Goal: Task Accomplishment & Management: Use online tool/utility

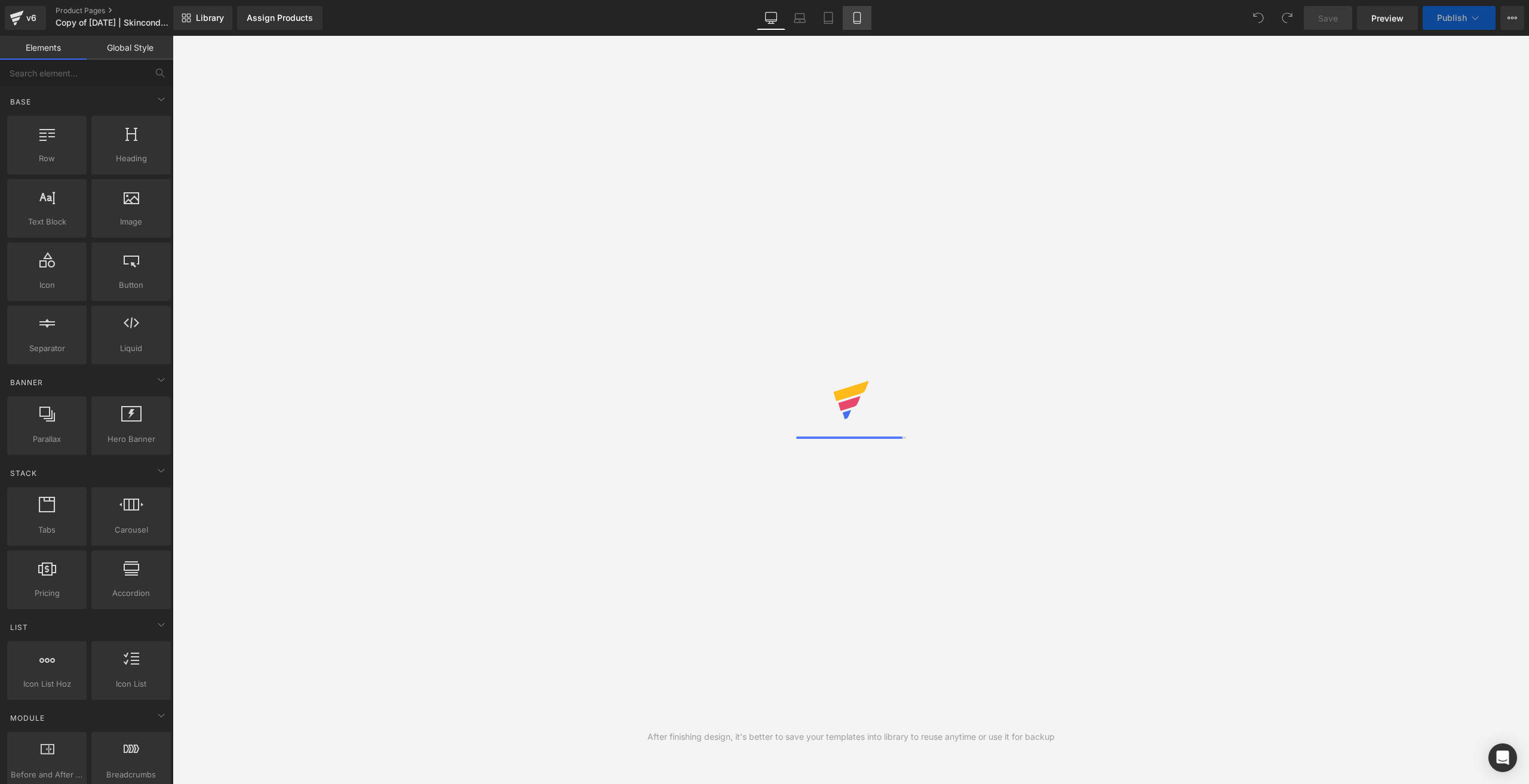
click at [866, 13] on link "Mobile" at bounding box center [857, 17] width 29 height 24
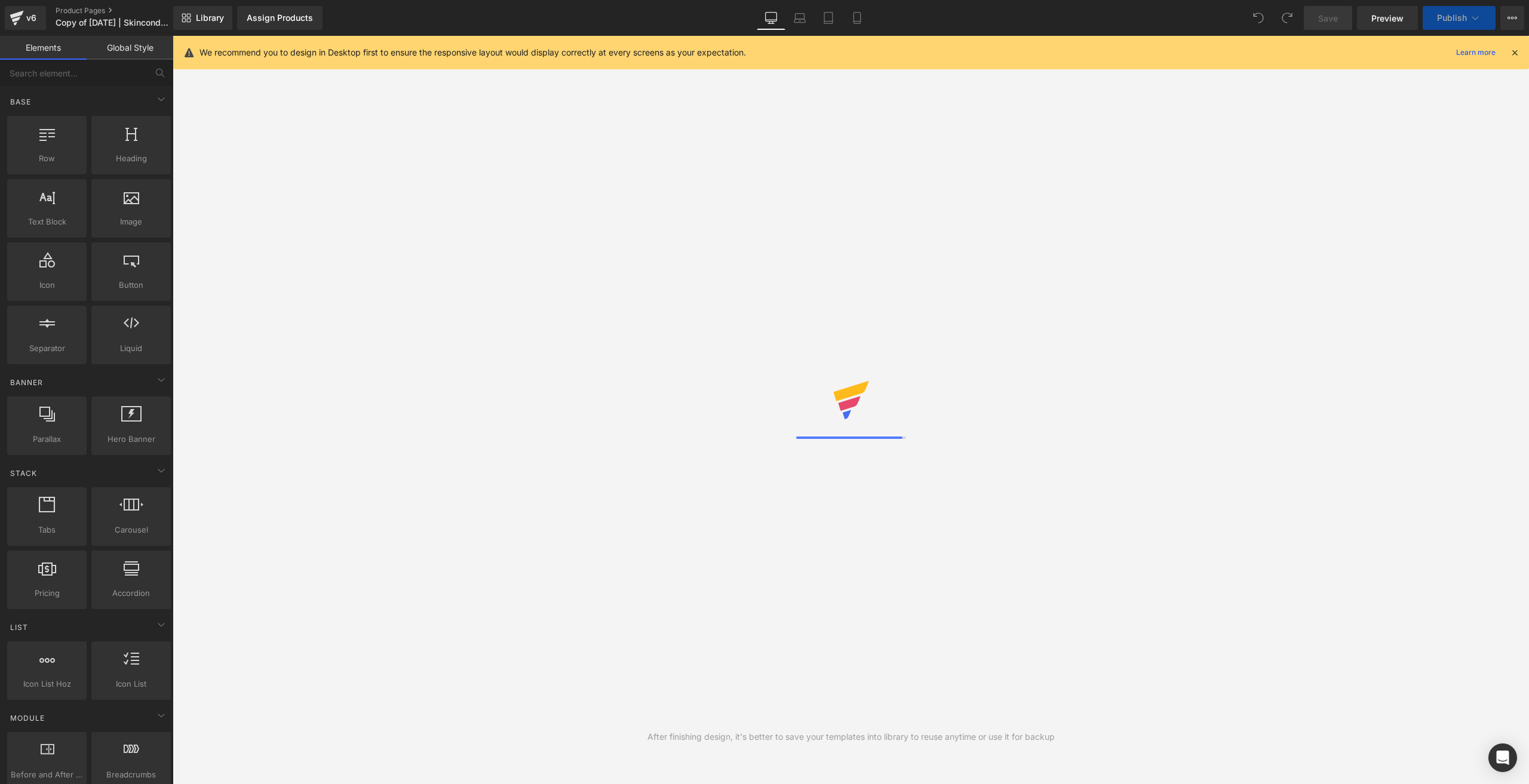
click at [766, 22] on icon at bounding box center [771, 18] width 12 height 12
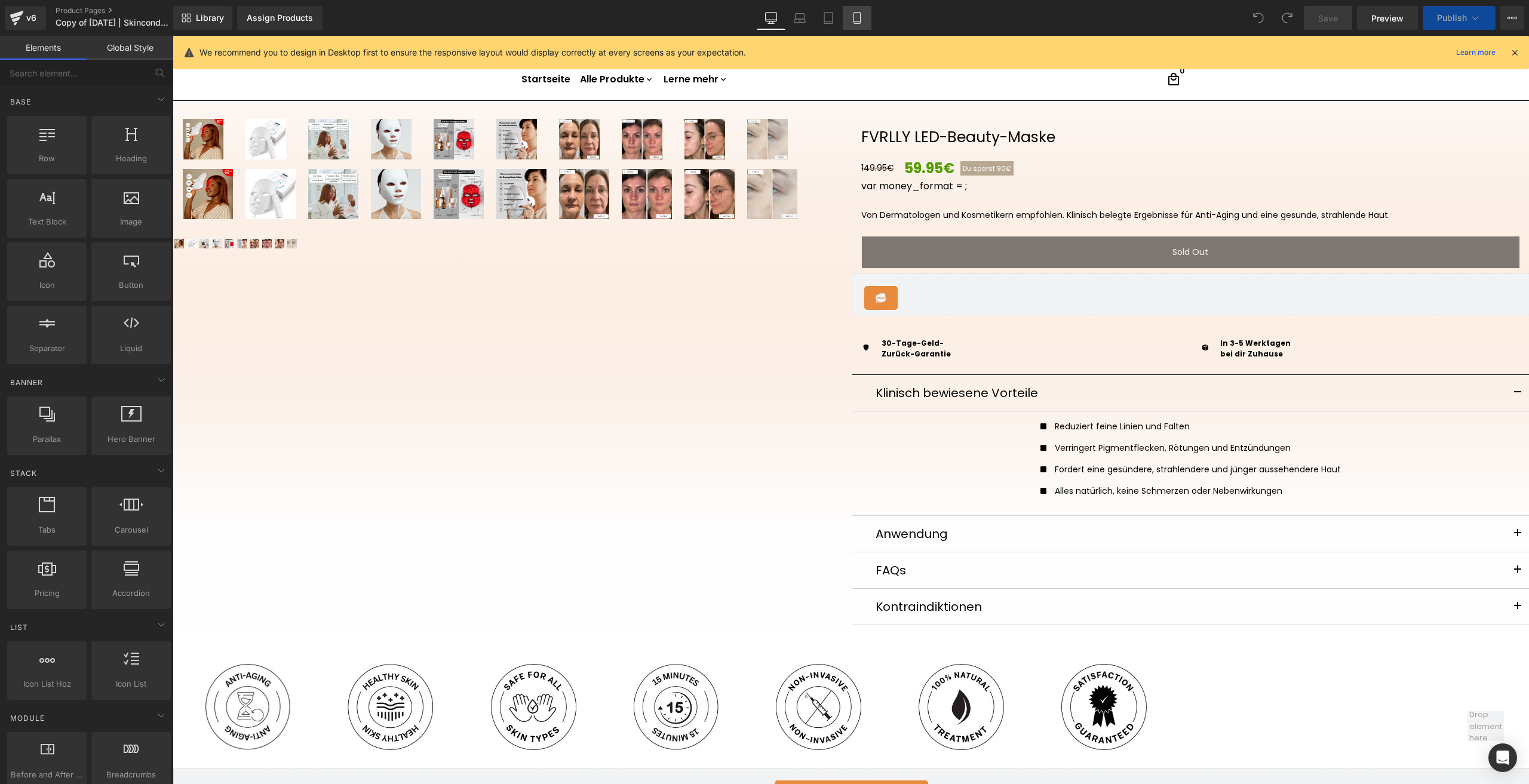
click at [852, 13] on link "Mobile" at bounding box center [857, 17] width 29 height 24
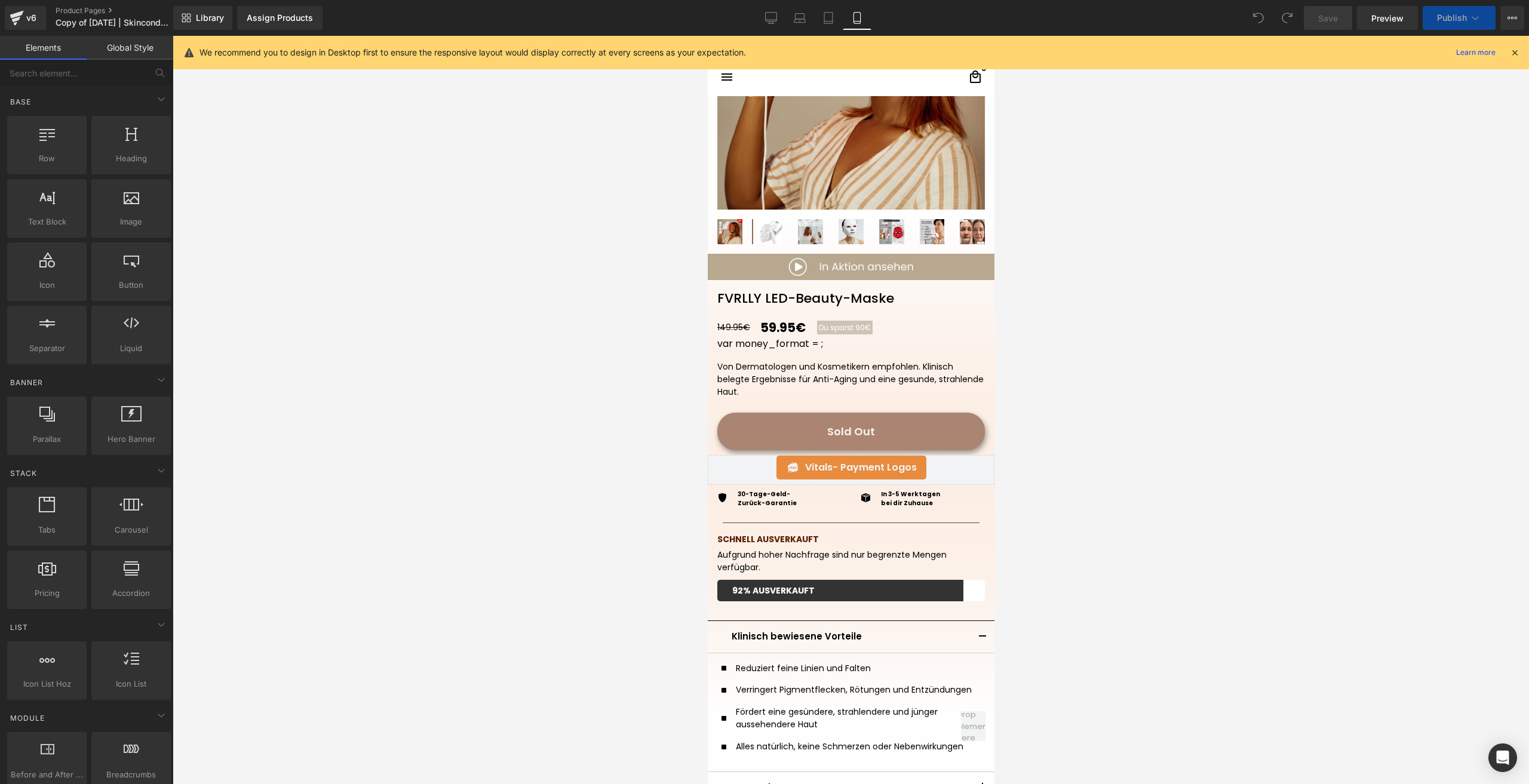
scroll to position [137, 0]
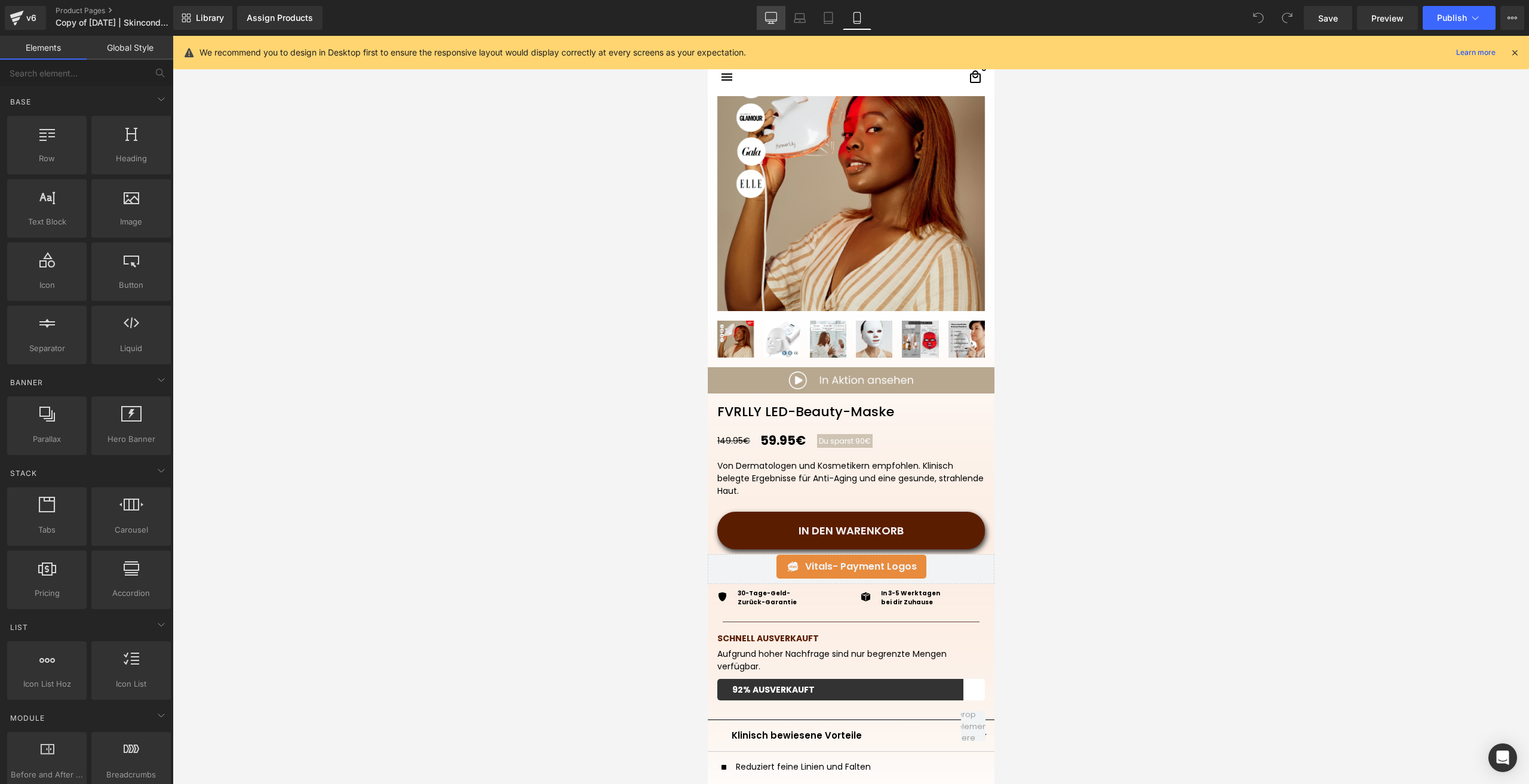
click at [781, 13] on link "Desktop" at bounding box center [772, 17] width 29 height 24
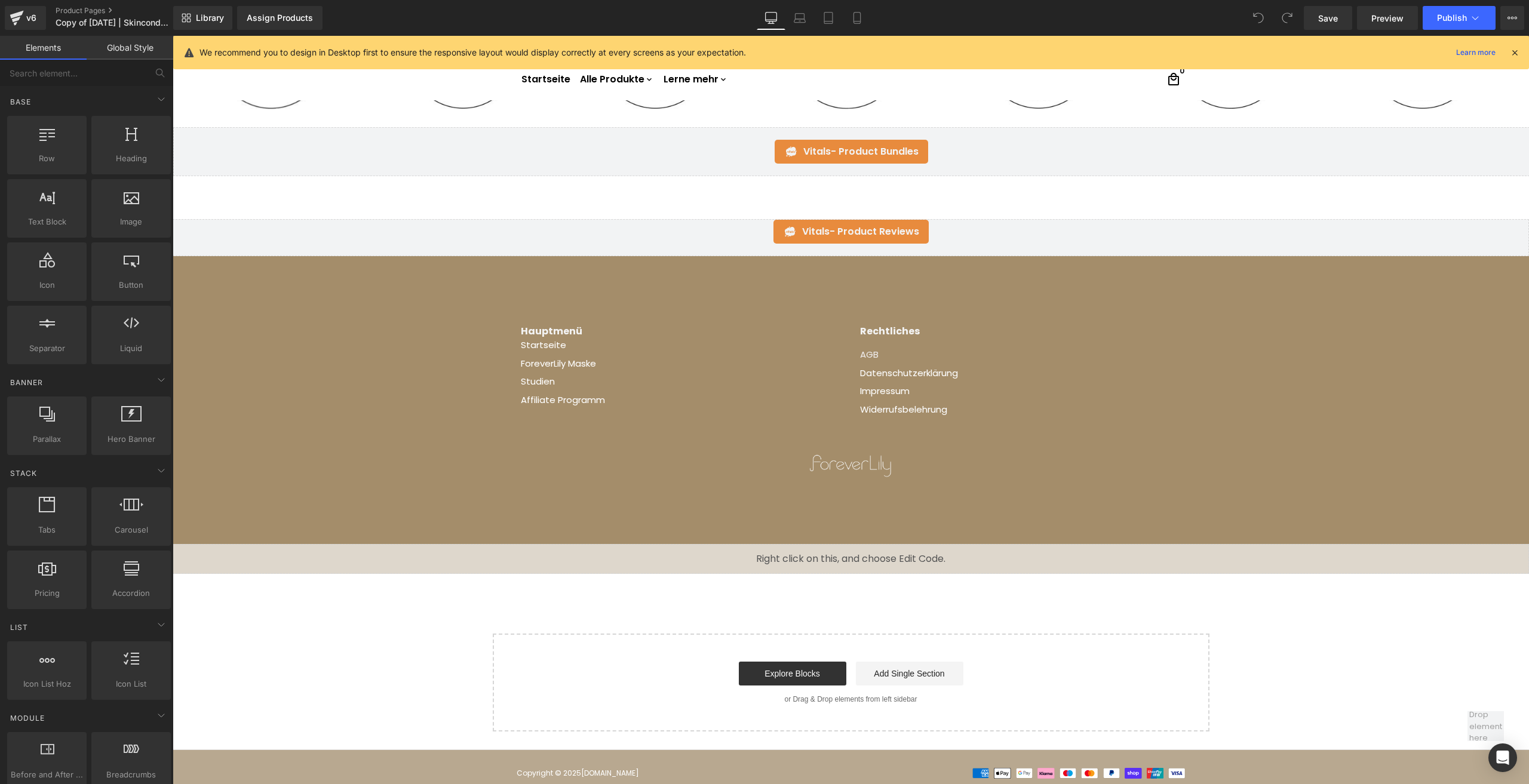
scroll to position [2010, 0]
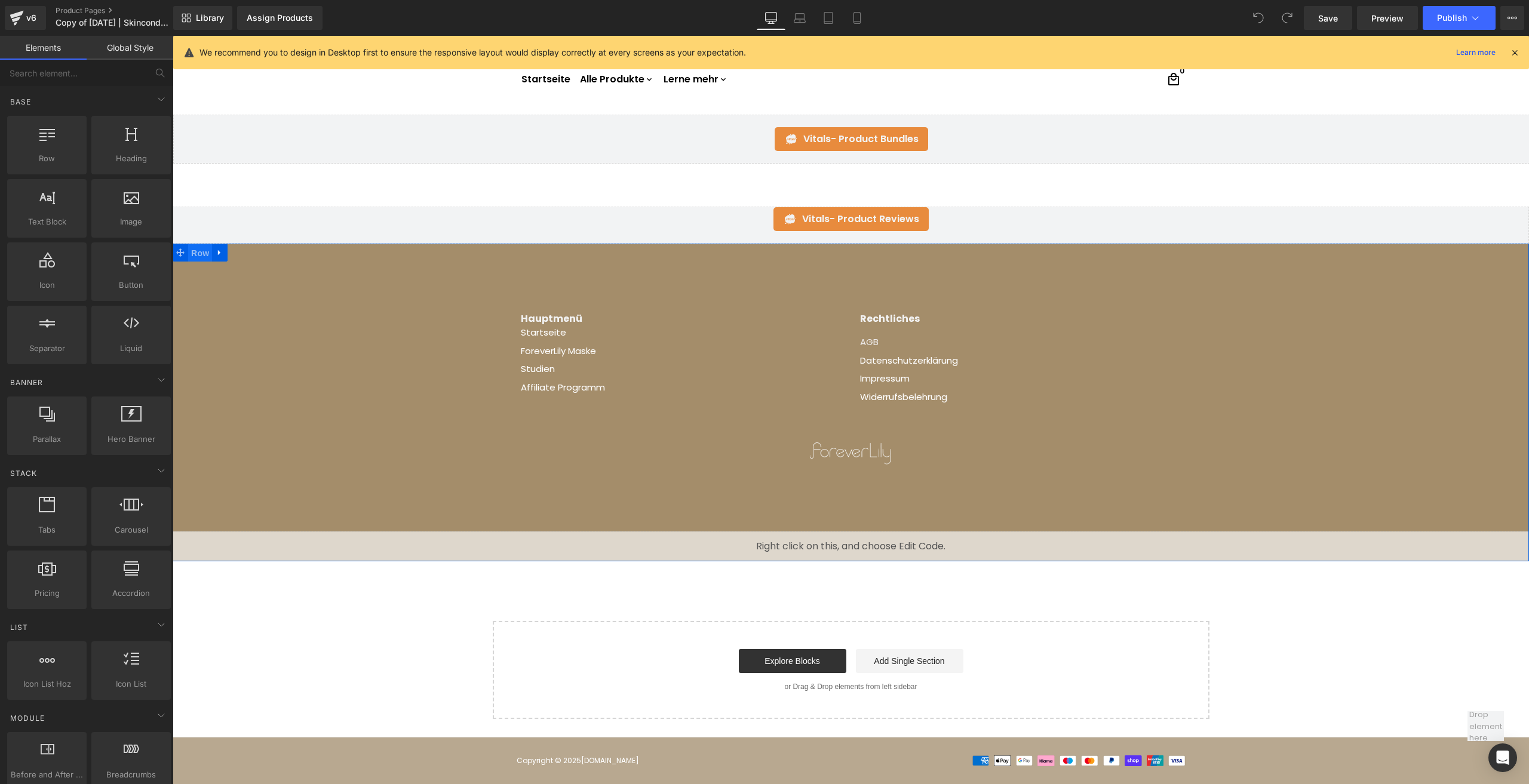
click at [193, 250] on span "Row" at bounding box center [200, 252] width 24 height 18
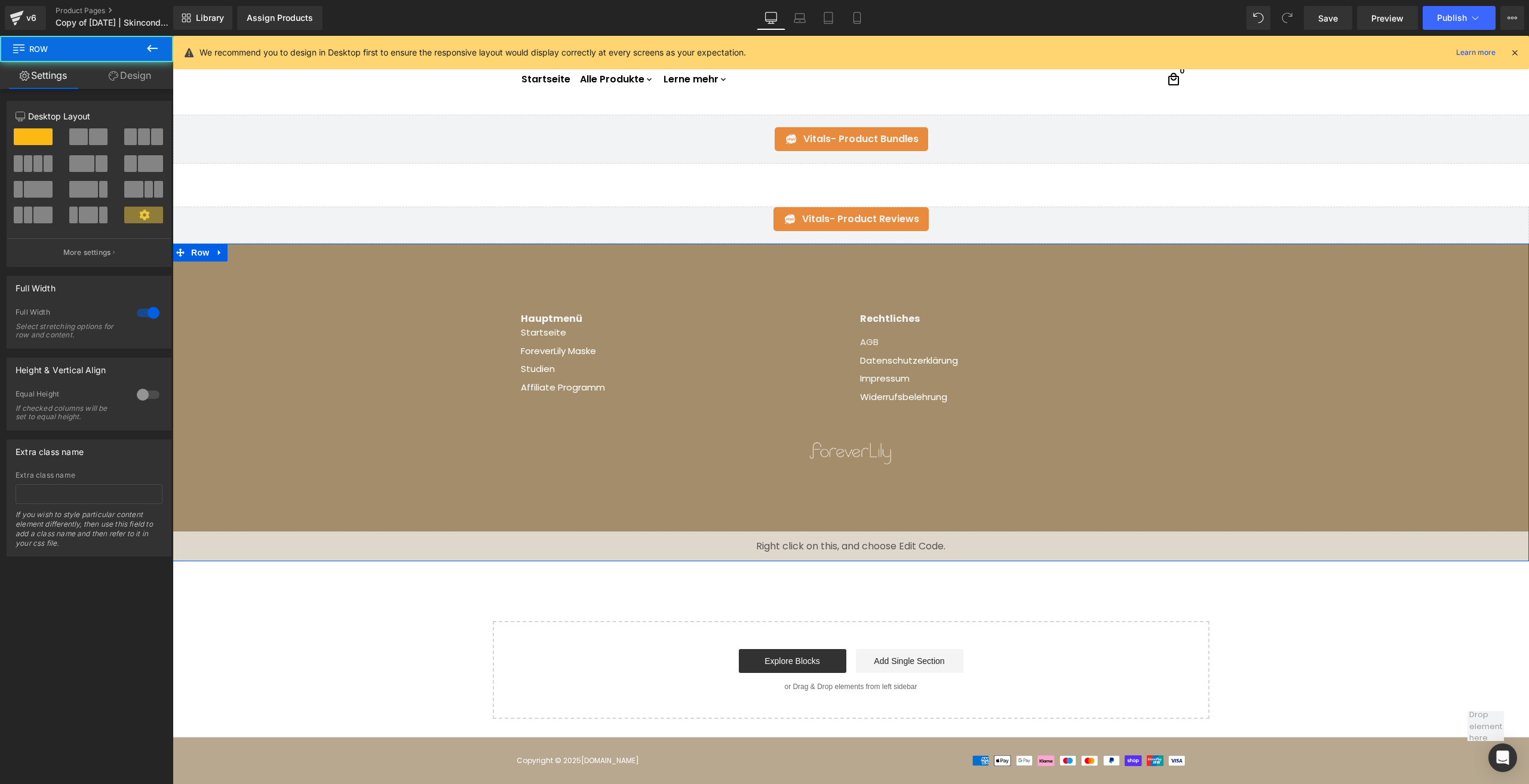
click at [119, 60] on span "Row" at bounding box center [71, 50] width 119 height 27
click at [129, 67] on link "Design" at bounding box center [130, 75] width 87 height 27
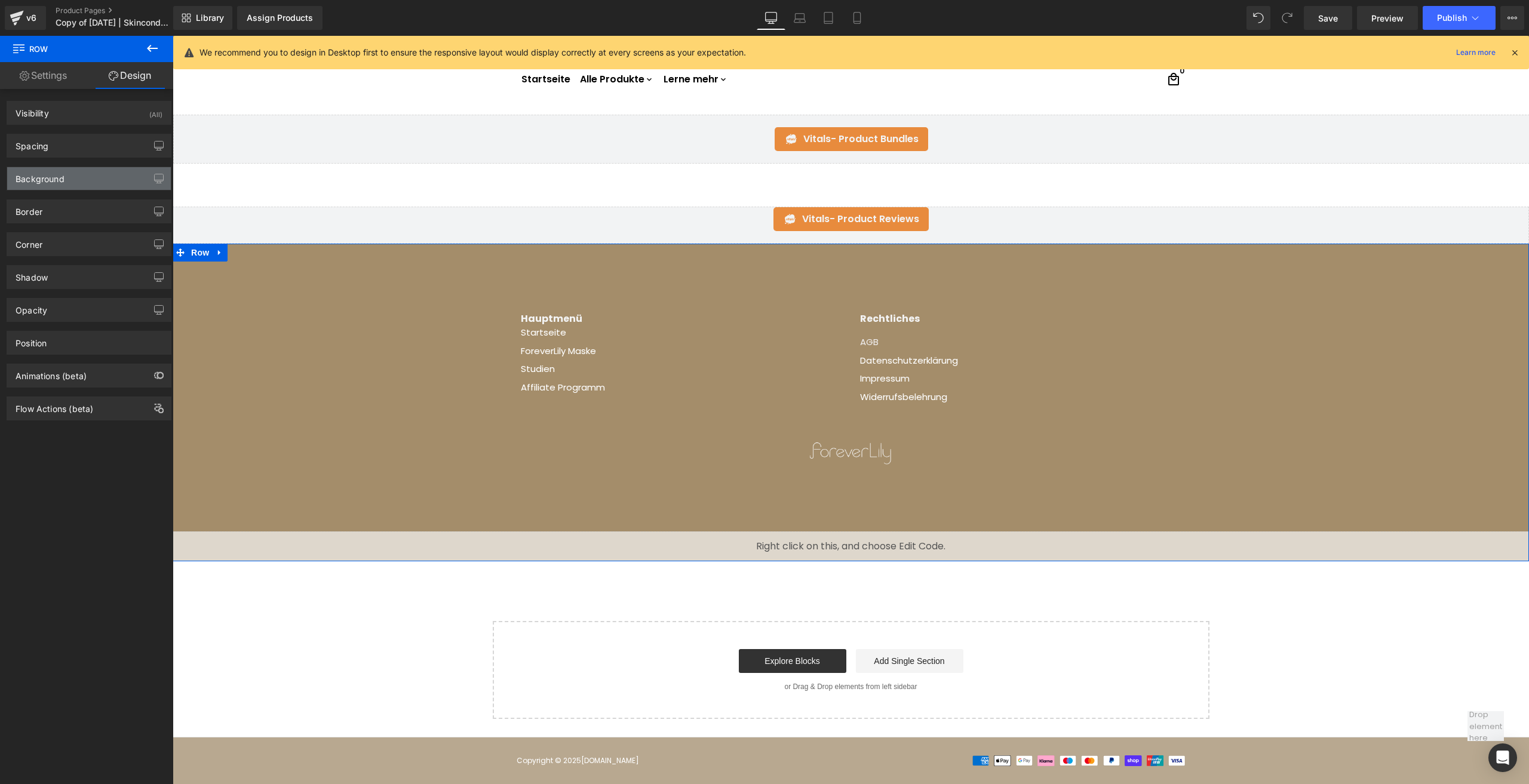
click at [70, 169] on div "Background" at bounding box center [90, 179] width 164 height 23
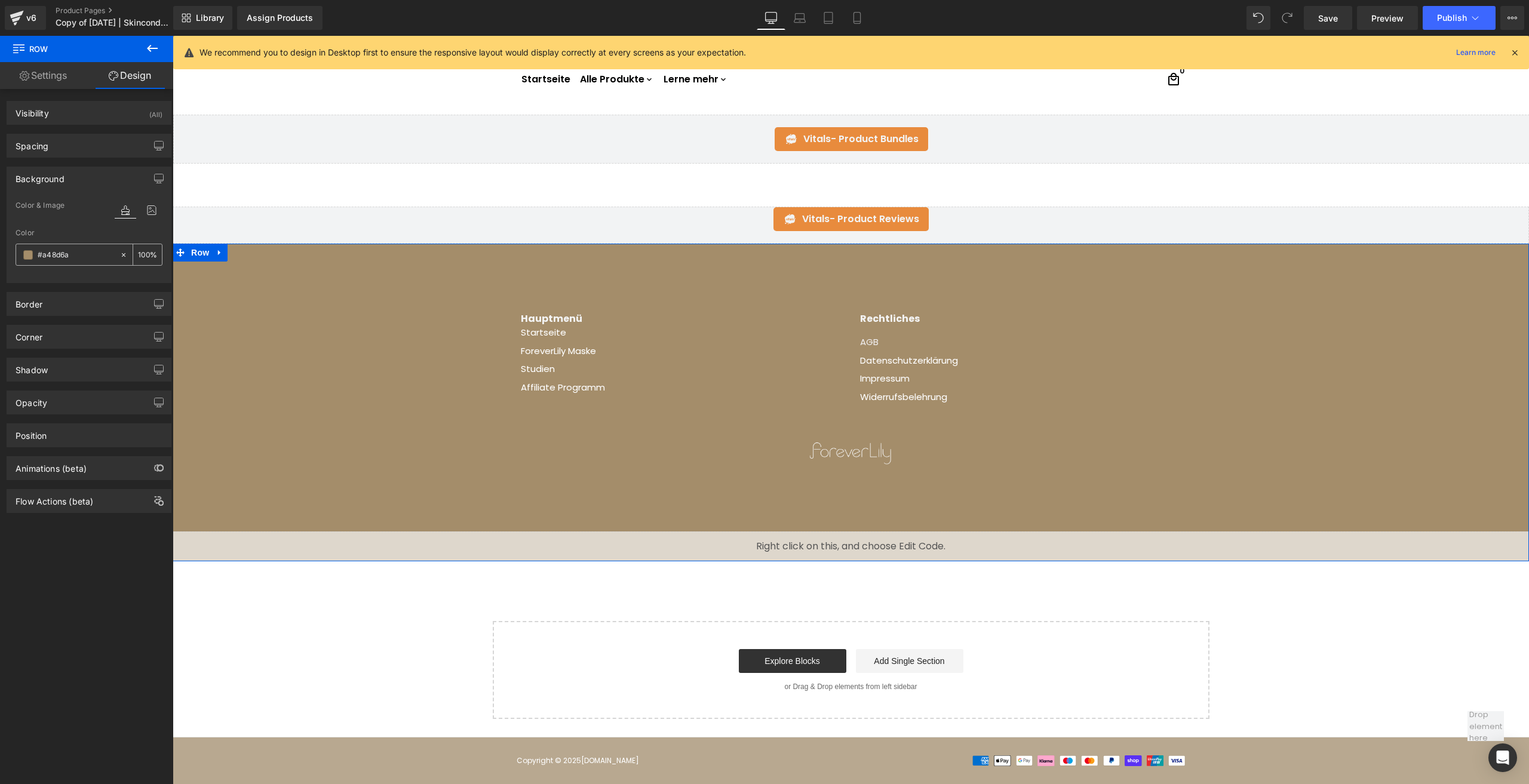
click at [23, 257] on div "#a48d6a" at bounding box center [68, 254] width 103 height 21
click at [31, 249] on div "#a48d6a" at bounding box center [68, 254] width 103 height 21
click at [28, 251] on span at bounding box center [28, 255] width 10 height 10
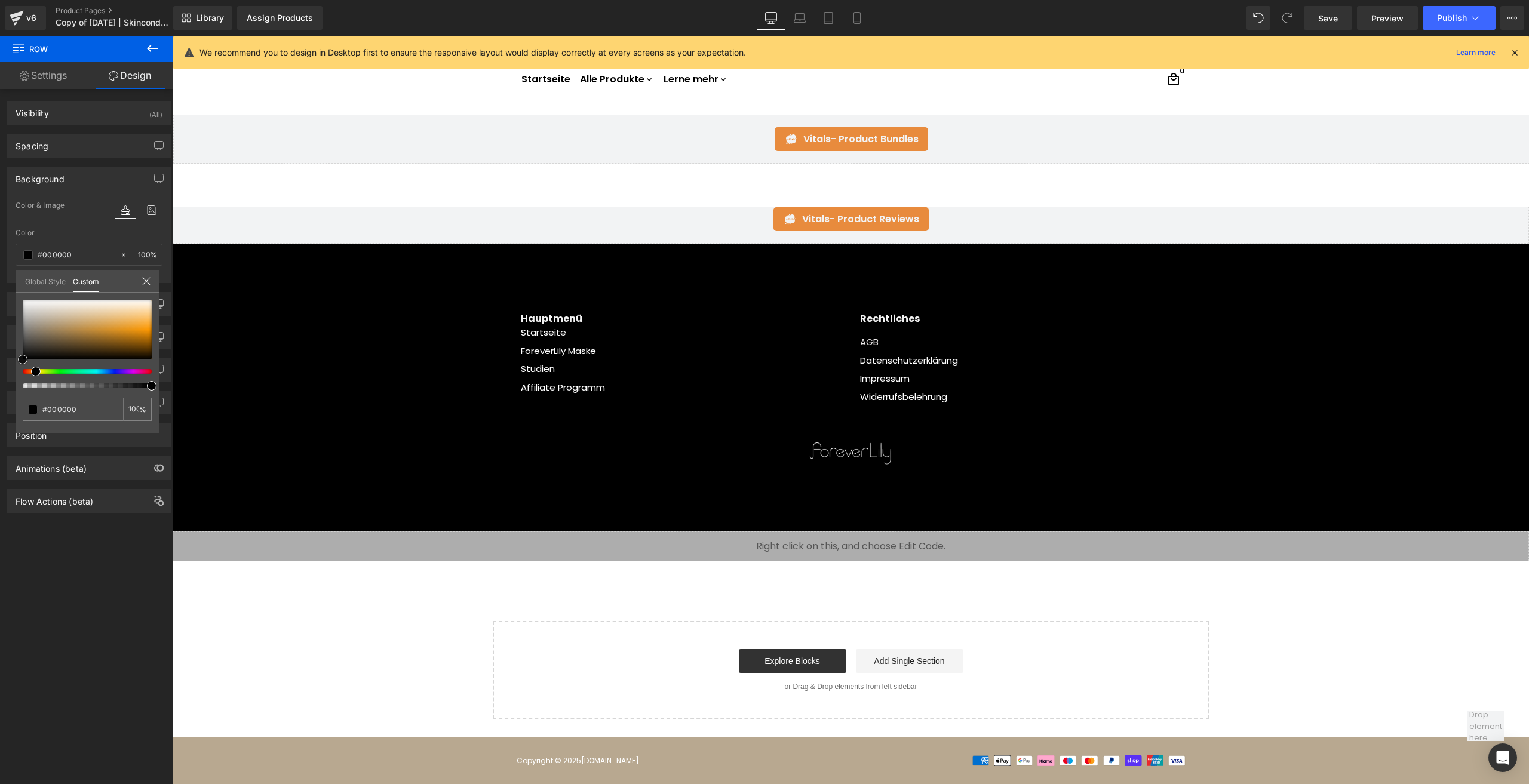
drag, startPoint x: 37, startPoint y: 341, endPoint x: -45, endPoint y: 409, distance: 106.5
click at [0, 409] on html "Row You are previewing how the will restyle your page. You can not edit Element…" at bounding box center [764, 392] width 1529 height 784
click at [856, 16] on icon at bounding box center [857, 18] width 12 height 12
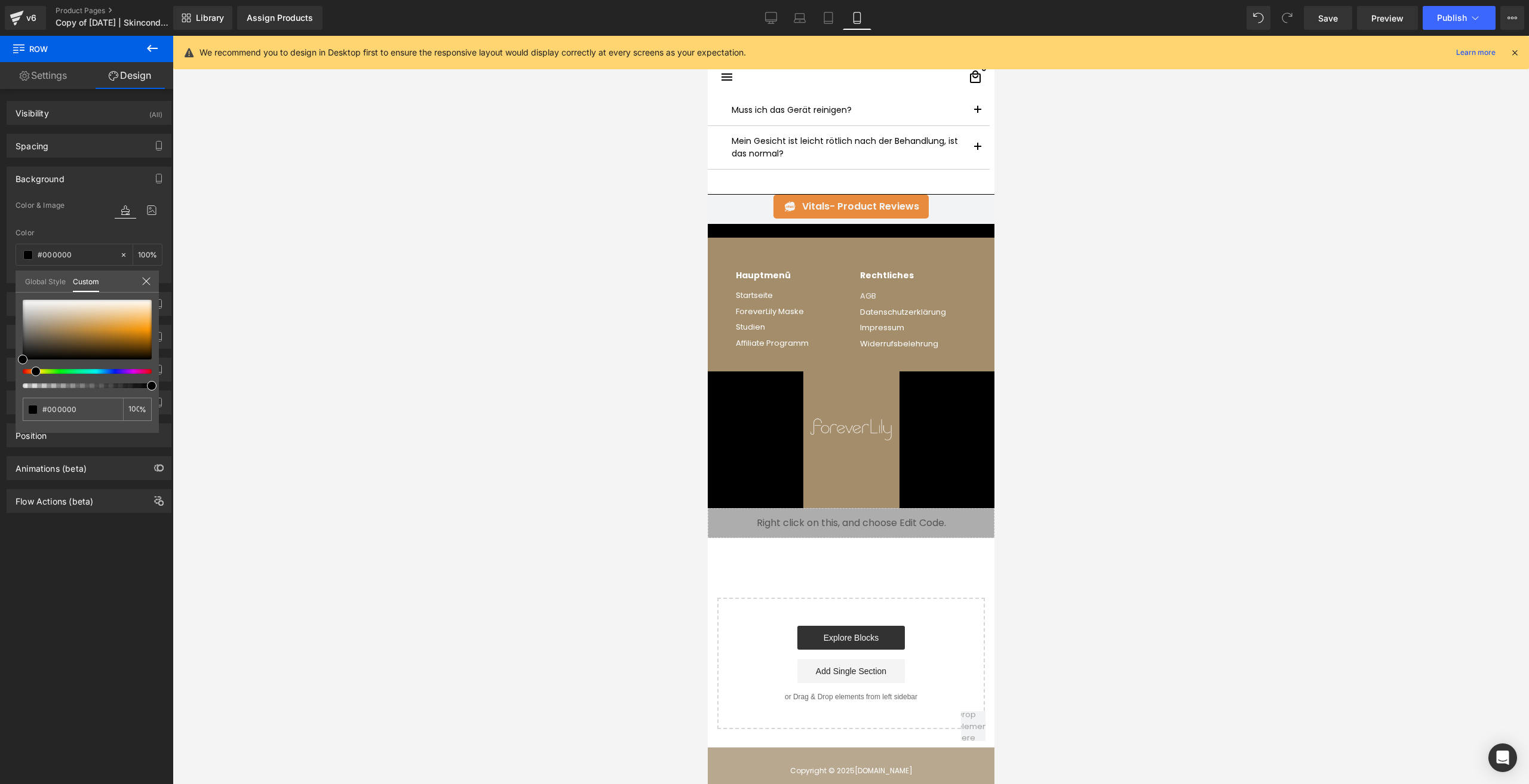
scroll to position [4518, 0]
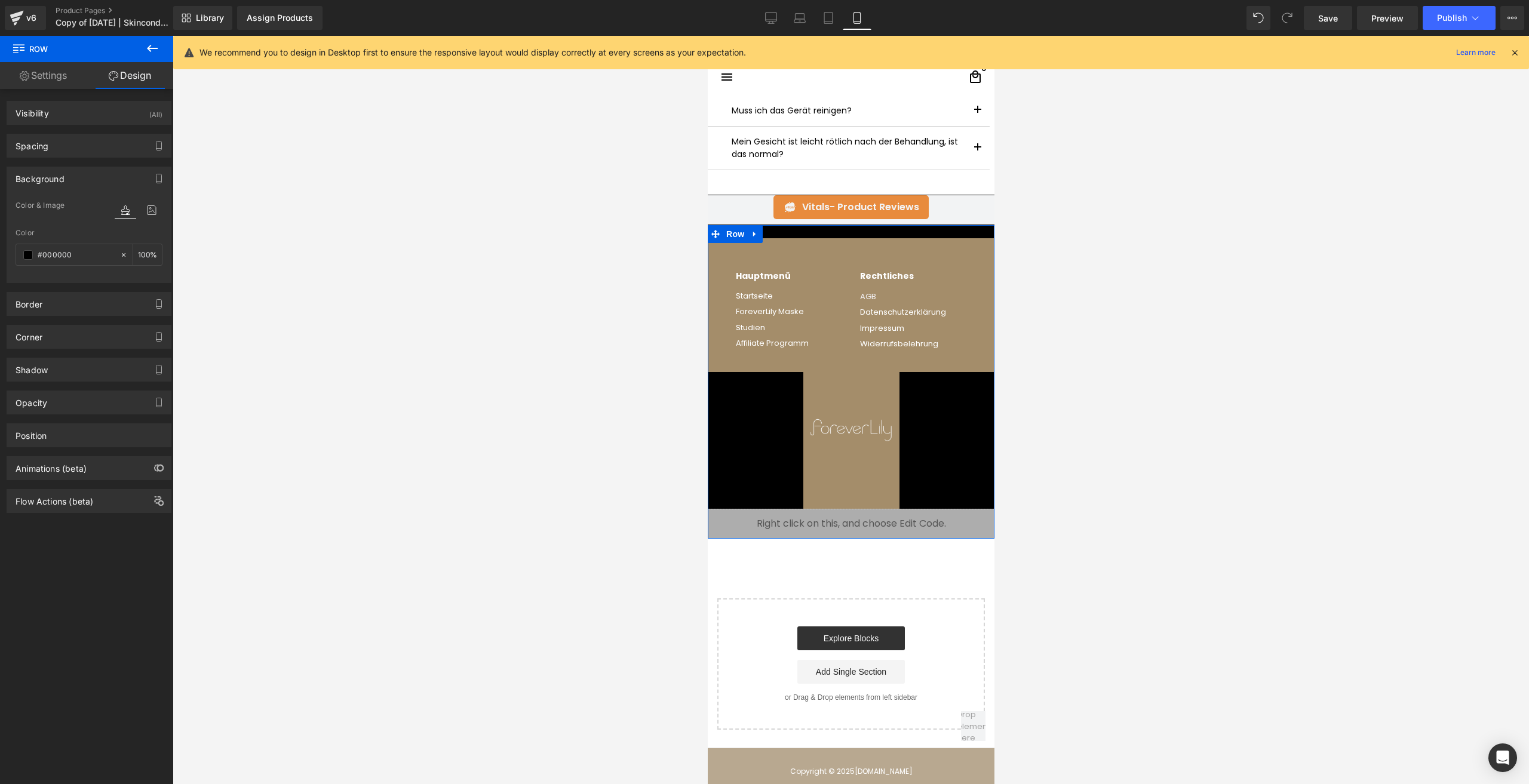
click at [154, 175] on icon "button" at bounding box center [159, 178] width 10 height 10
click at [70, 209] on button "Laptop" at bounding box center [67, 204] width 37 height 20
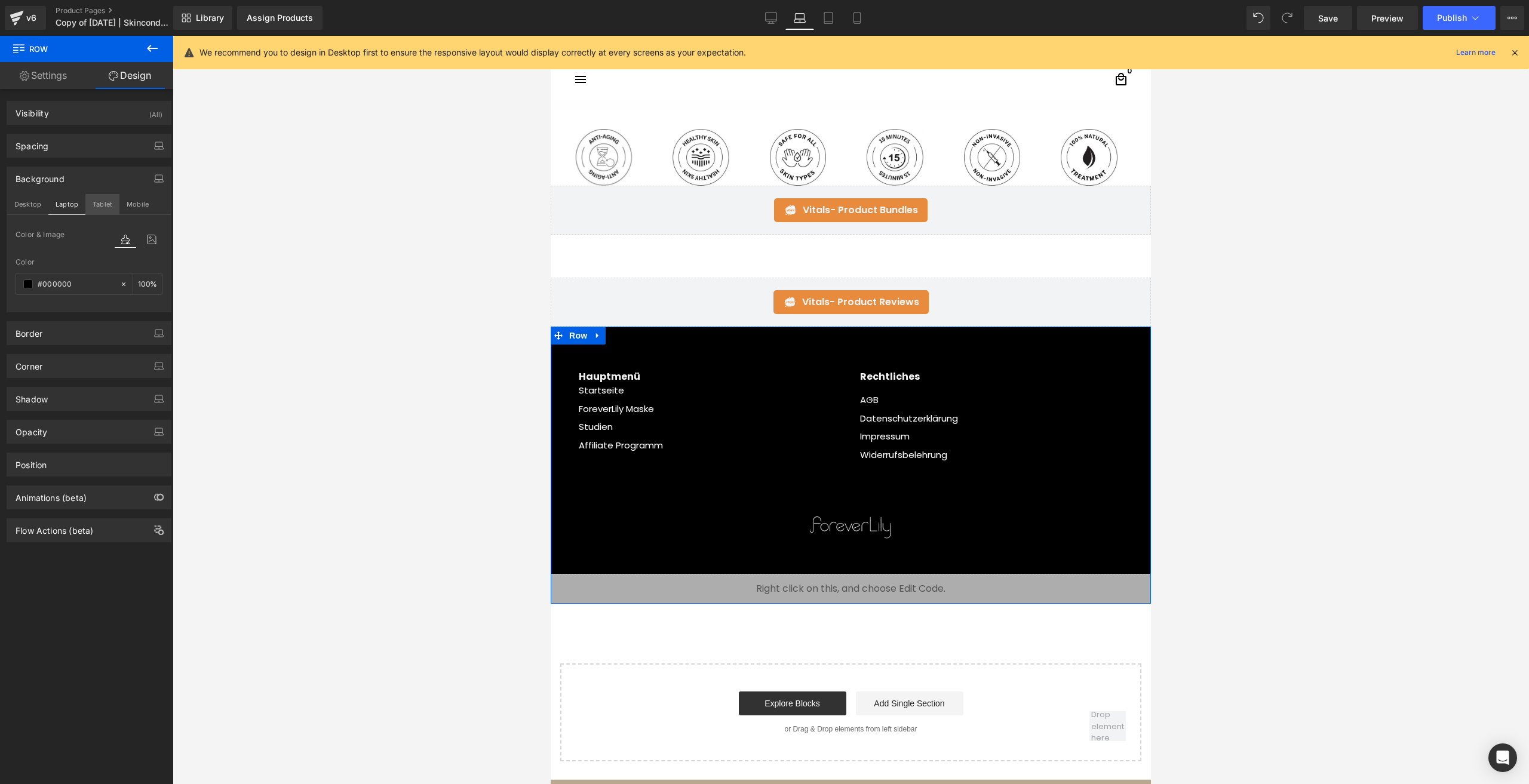
click at [103, 211] on button "Tablet" at bounding box center [103, 204] width 34 height 20
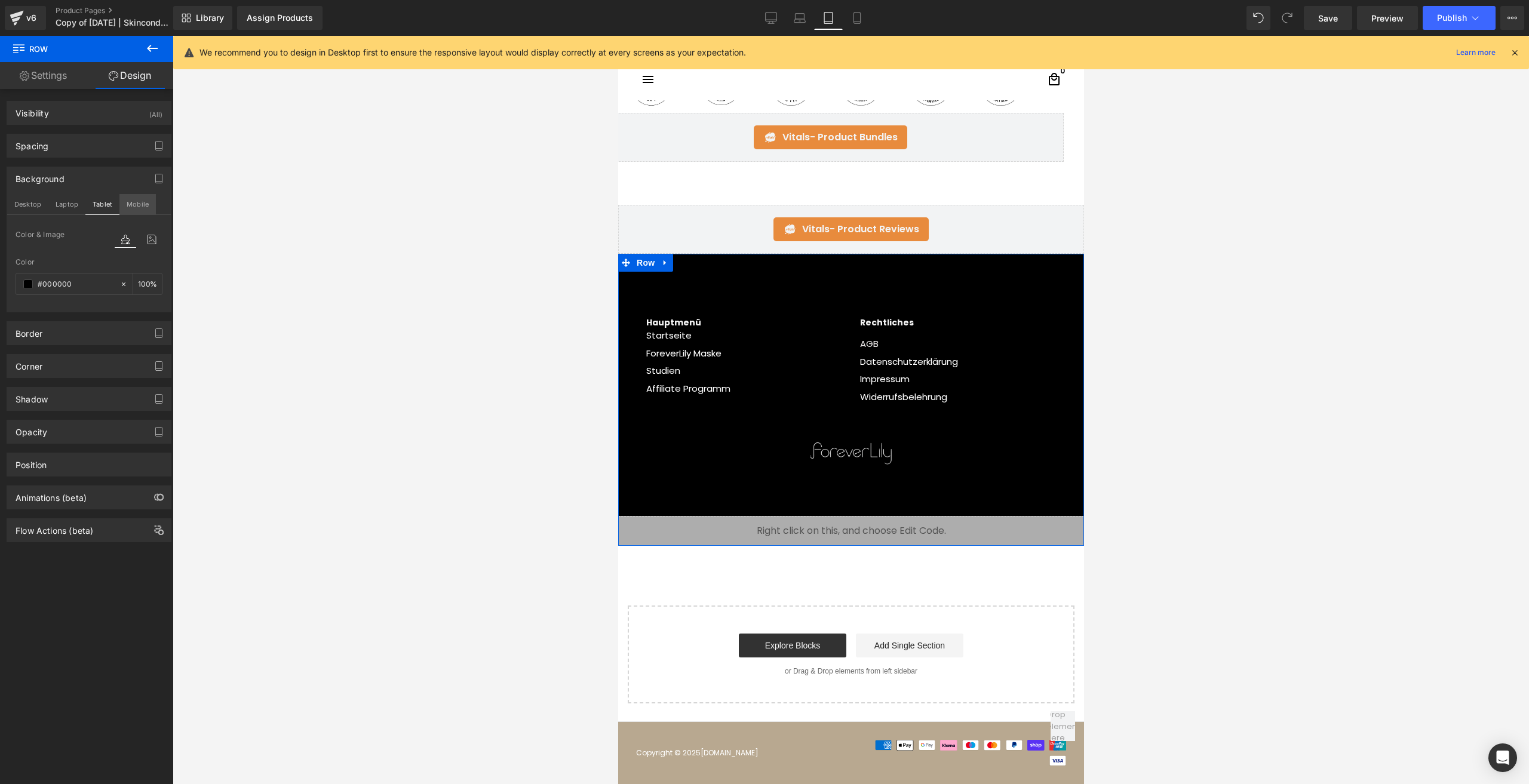
click at [145, 208] on button "Mobile" at bounding box center [137, 204] width 36 height 20
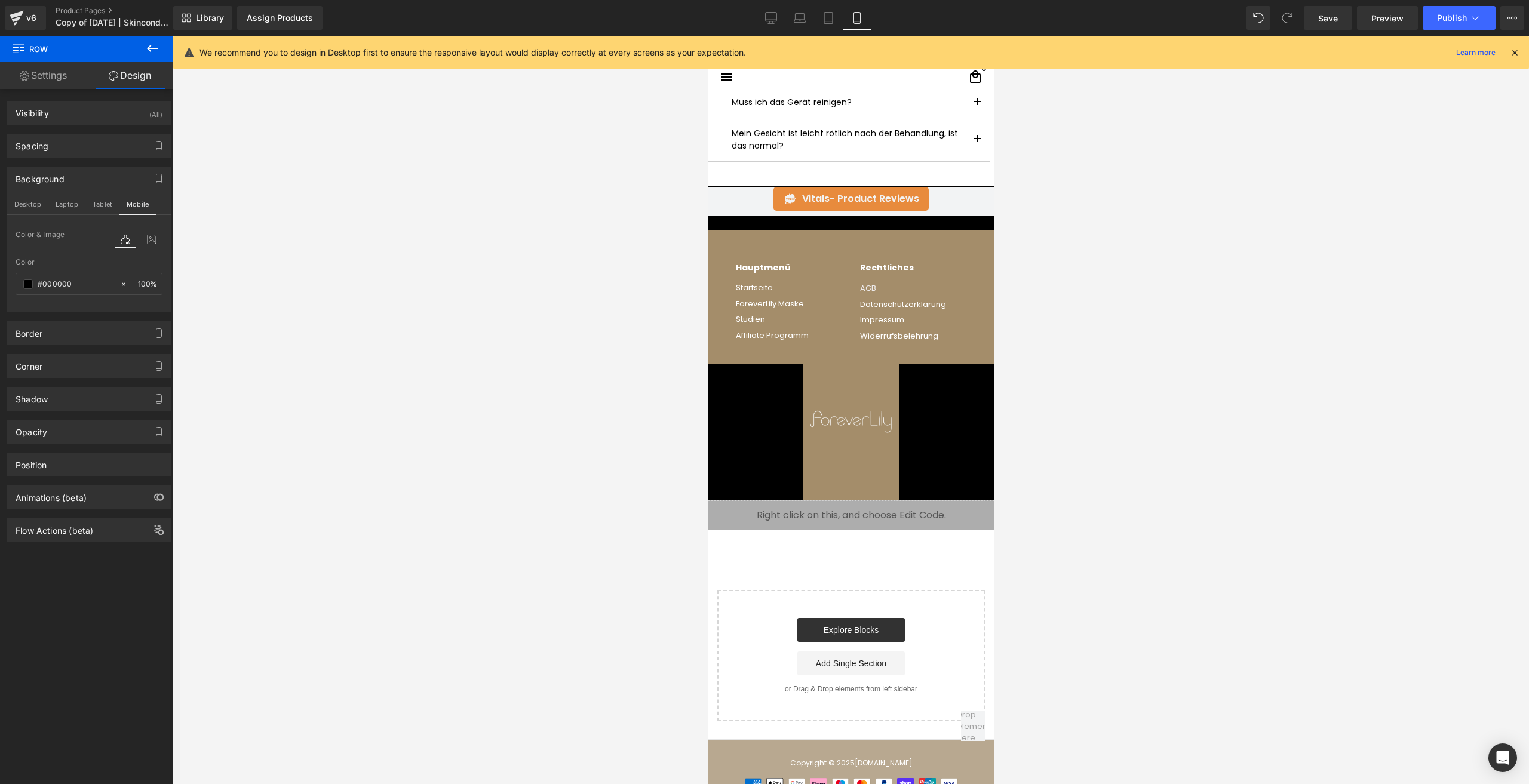
scroll to position [4526, 0]
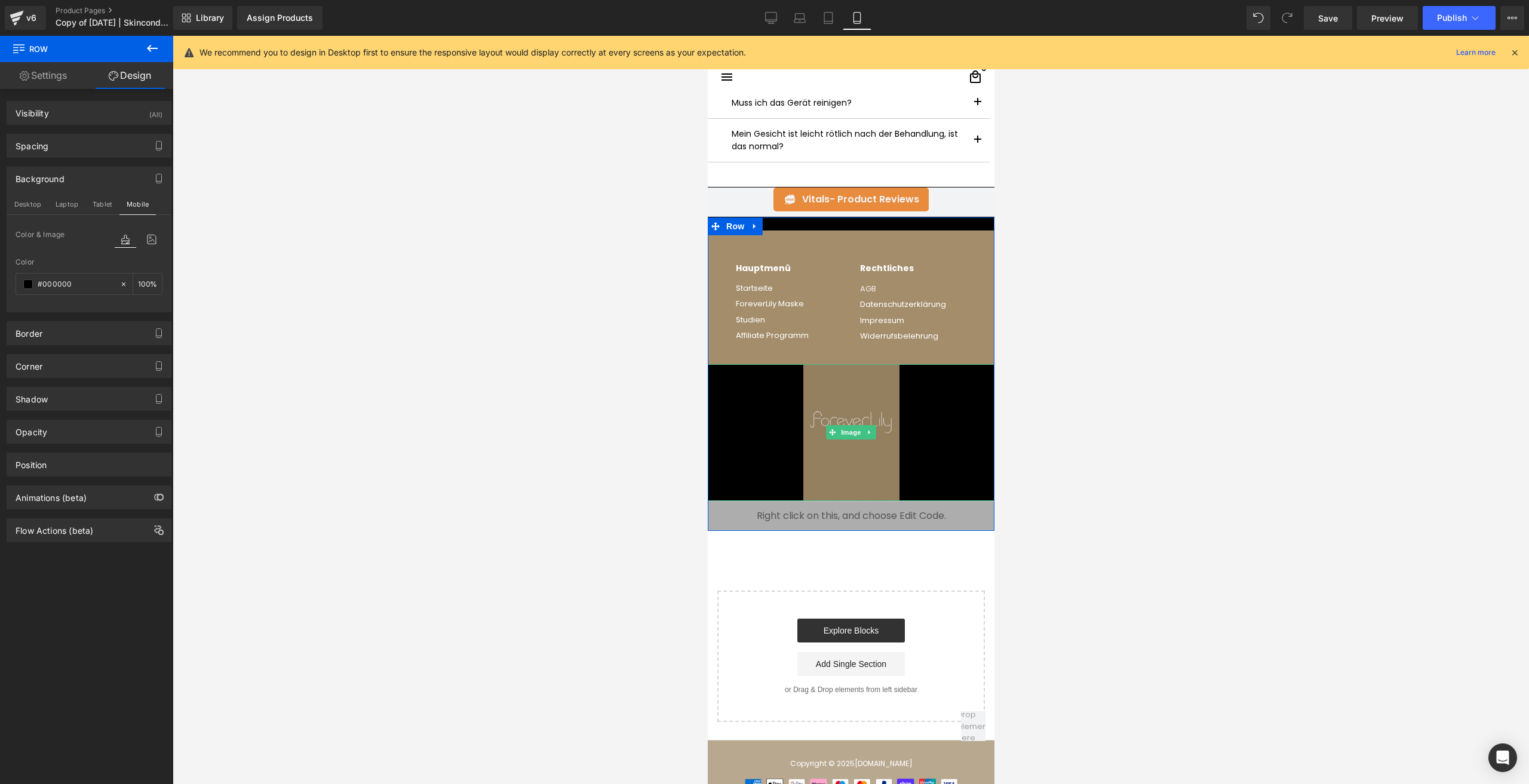
click at [835, 382] on img at bounding box center [851, 433] width 96 height 137
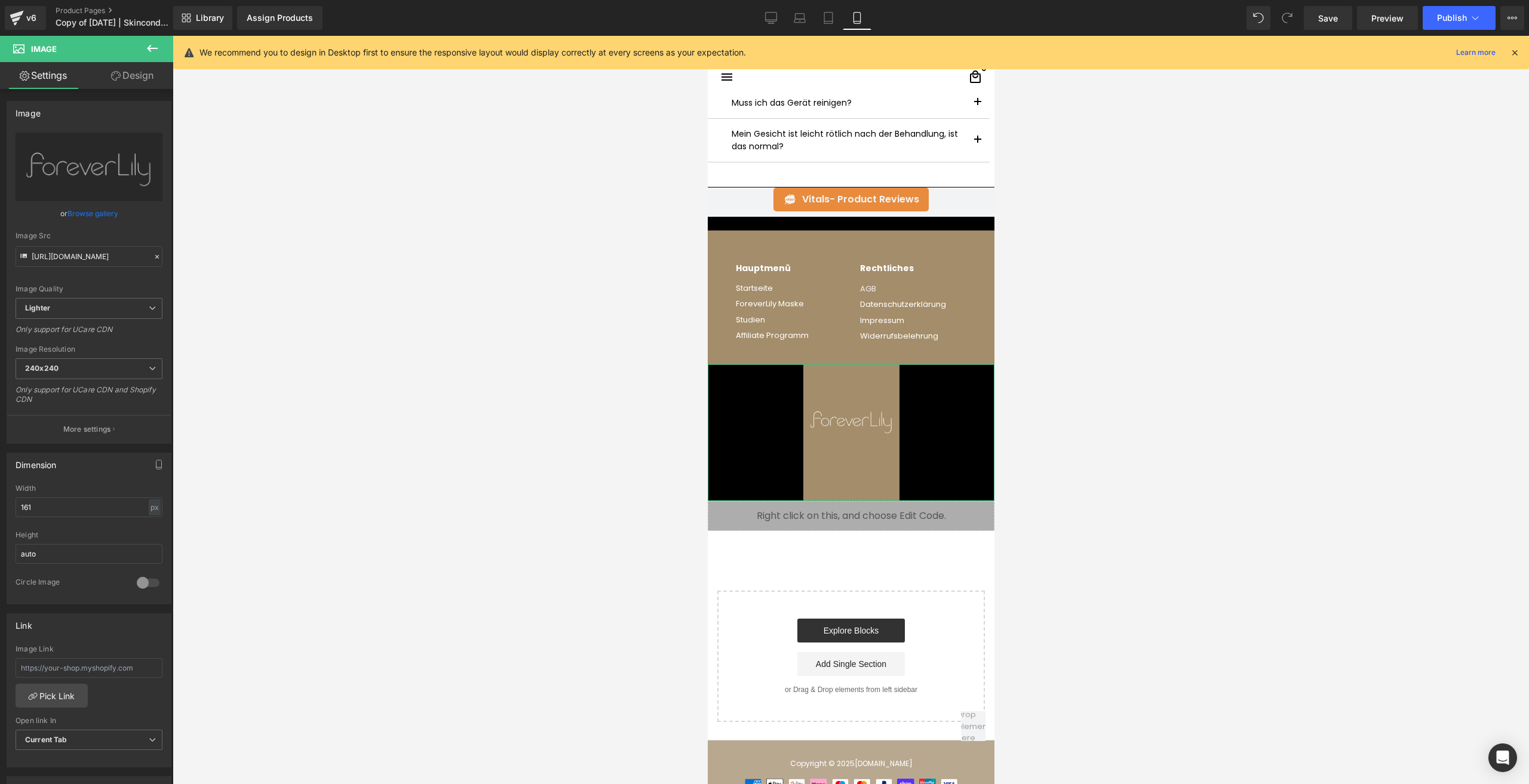
click at [125, 74] on link "Design" at bounding box center [131, 75] width 87 height 27
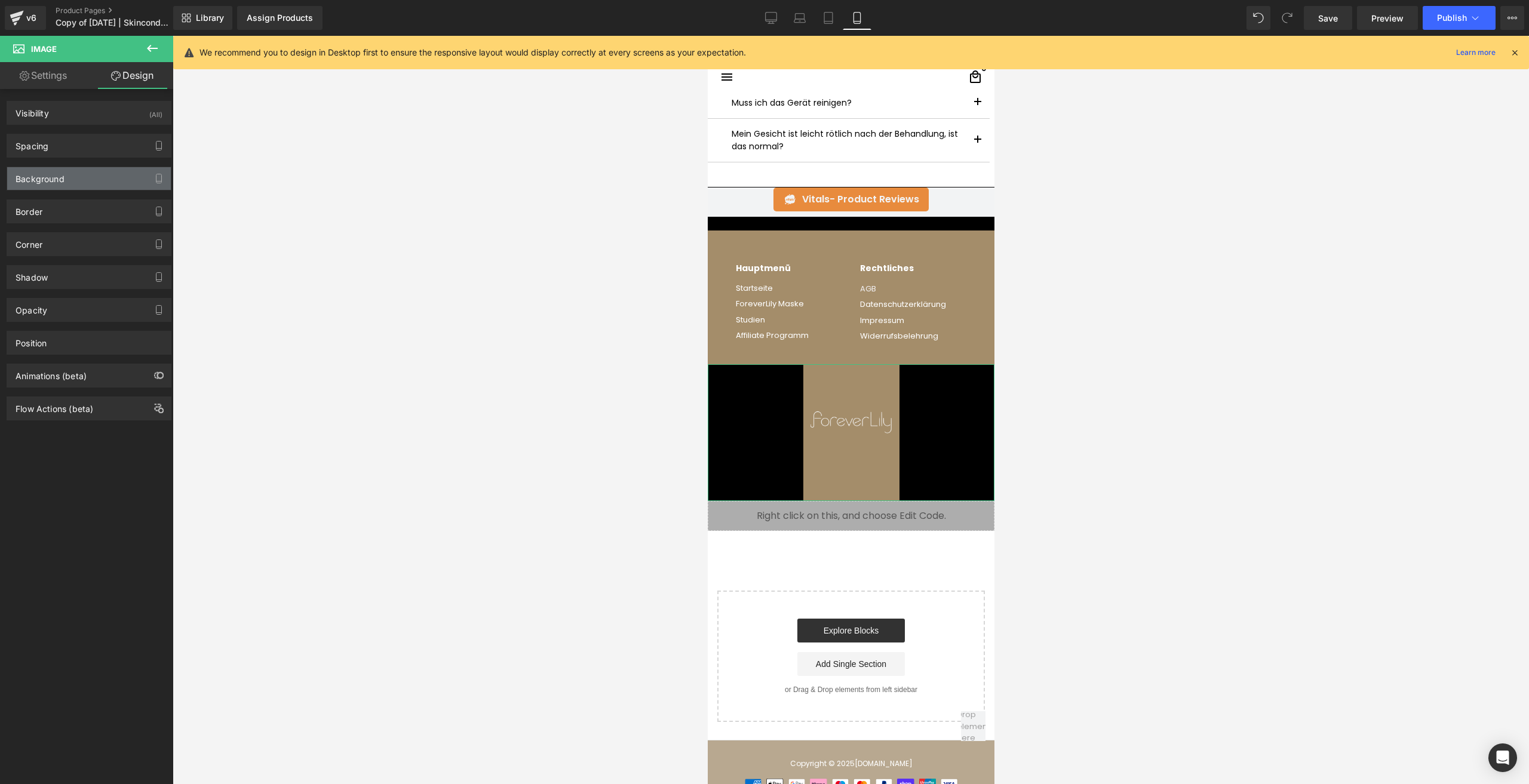
click at [79, 178] on div "Background" at bounding box center [90, 179] width 164 height 23
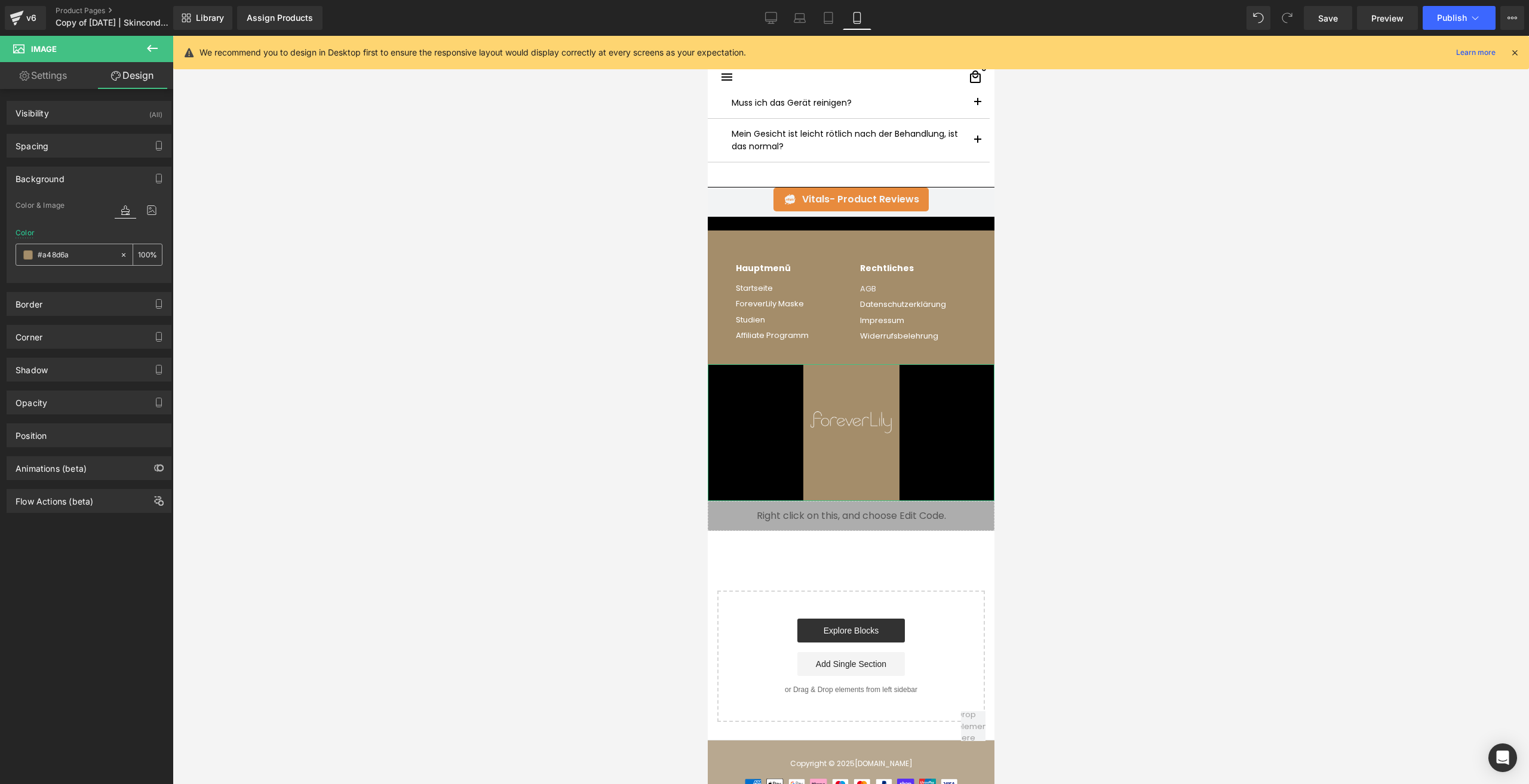
click at [27, 260] on div "#a48d6a" at bounding box center [68, 254] width 103 height 21
click at [24, 255] on span at bounding box center [28, 255] width 10 height 10
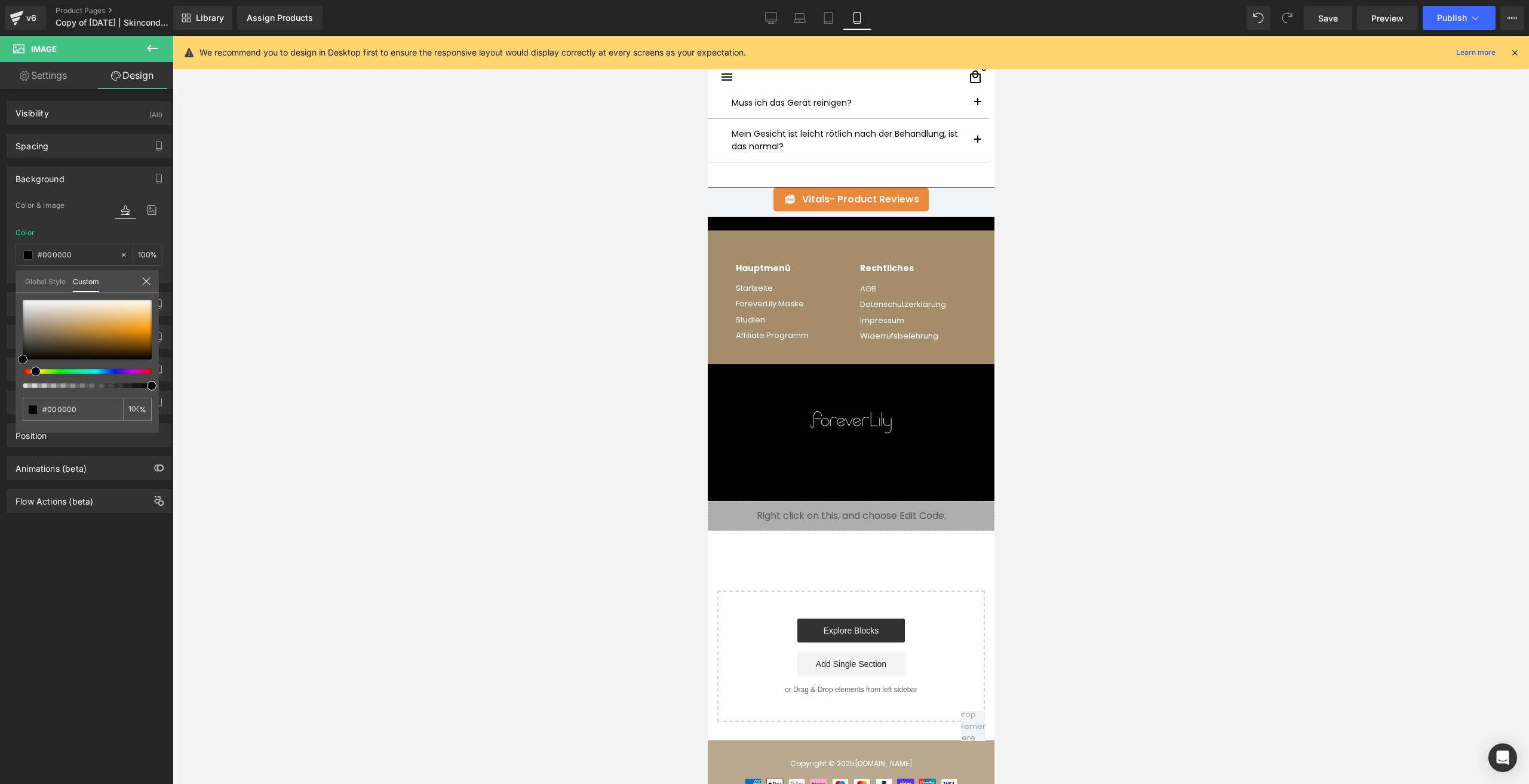
drag, startPoint x: 57, startPoint y: 343, endPoint x: -52, endPoint y: 429, distance: 138.8
click at [0, 429] on html "Row You are previewing how the will restyle your page. You can not edit Element…" at bounding box center [764, 392] width 1529 height 784
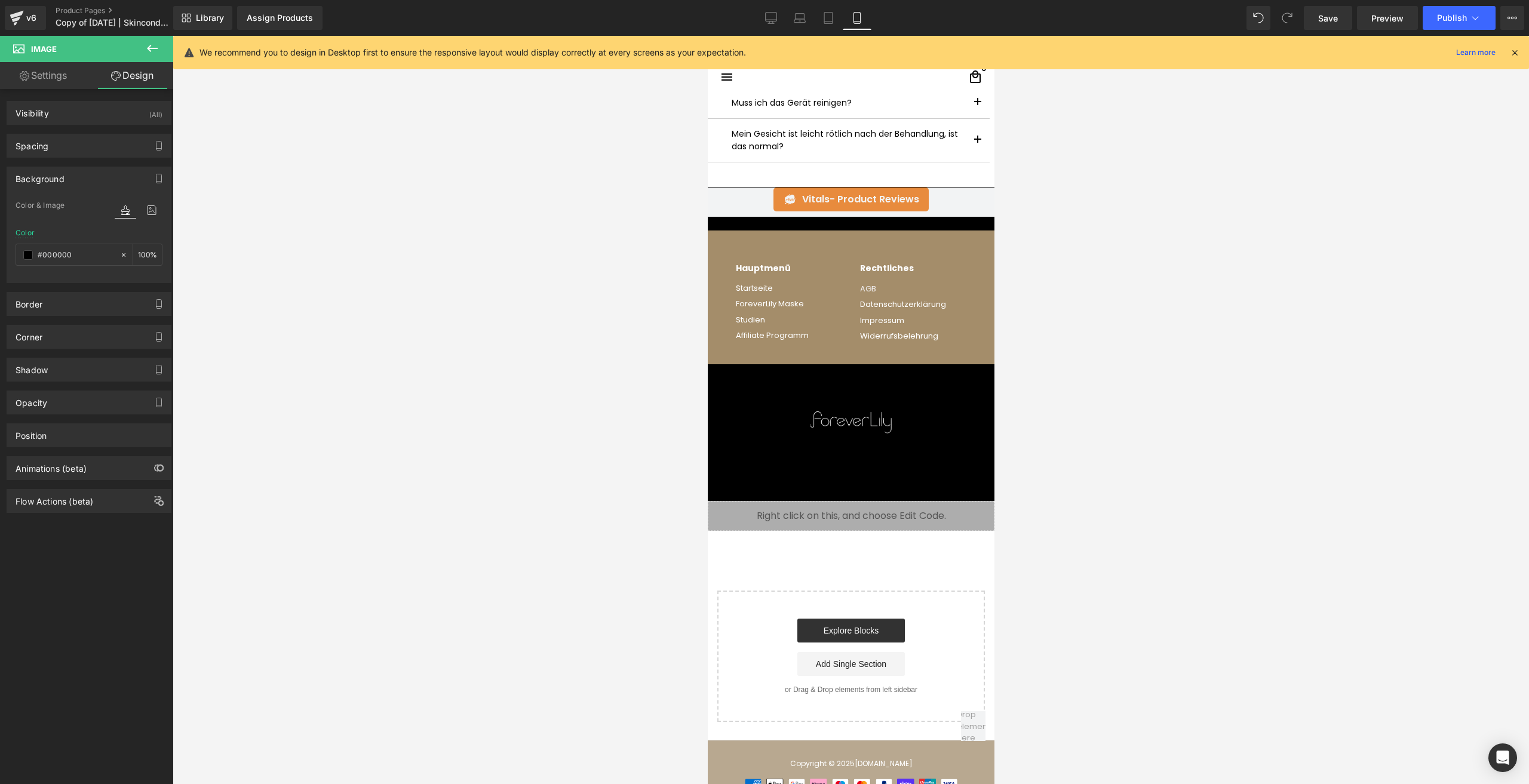
click at [732, 241] on span "Row" at bounding box center [734, 239] width 24 height 18
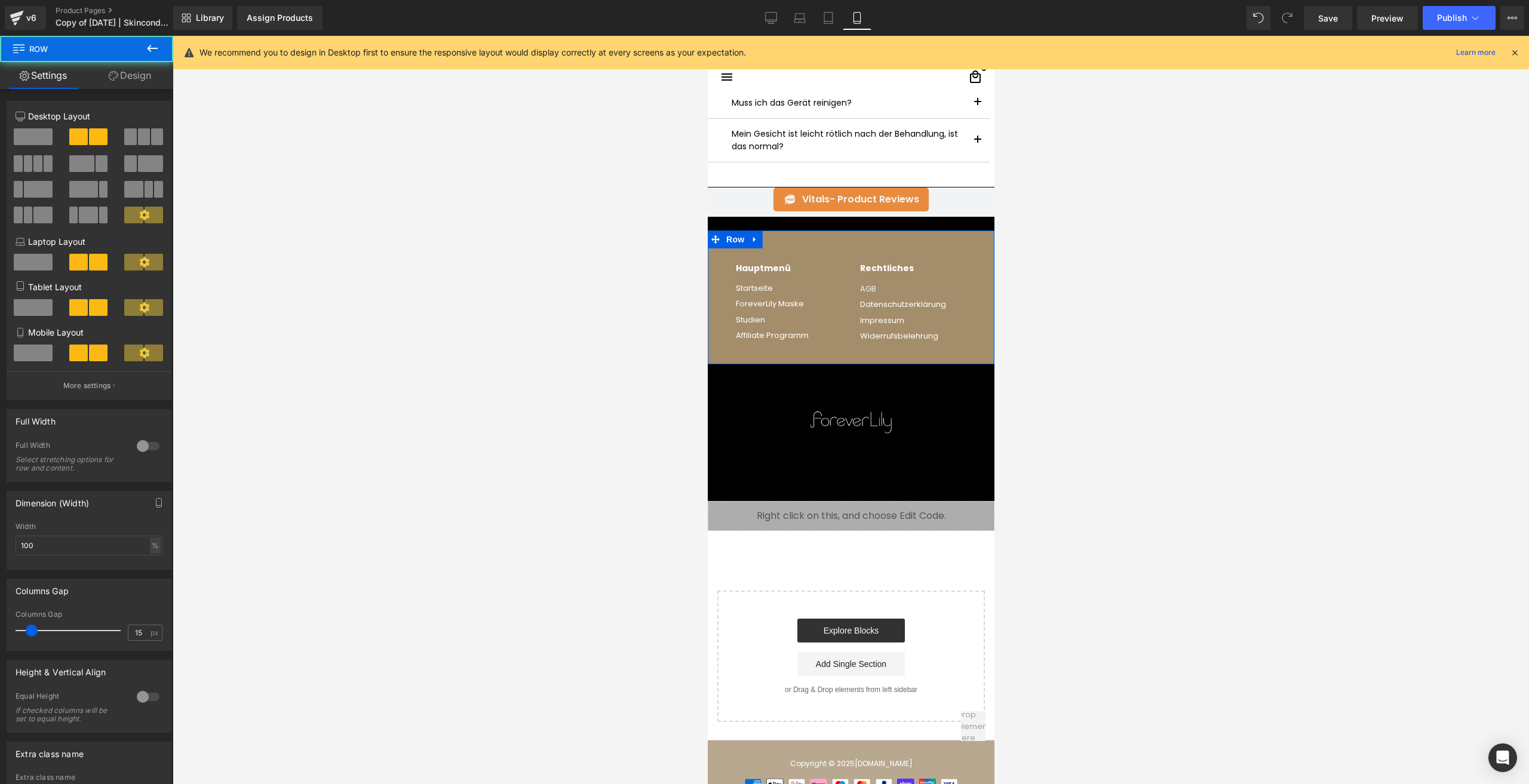
click at [161, 84] on link "Design" at bounding box center [130, 75] width 87 height 27
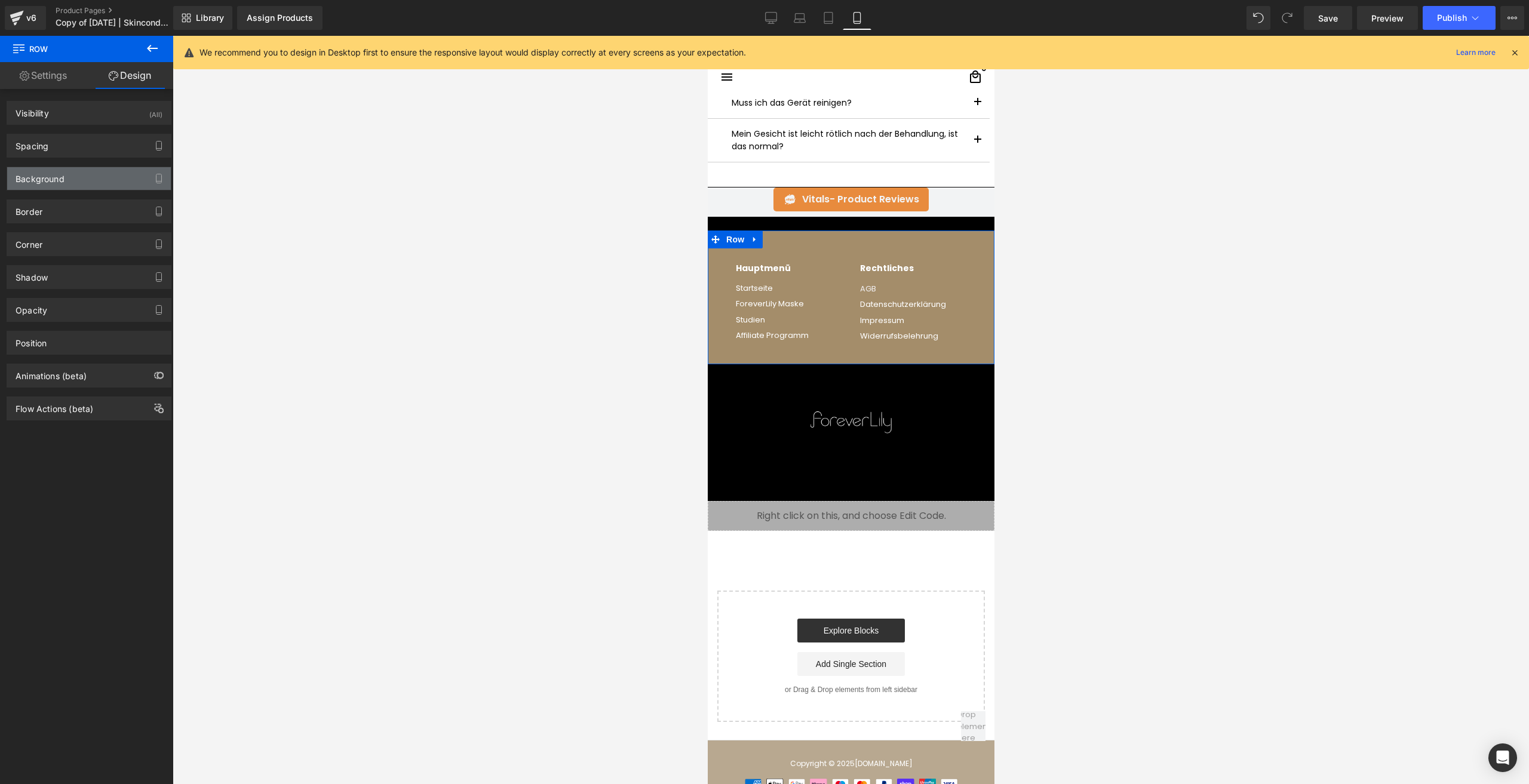
click at [65, 187] on div "Background" at bounding box center [90, 179] width 164 height 23
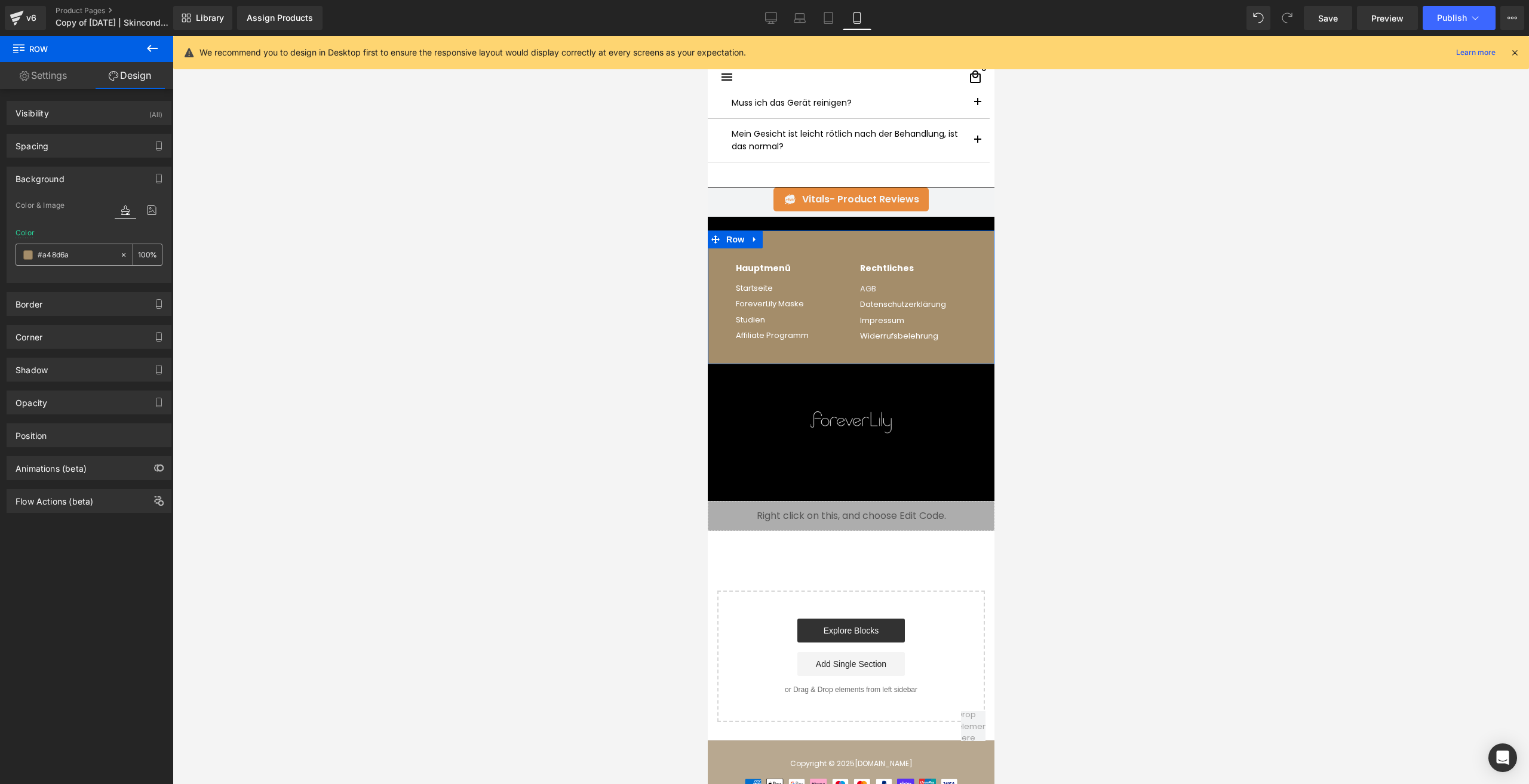
click at [25, 255] on span at bounding box center [28, 255] width 10 height 10
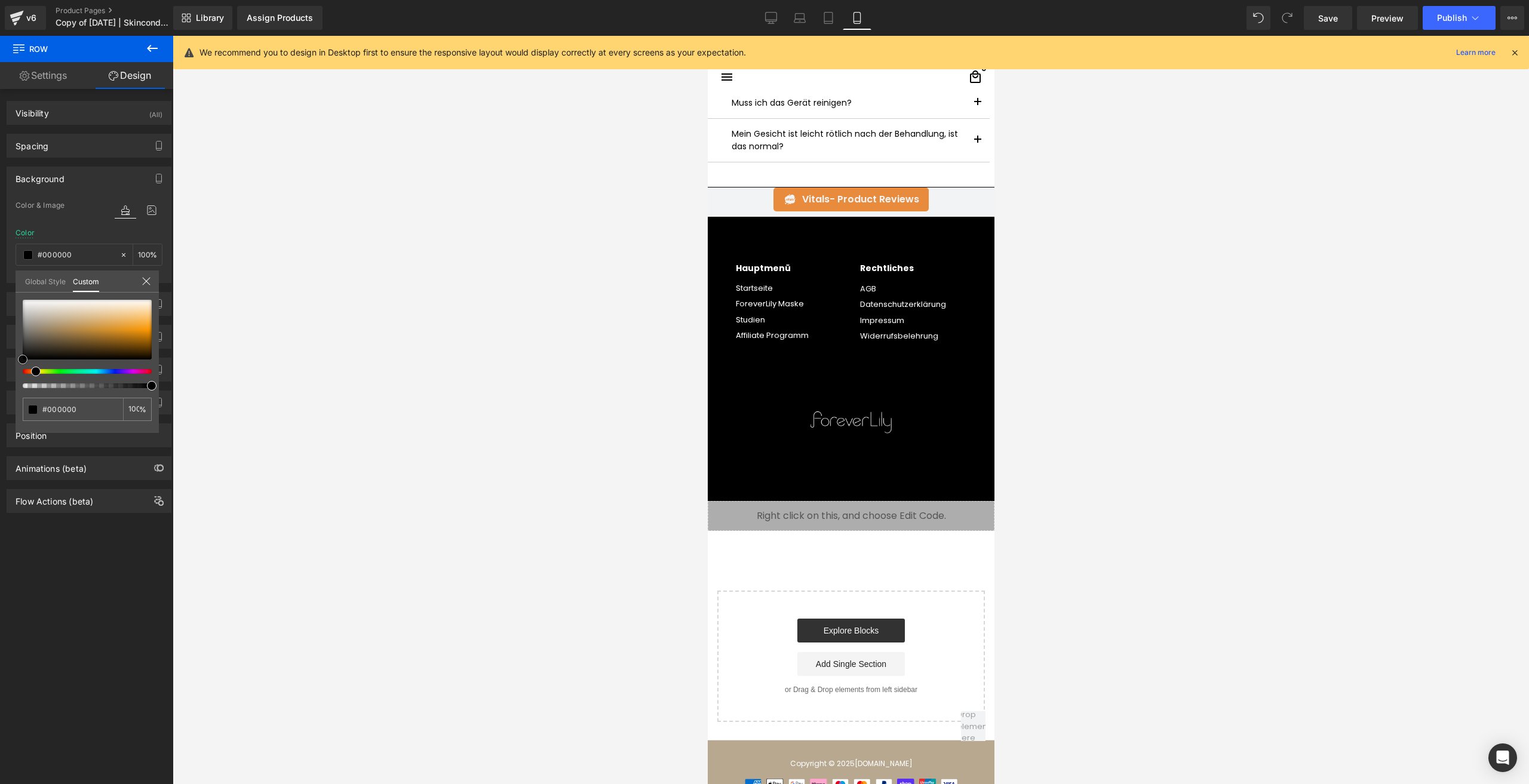
drag, startPoint x: 17, startPoint y: 368, endPoint x: -41, endPoint y: 458, distance: 107.1
click at [0, 458] on html "Row You are previewing how the will restyle your page. You can not edit Element…" at bounding box center [764, 392] width 1529 height 784
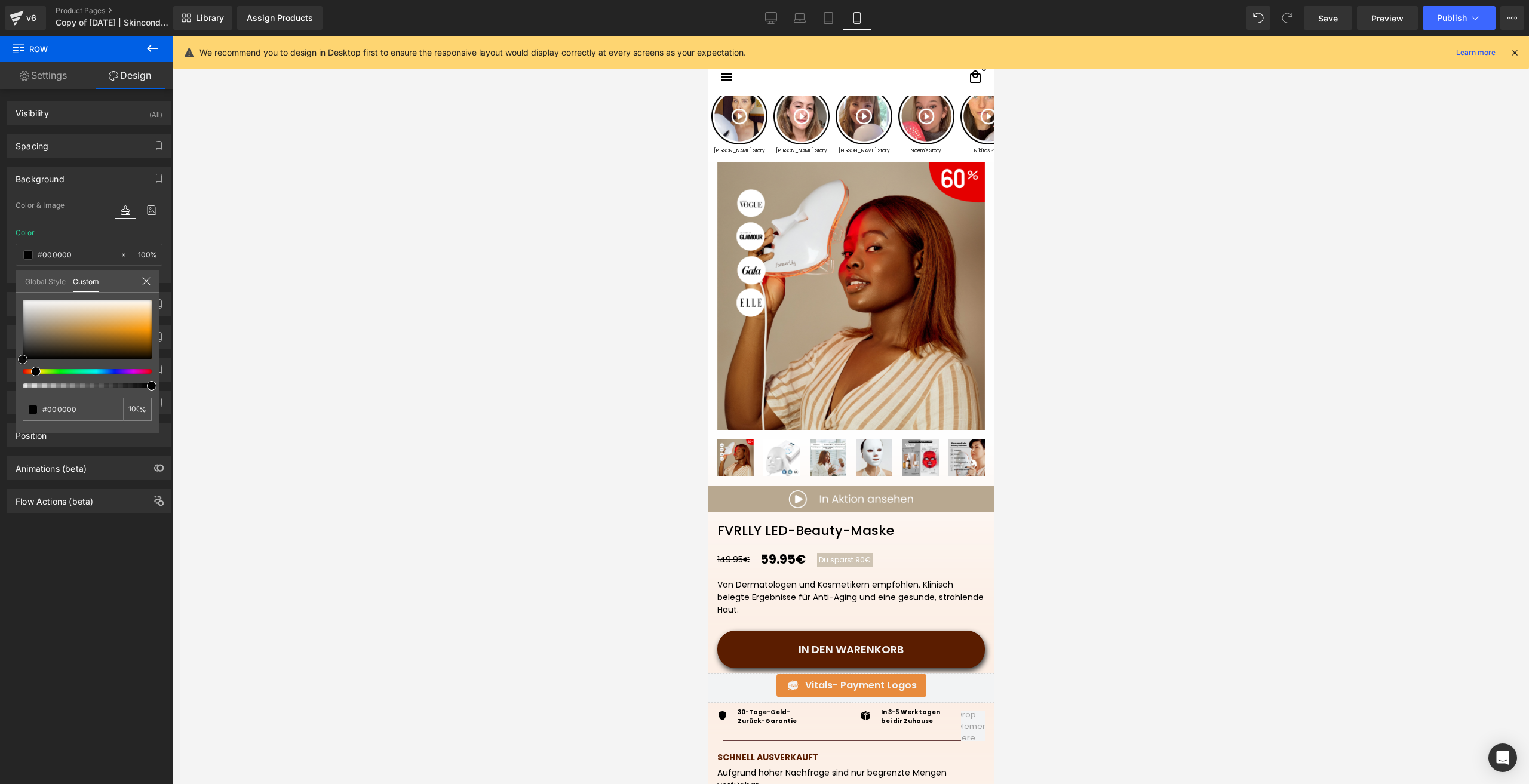
scroll to position [0, 0]
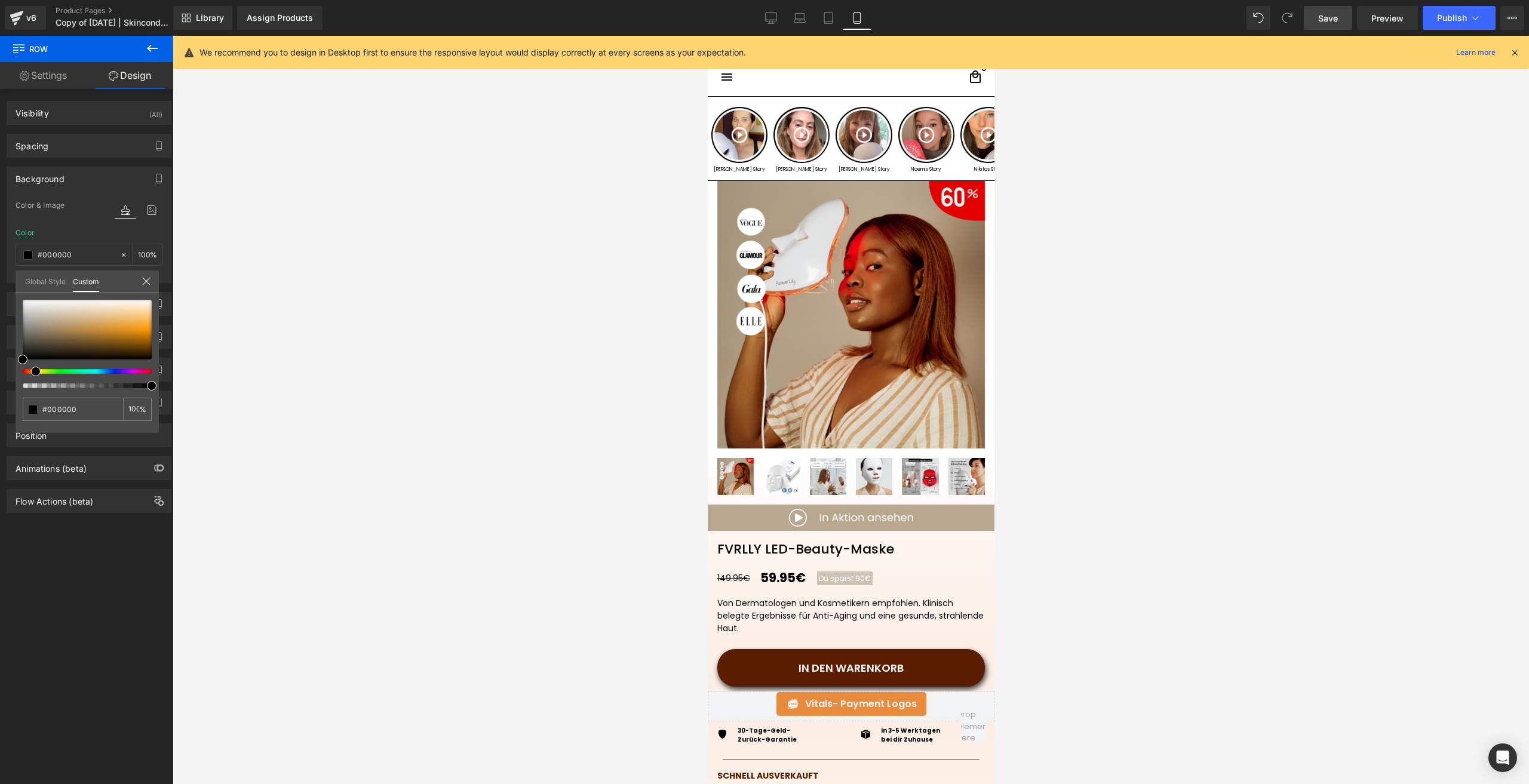
click at [1316, 13] on link "Save" at bounding box center [1328, 17] width 49 height 24
drag, startPoint x: 1317, startPoint y: 22, endPoint x: 172, endPoint y: 453, distance: 1223.4
click at [1317, 22] on link "Save" at bounding box center [1328, 17] width 49 height 24
click at [1451, 27] on button "Publish" at bounding box center [1459, 17] width 73 height 24
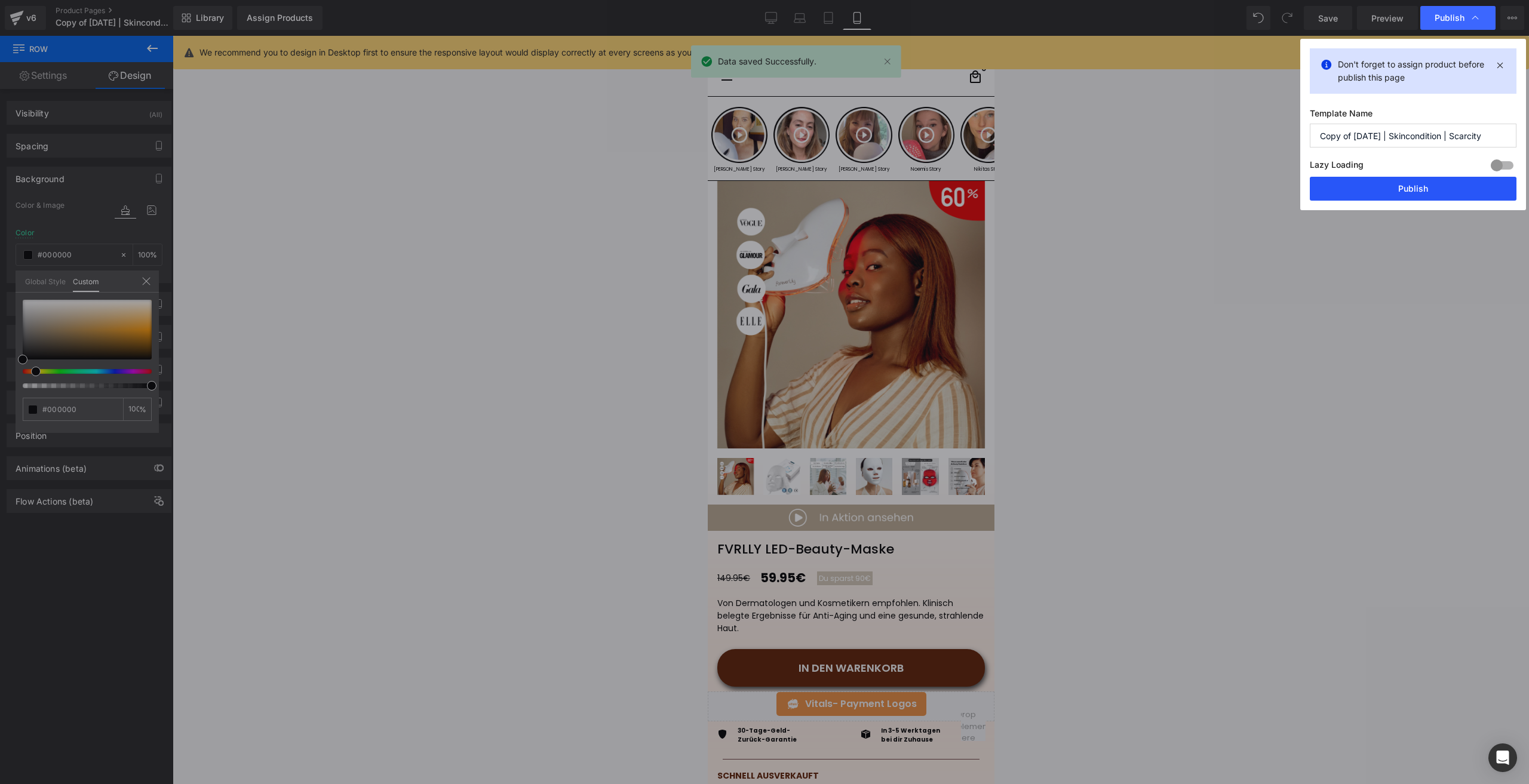
click at [1378, 192] on button "Publish" at bounding box center [1413, 189] width 207 height 24
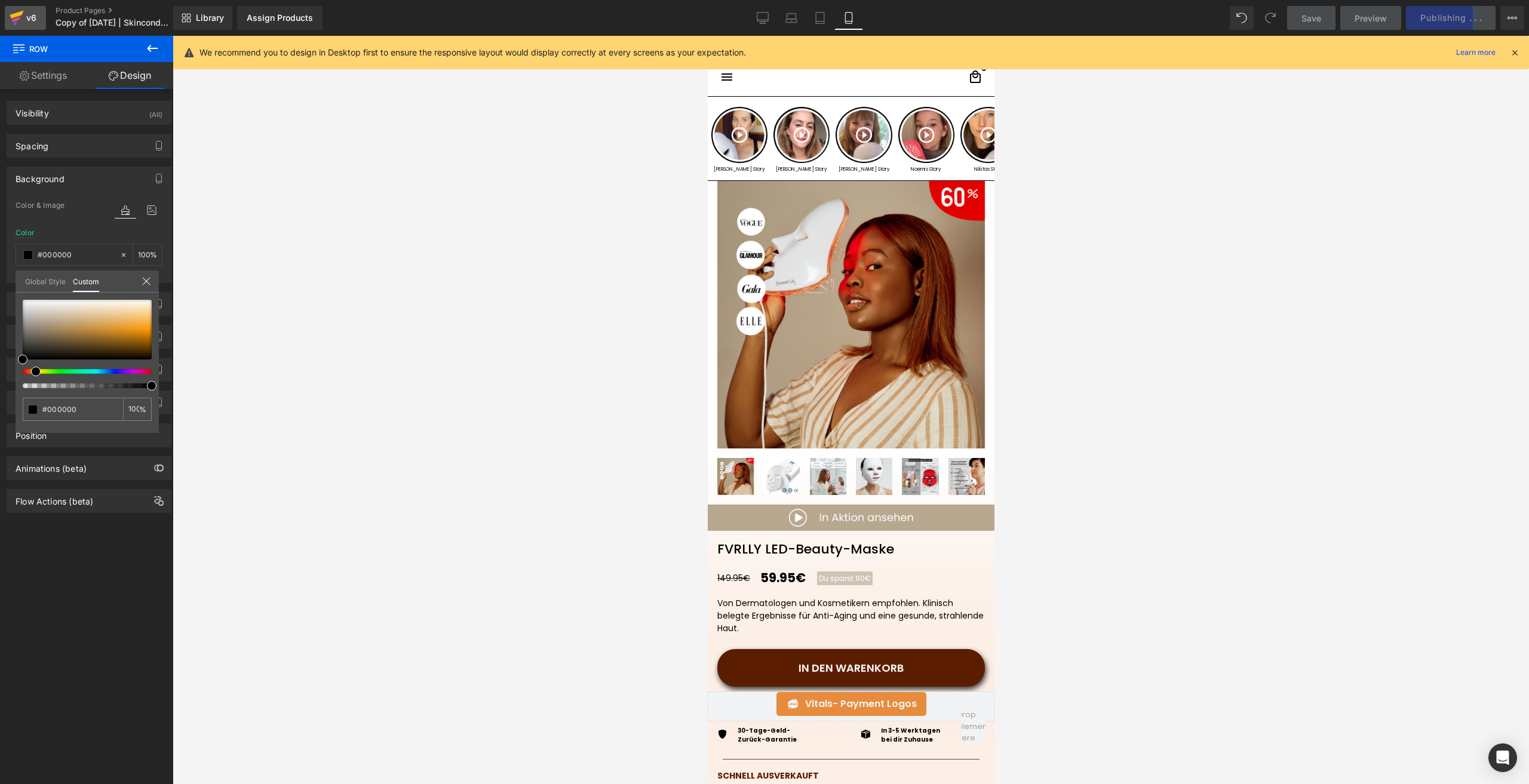
click at [30, 20] on div "v6" at bounding box center [31, 18] width 15 height 15
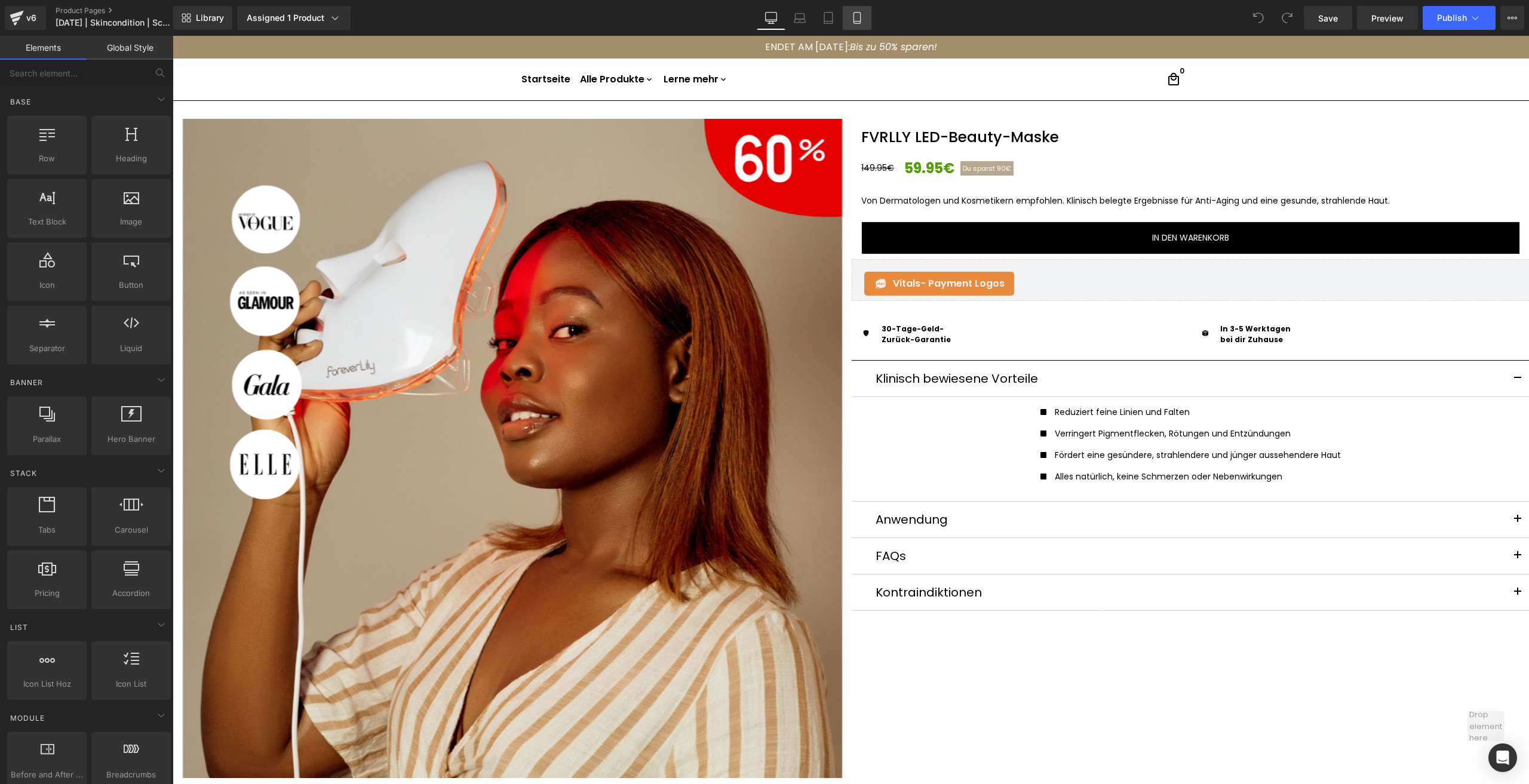
click at [849, 25] on link "Mobile" at bounding box center [857, 17] width 29 height 24
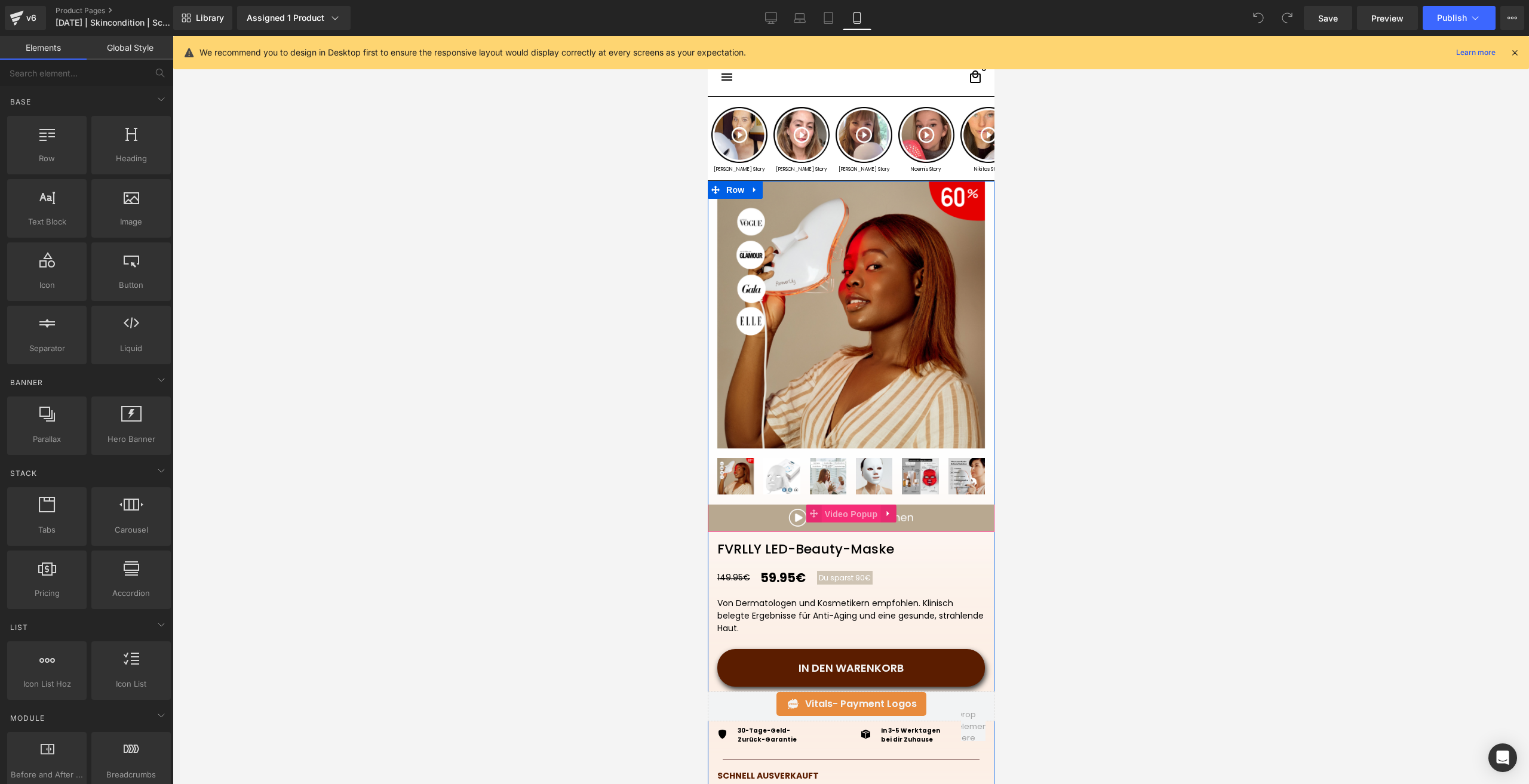
click at [847, 519] on span "Video Popup" at bounding box center [851, 514] width 59 height 18
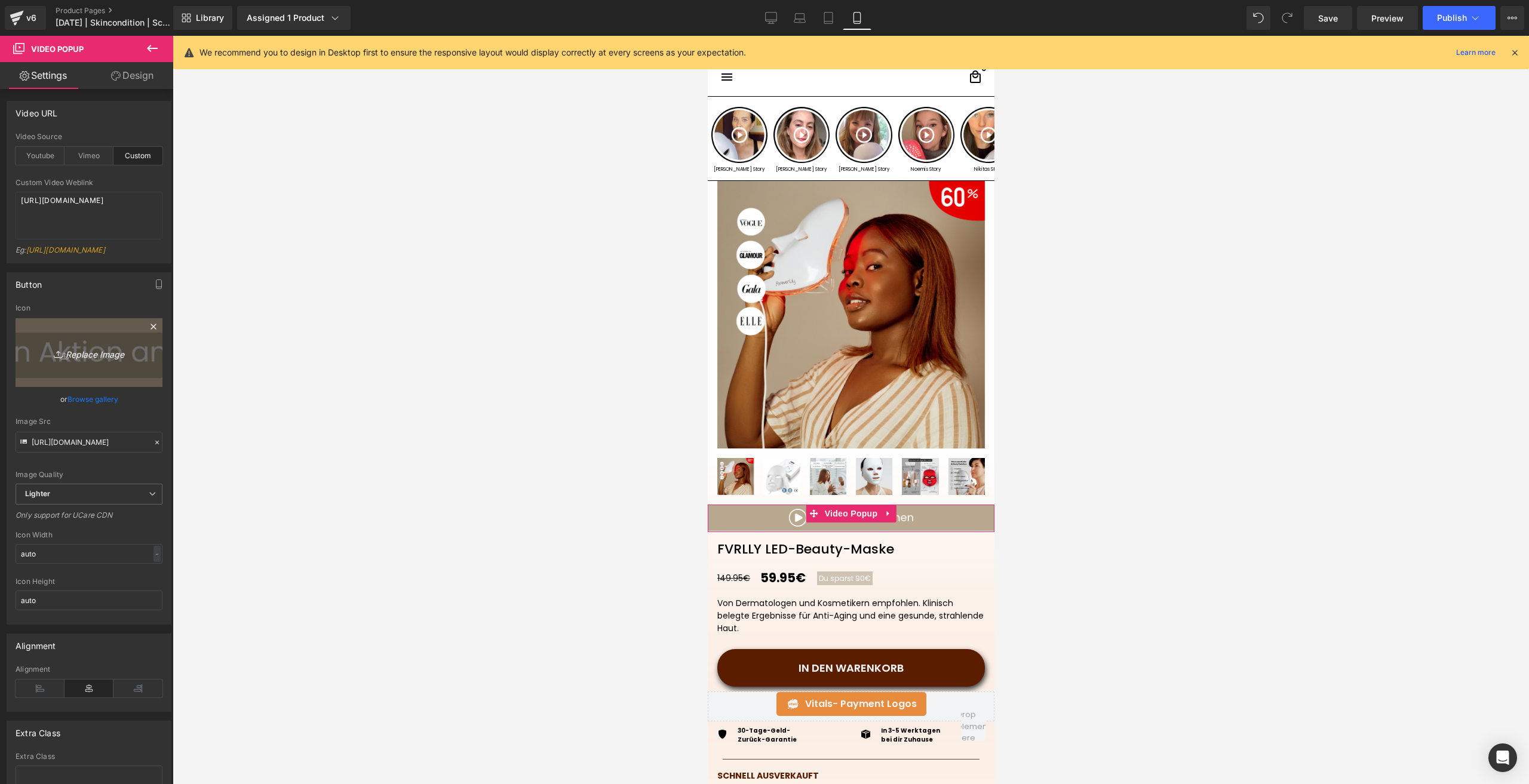
click at [71, 360] on icon "Replace Image" at bounding box center [89, 352] width 95 height 15
type input "C:\fakepath\Sc.png"
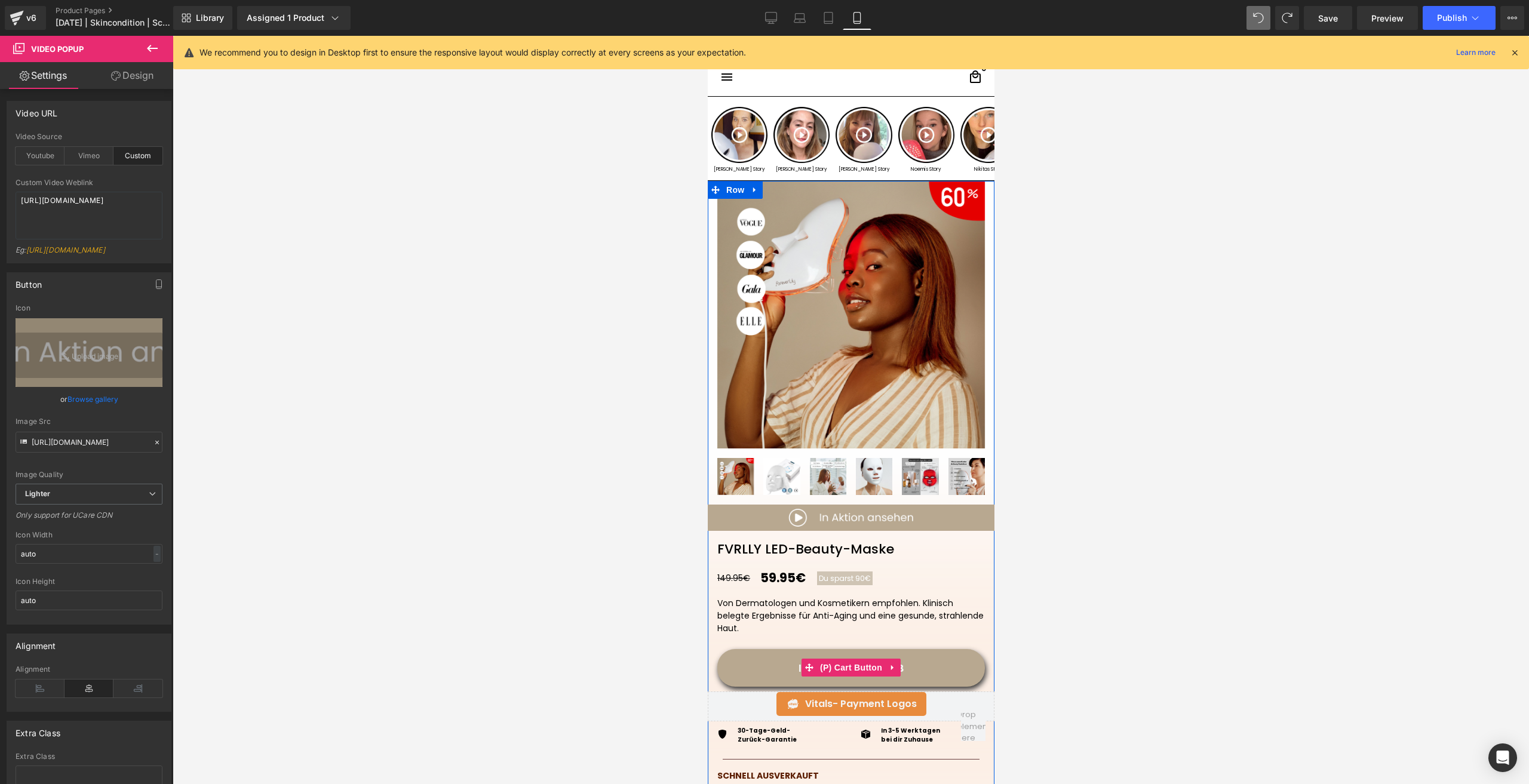
click at [844, 657] on button "IN DEN WARENKORB" at bounding box center [850, 669] width 268 height 38
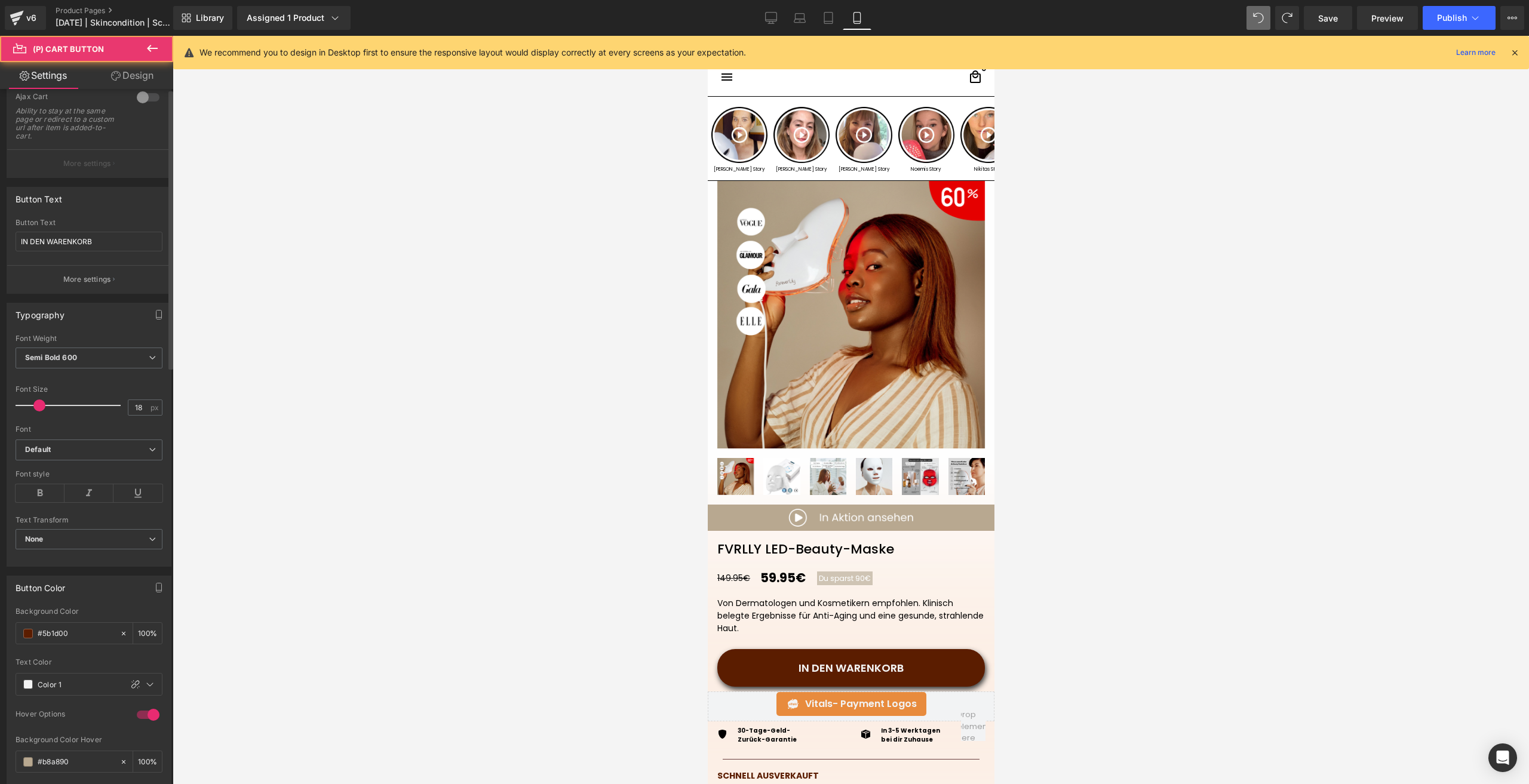
scroll to position [179, 0]
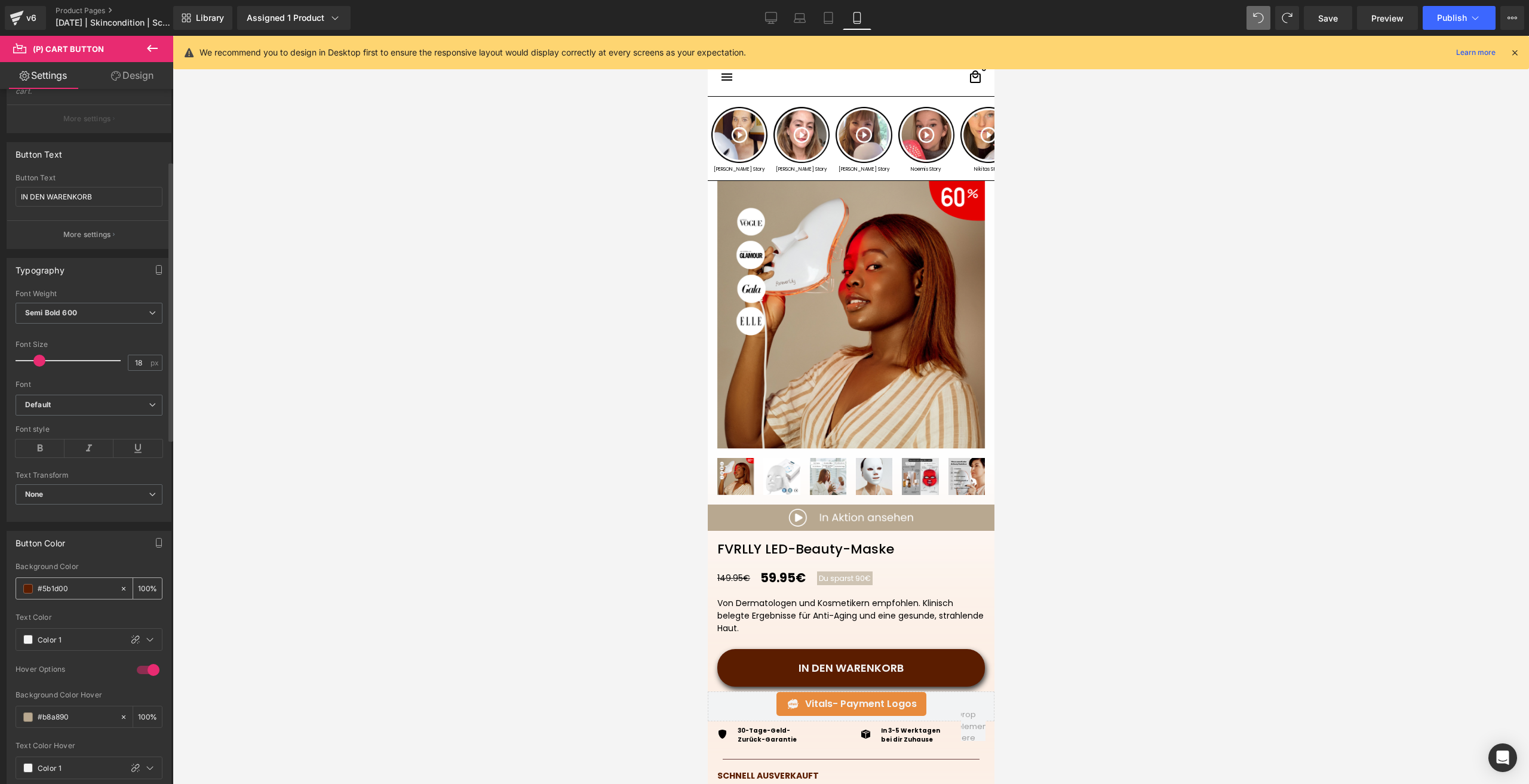
click at [28, 592] on span at bounding box center [28, 589] width 10 height 10
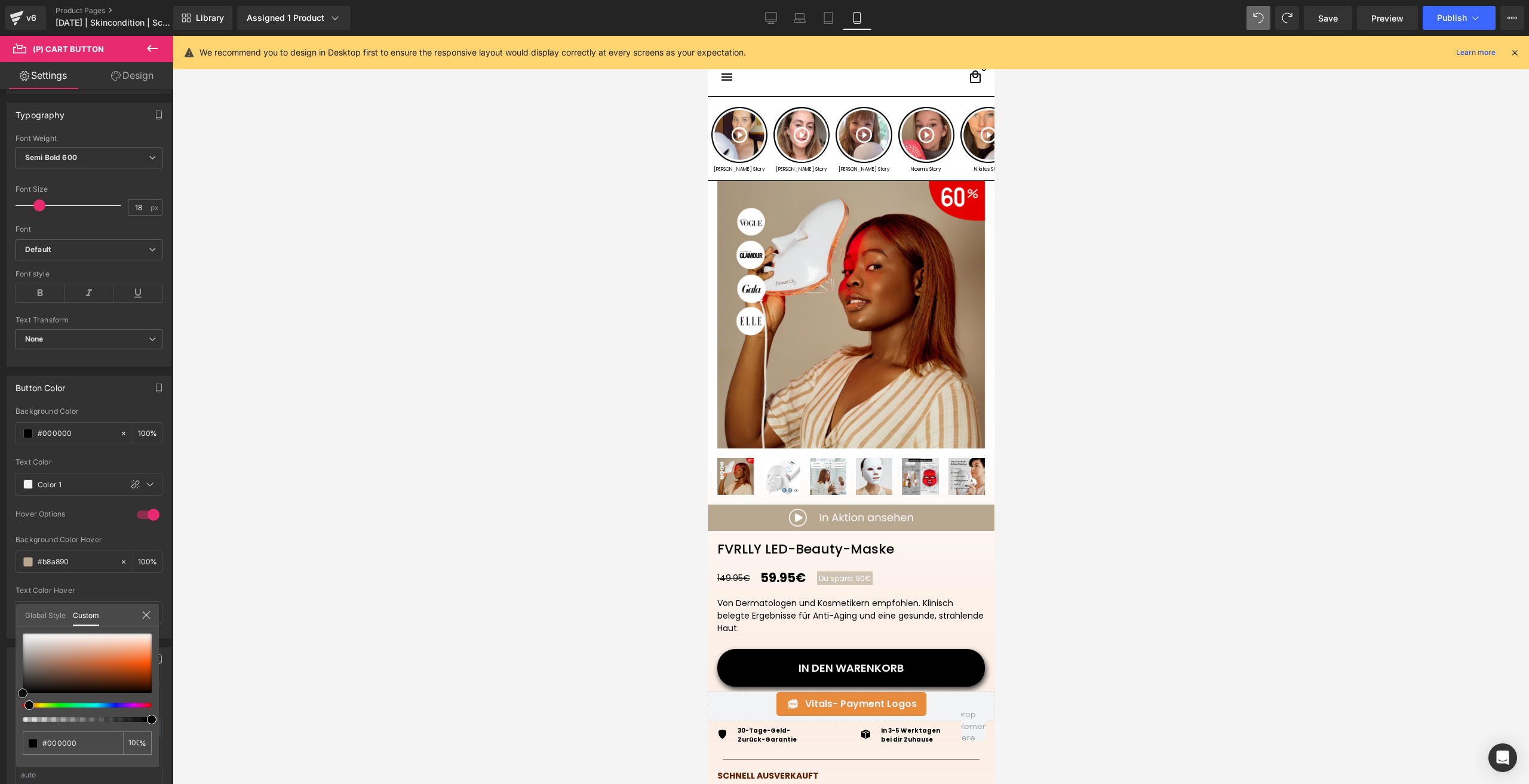
scroll to position [347, 0]
drag, startPoint x: 24, startPoint y: 673, endPoint x: -35, endPoint y: 794, distance: 134.6
click at [0, 784] on html "Video Popup You are previewing how the will restyle your page. You can not edit…" at bounding box center [764, 392] width 1529 height 784
drag, startPoint x: 1338, startPoint y: 8, endPoint x: 110, endPoint y: 593, distance: 1360.2
click at [1338, 8] on link "Save" at bounding box center [1328, 17] width 49 height 24
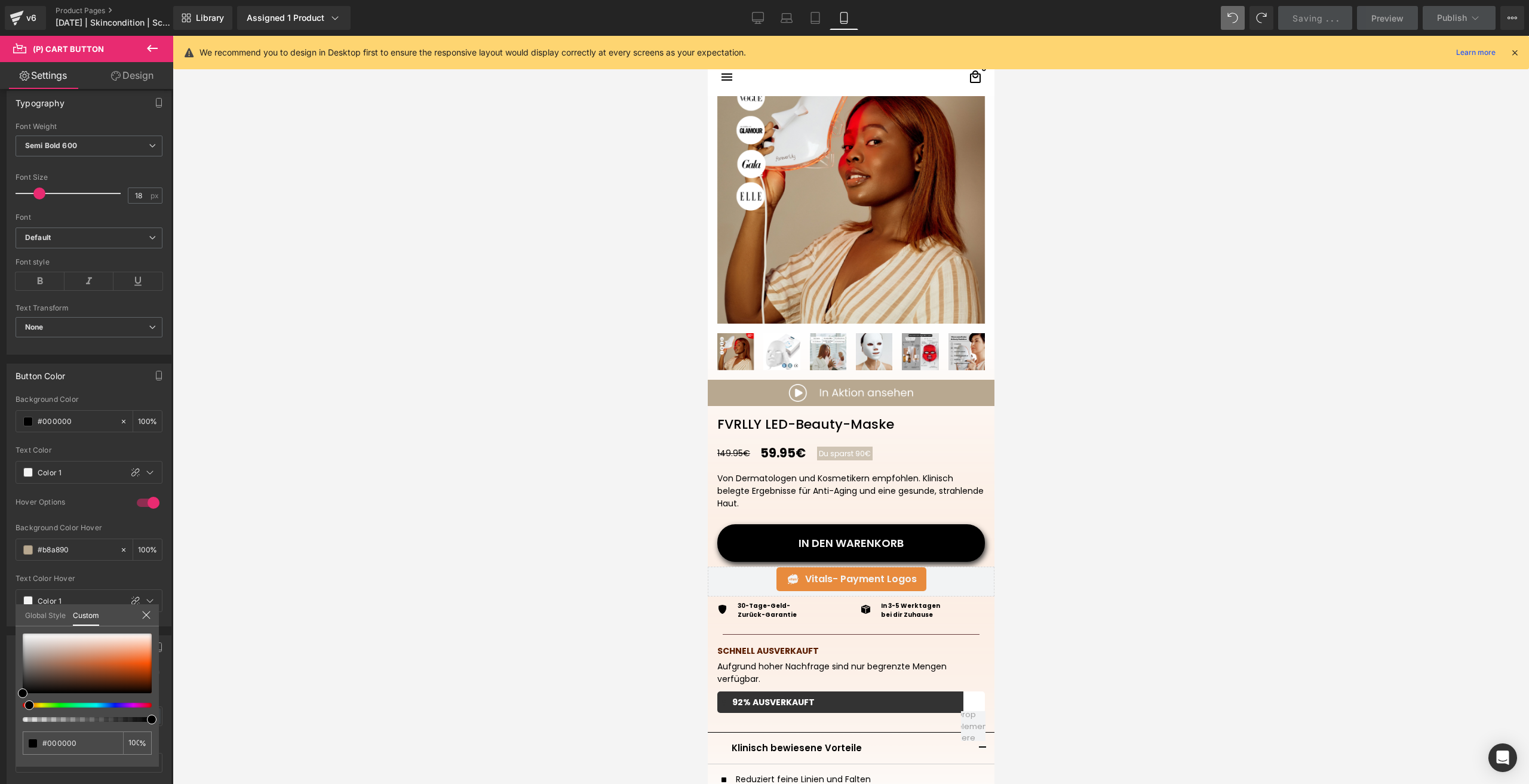
scroll to position [179, 0]
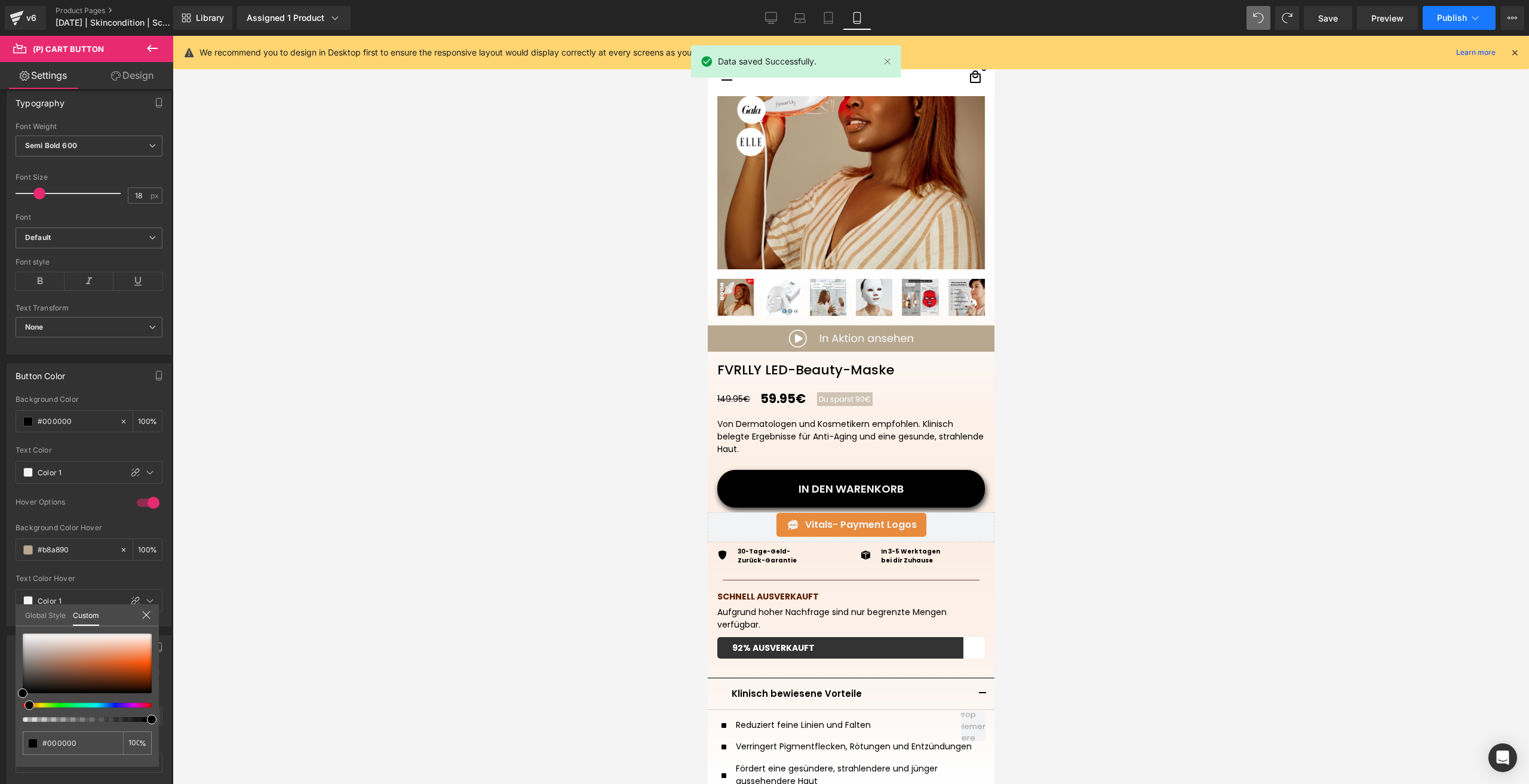
click at [1439, 15] on span "Publish" at bounding box center [1452, 18] width 30 height 10
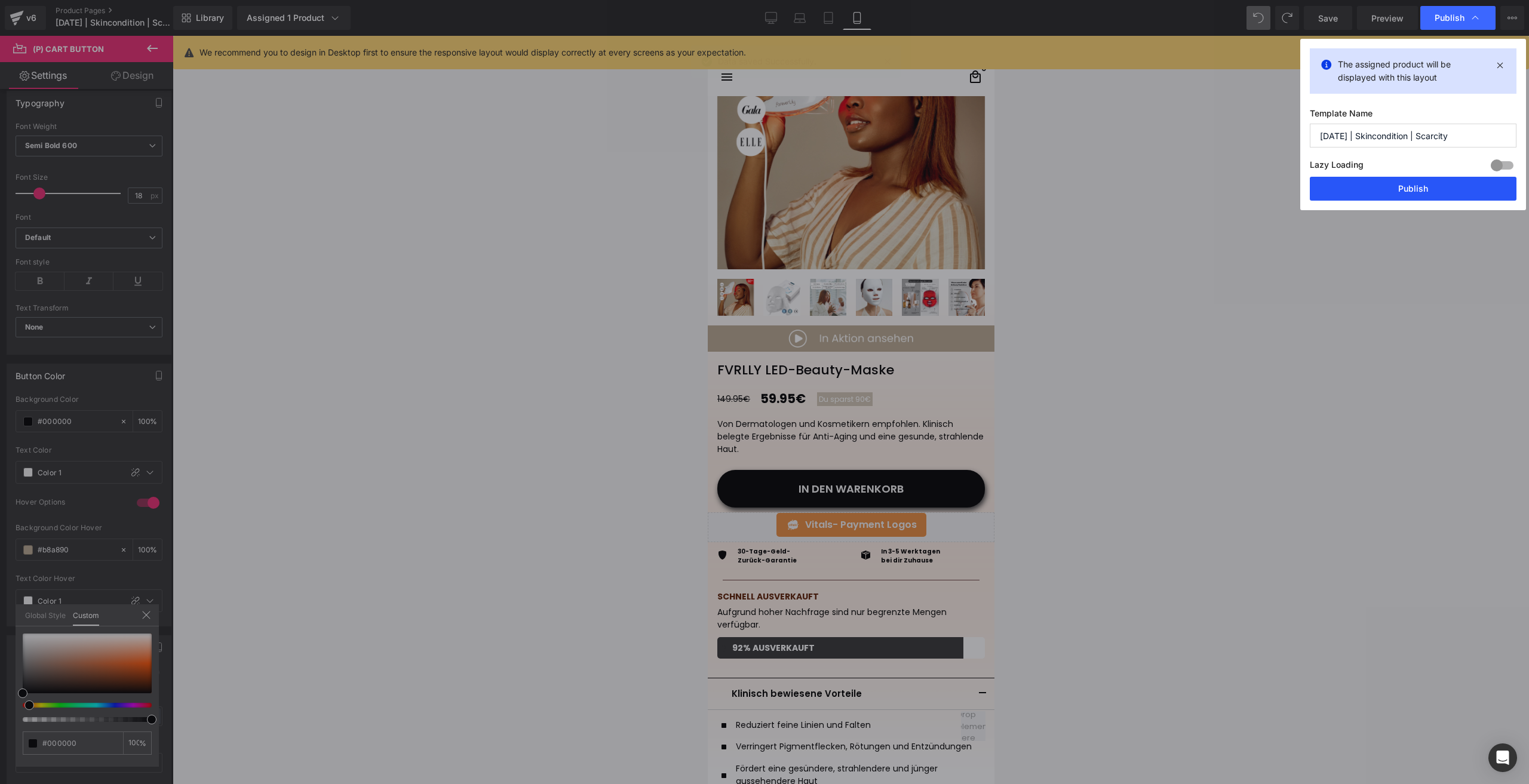
click at [1374, 195] on button "Publish" at bounding box center [1413, 189] width 207 height 24
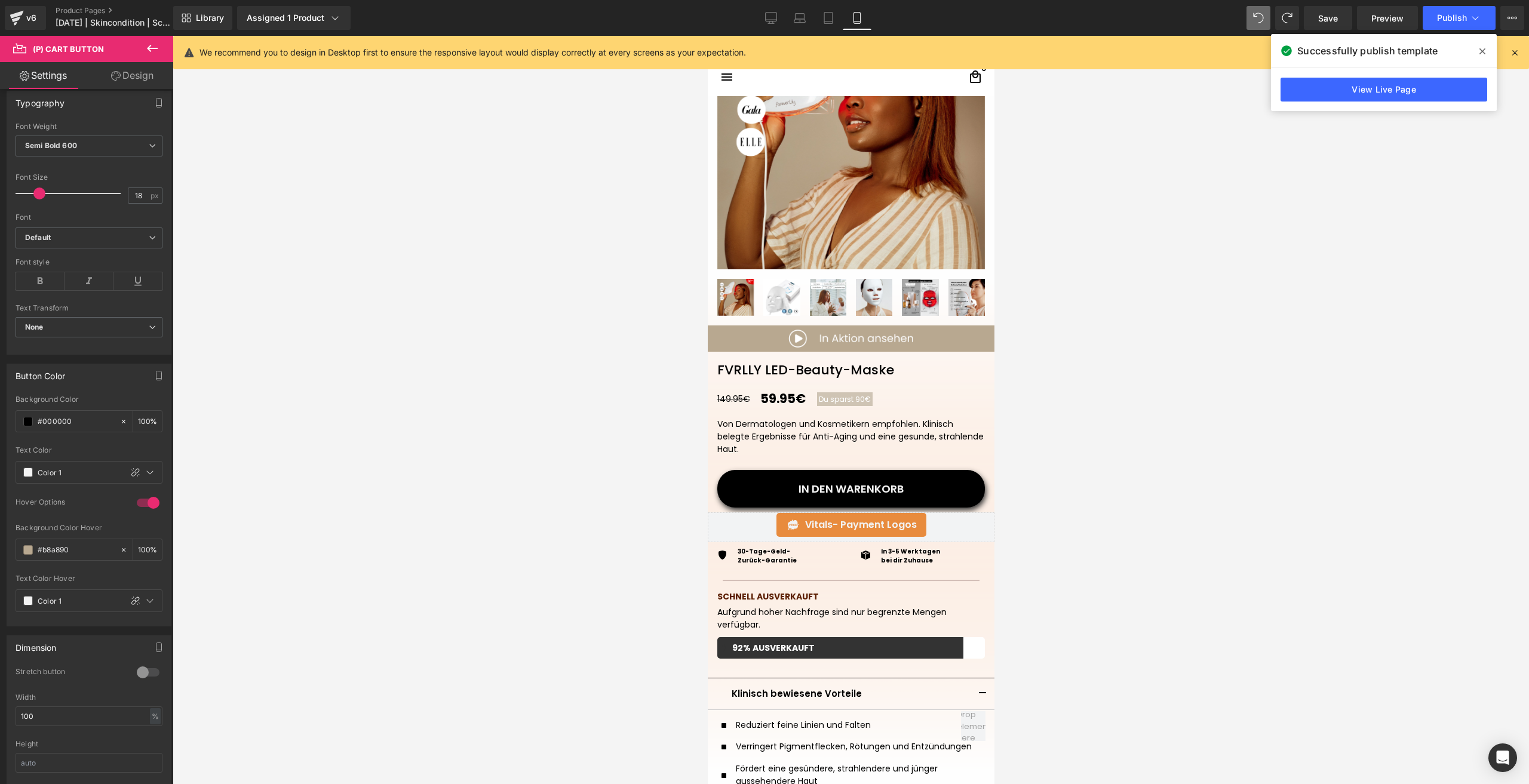
click at [1087, 325] on div at bounding box center [851, 411] width 1357 height 749
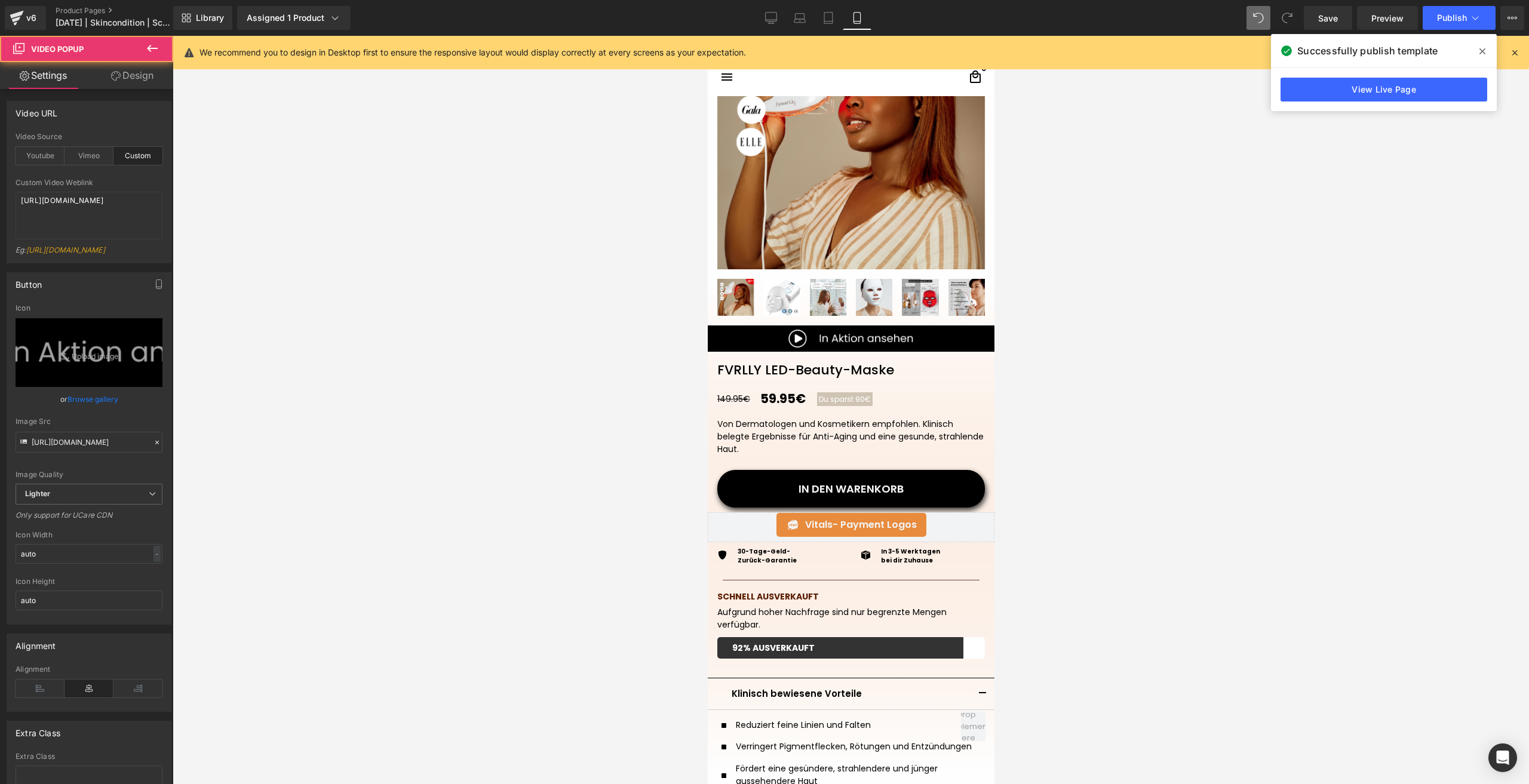
click at [1242, 20] on div "Library Assigned 1 Product Product Preview FVRLLY LED-Beauty-Maske Manage assig…" at bounding box center [851, 17] width 1356 height 24
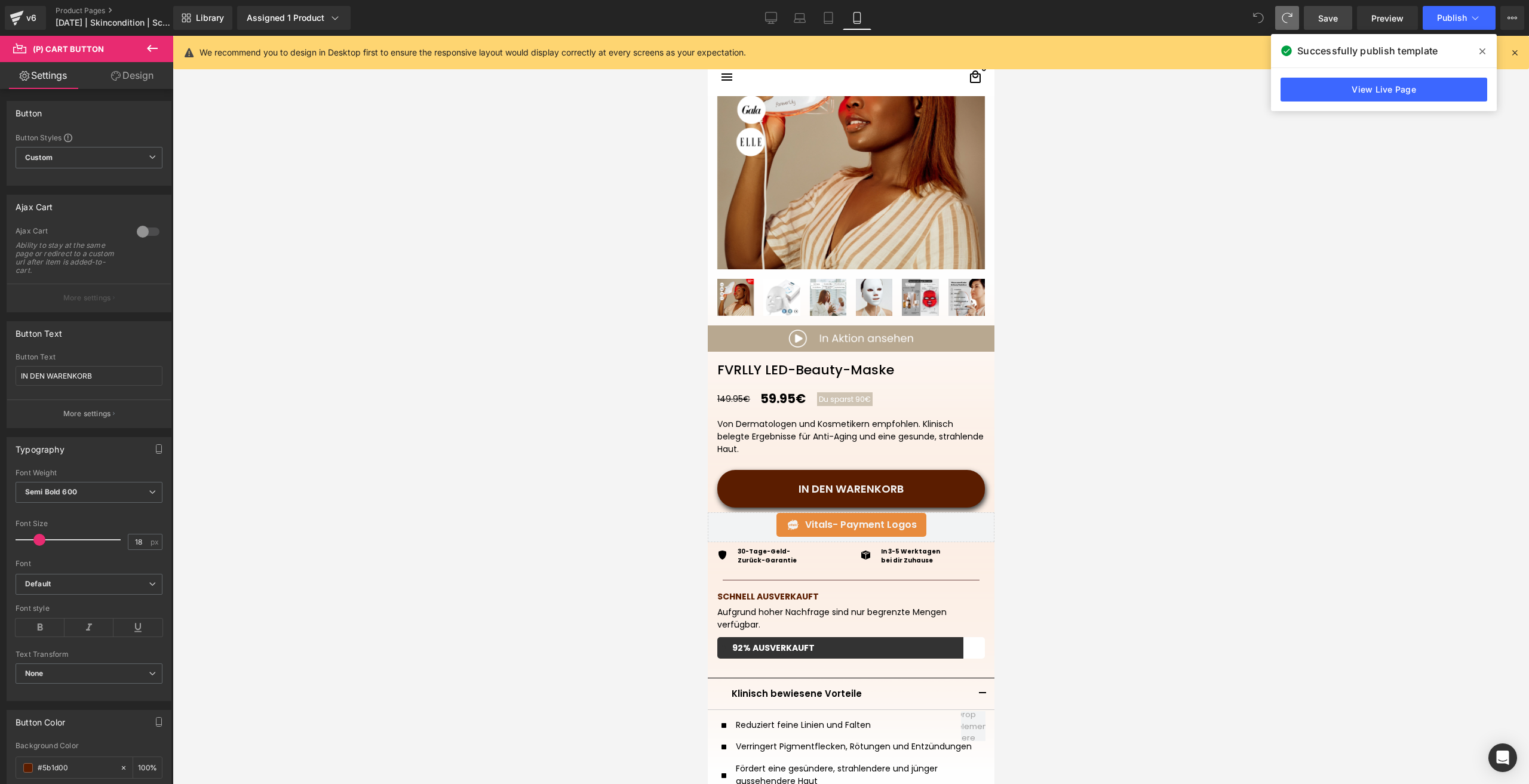
click at [1340, 12] on link "Save" at bounding box center [1328, 17] width 49 height 24
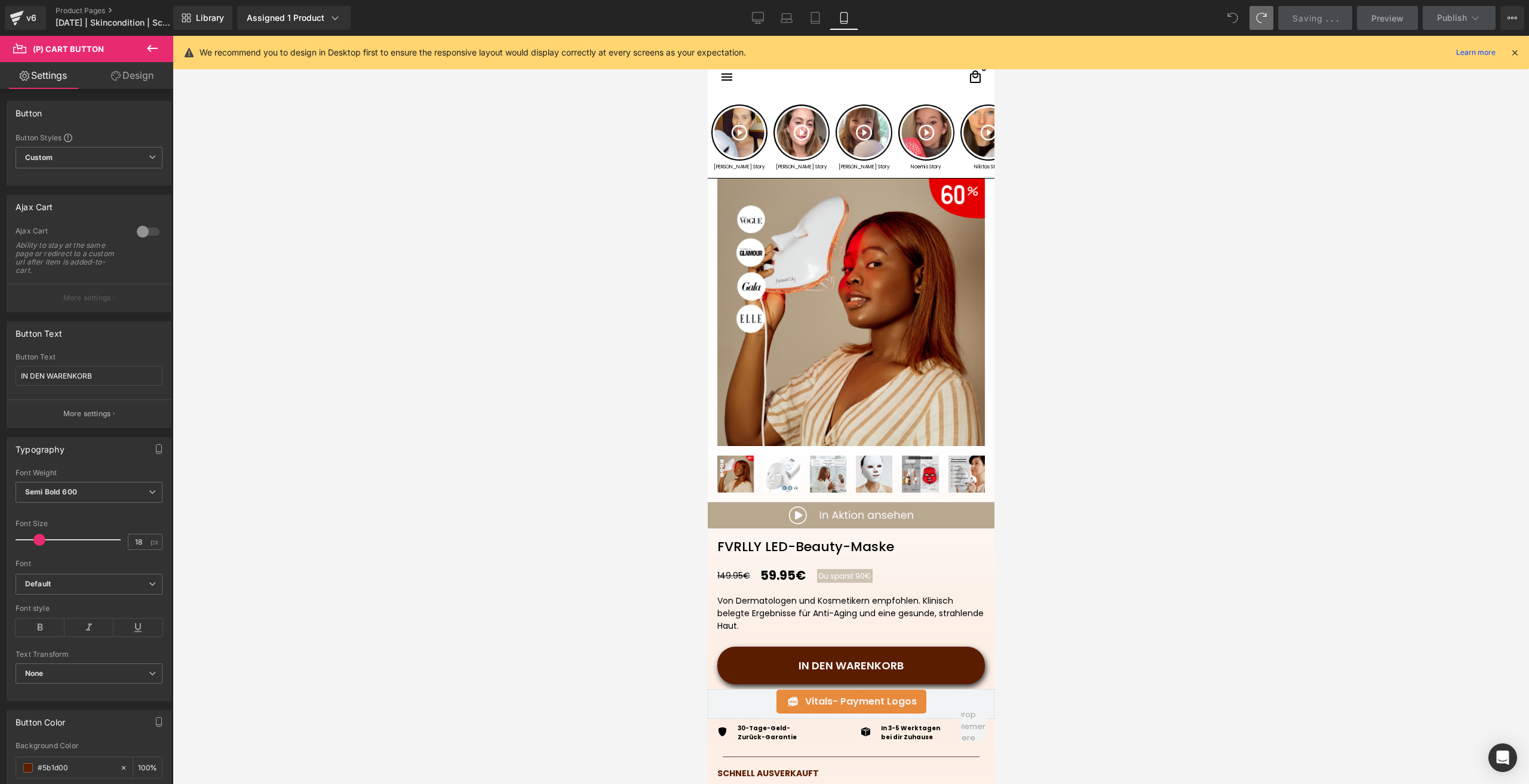
scroll to position [0, 0]
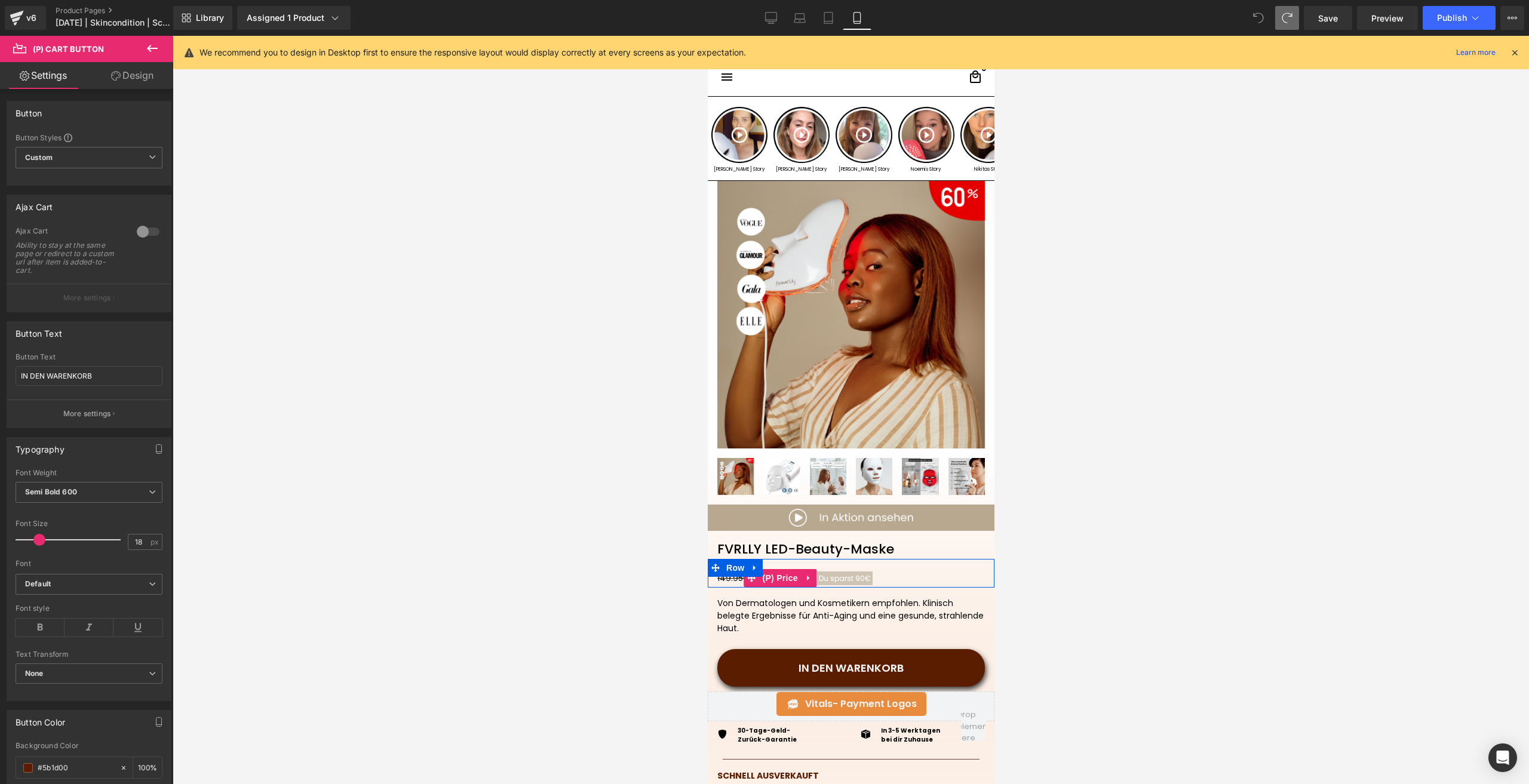
click at [830, 579] on span "Du sparst 90€" at bounding box center [844, 578] width 52 height 10
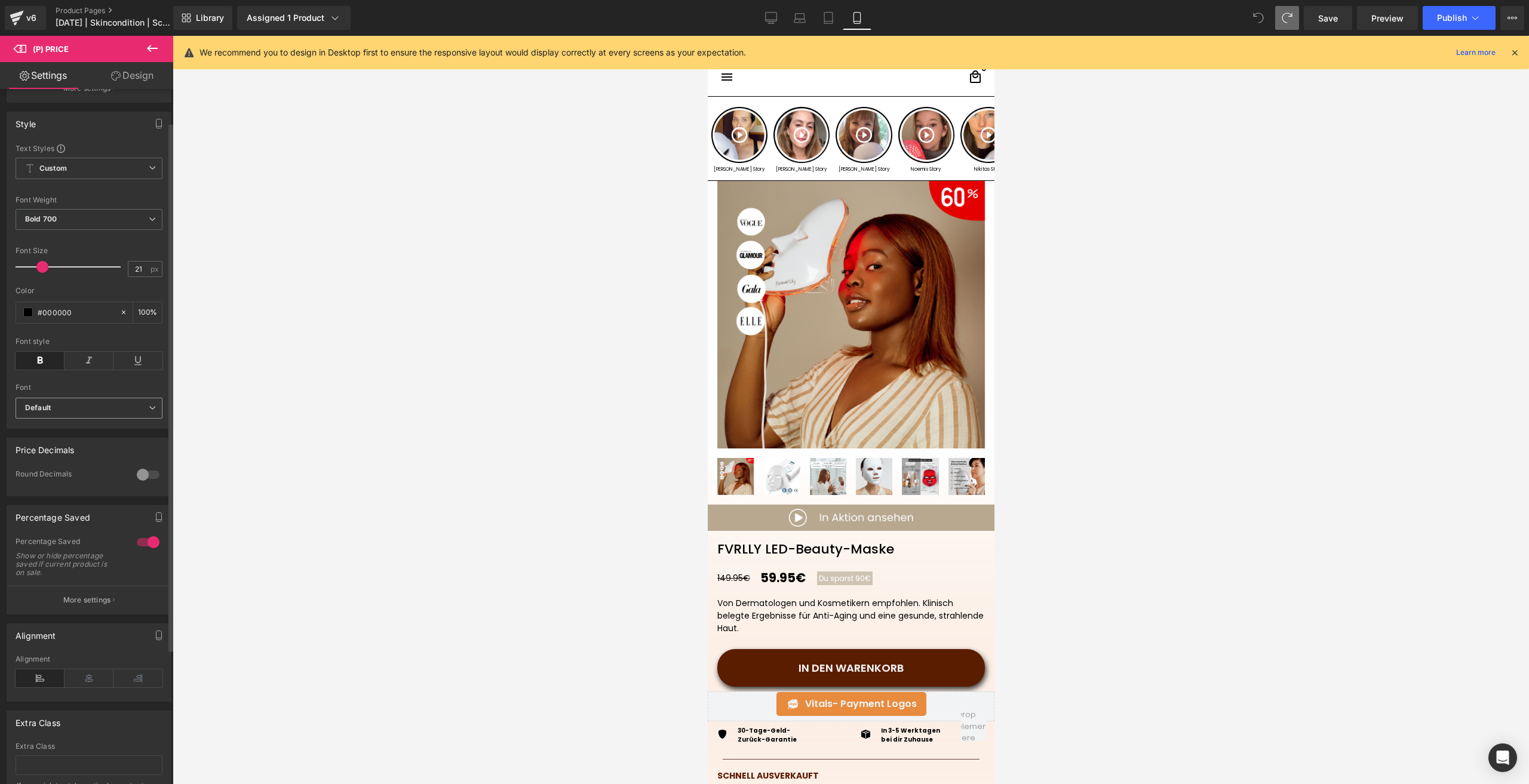
scroll to position [220, 0]
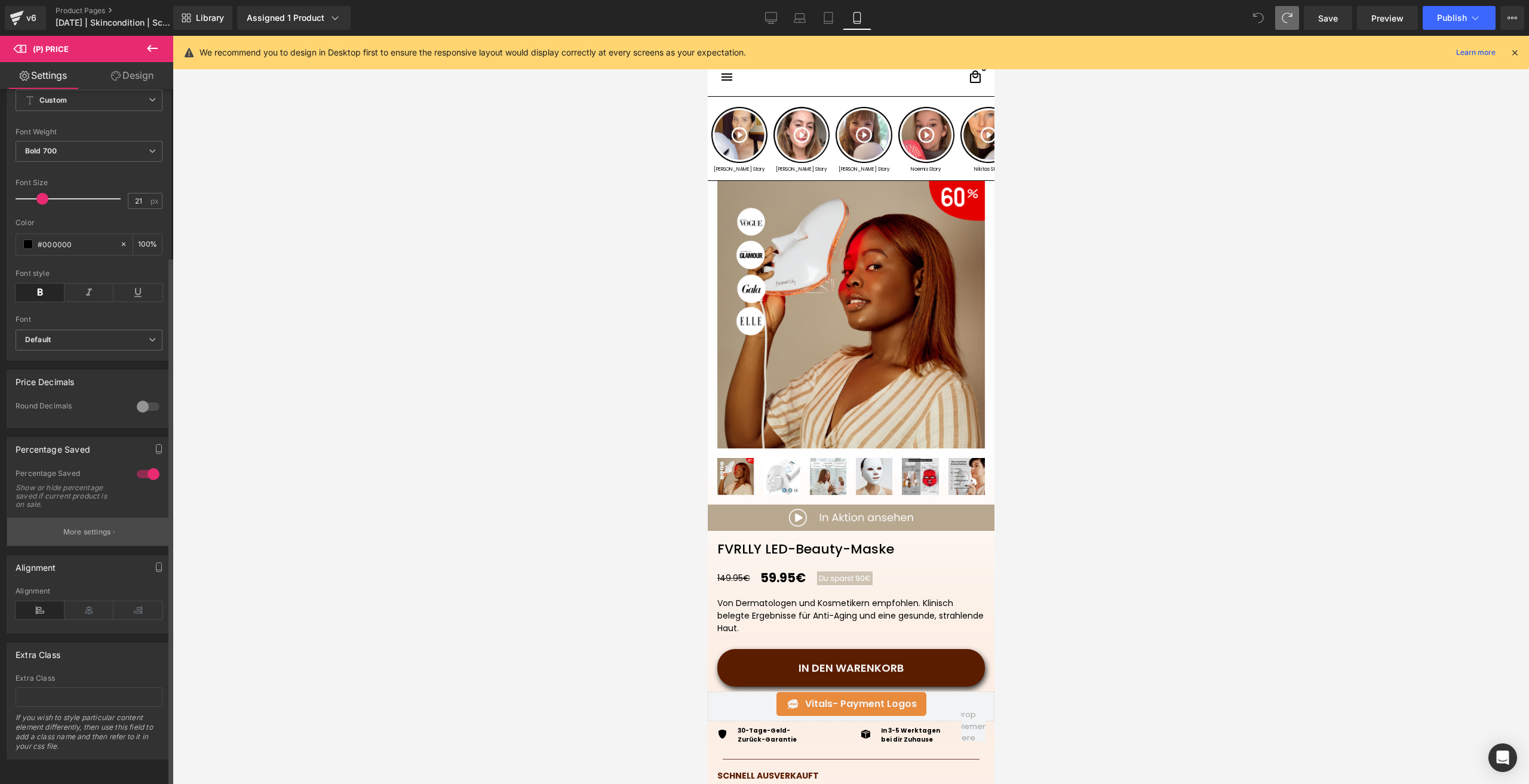
click at [92, 527] on p "More settings" at bounding box center [87, 532] width 48 height 10
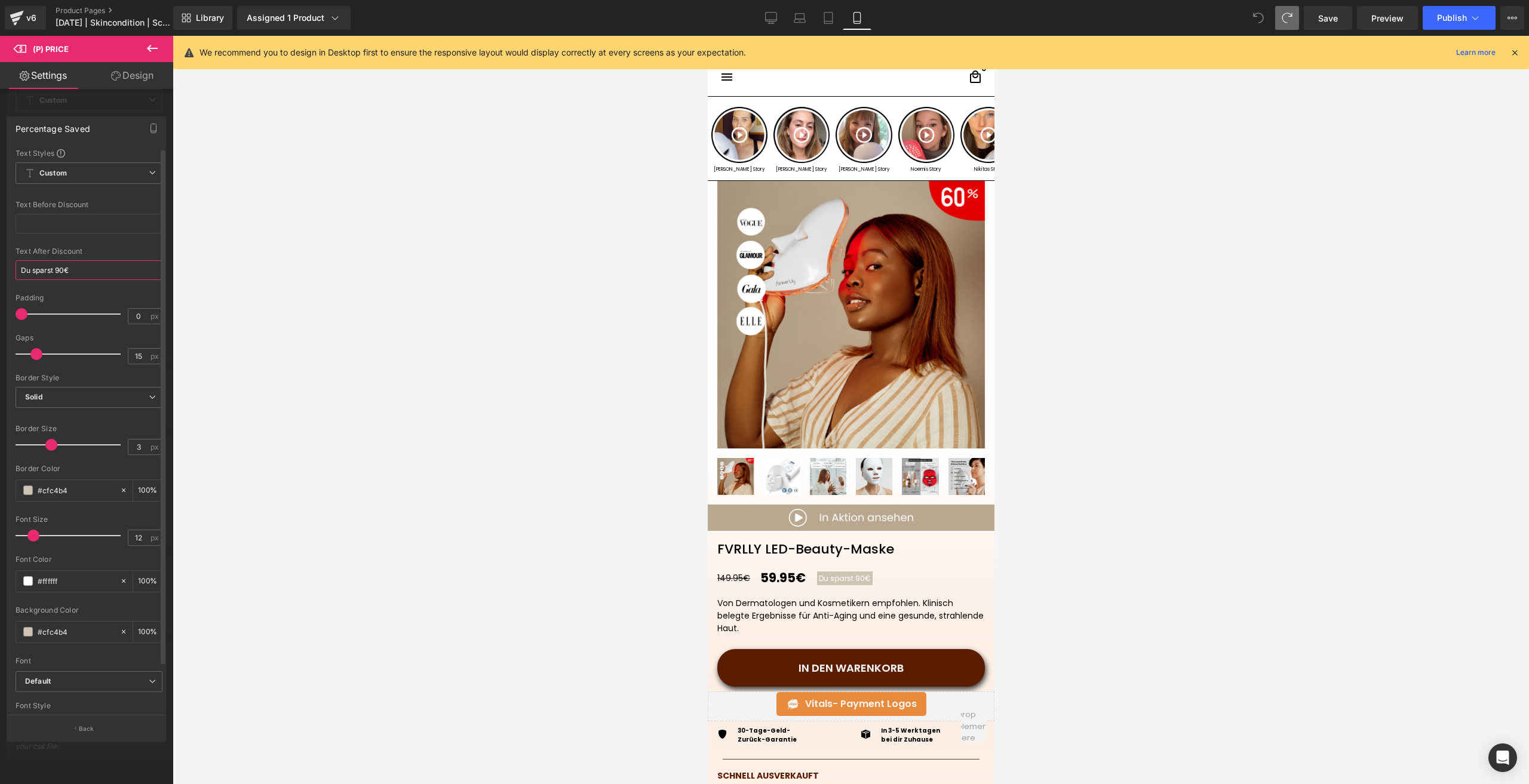
click at [21, 274] on input "Du sparst 90€" at bounding box center [89, 270] width 147 height 20
paste input "|"
click at [71, 271] on input "Herbst-Rabatt | Du sparst 90€" at bounding box center [89, 270] width 147 height 20
click at [1326, 4] on div "Library Assigned 1 Product Product Preview FVRLLY LED-Beauty-Maske Manage assig…" at bounding box center [851, 18] width 1356 height 36
click at [1325, 12] on span "Save" at bounding box center [1328, 18] width 20 height 12
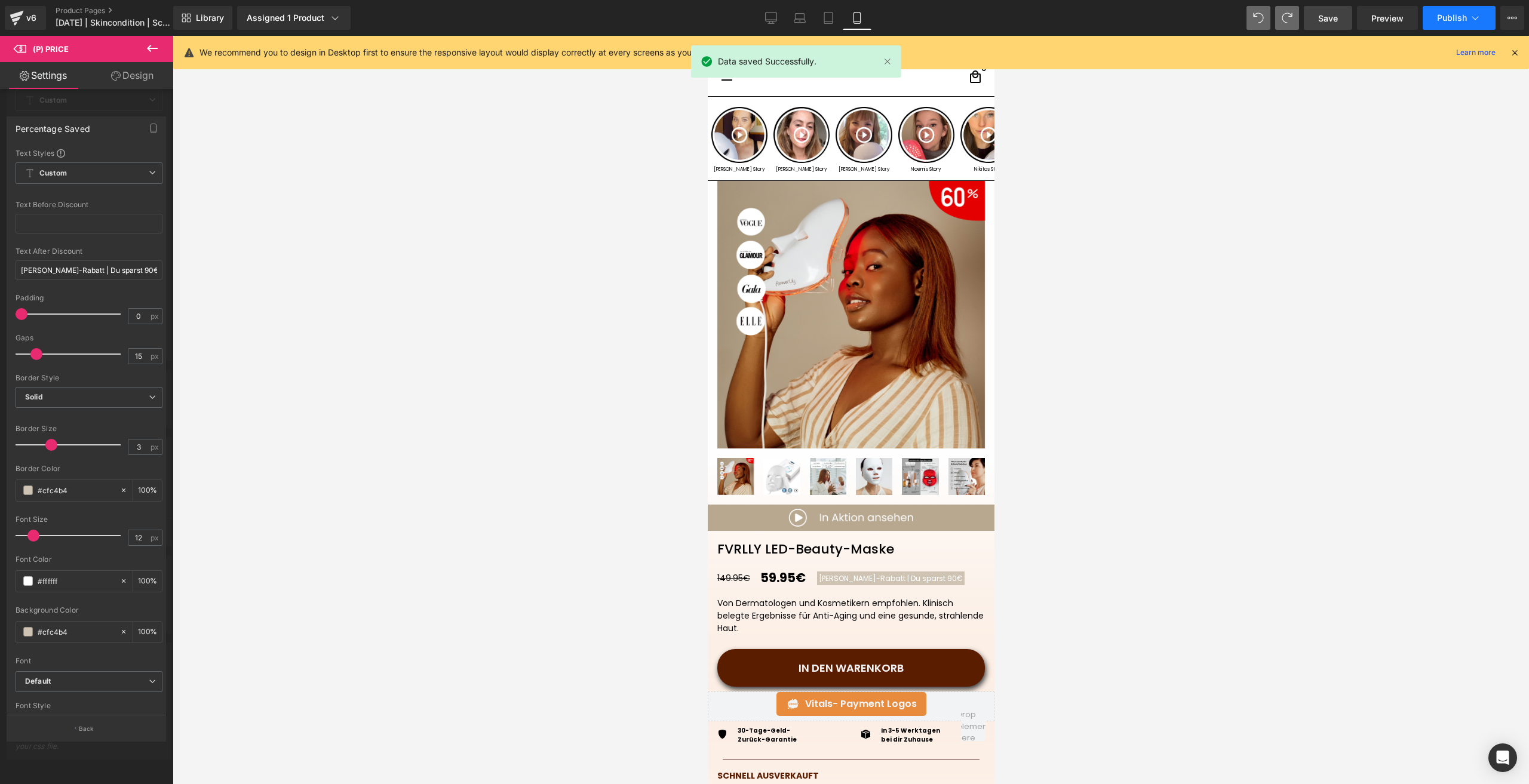
click at [1437, 18] on button "Publish" at bounding box center [1459, 17] width 73 height 24
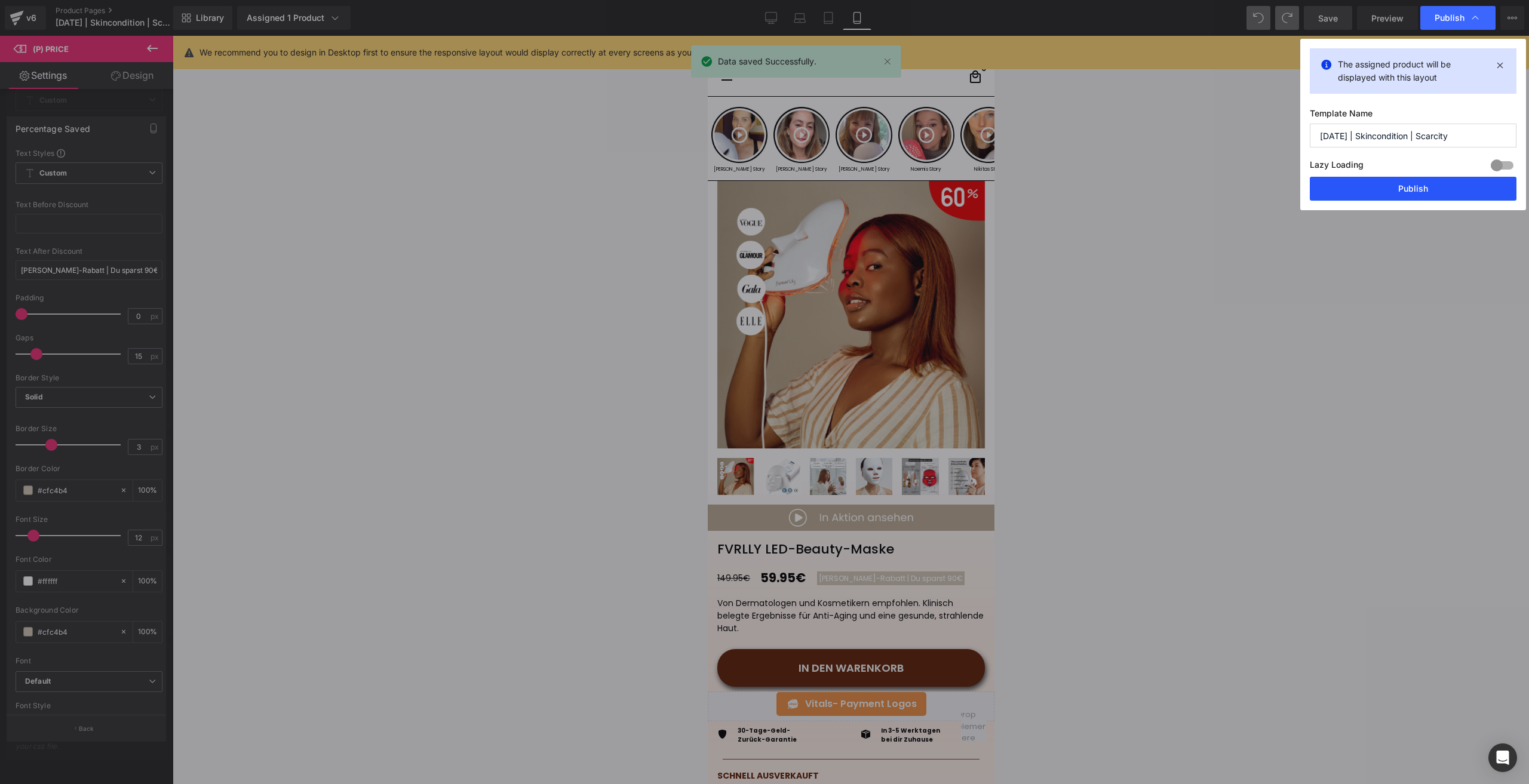
click at [1400, 191] on button "Publish" at bounding box center [1413, 189] width 207 height 24
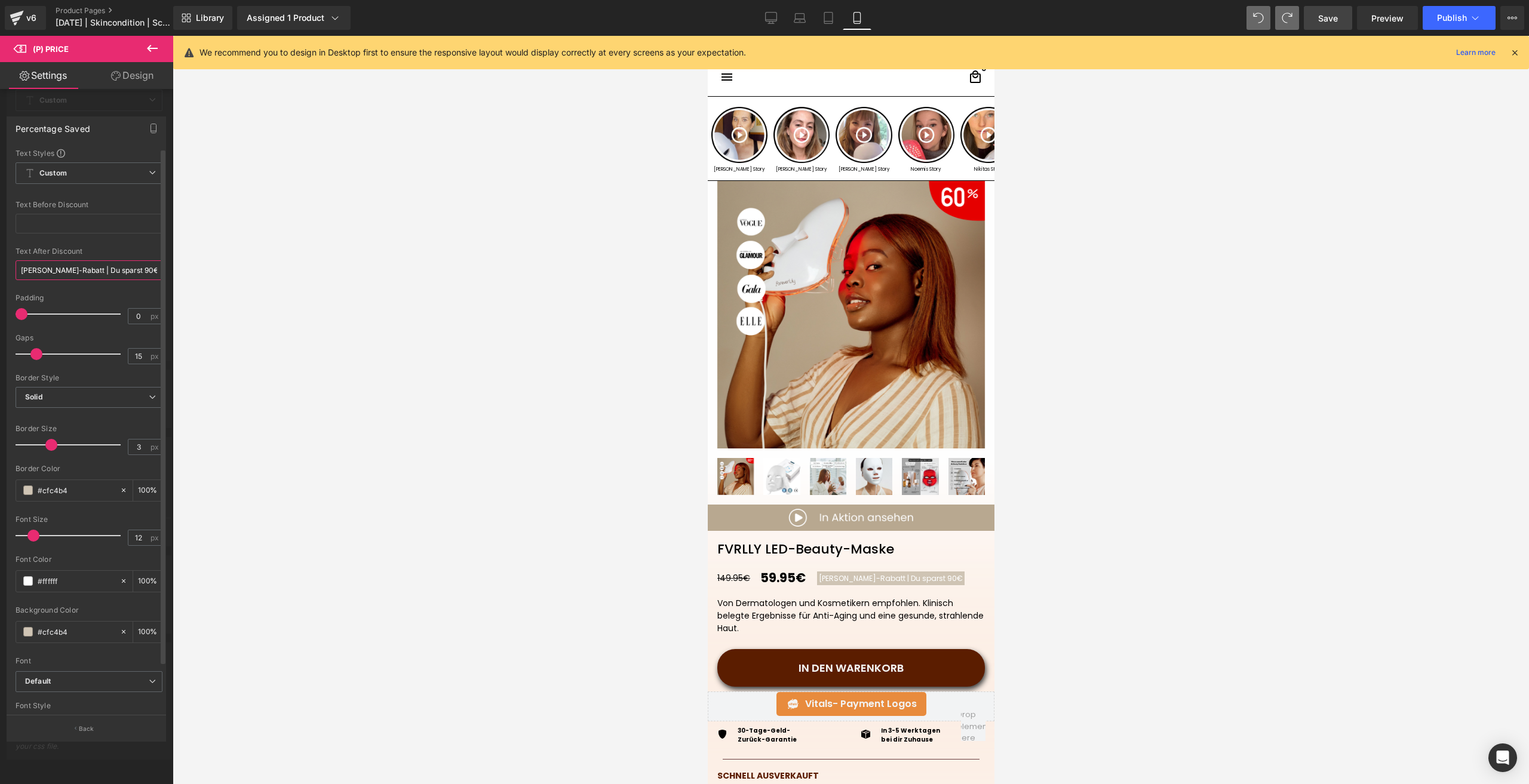
drag, startPoint x: 107, startPoint y: 274, endPoint x: 78, endPoint y: 276, distance: 29.1
click at [78, 276] on input "Herbst-Rabatt | Du sparst 90€" at bounding box center [89, 270] width 147 height 20
type input "Herbst-Rabatt | Spare 90€"
click at [1325, 17] on span "Save" at bounding box center [1328, 18] width 20 height 12
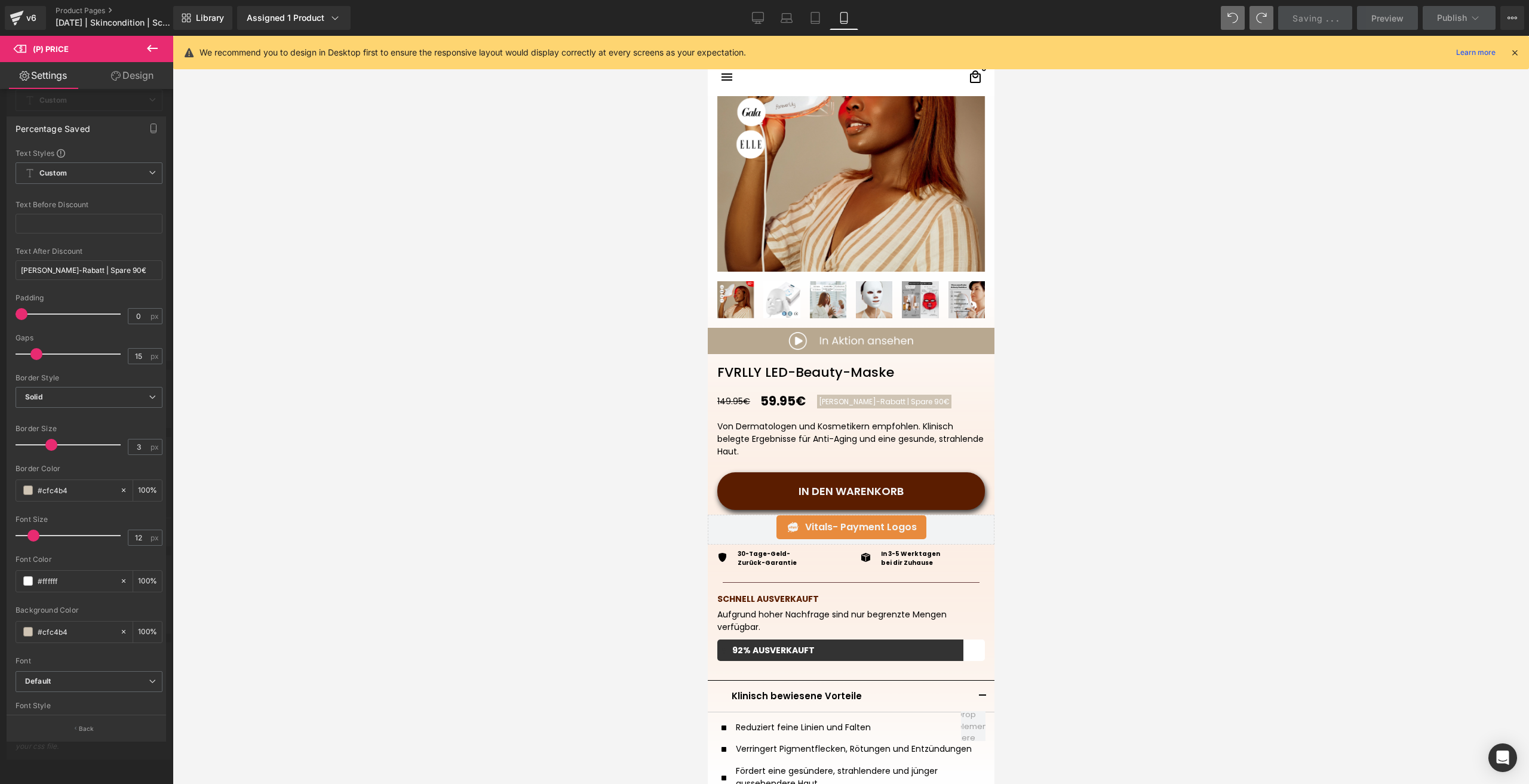
scroll to position [179, 0]
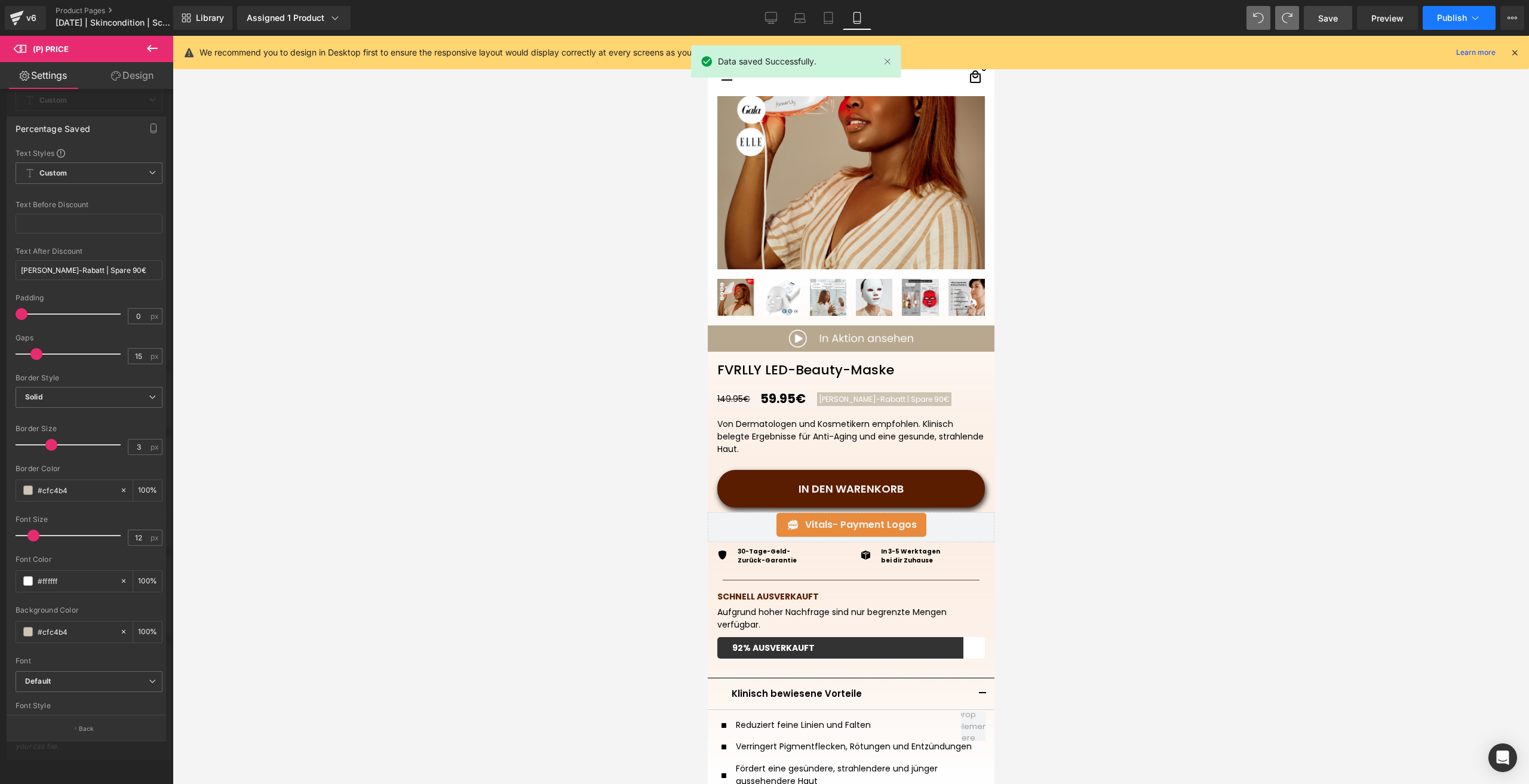
click at [1442, 13] on span "Publish" at bounding box center [1452, 18] width 30 height 10
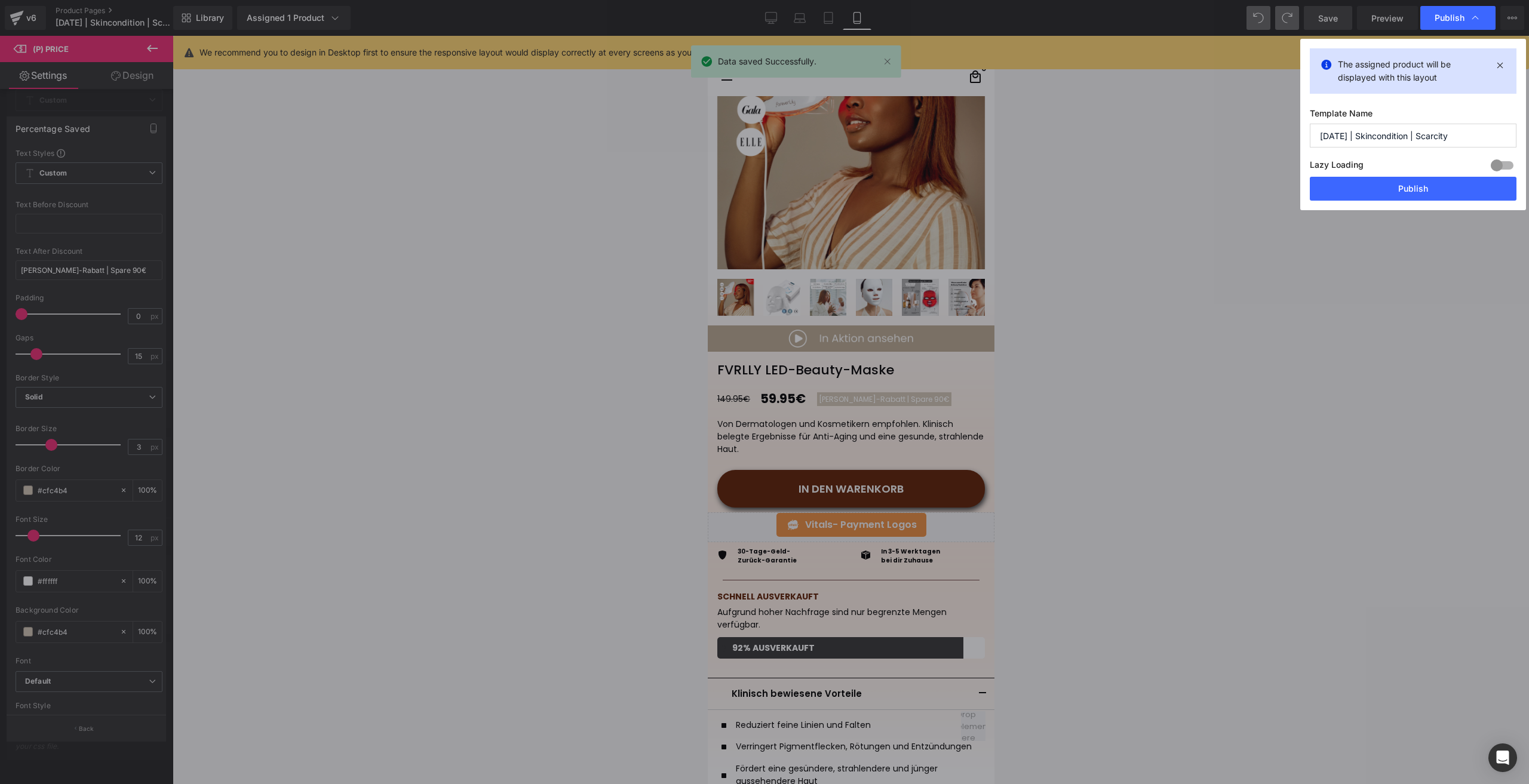
click at [1392, 186] on button "Publish" at bounding box center [1413, 189] width 207 height 24
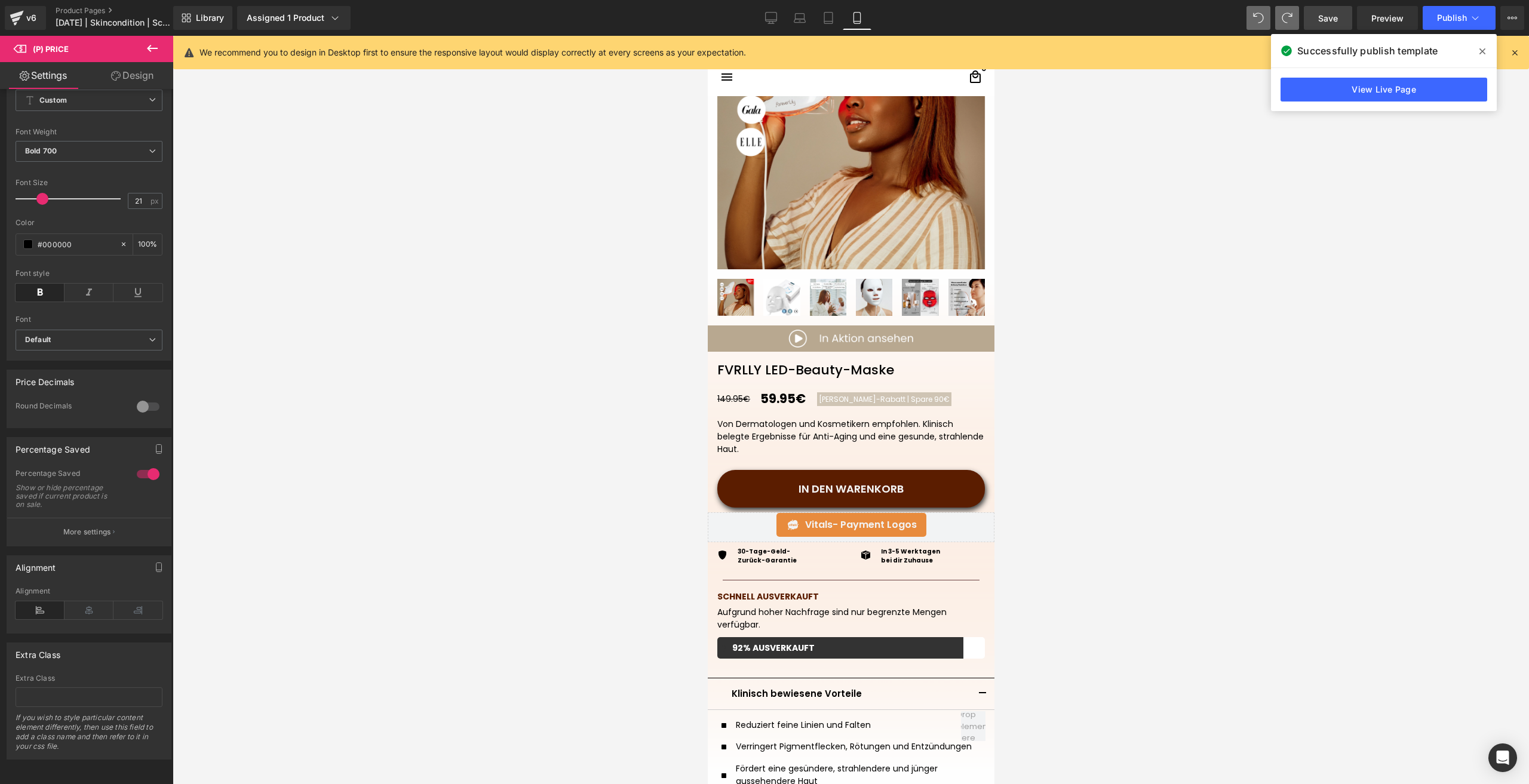
click at [96, 518] on button "More settings" at bounding box center [90, 532] width 164 height 28
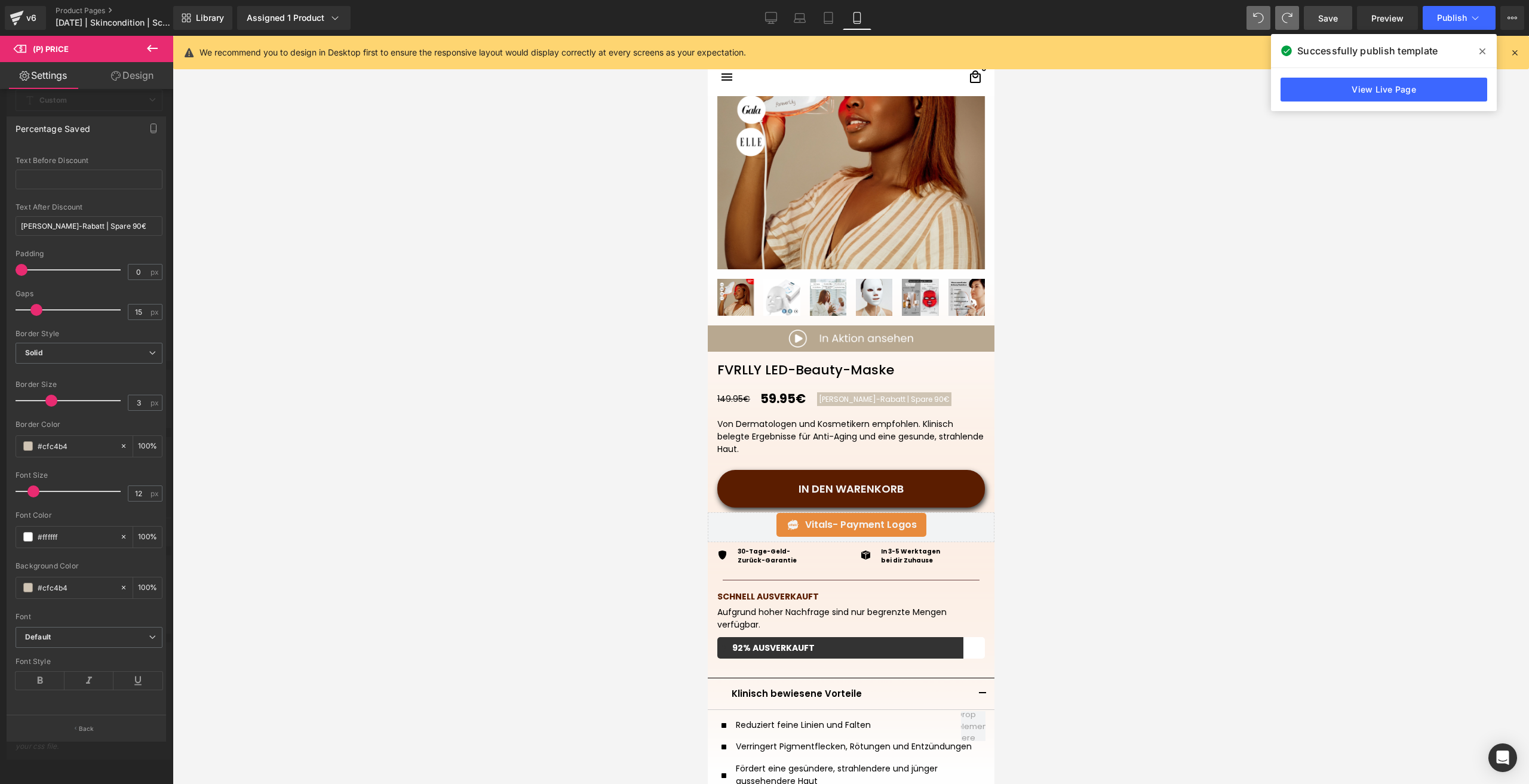
scroll to position [53, 0]
click at [143, 486] on input "12" at bounding box center [139, 493] width 21 height 15
type input "11"
click at [1317, 21] on link "Save" at bounding box center [1328, 17] width 49 height 24
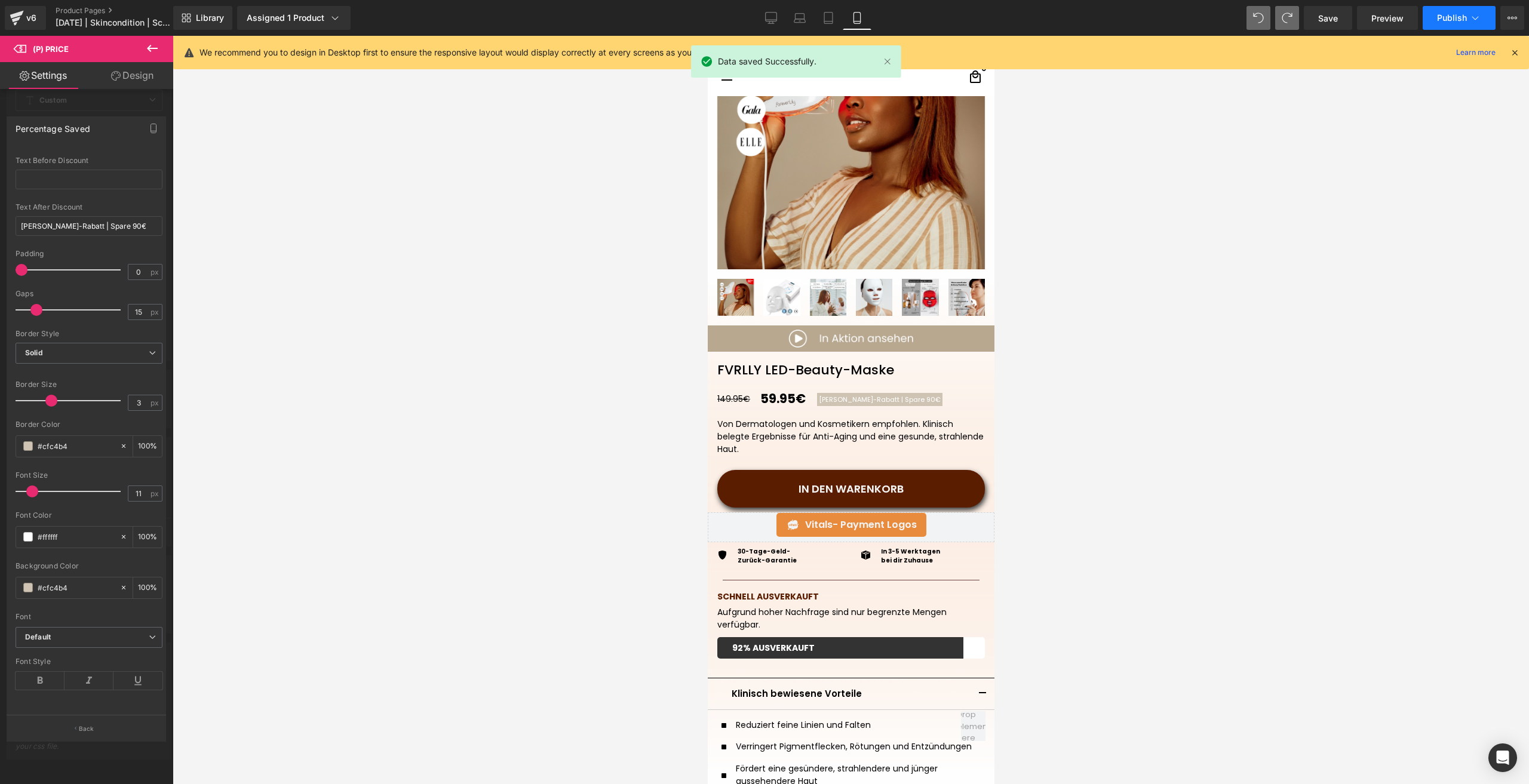
click at [1453, 13] on span "Publish" at bounding box center [1452, 18] width 30 height 10
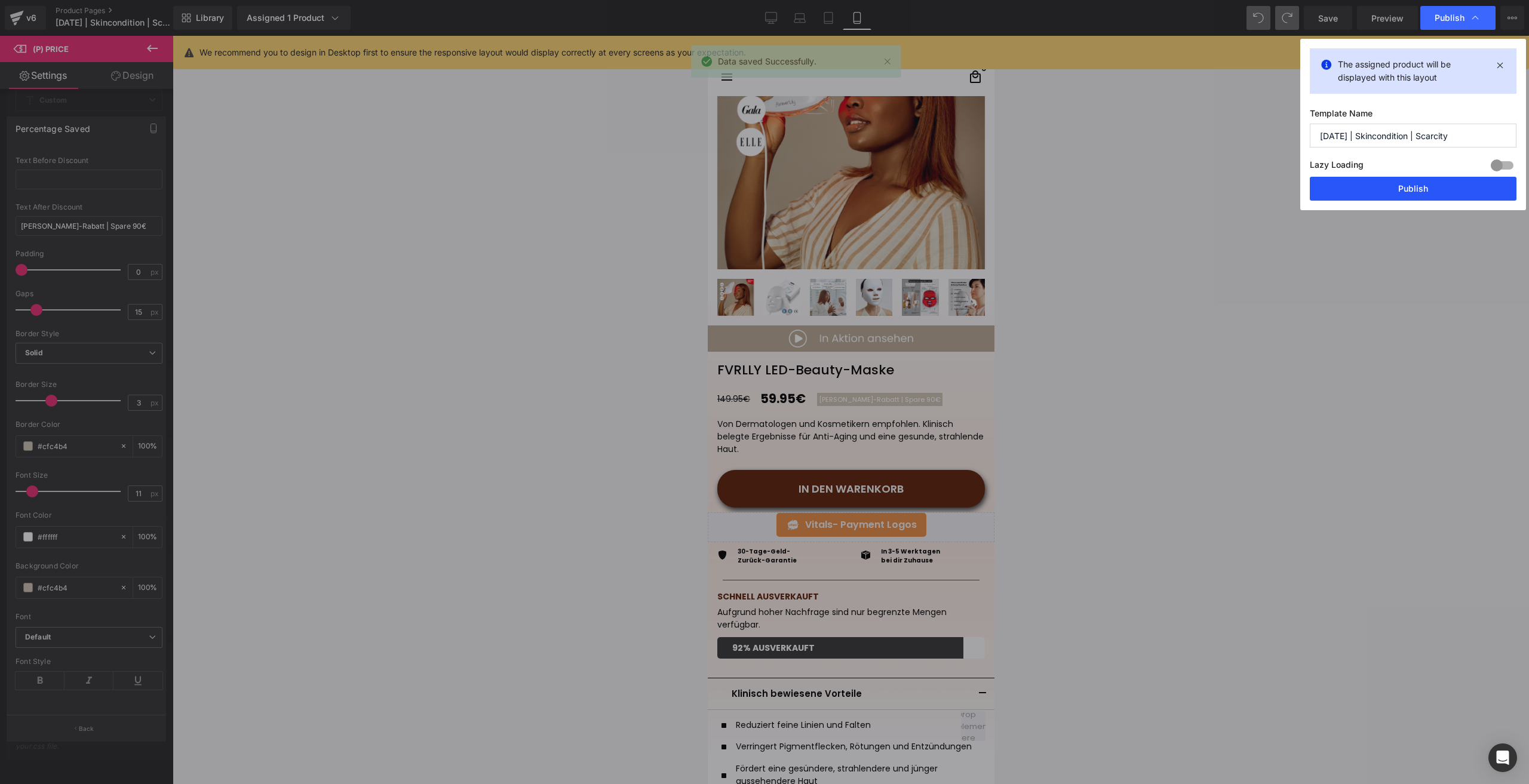
click at [1378, 185] on button "Publish" at bounding box center [1413, 189] width 207 height 24
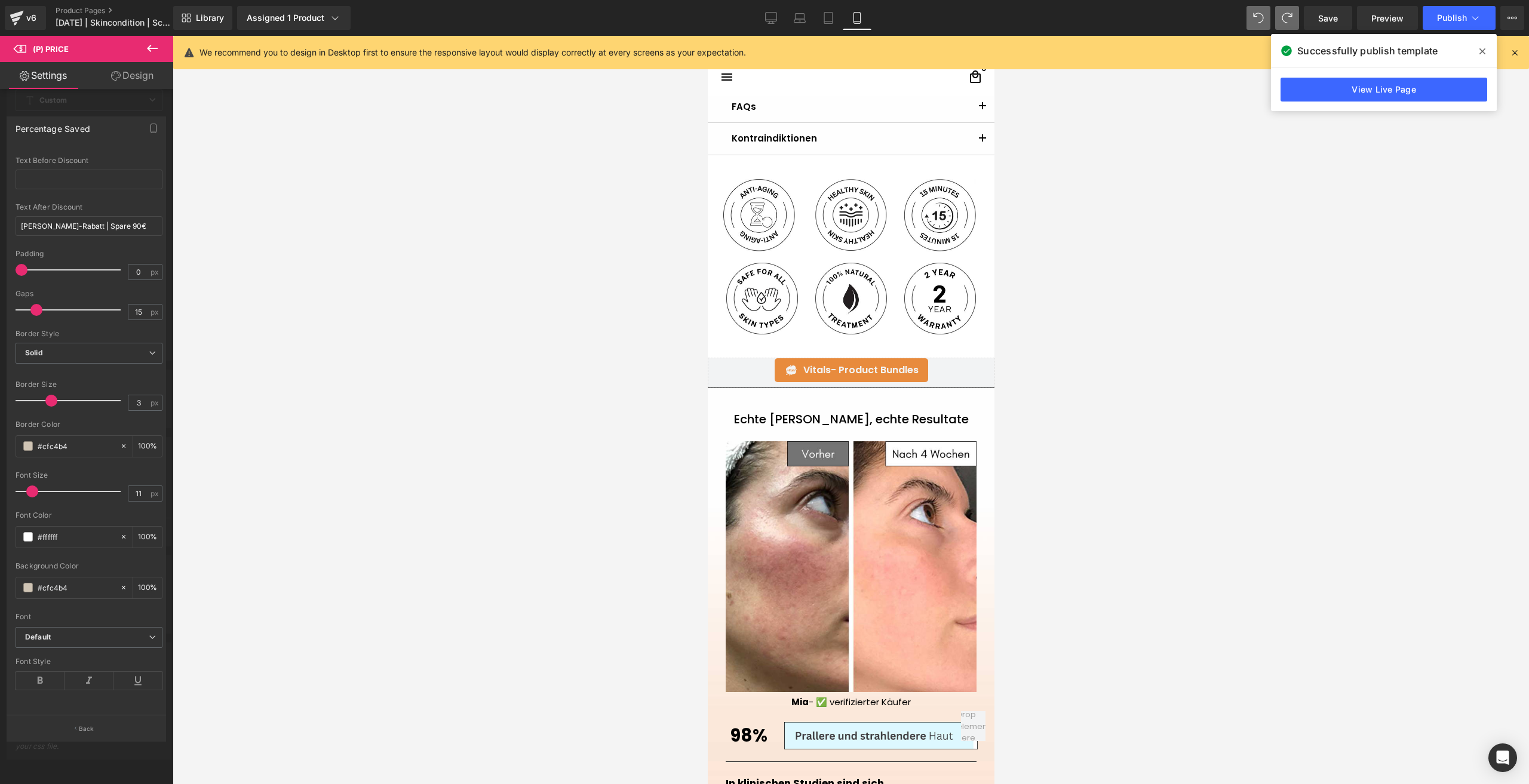
scroll to position [955, 0]
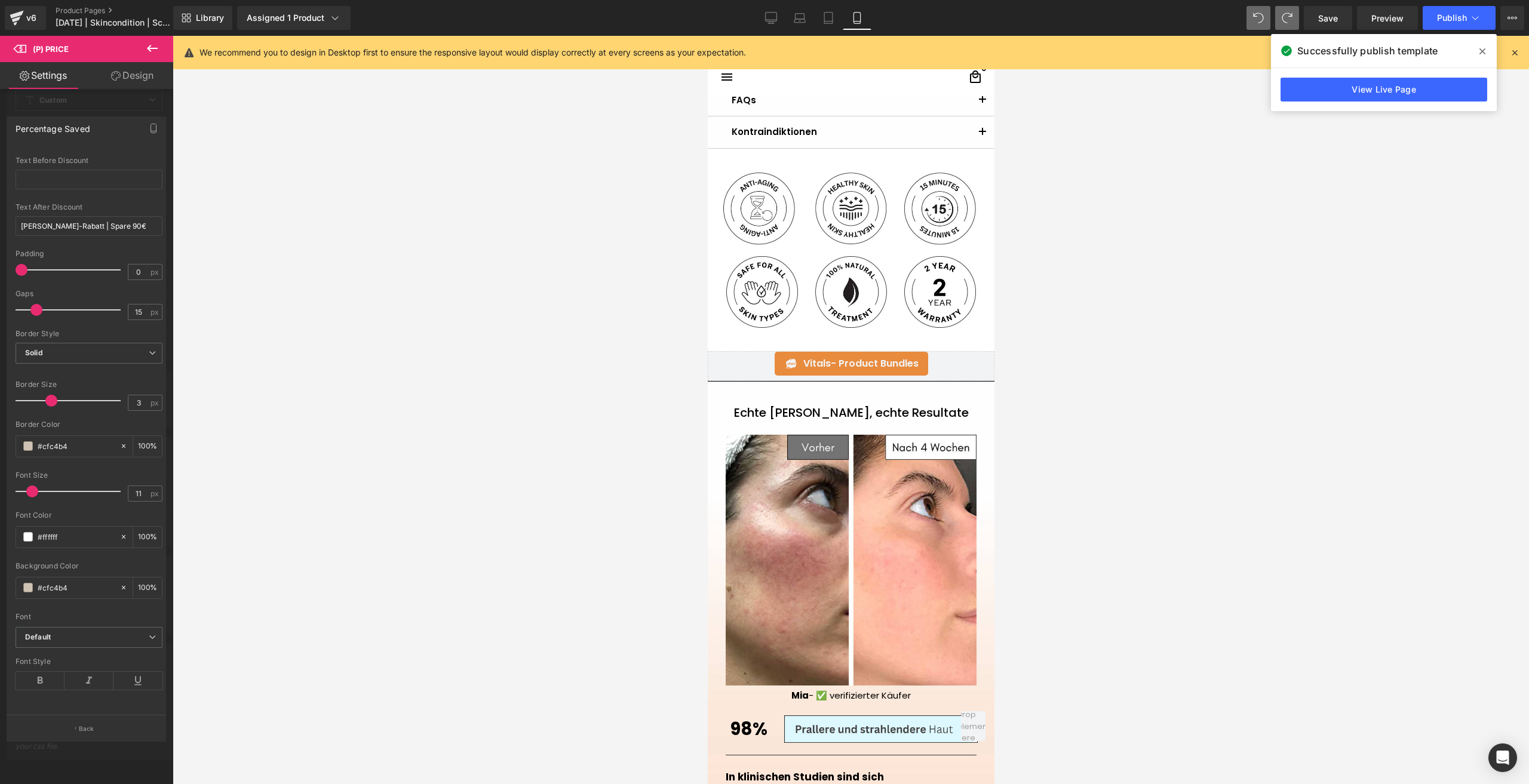
click at [156, 49] on icon at bounding box center [151, 48] width 14 height 14
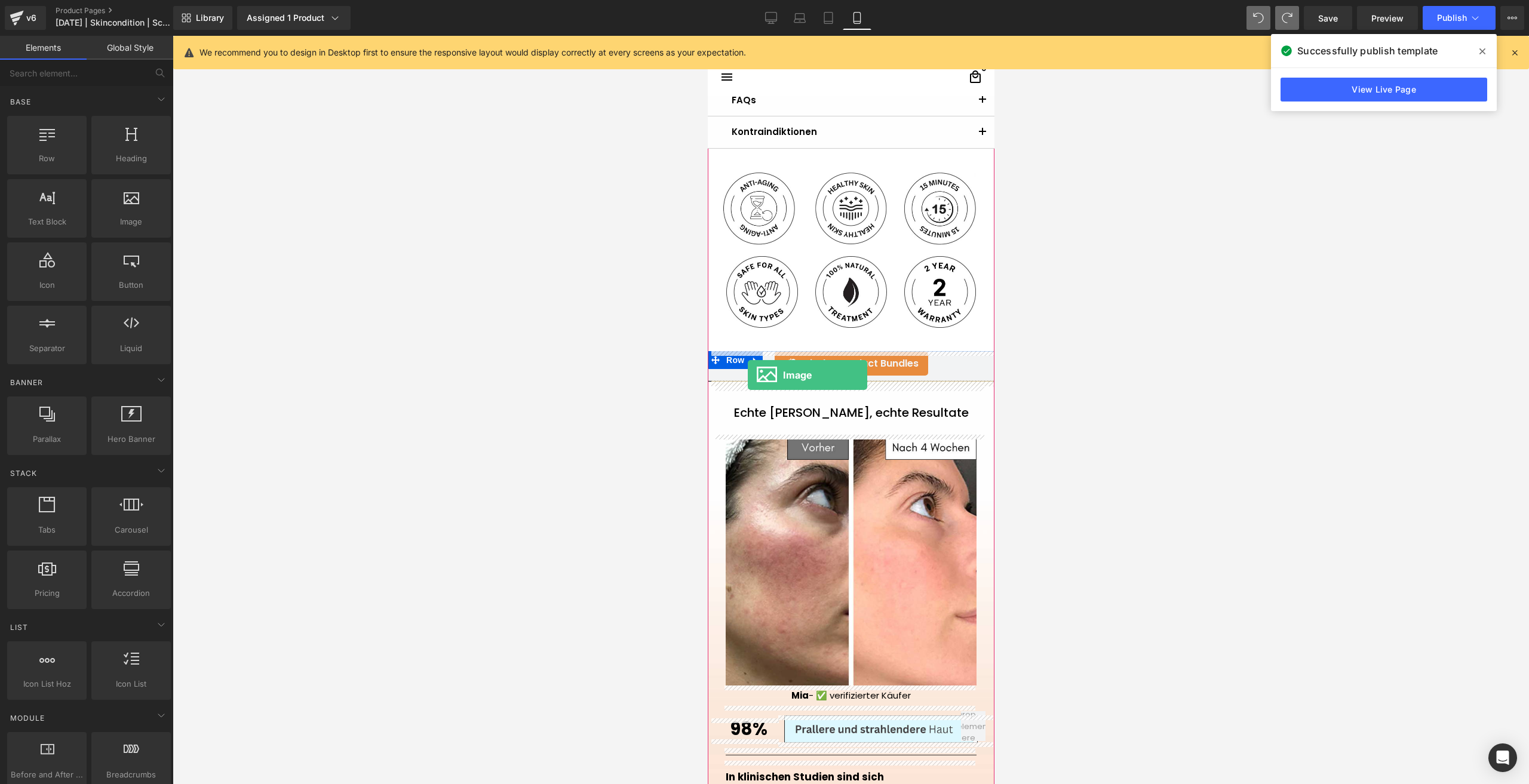
drag, startPoint x: 819, startPoint y: 242, endPoint x: 747, endPoint y: 375, distance: 151.2
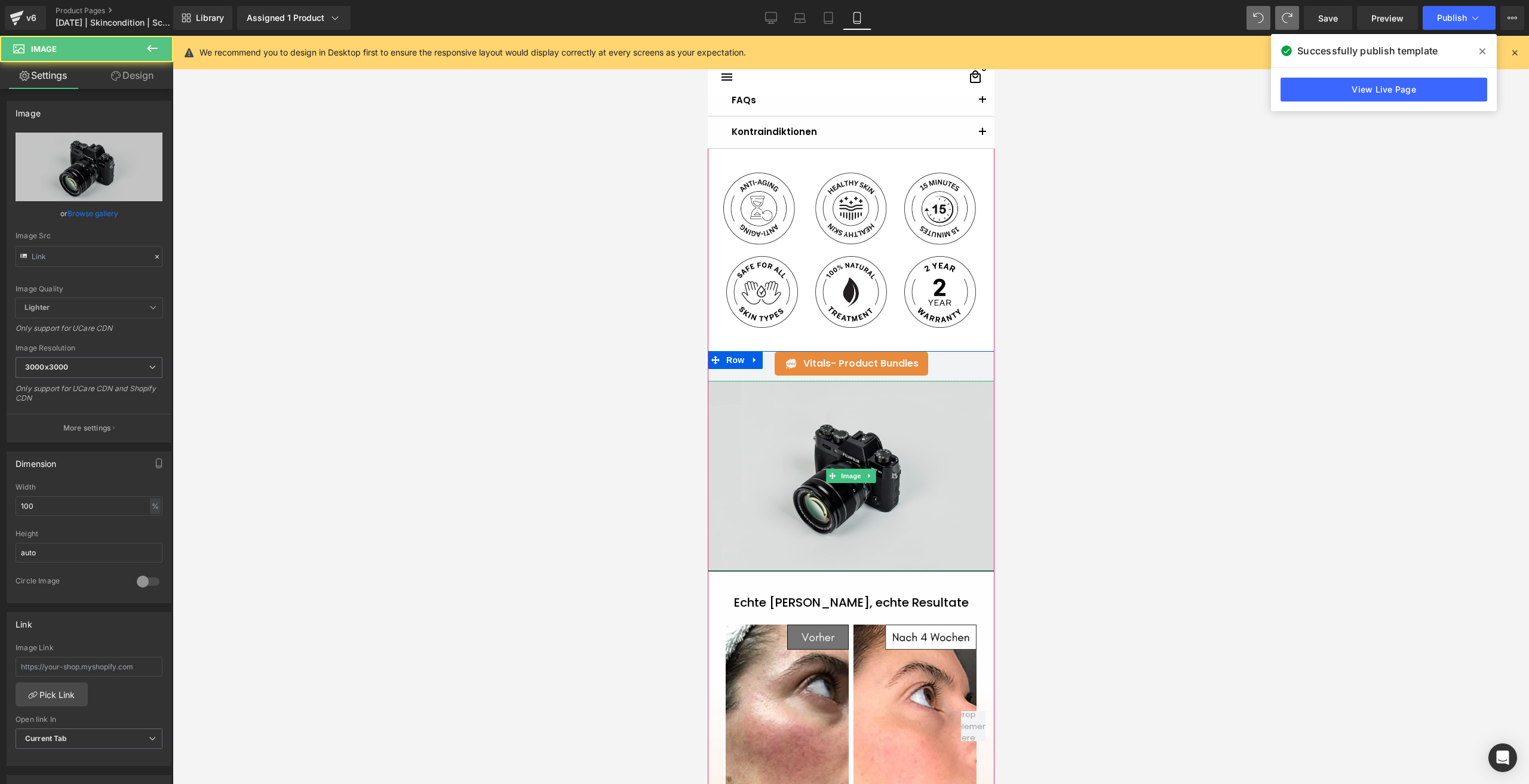
click at [734, 440] on img at bounding box center [850, 475] width 287 height 190
click at [786, 426] on img at bounding box center [850, 475] width 287 height 190
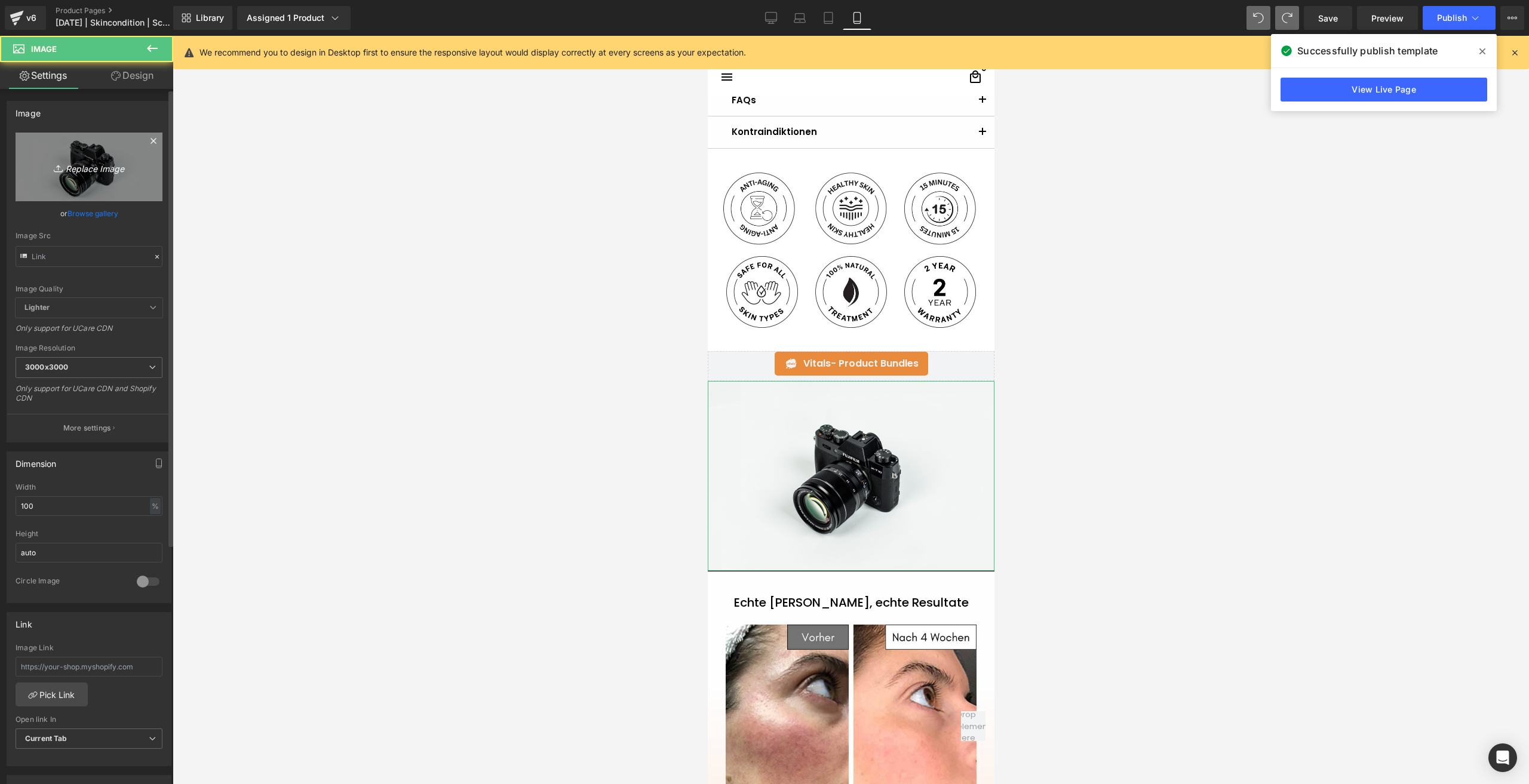
click at [76, 178] on link "Replace Image" at bounding box center [89, 167] width 147 height 69
type input "C:\fakepath\Warum unsere Kunden die FVRLLY LED-Kontur-Maske lieben.png"
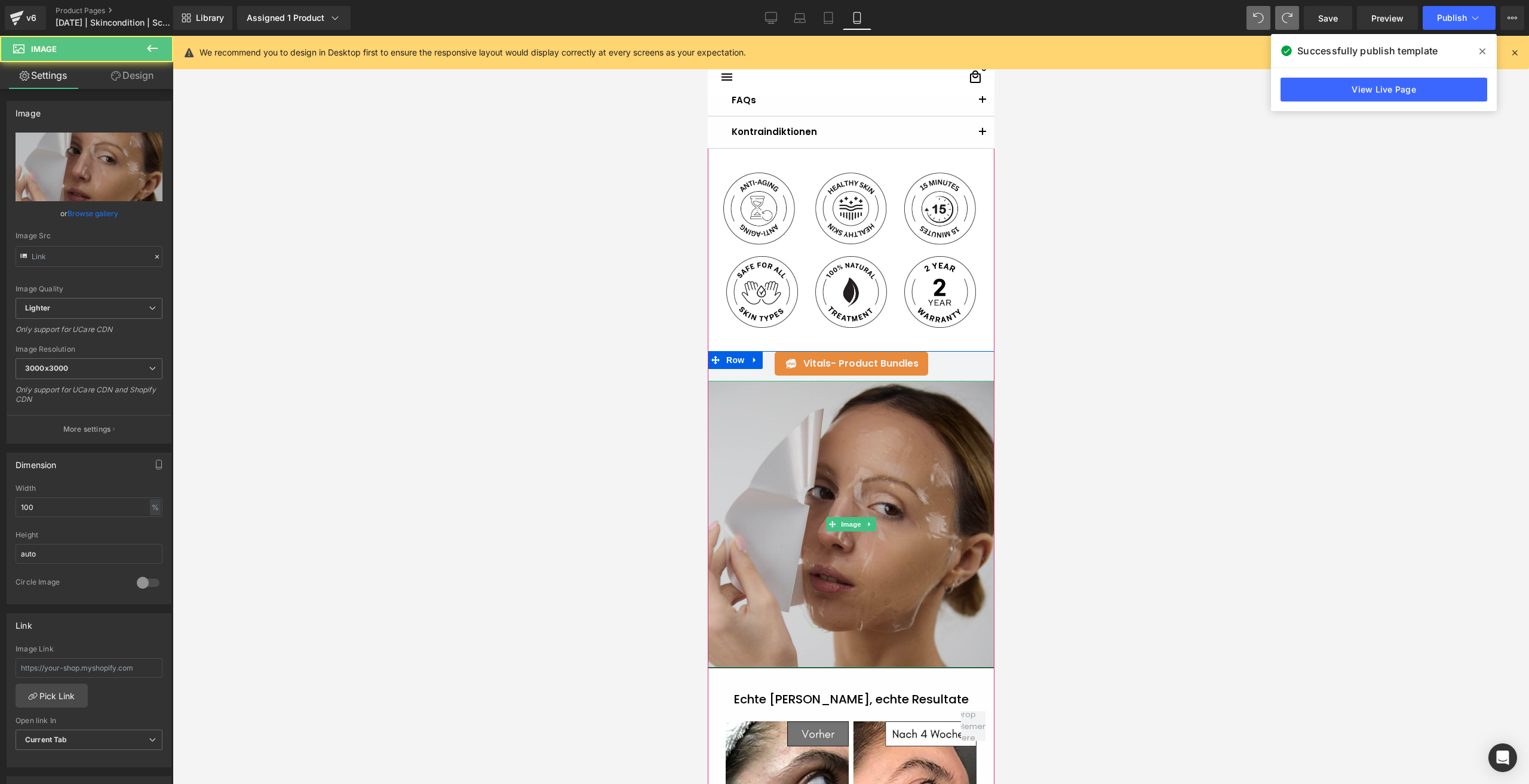
click at [837, 435] on img at bounding box center [850, 524] width 287 height 287
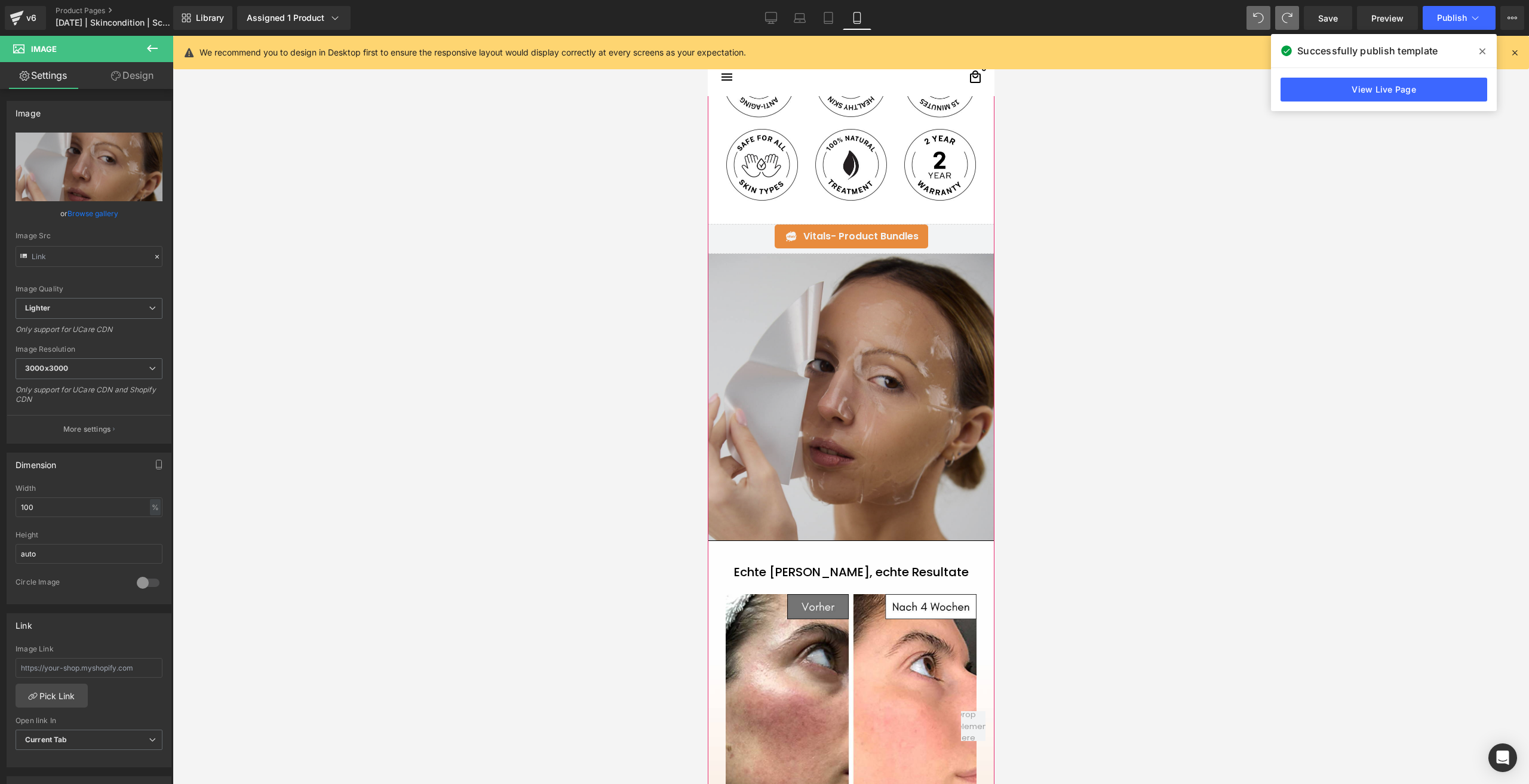
scroll to position [1135, 0]
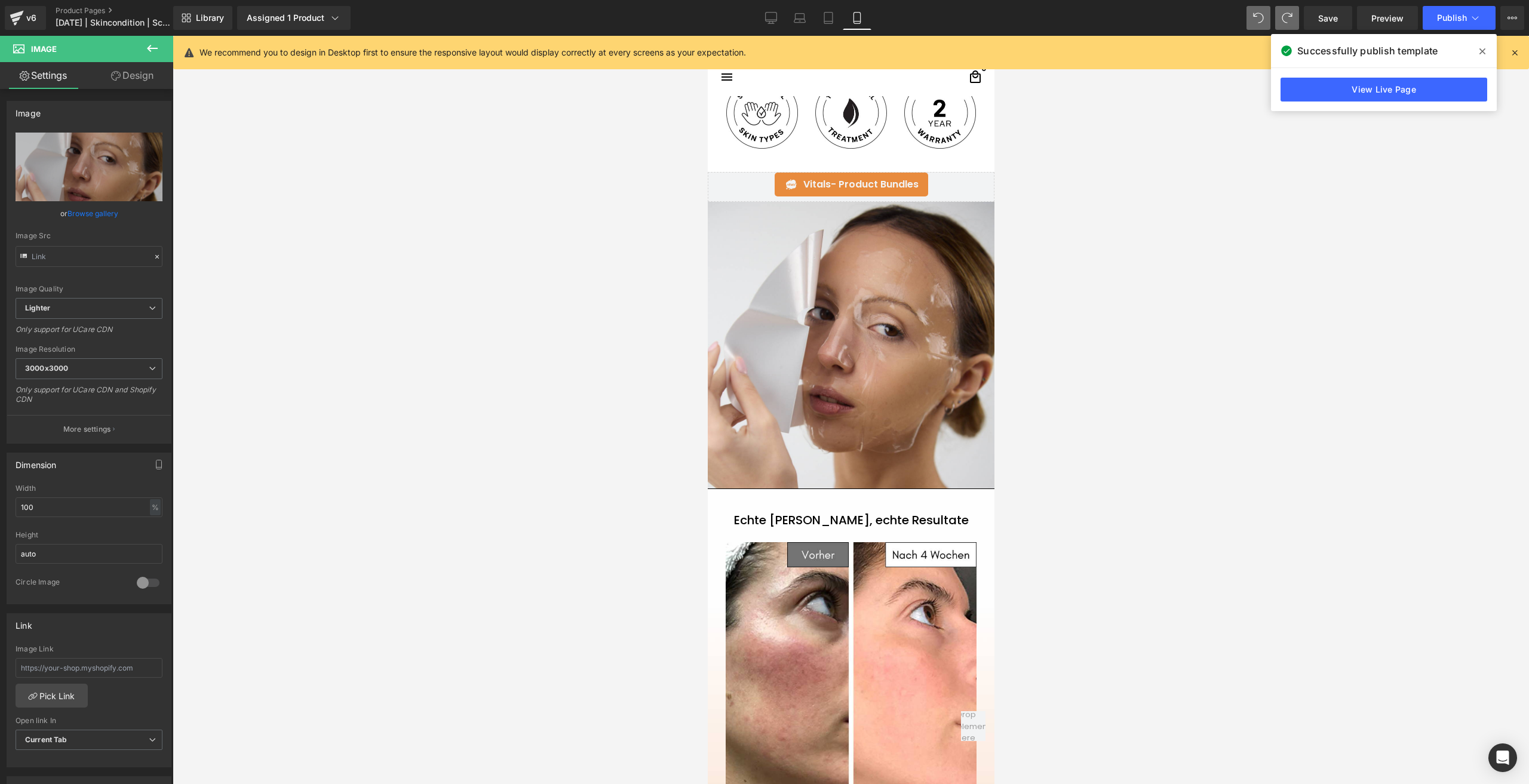
click at [145, 43] on button at bounding box center [152, 50] width 42 height 27
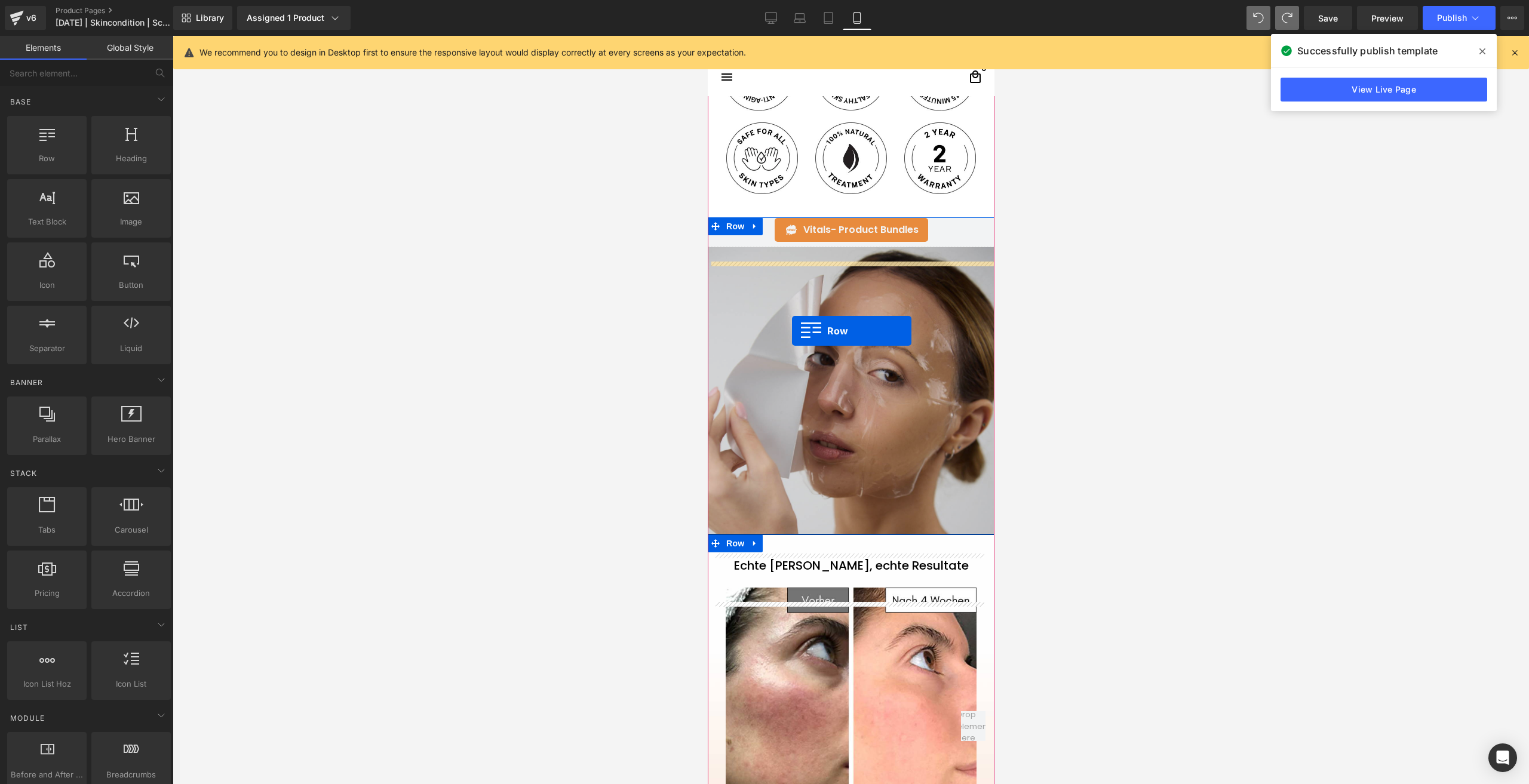
scroll to position [1075, 0]
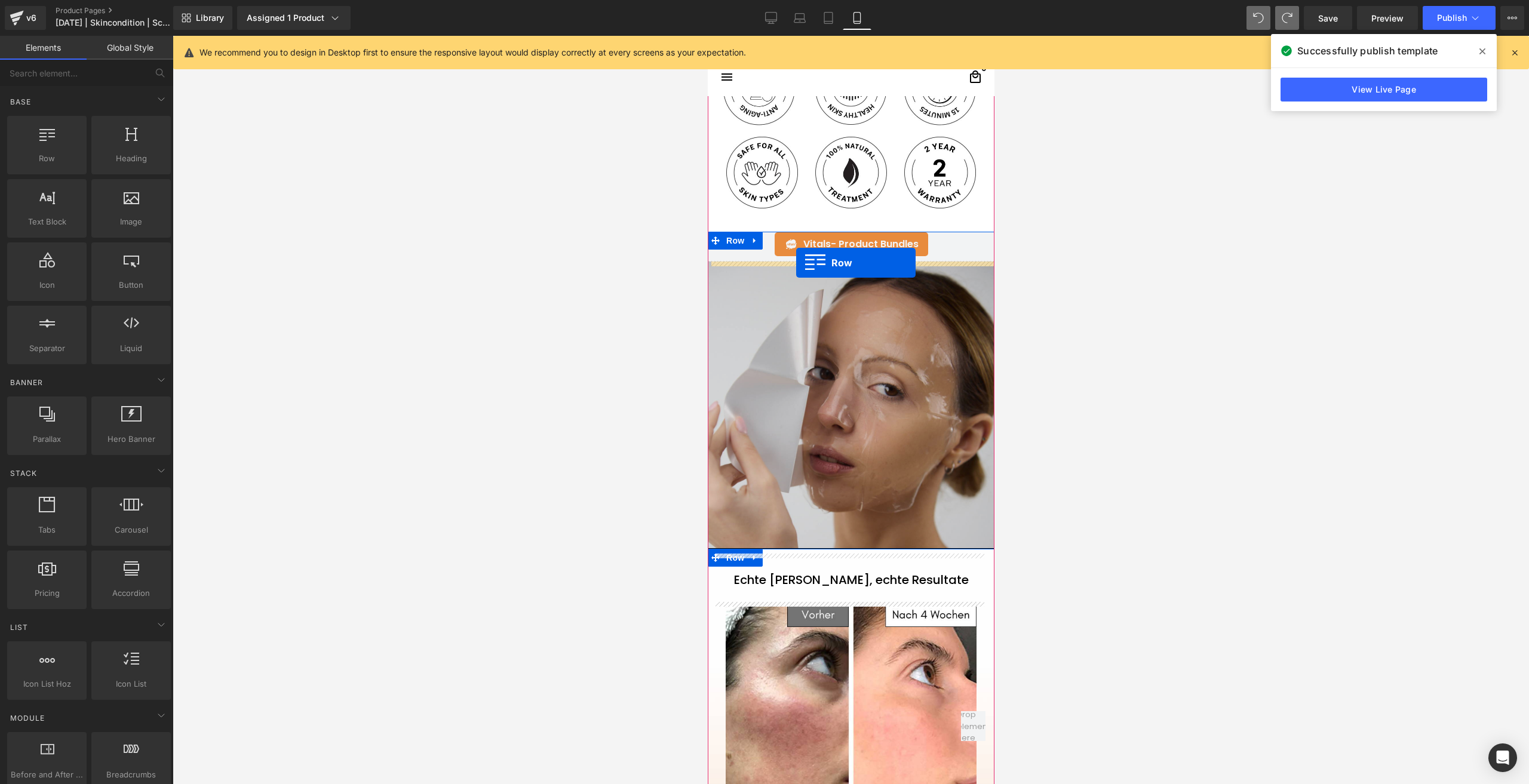
drag, startPoint x: 764, startPoint y: 189, endPoint x: 795, endPoint y: 263, distance: 80.2
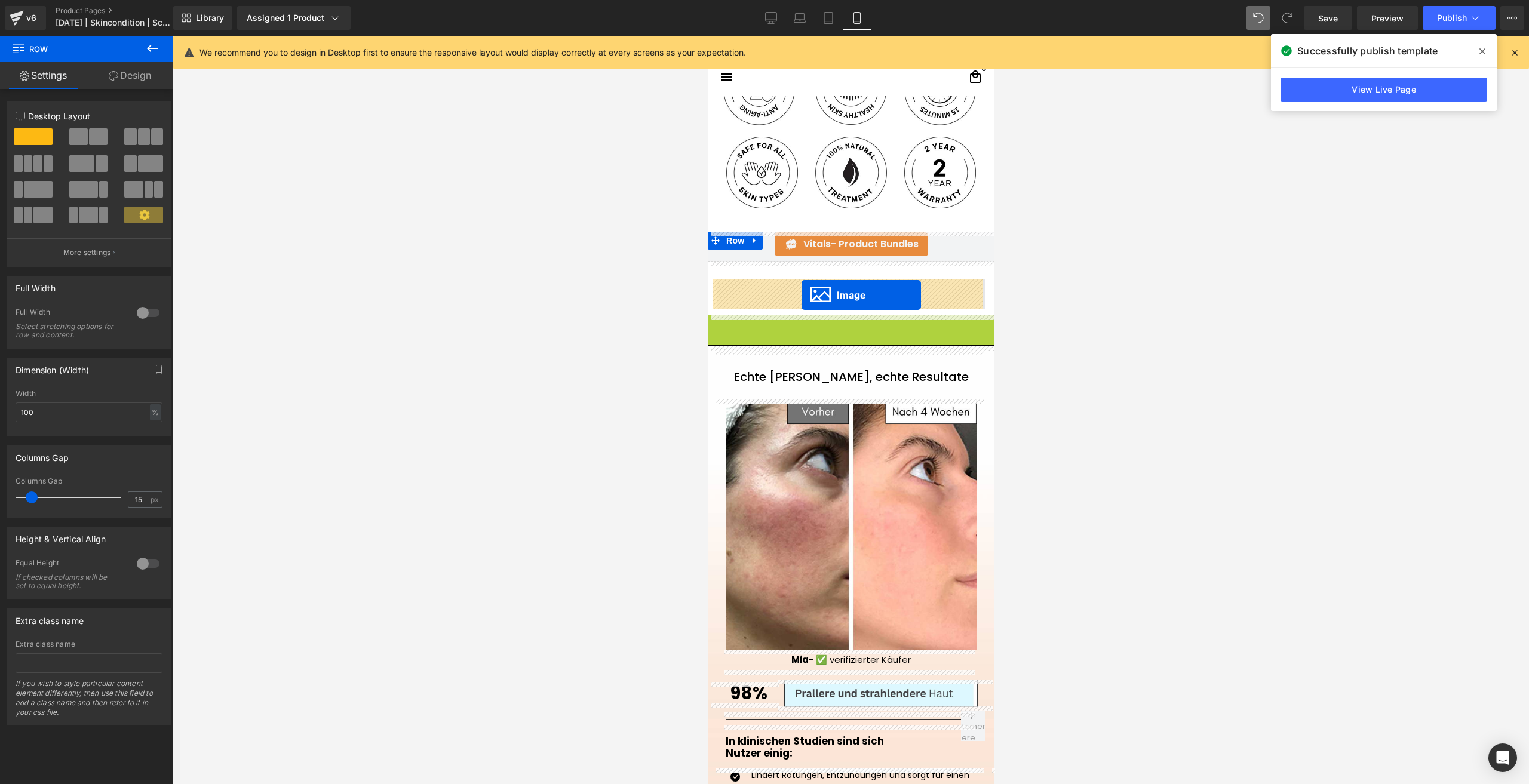
drag, startPoint x: 847, startPoint y: 457, endPoint x: 801, endPoint y: 295, distance: 168.4
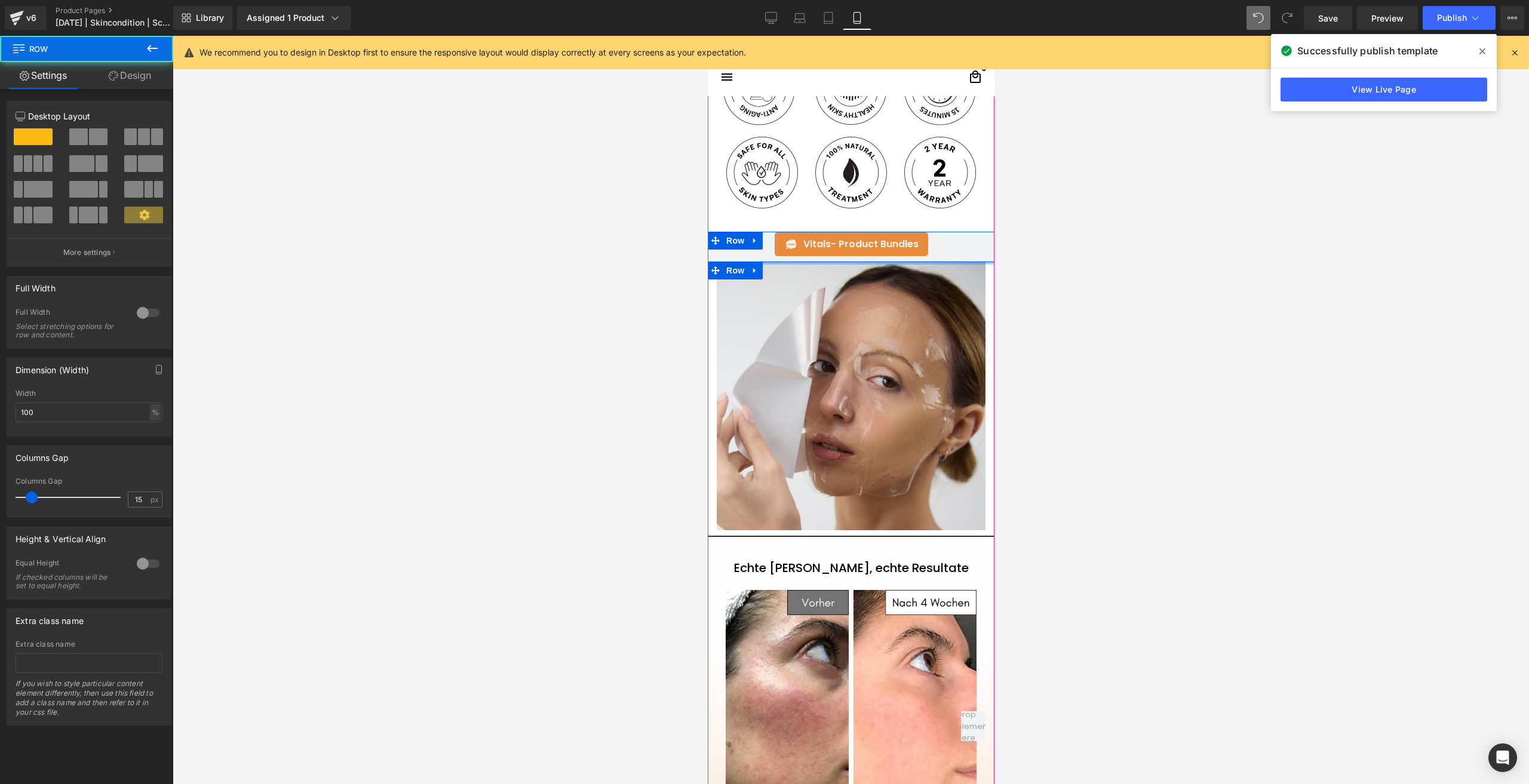
drag, startPoint x: 782, startPoint y: 265, endPoint x: 773, endPoint y: 230, distance: 36.1
click at [797, 205] on div at bounding box center [850, 407] width 287 height 2603
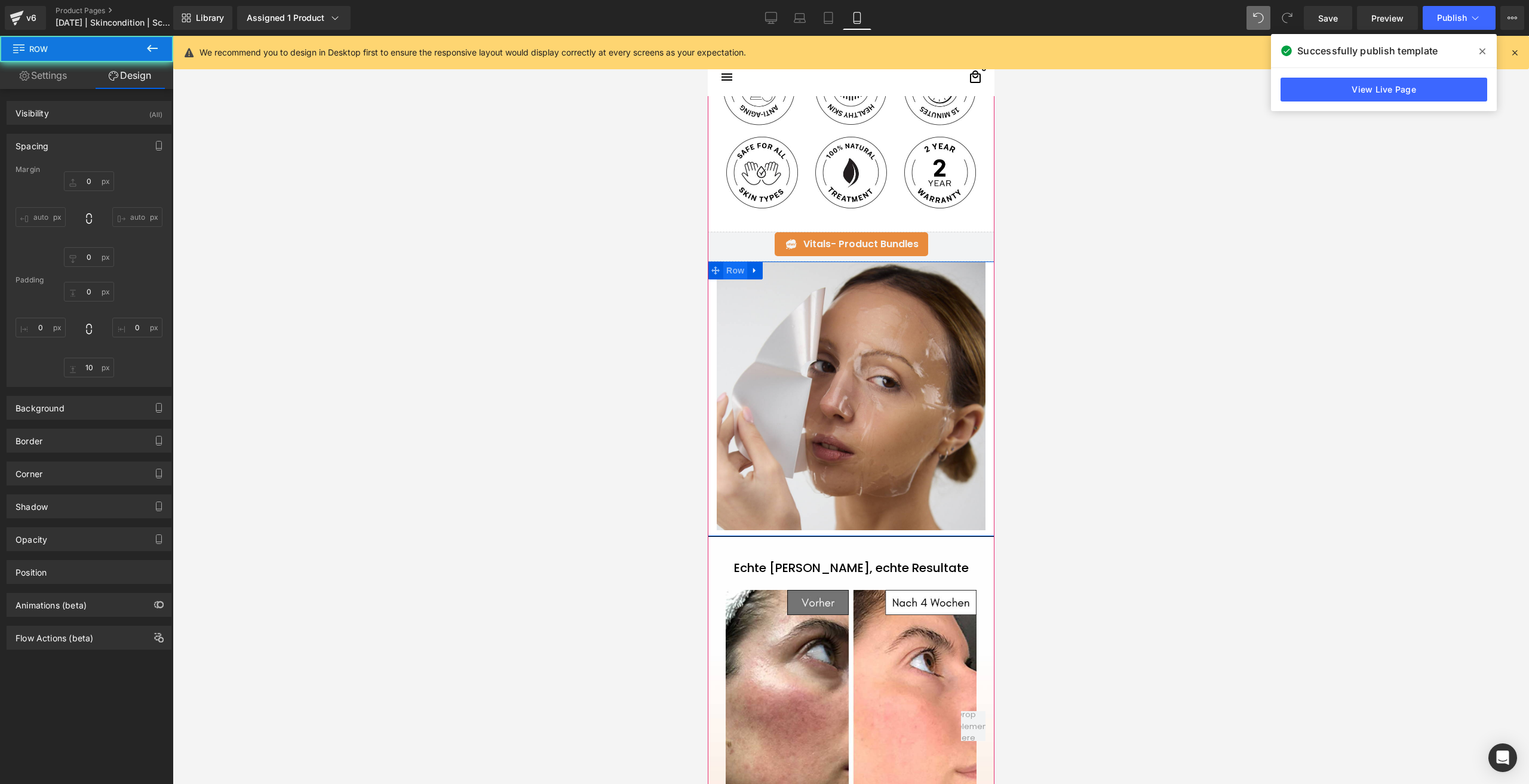
click at [734, 268] on span "Row" at bounding box center [734, 271] width 24 height 18
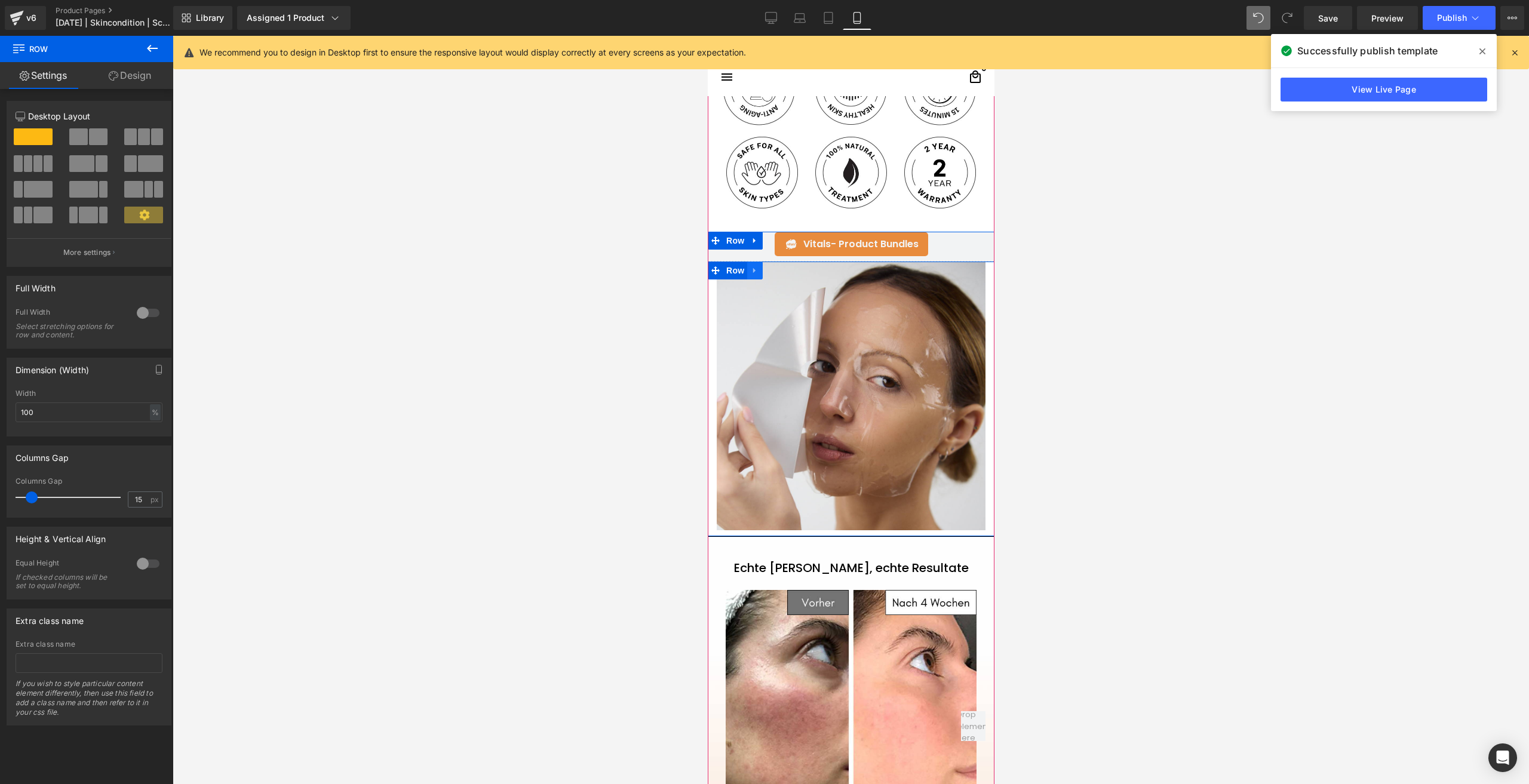
click at [754, 267] on icon at bounding box center [754, 271] width 9 height 9
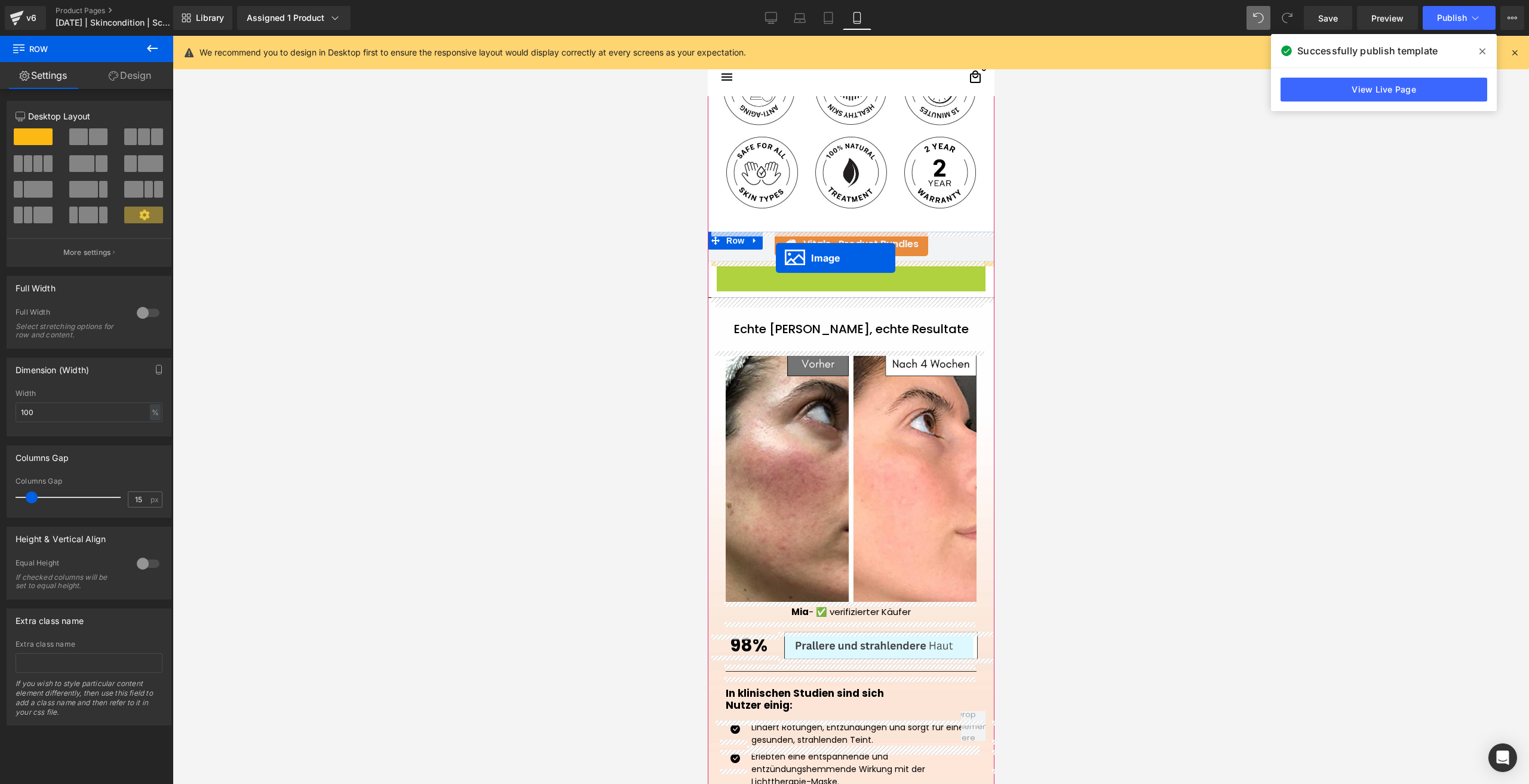
drag, startPoint x: 848, startPoint y: 390, endPoint x: 775, endPoint y: 258, distance: 150.8
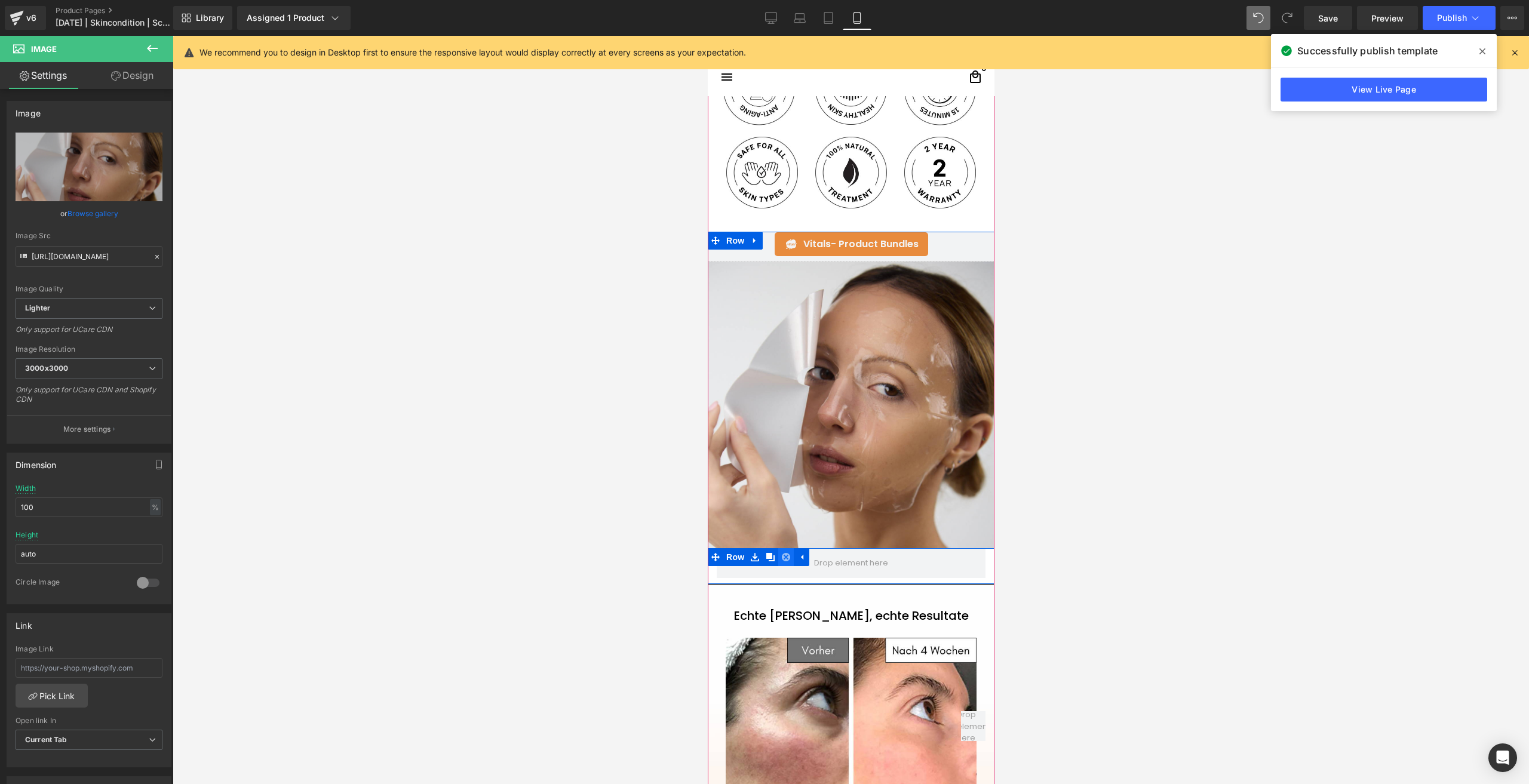
click at [784, 560] on icon at bounding box center [785, 557] width 9 height 9
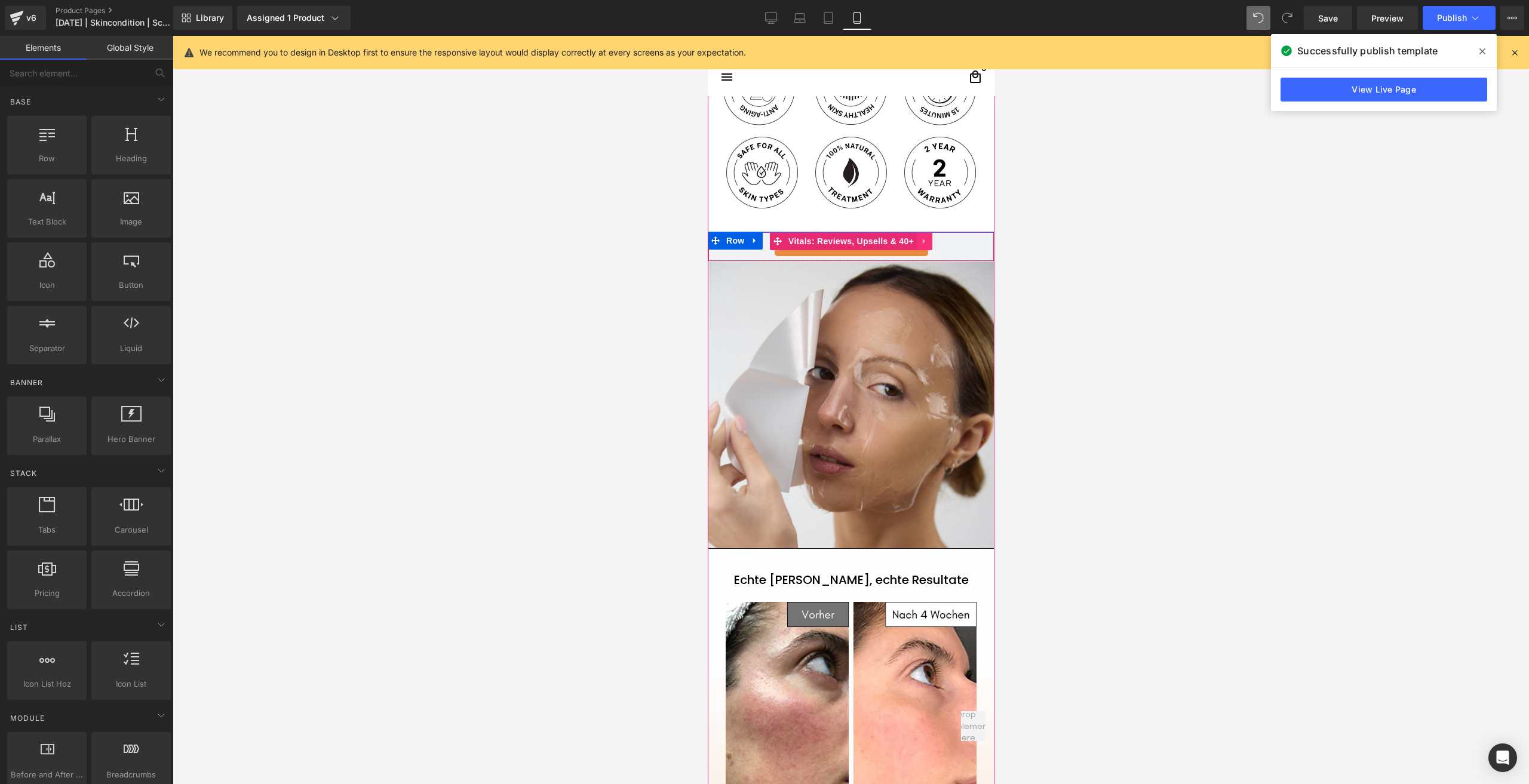
click at [923, 239] on icon at bounding box center [924, 241] width 9 height 9
click at [924, 243] on link at bounding box center [932, 241] width 15 height 18
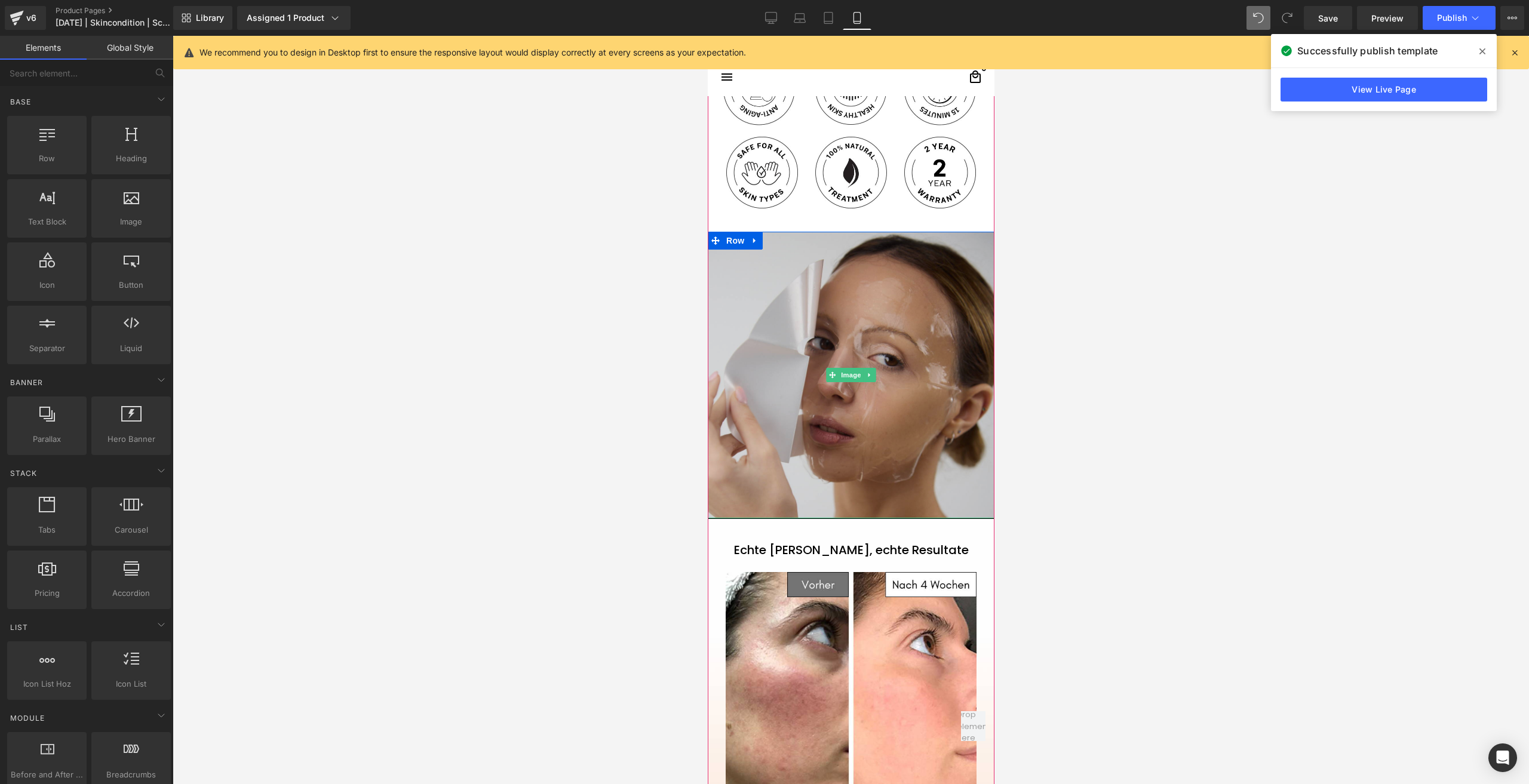
click at [890, 446] on img at bounding box center [850, 374] width 287 height 287
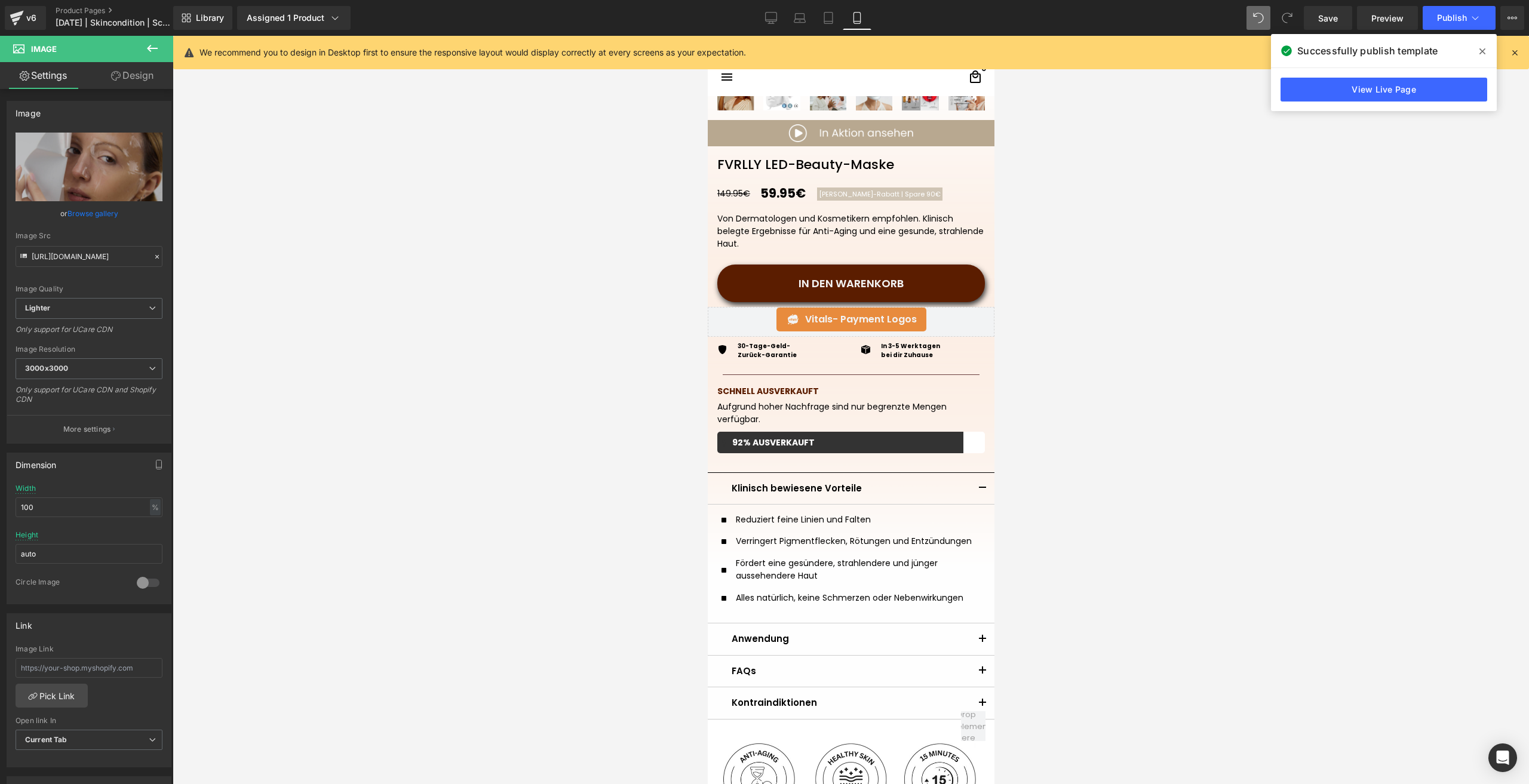
scroll to position [597, 0]
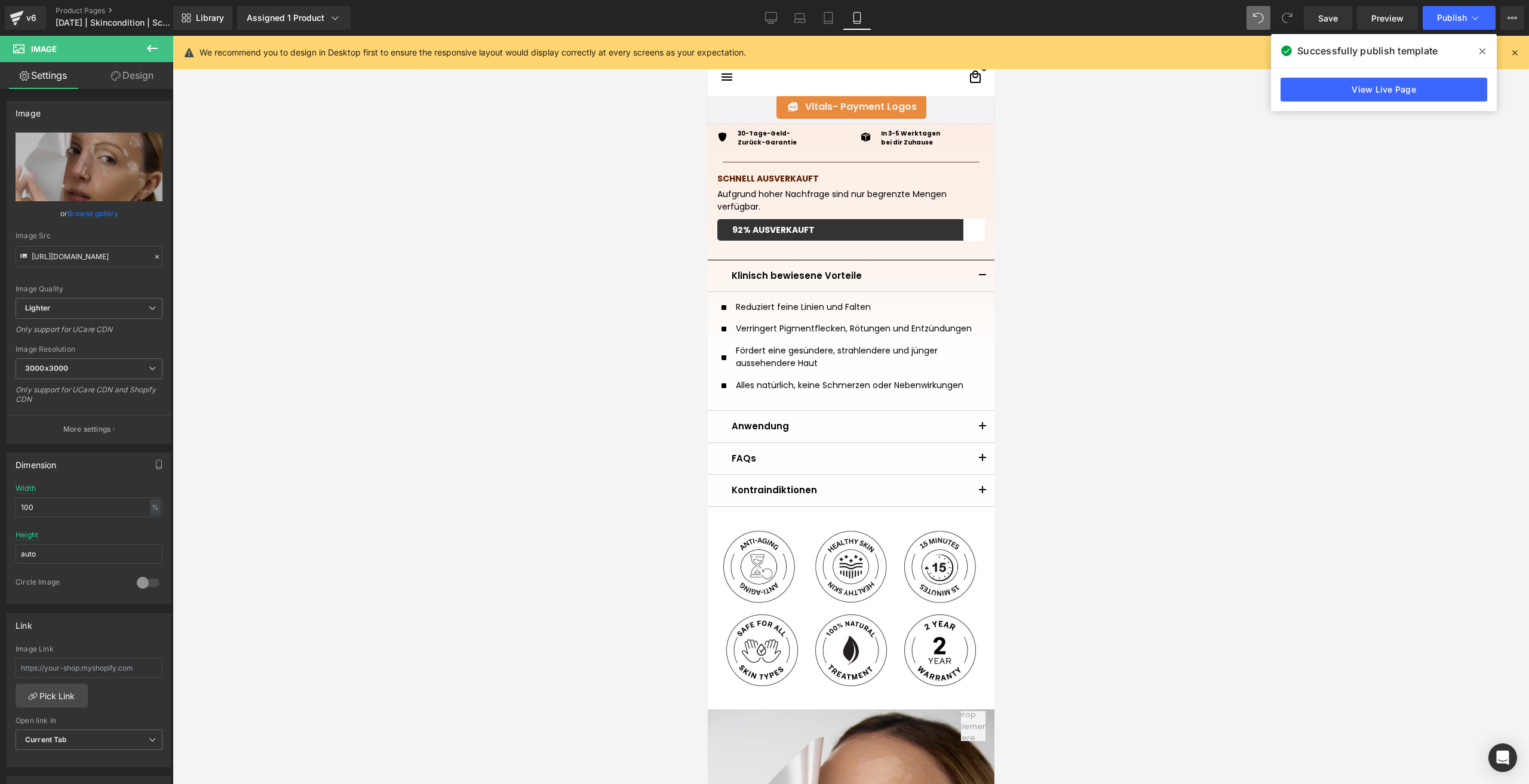
click at [153, 43] on icon at bounding box center [151, 48] width 14 height 14
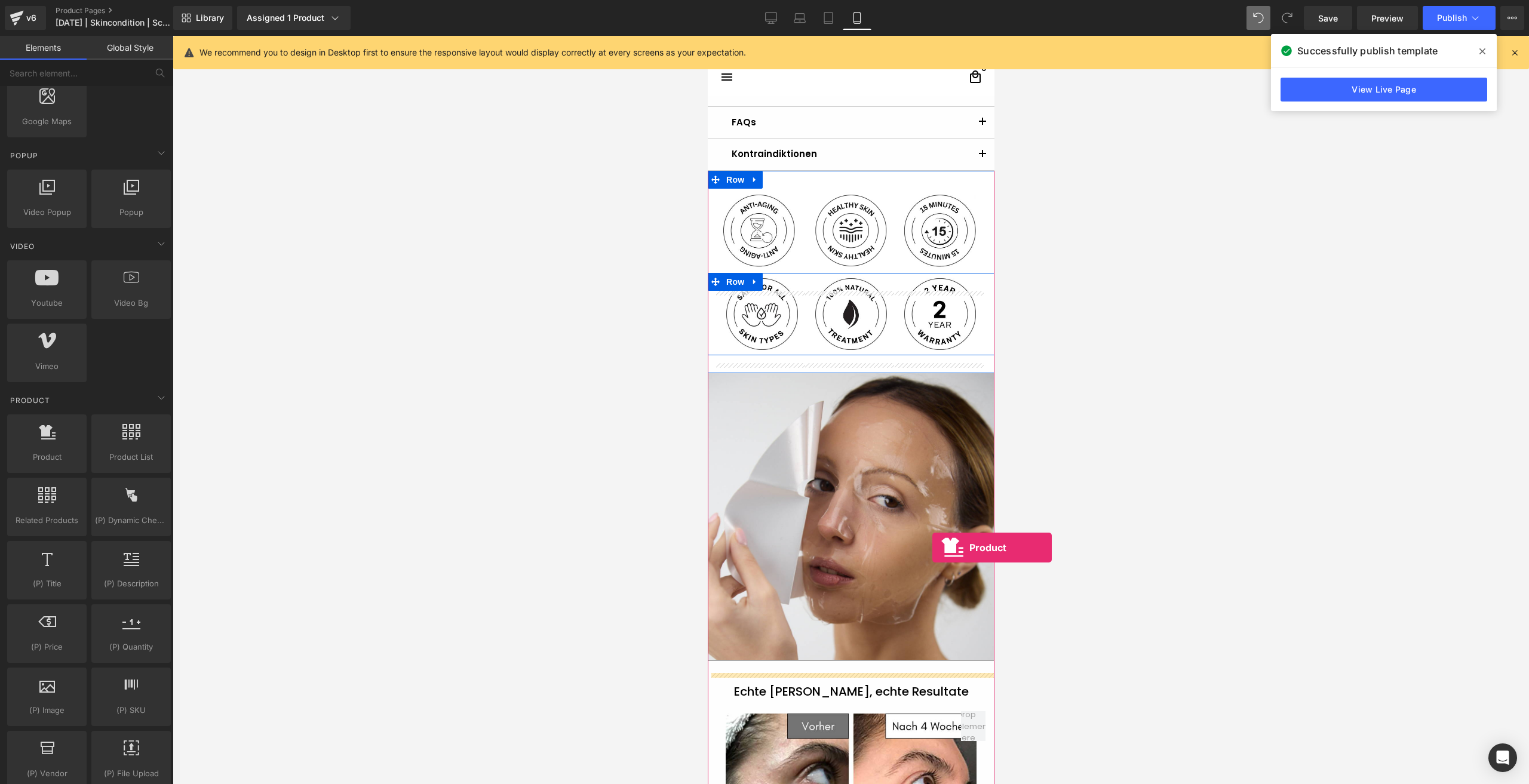
scroll to position [1015, 0]
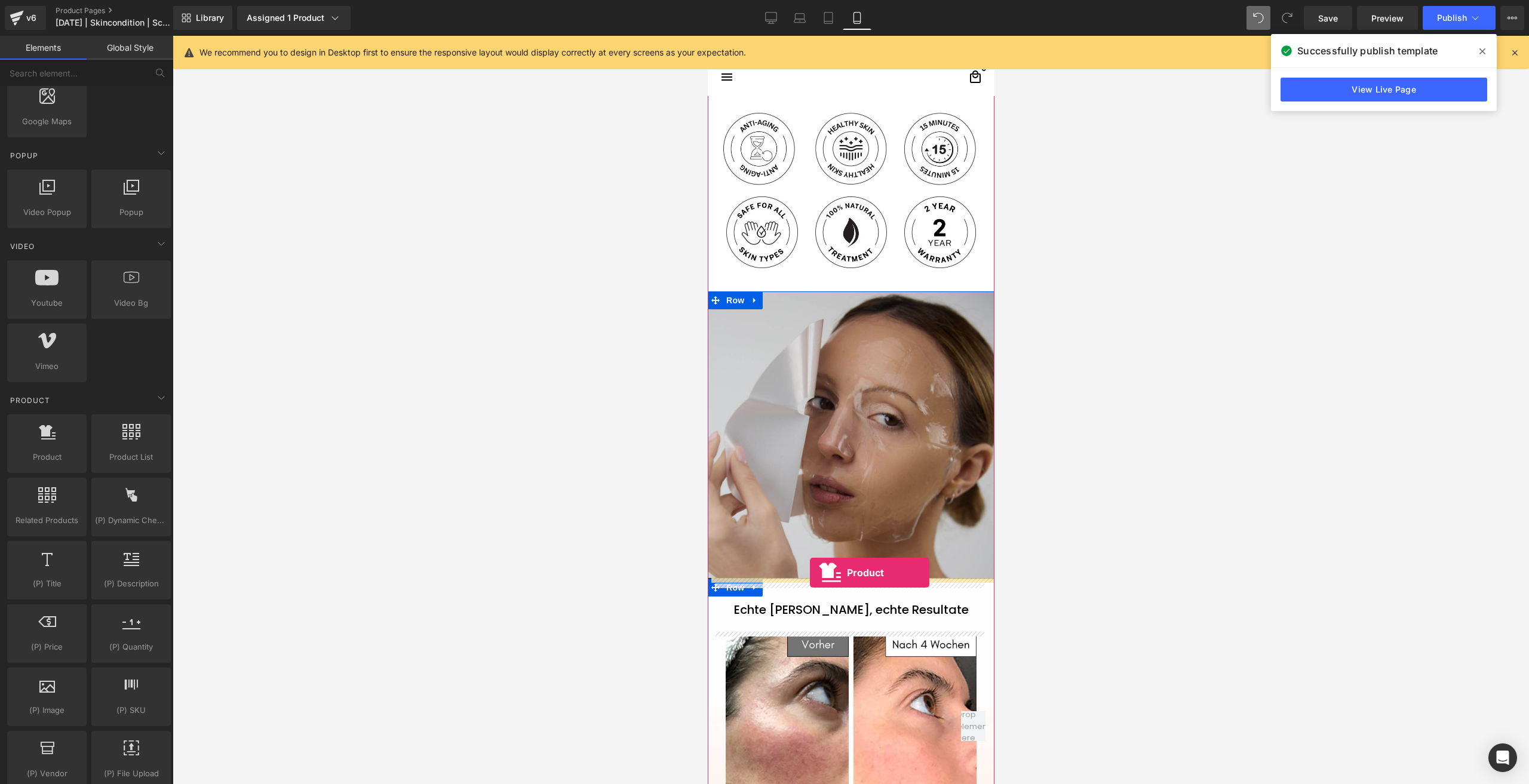
drag, startPoint x: 769, startPoint y: 493, endPoint x: 810, endPoint y: 565, distance: 82.9
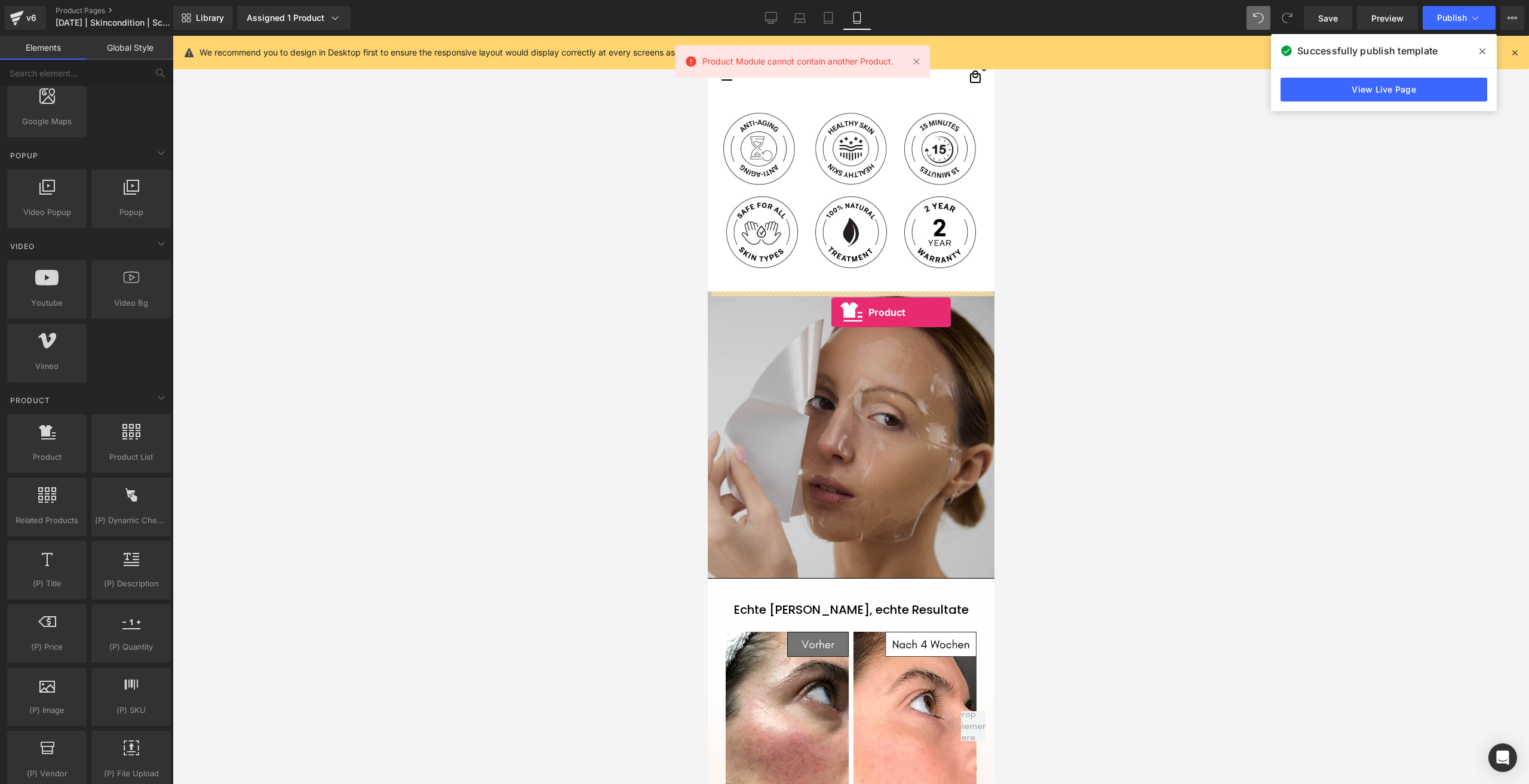
drag, startPoint x: 769, startPoint y: 485, endPoint x: 831, endPoint y: 312, distance: 183.8
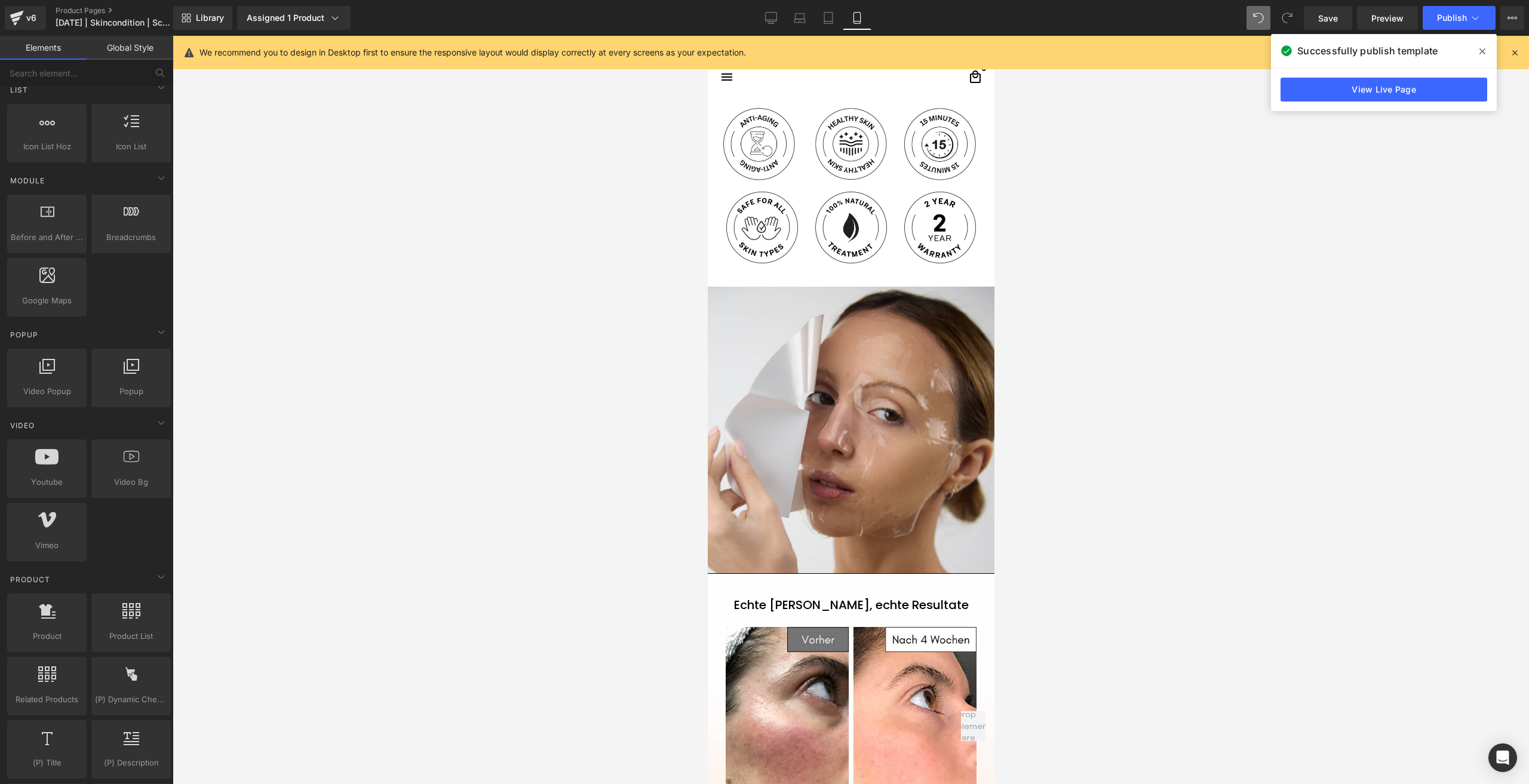
scroll to position [955, 0]
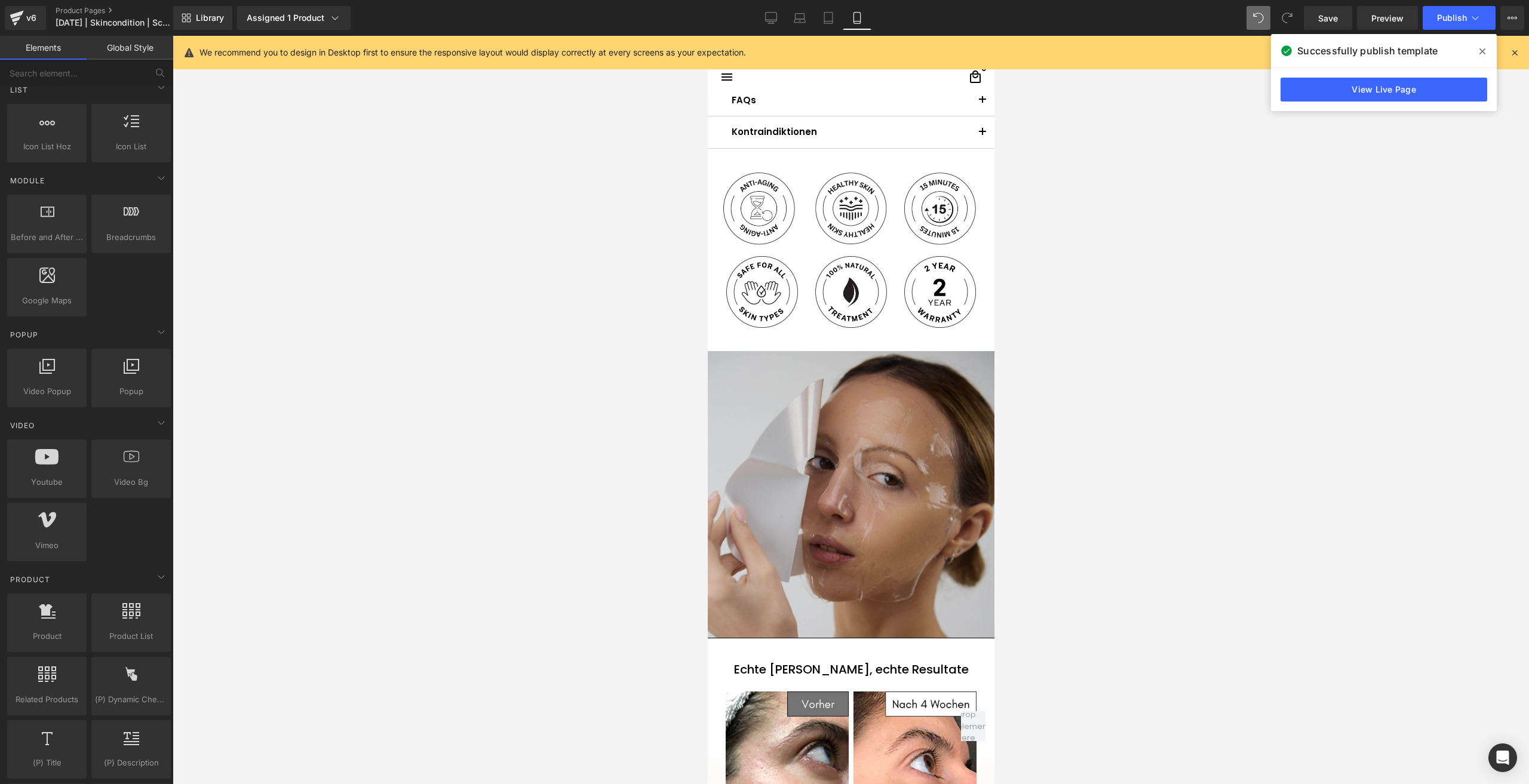
click at [875, 397] on img at bounding box center [850, 494] width 287 height 287
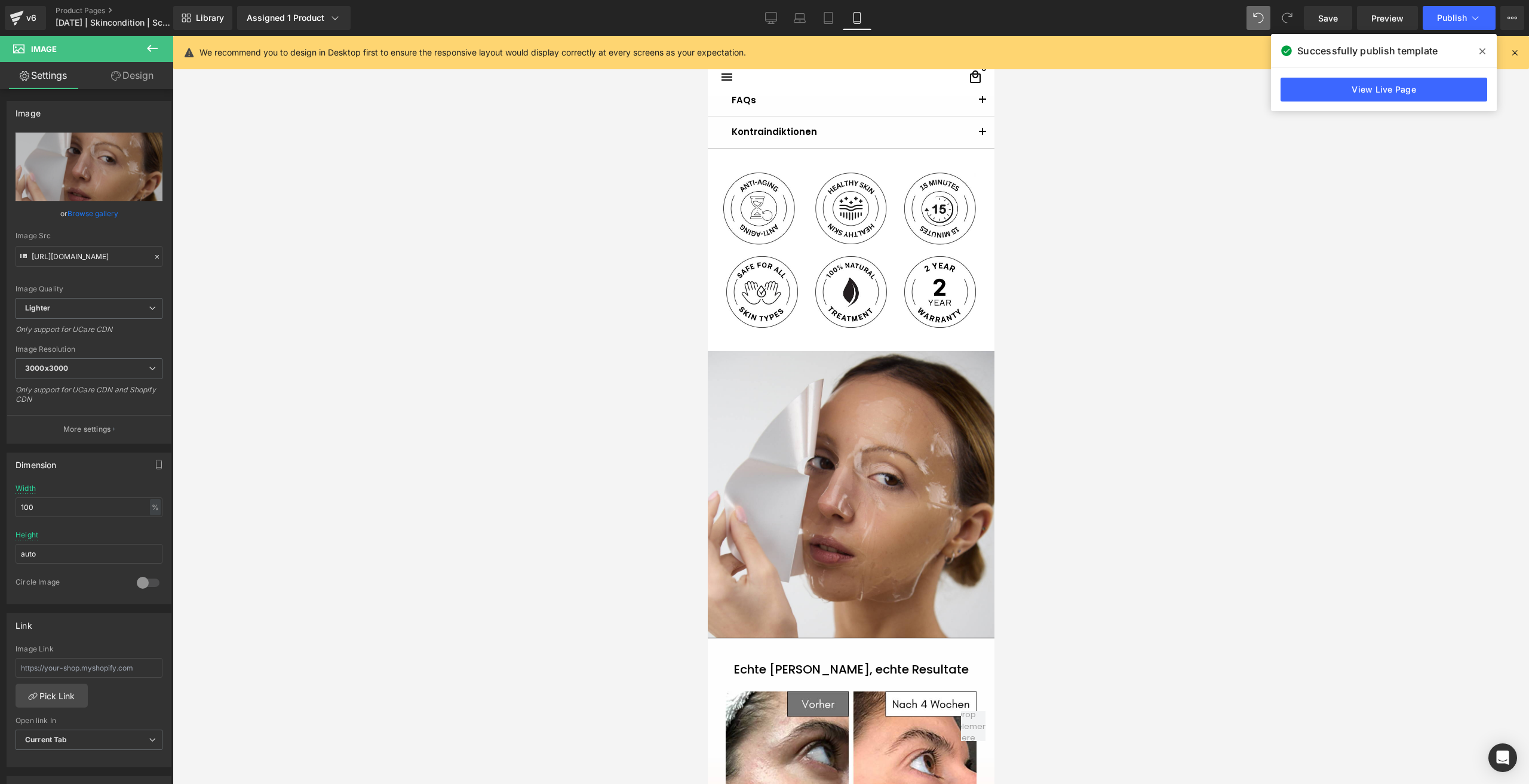
click at [154, 46] on icon at bounding box center [151, 48] width 14 height 14
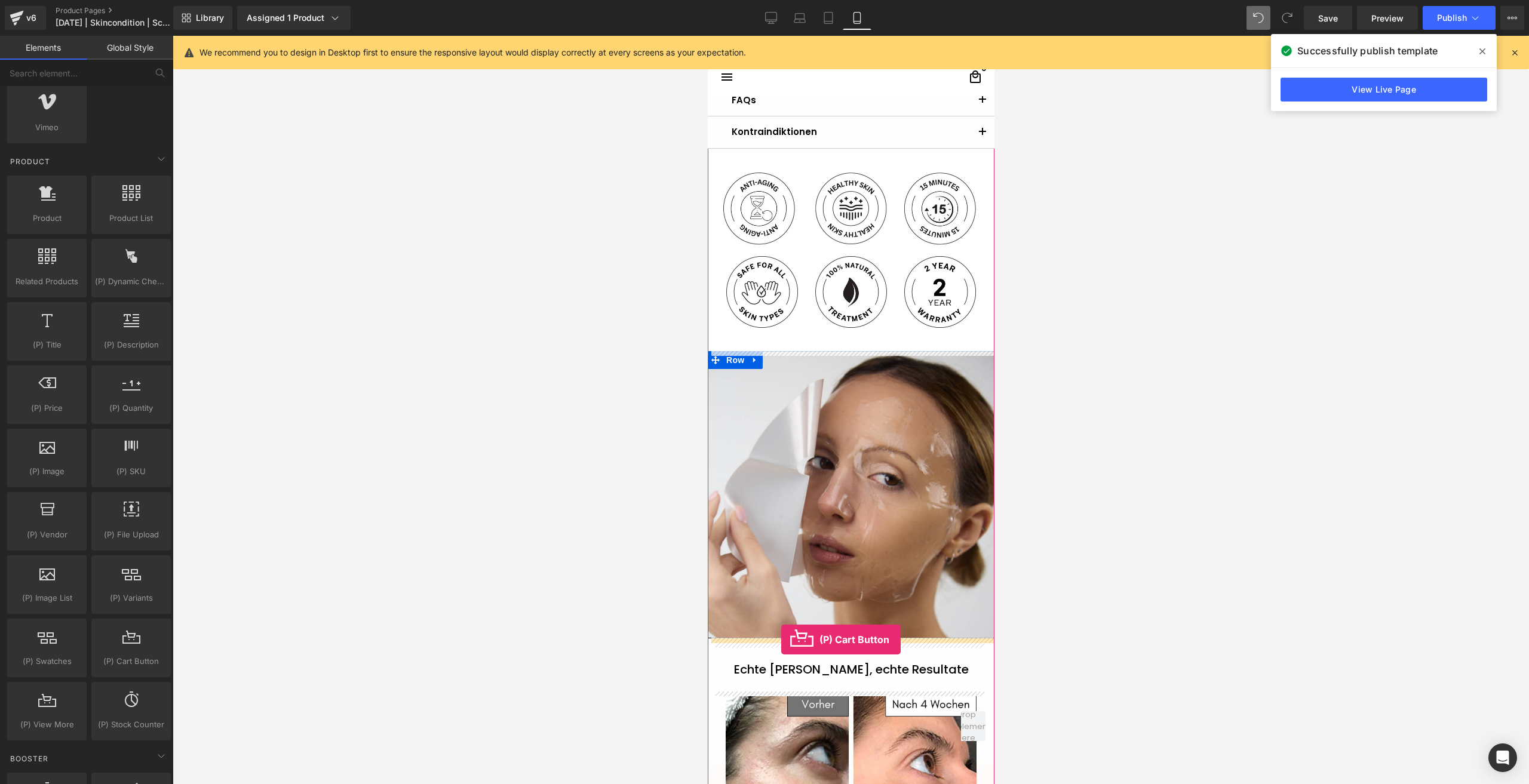
drag, startPoint x: 817, startPoint y: 683, endPoint x: 781, endPoint y: 640, distance: 56.1
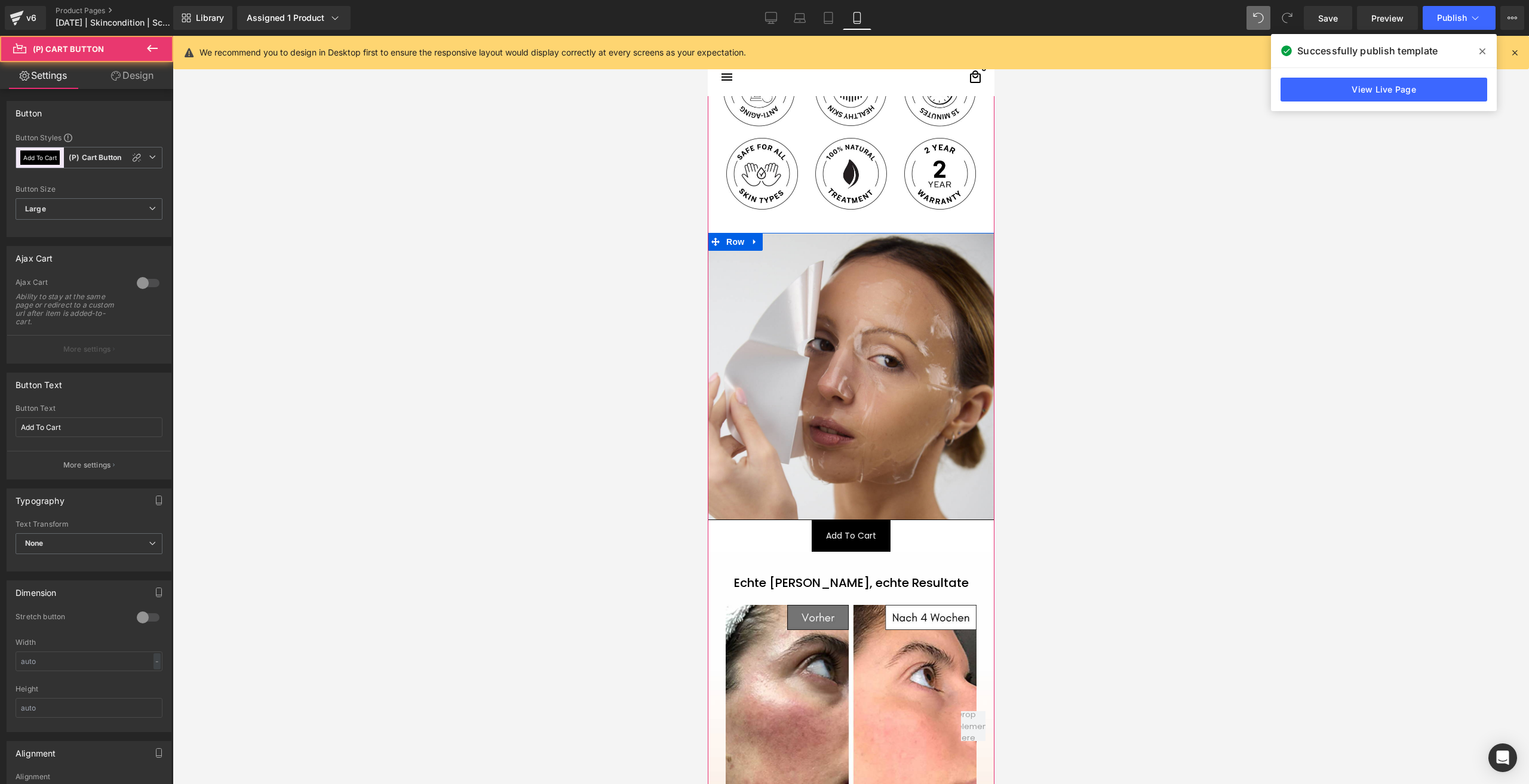
scroll to position [1075, 0]
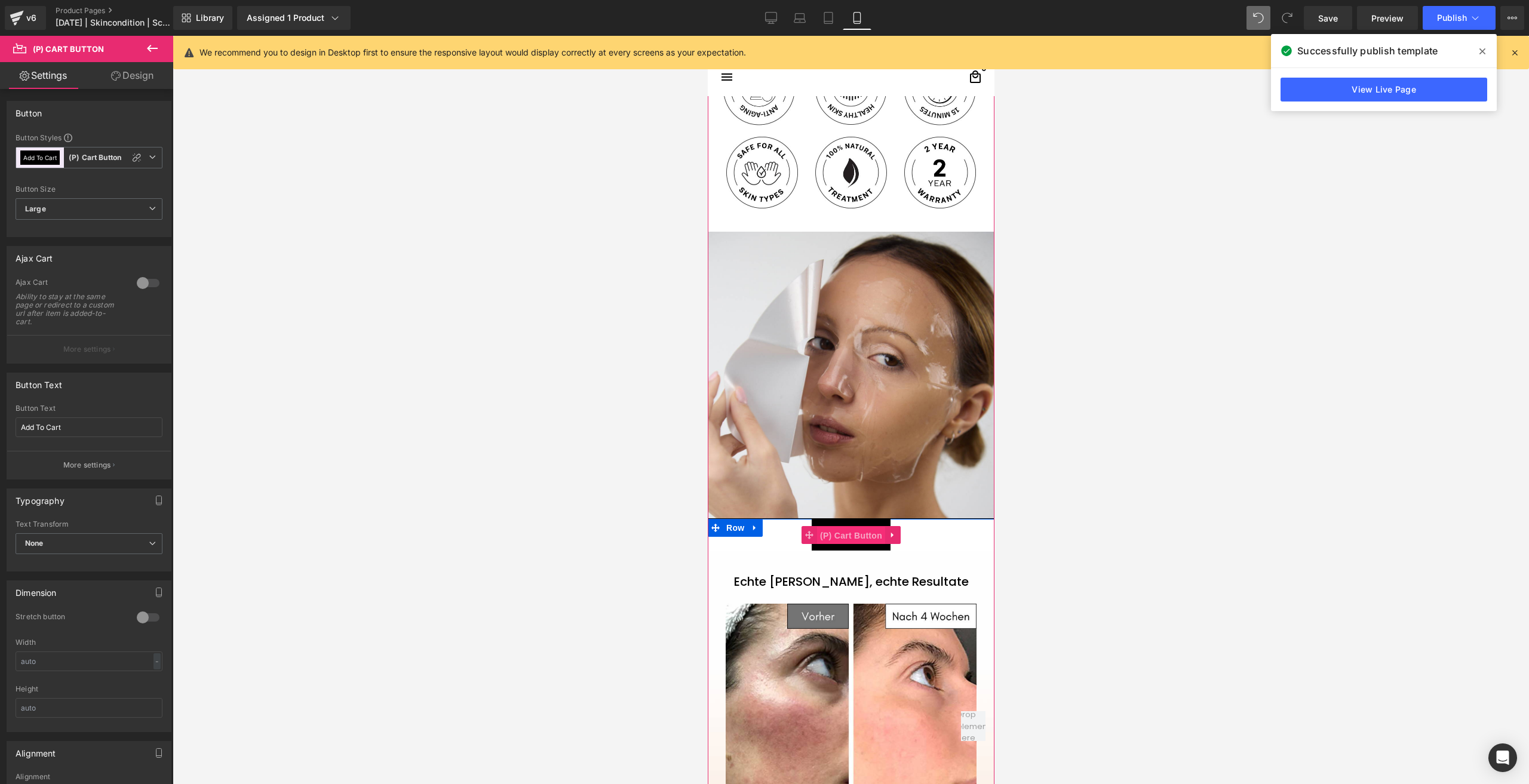
click at [841, 530] on span "(P) Cart Button" at bounding box center [850, 535] width 68 height 18
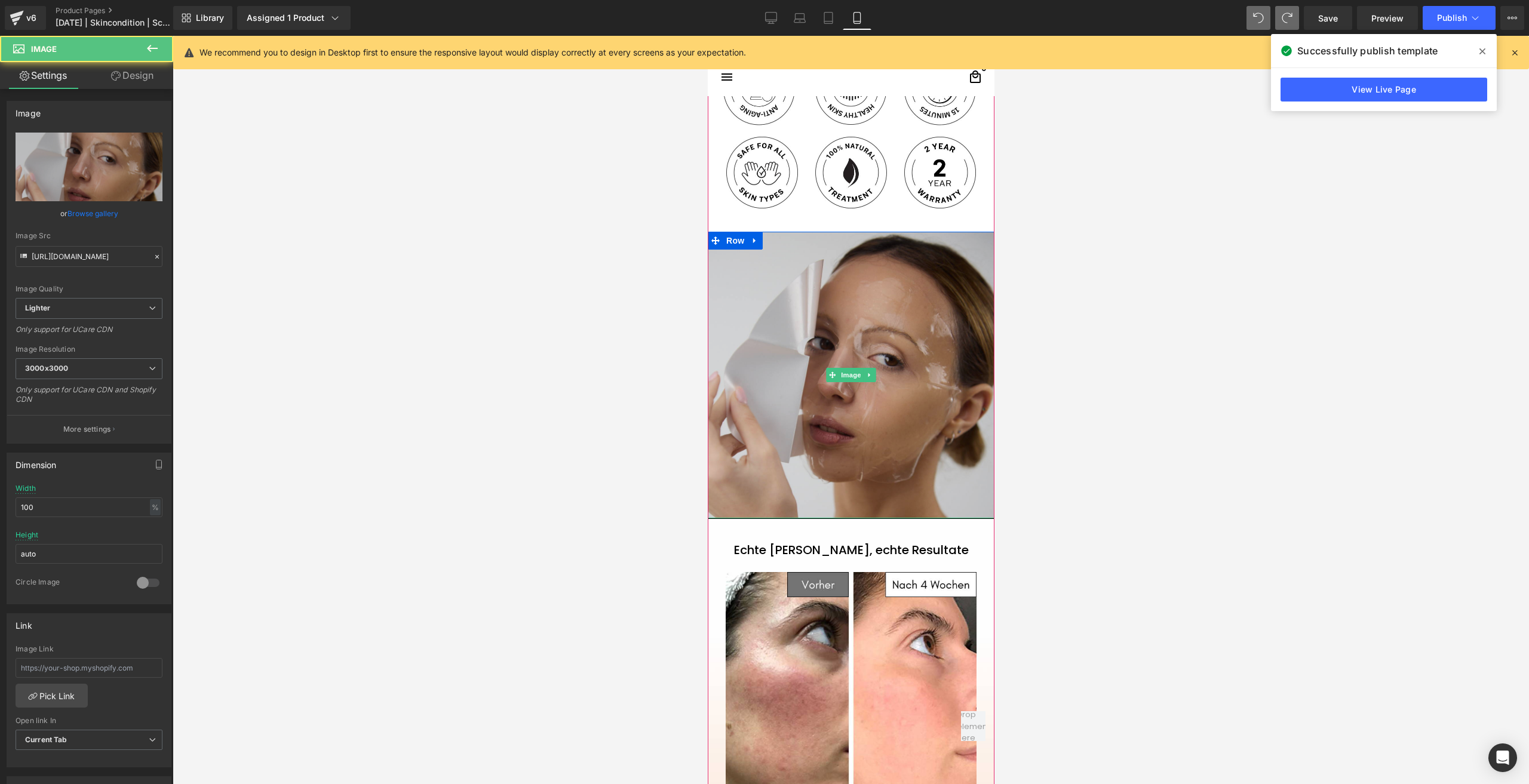
click at [835, 286] on img at bounding box center [850, 374] width 287 height 287
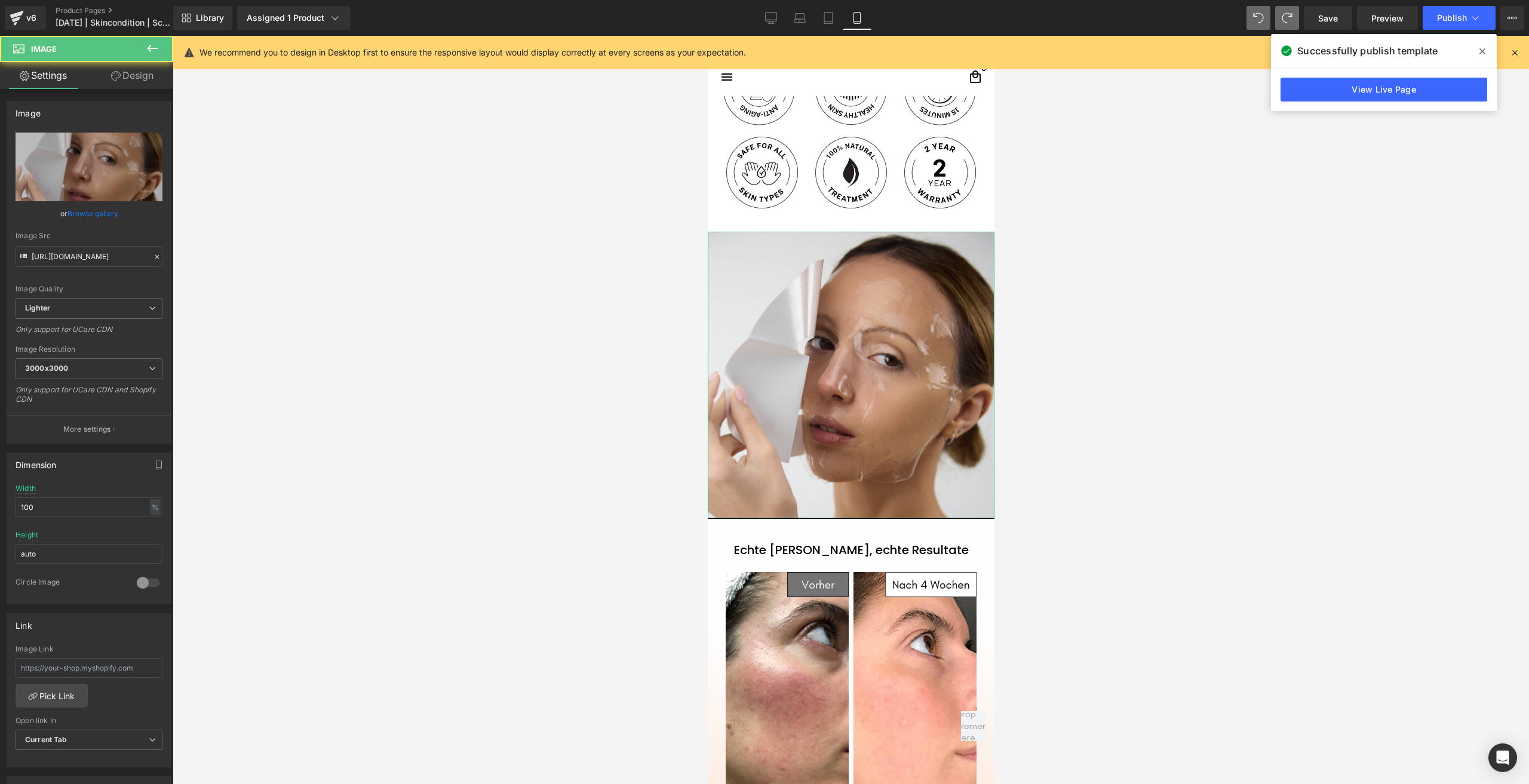
click at [107, 73] on link "Design" at bounding box center [131, 75] width 87 height 27
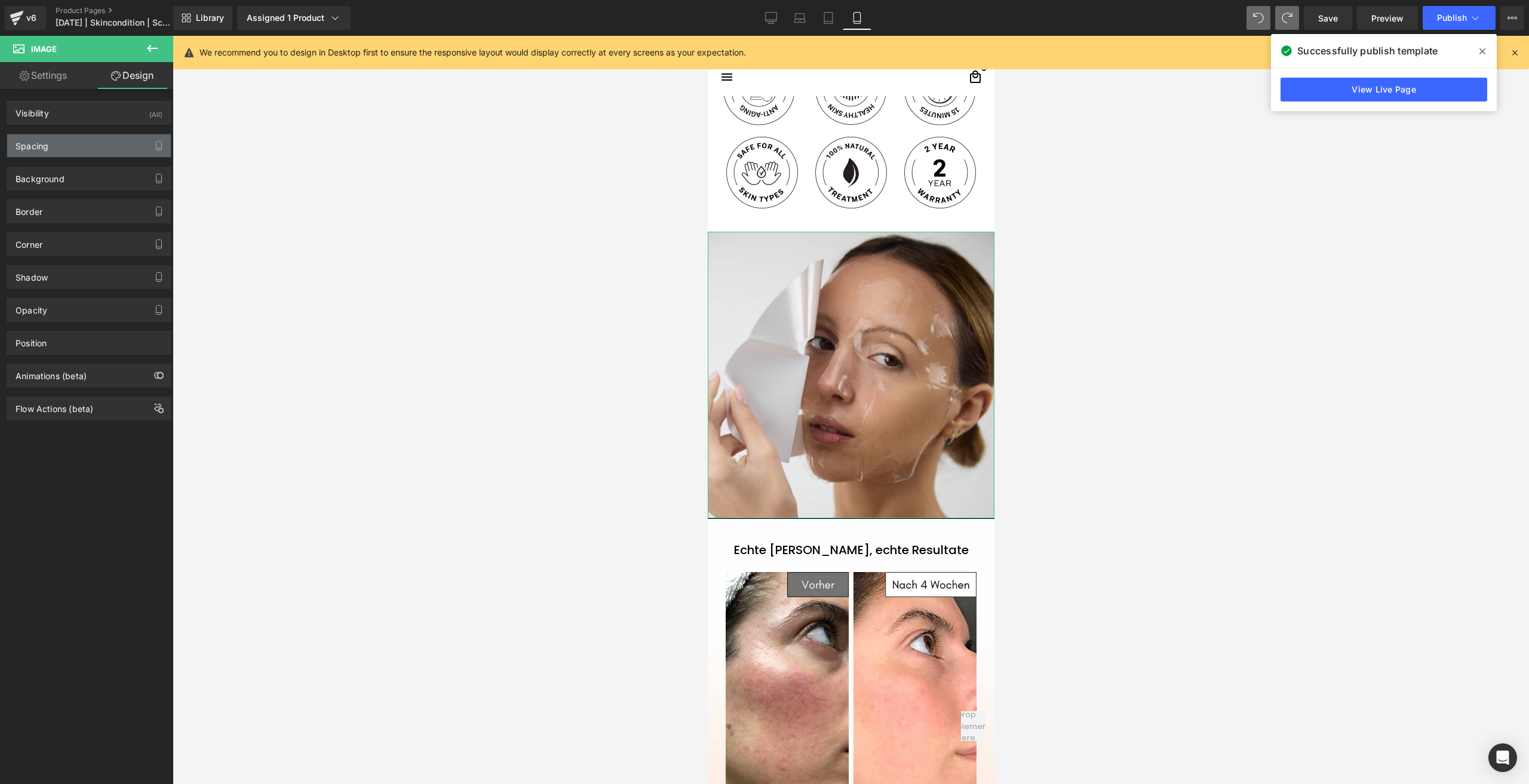
click at [95, 147] on div "Spacing" at bounding box center [90, 146] width 164 height 23
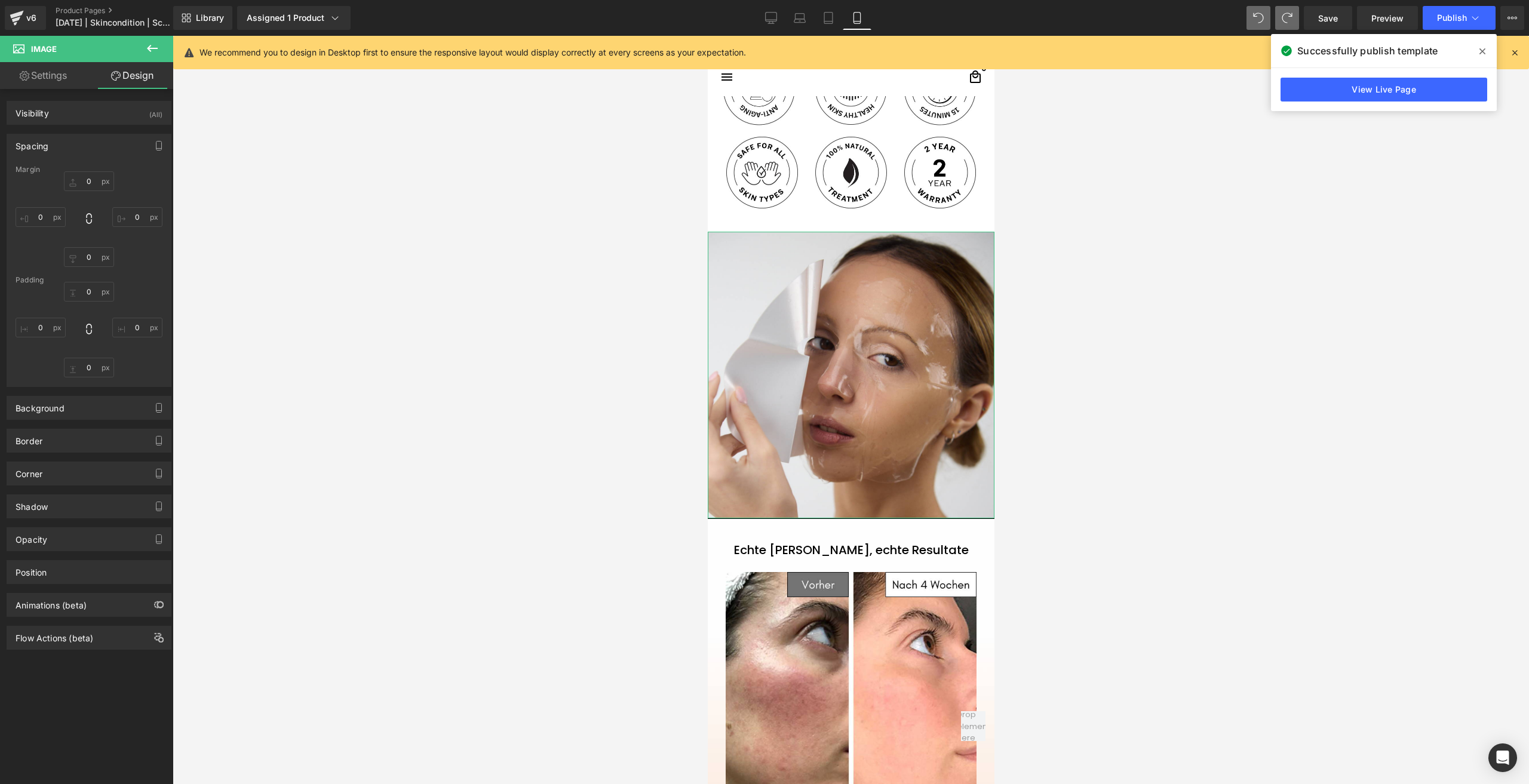
click at [44, 338] on div "0 0 0 0" at bounding box center [89, 330] width 147 height 95
click at [43, 328] on input "0" at bounding box center [40, 328] width 50 height 20
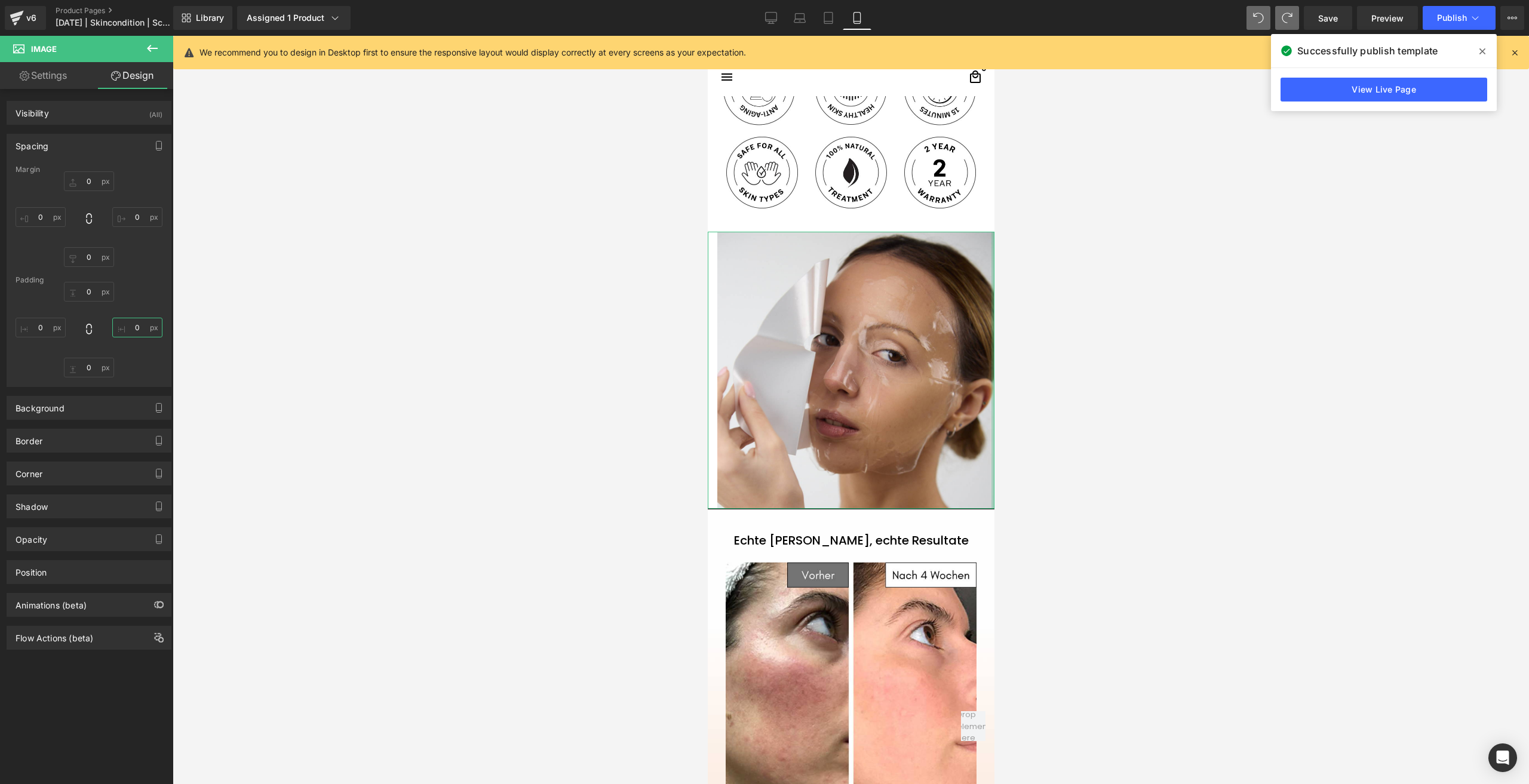
click at [136, 329] on input "0" at bounding box center [137, 328] width 50 height 20
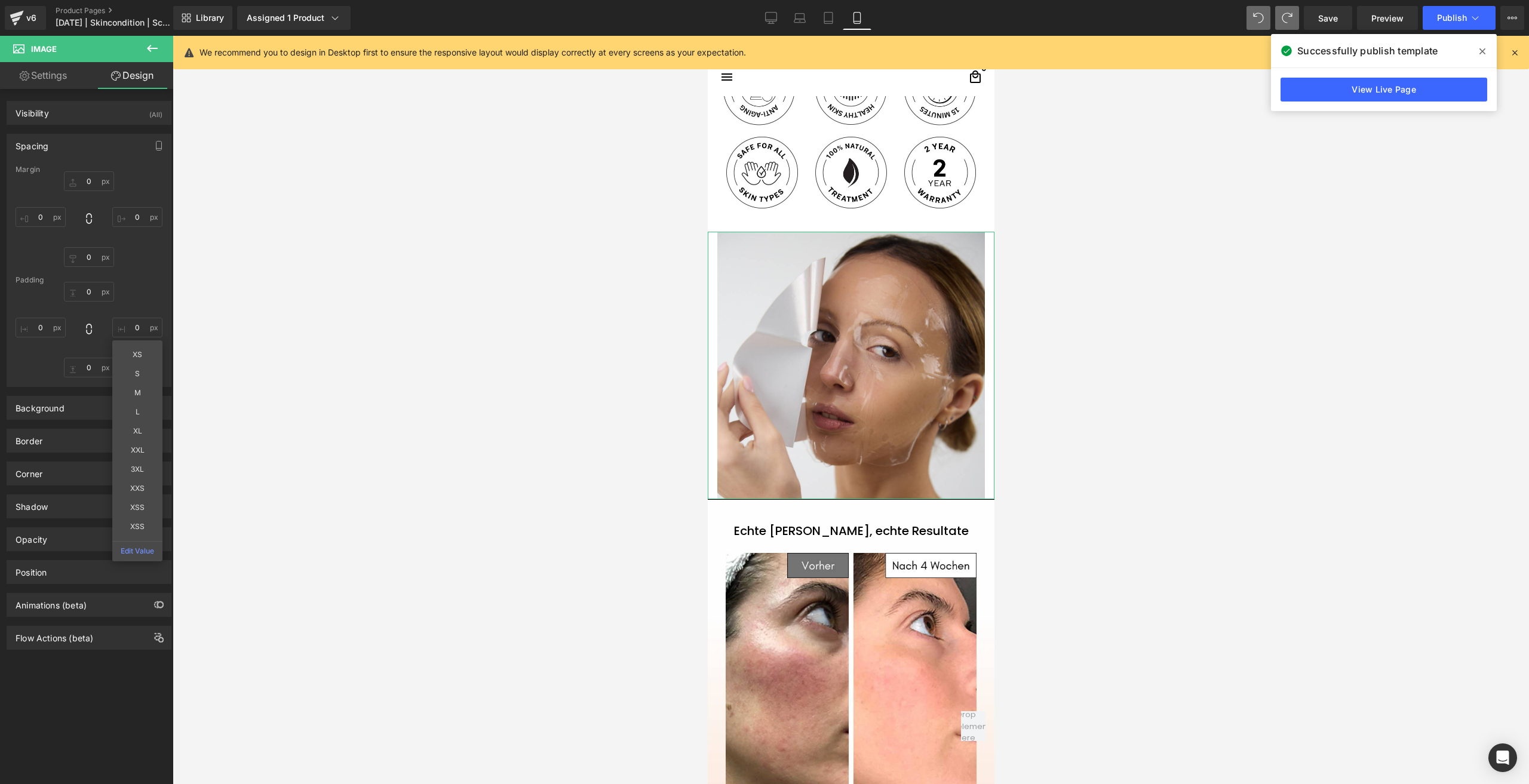
drag, startPoint x: 140, startPoint y: 376, endPoint x: 130, endPoint y: 366, distance: 14.1
click at [95, 287] on input "0" at bounding box center [89, 291] width 50 height 20
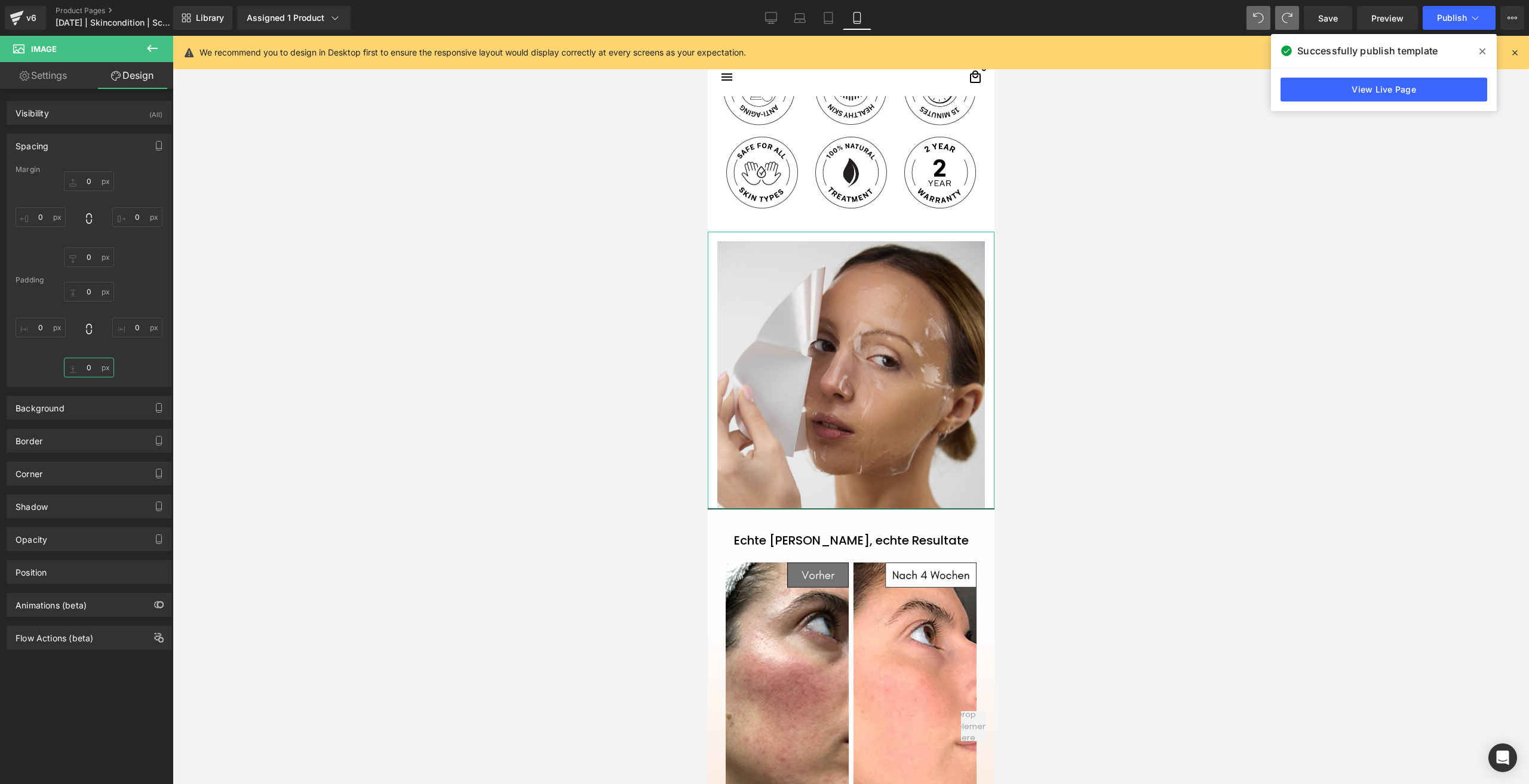
click at [89, 369] on input "0" at bounding box center [89, 368] width 50 height 20
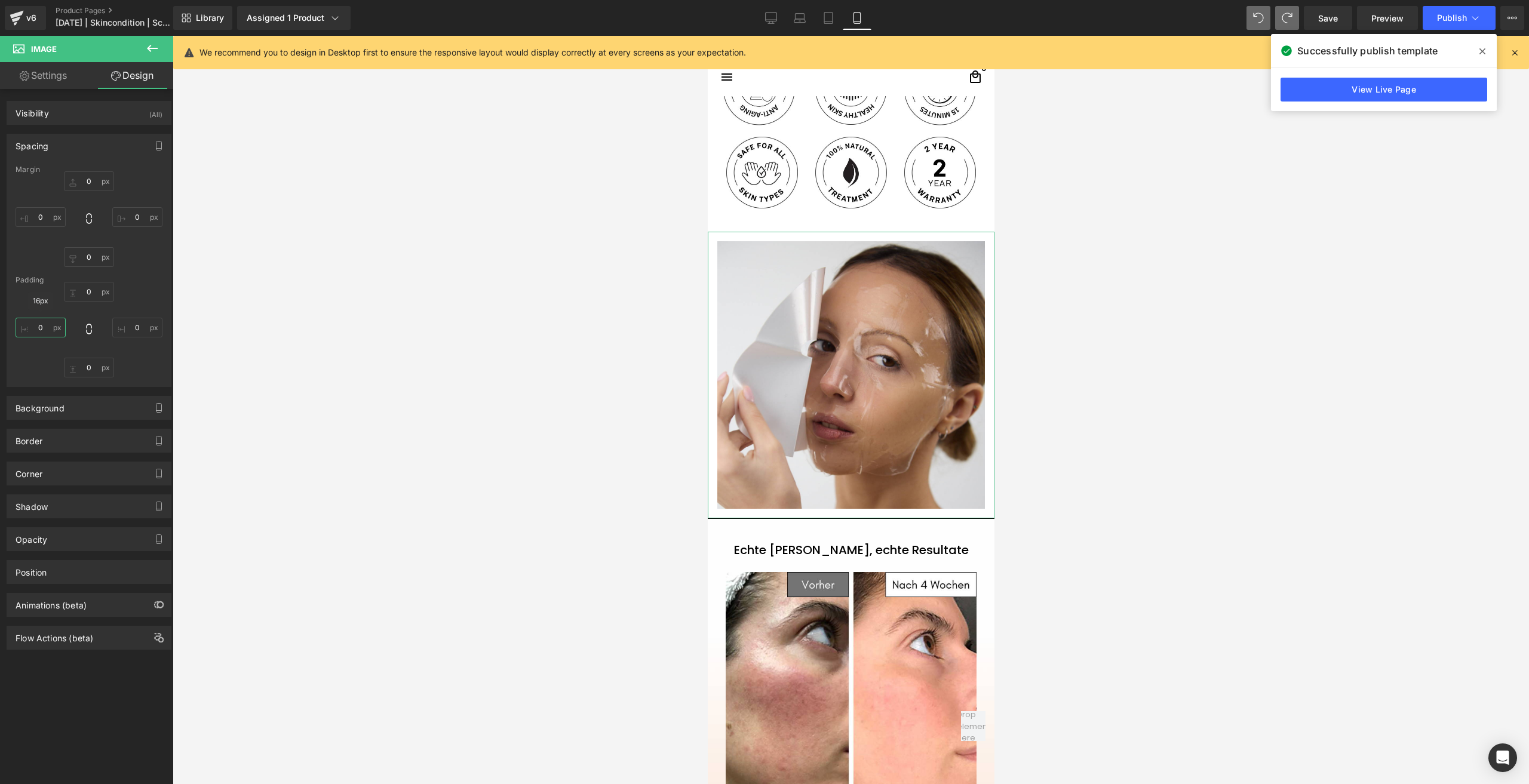
click at [41, 334] on input "0" at bounding box center [40, 328] width 50 height 20
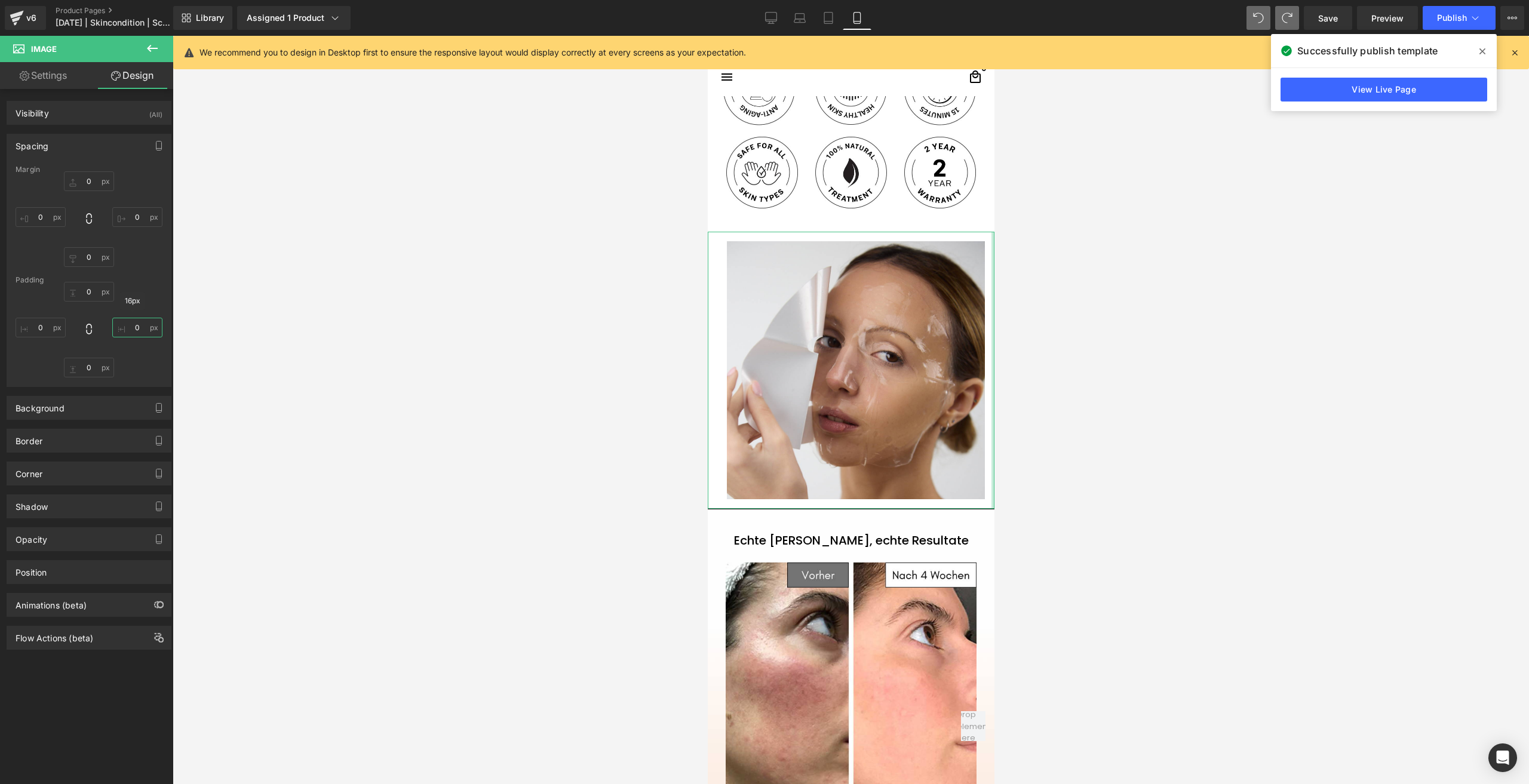
click at [142, 330] on input "0" at bounding box center [137, 328] width 50 height 20
drag, startPoint x: 140, startPoint y: 386, endPoint x: 132, endPoint y: 385, distance: 8.1
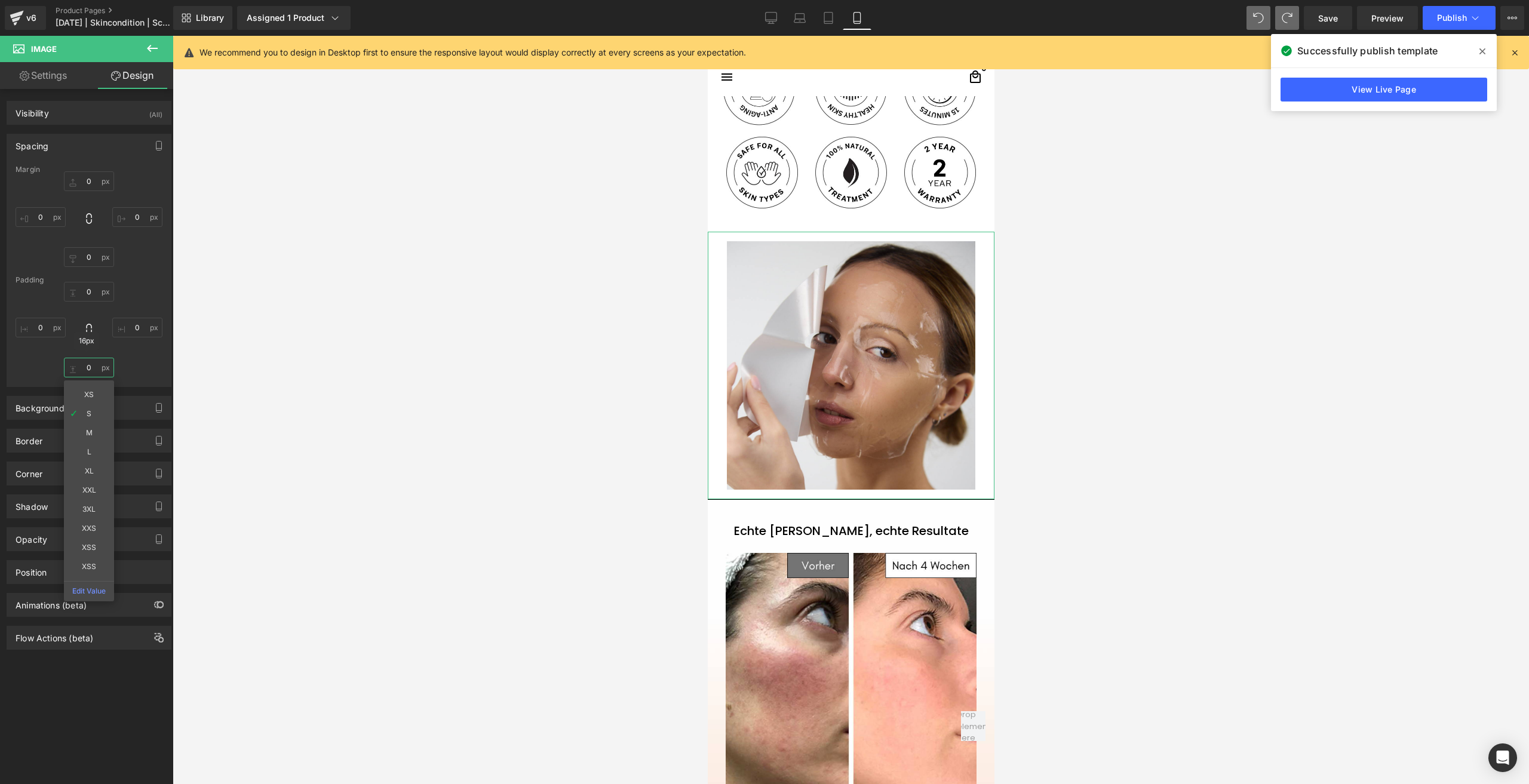
click at [83, 368] on input "0" at bounding box center [89, 368] width 50 height 20
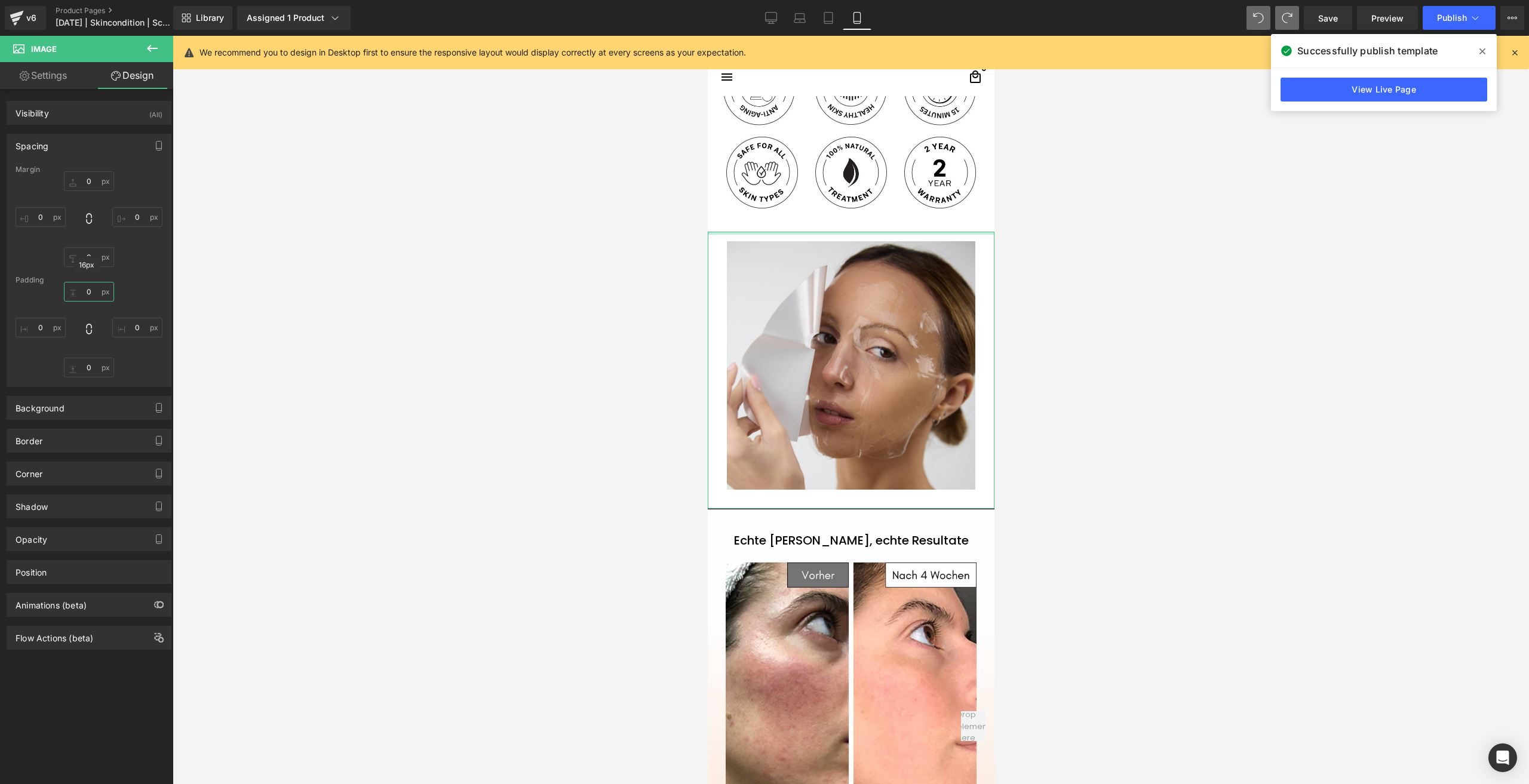
click at [95, 287] on input "0" at bounding box center [89, 291] width 50 height 20
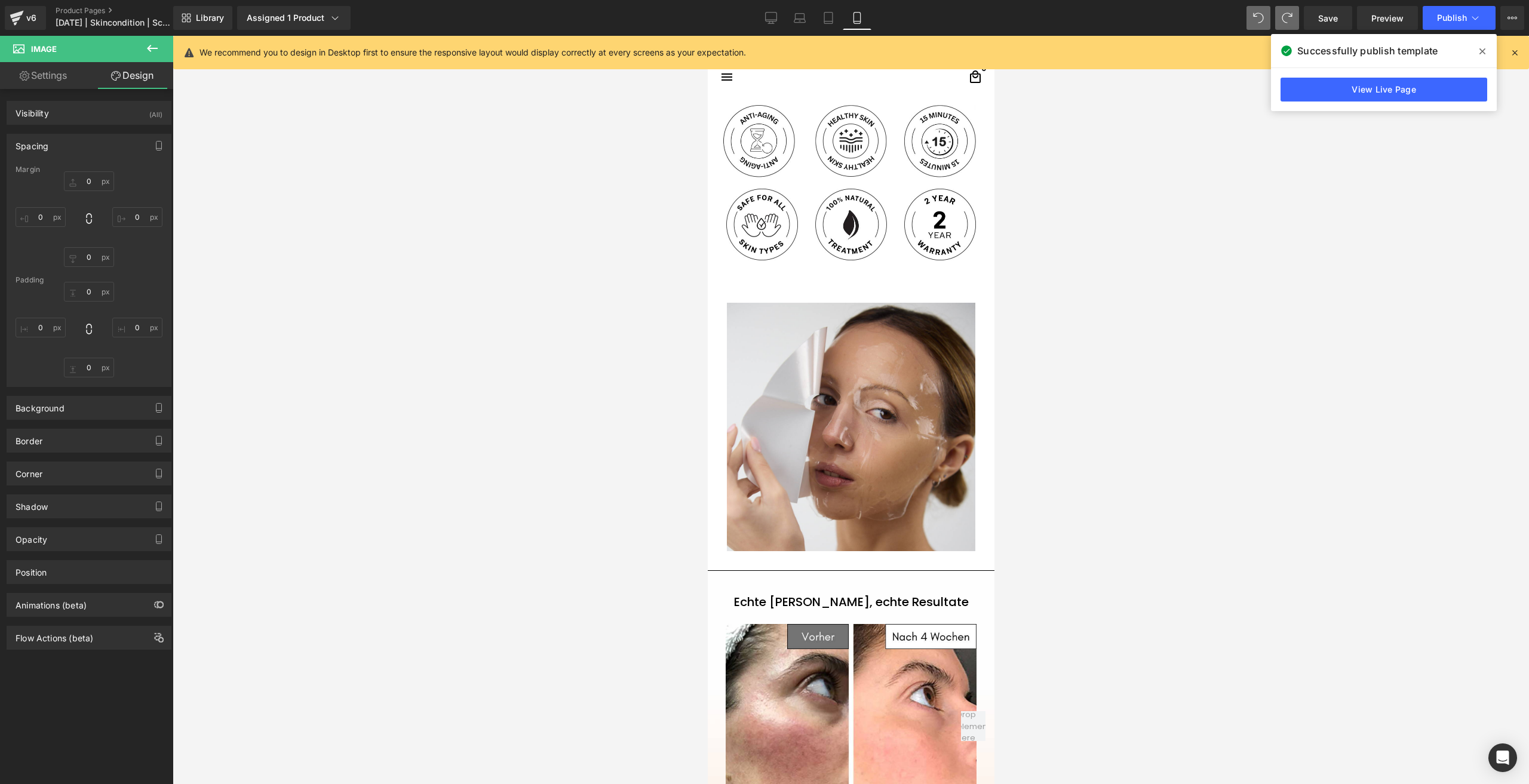
scroll to position [776, 0]
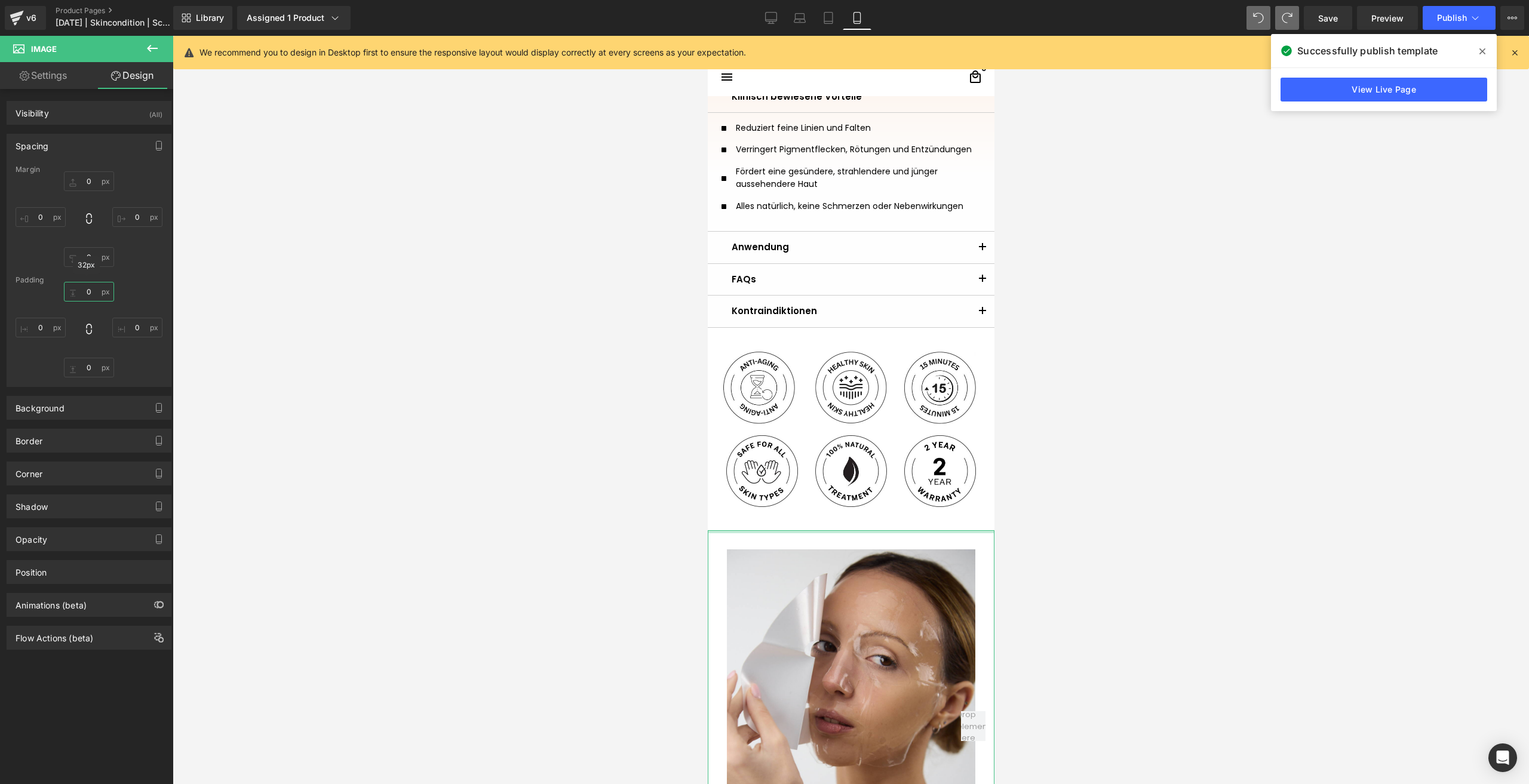
click at [87, 292] on input "0" at bounding box center [89, 291] width 50 height 20
type input "M"
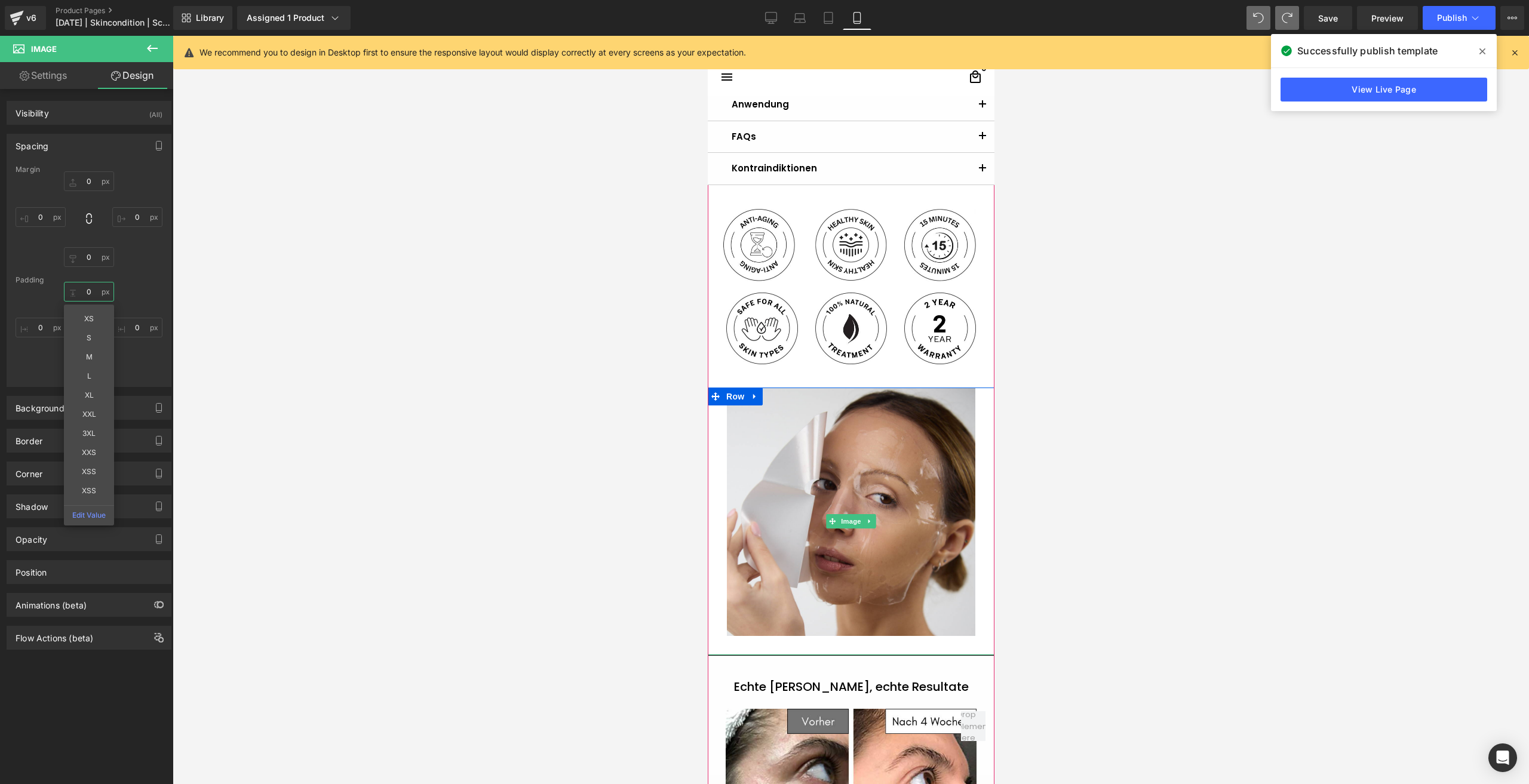
scroll to position [1015, 0]
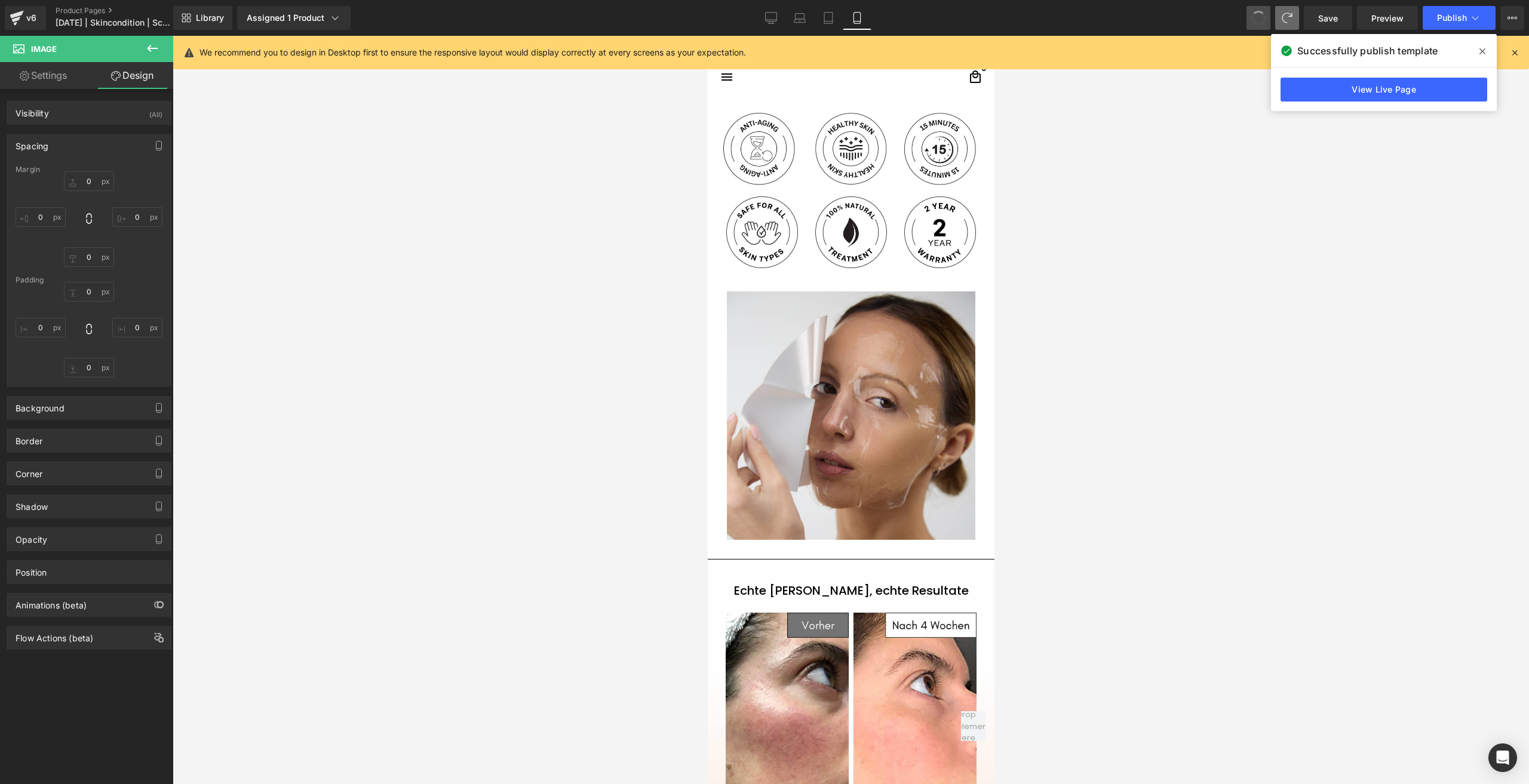
click at [1257, 25] on button at bounding box center [1258, 17] width 24 height 24
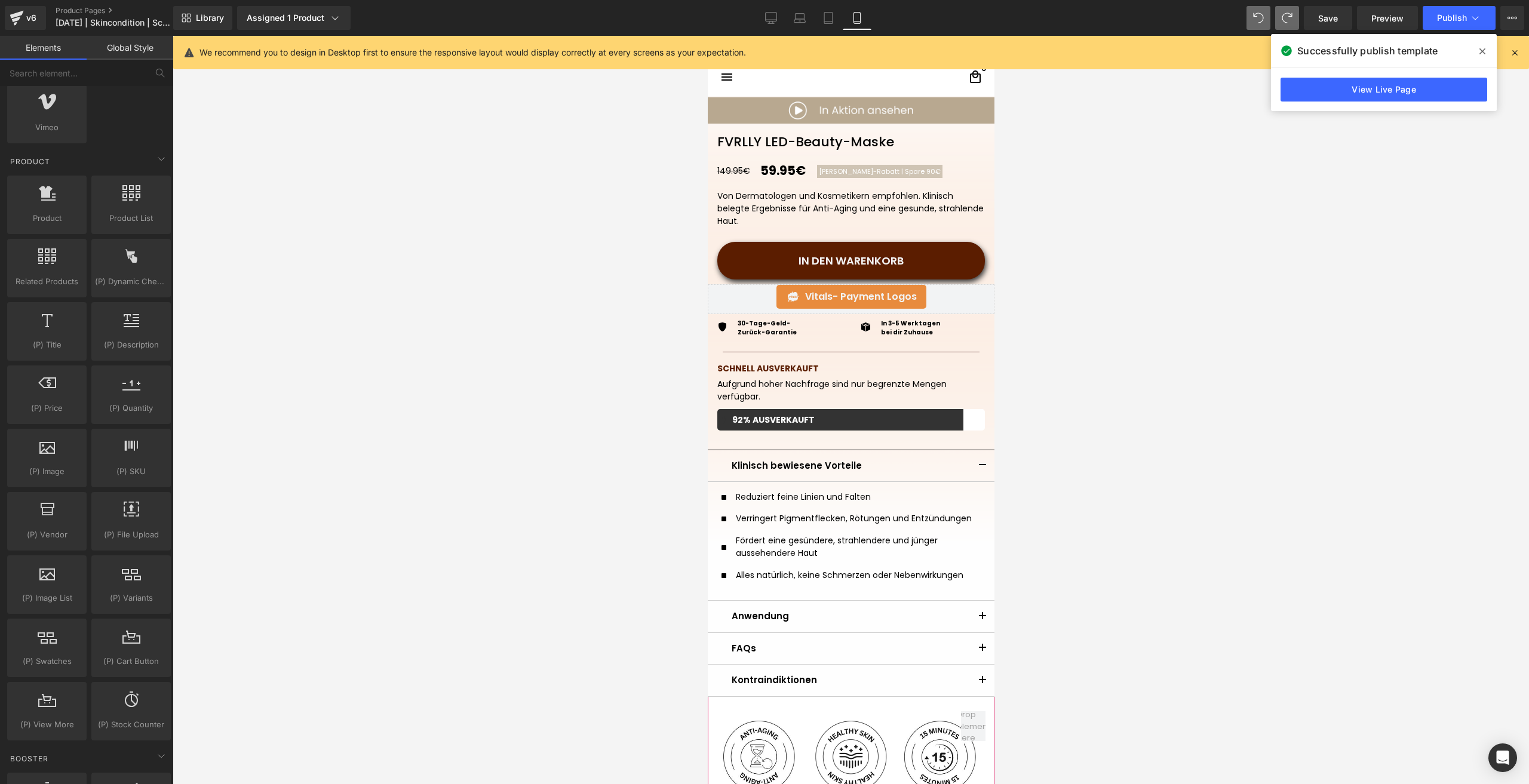
scroll to position [60, 0]
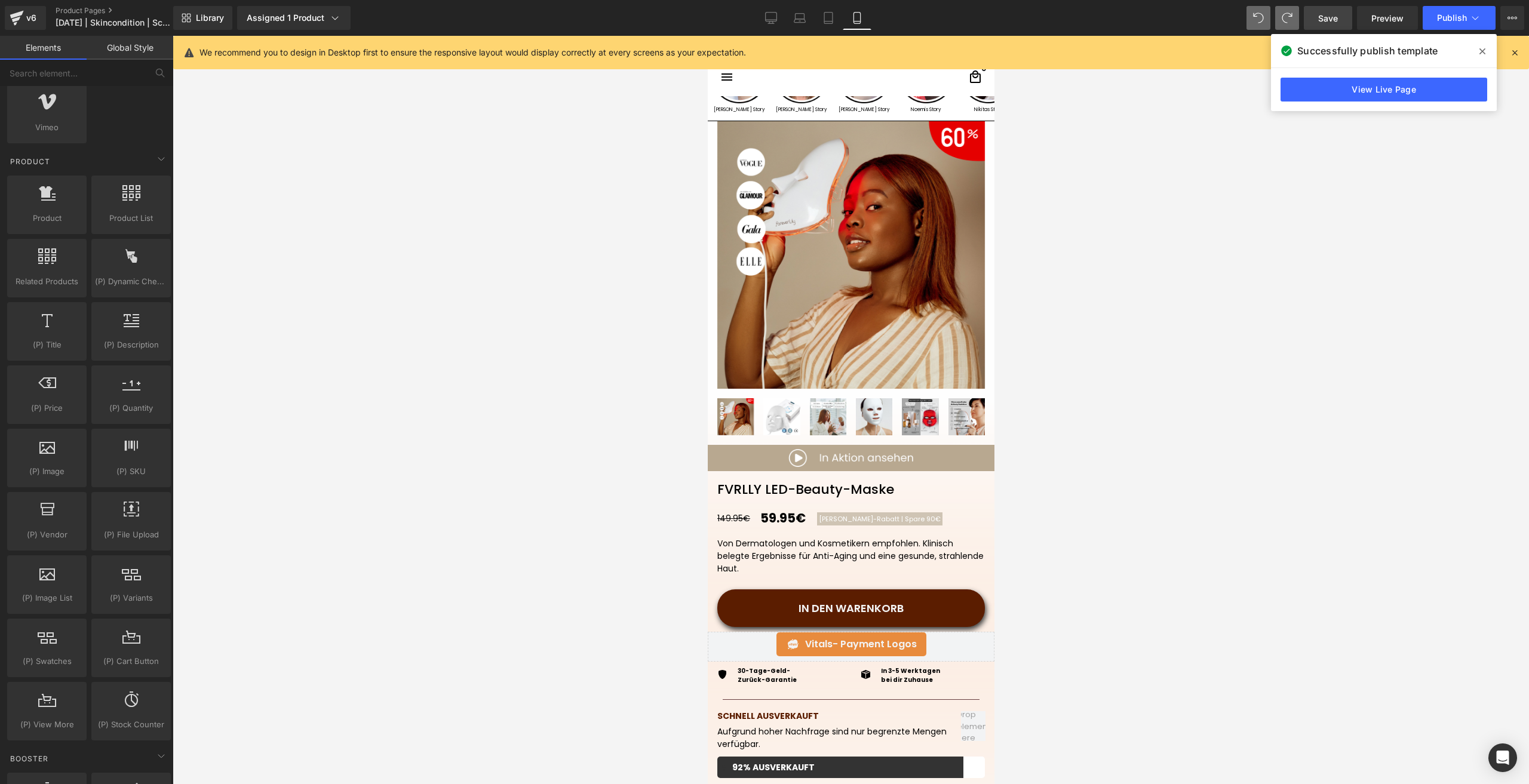
click at [1336, 22] on span "Save" at bounding box center [1328, 18] width 20 height 12
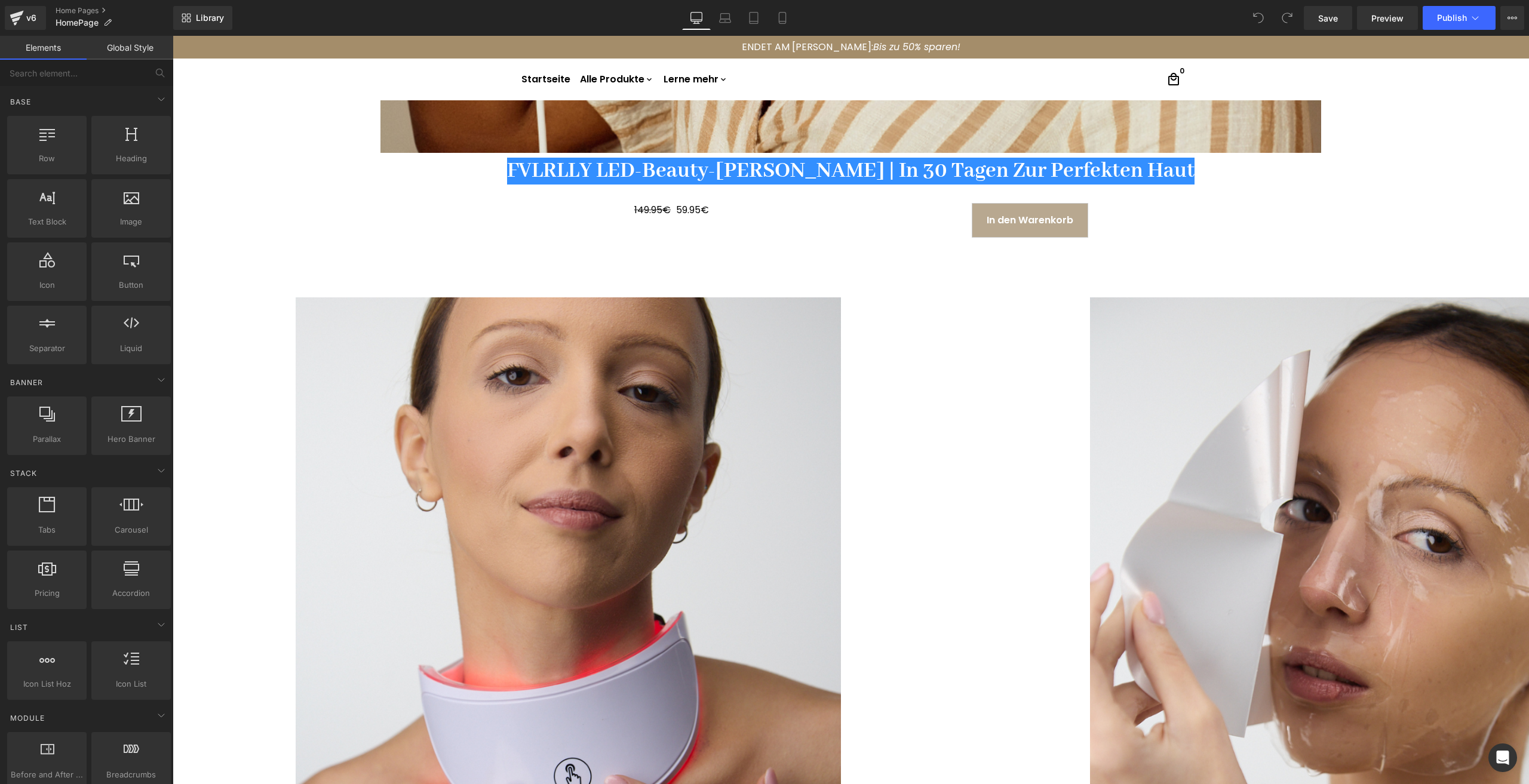
scroll to position [1075, 0]
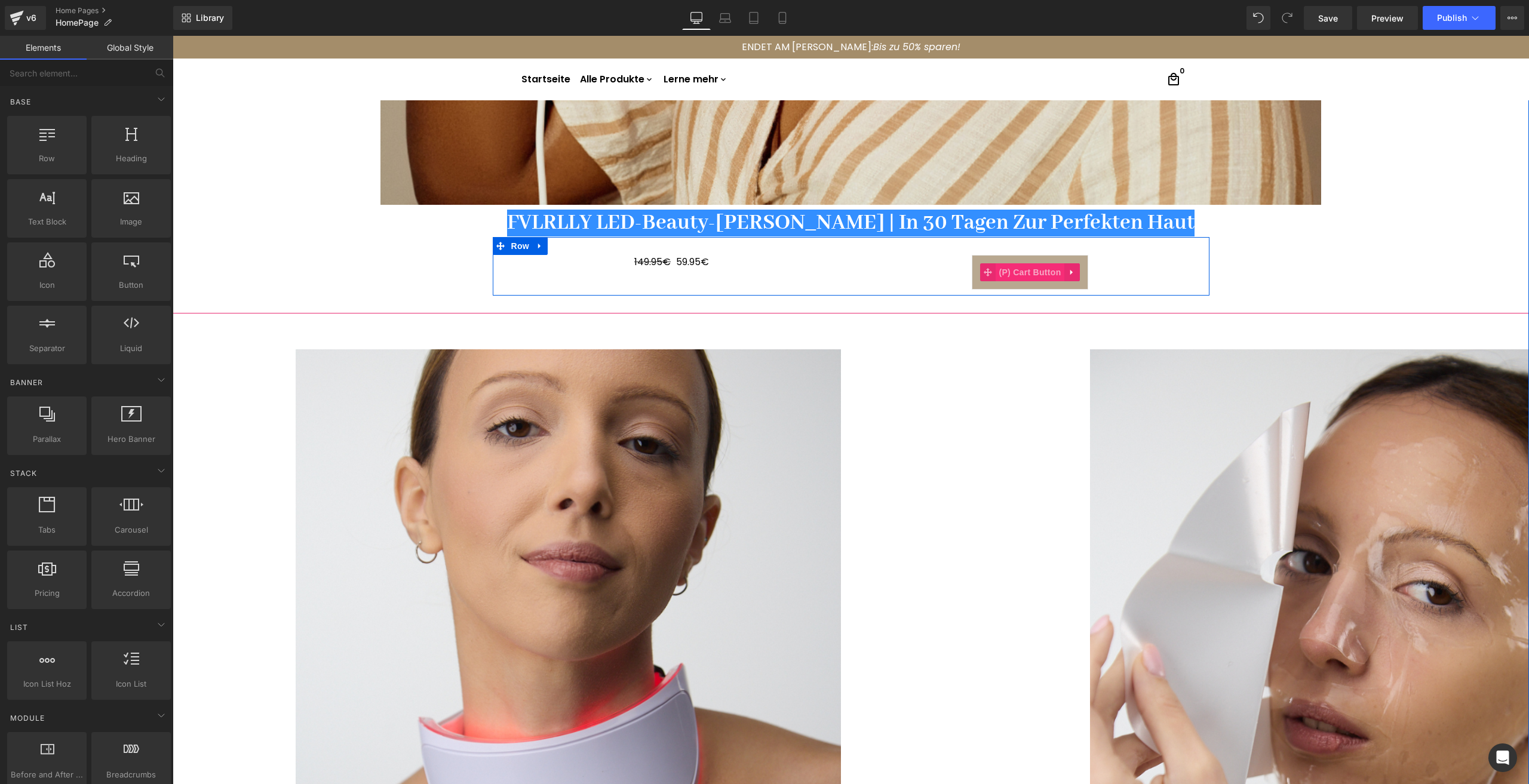
click at [1016, 267] on span "(P) Cart Button" at bounding box center [1029, 272] width 68 height 18
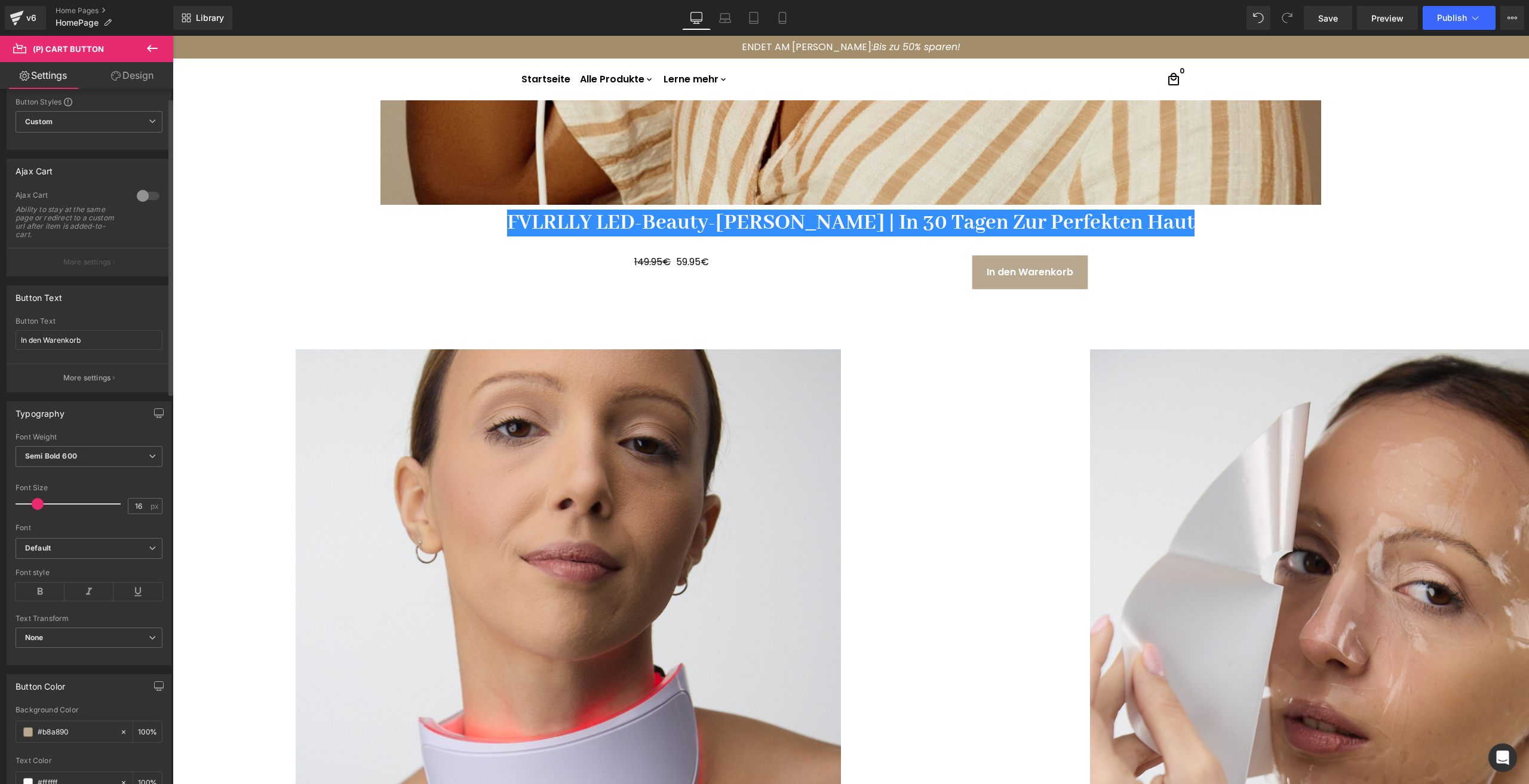
scroll to position [299, 0]
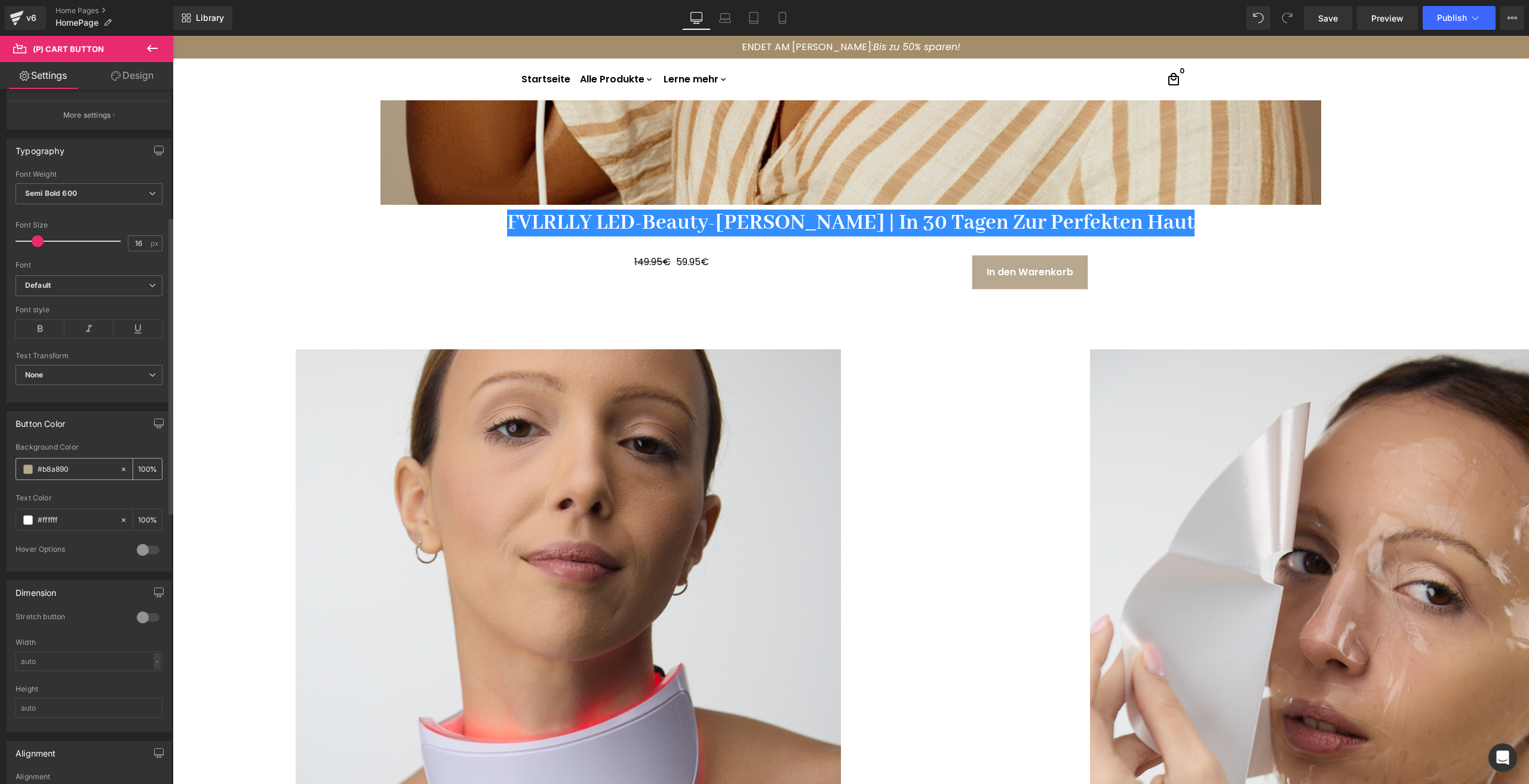
click at [28, 471] on span at bounding box center [28, 470] width 10 height 10
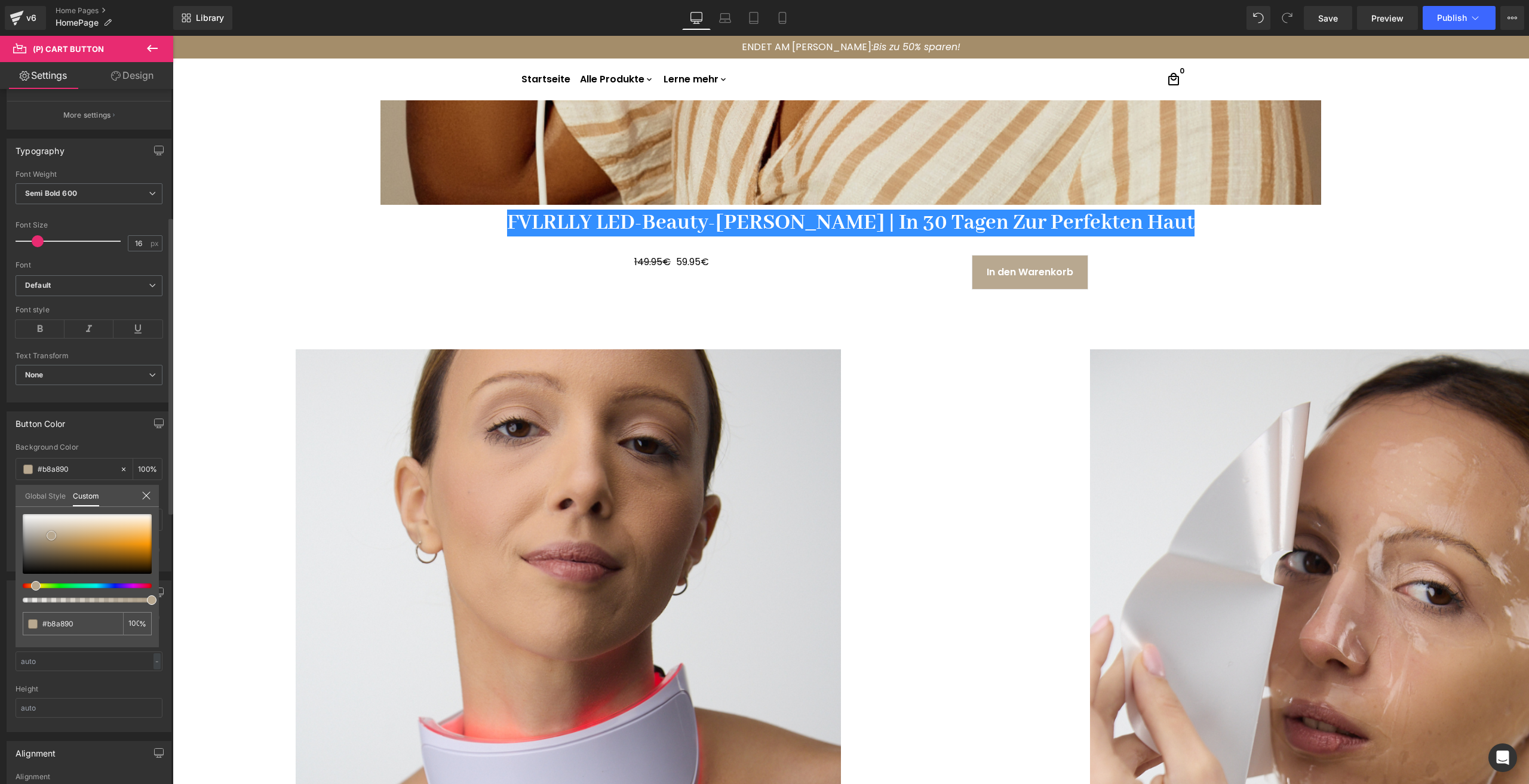
type input "#999289"
type input "#525150"
type input "#0c0c0c"
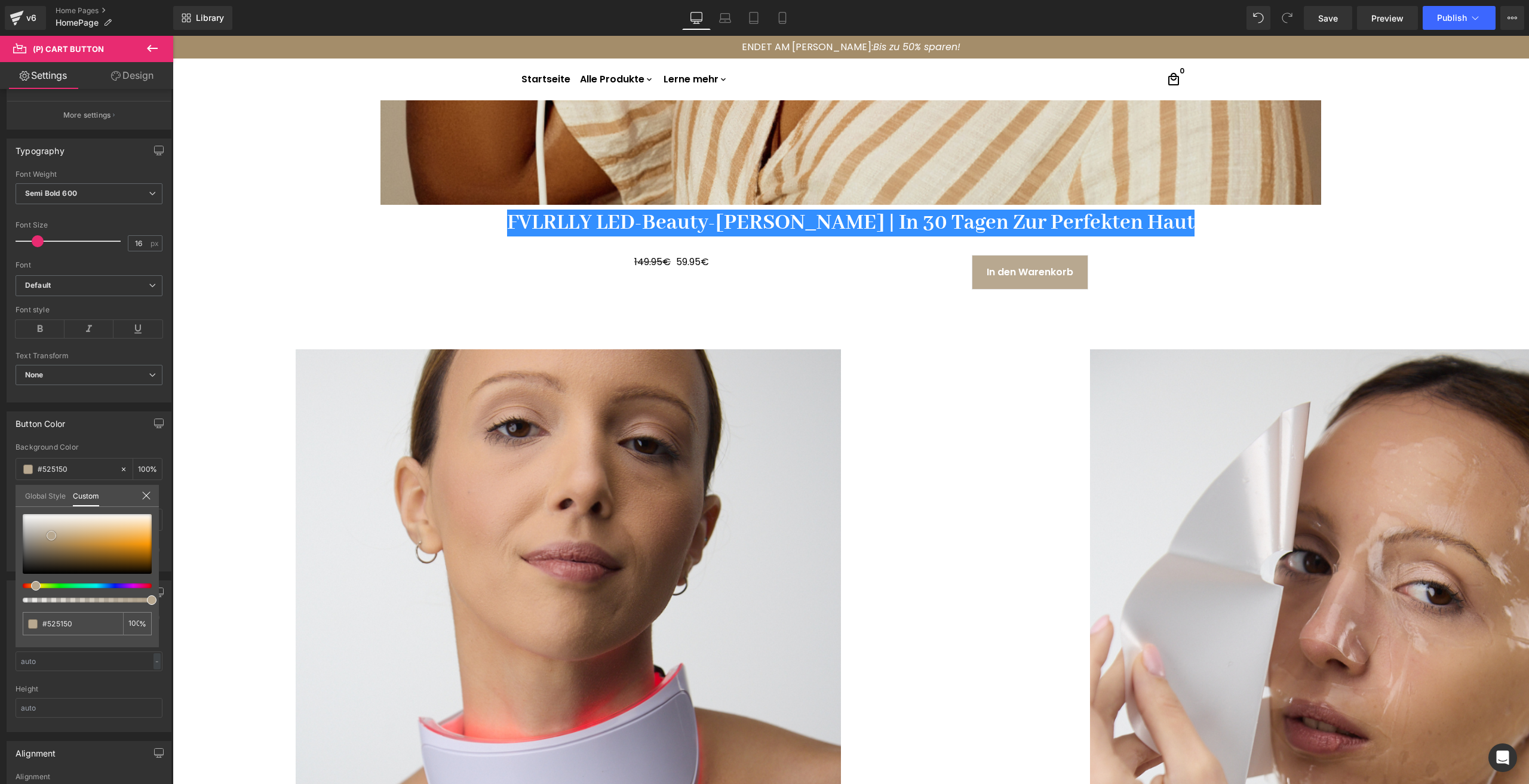
type input "#0c0c0c"
type input "#000000"
drag, startPoint x: 22, startPoint y: 558, endPoint x: -16, endPoint y: 603, distance: 58.9
click at [0, 603] on html "(P) Cart Button You are previewing how the will restyle your page. You can not …" at bounding box center [764, 392] width 1529 height 784
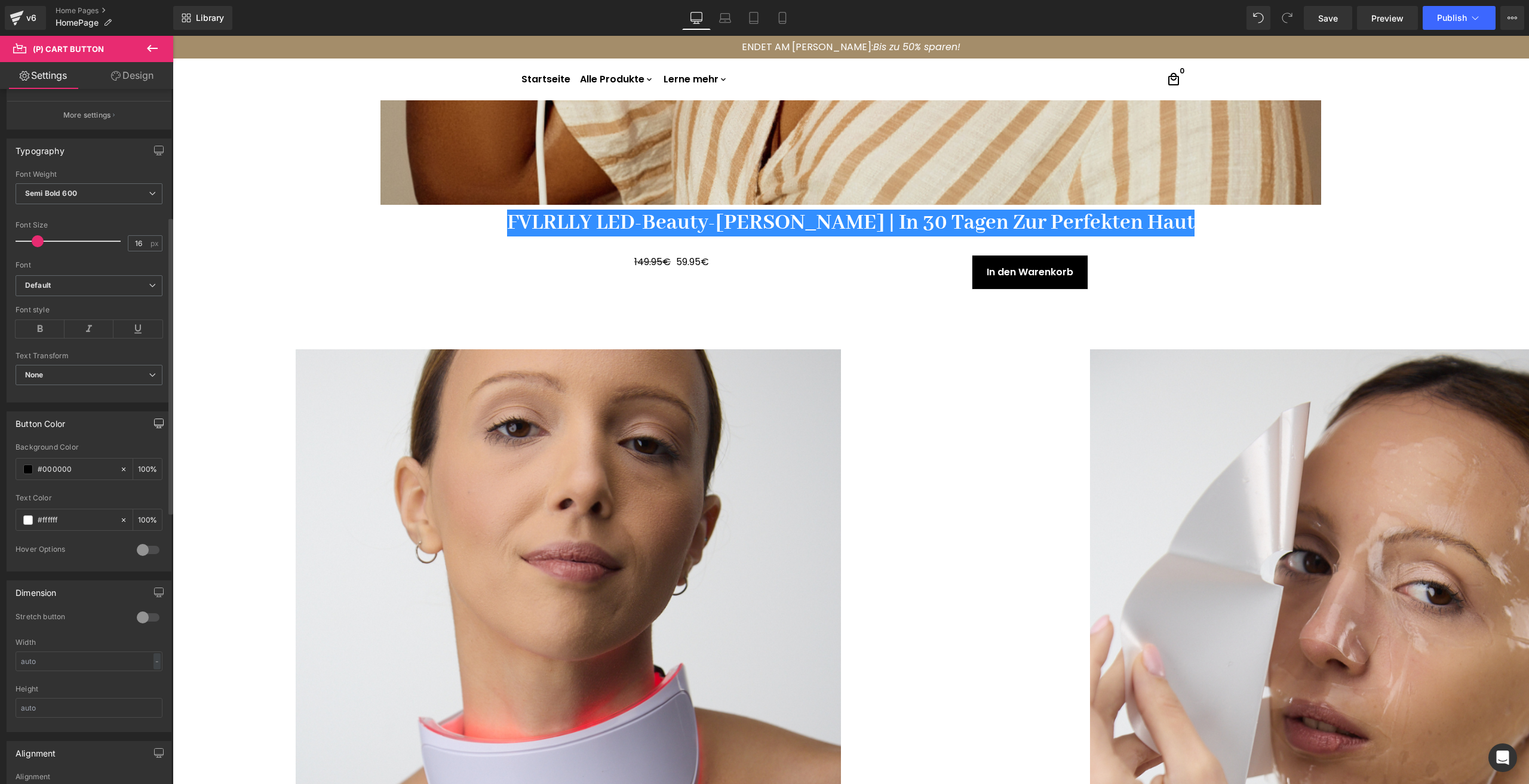
click at [154, 422] on icon "button" at bounding box center [159, 424] width 10 height 10
click at [81, 451] on button "Laptop" at bounding box center [67, 449] width 37 height 20
type input "#b8a890"
type input "100"
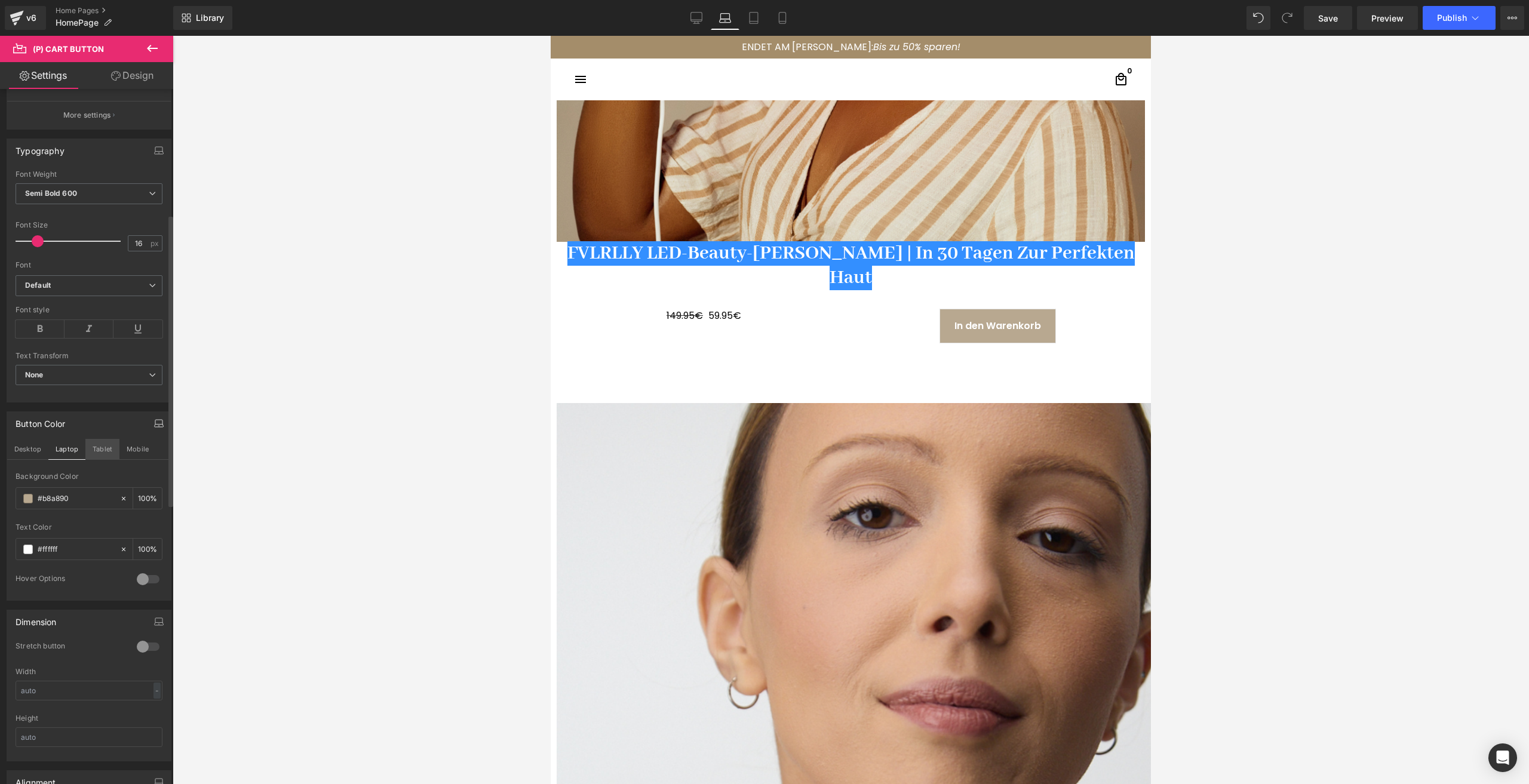
click at [96, 452] on button "Tablet" at bounding box center [103, 449] width 34 height 20
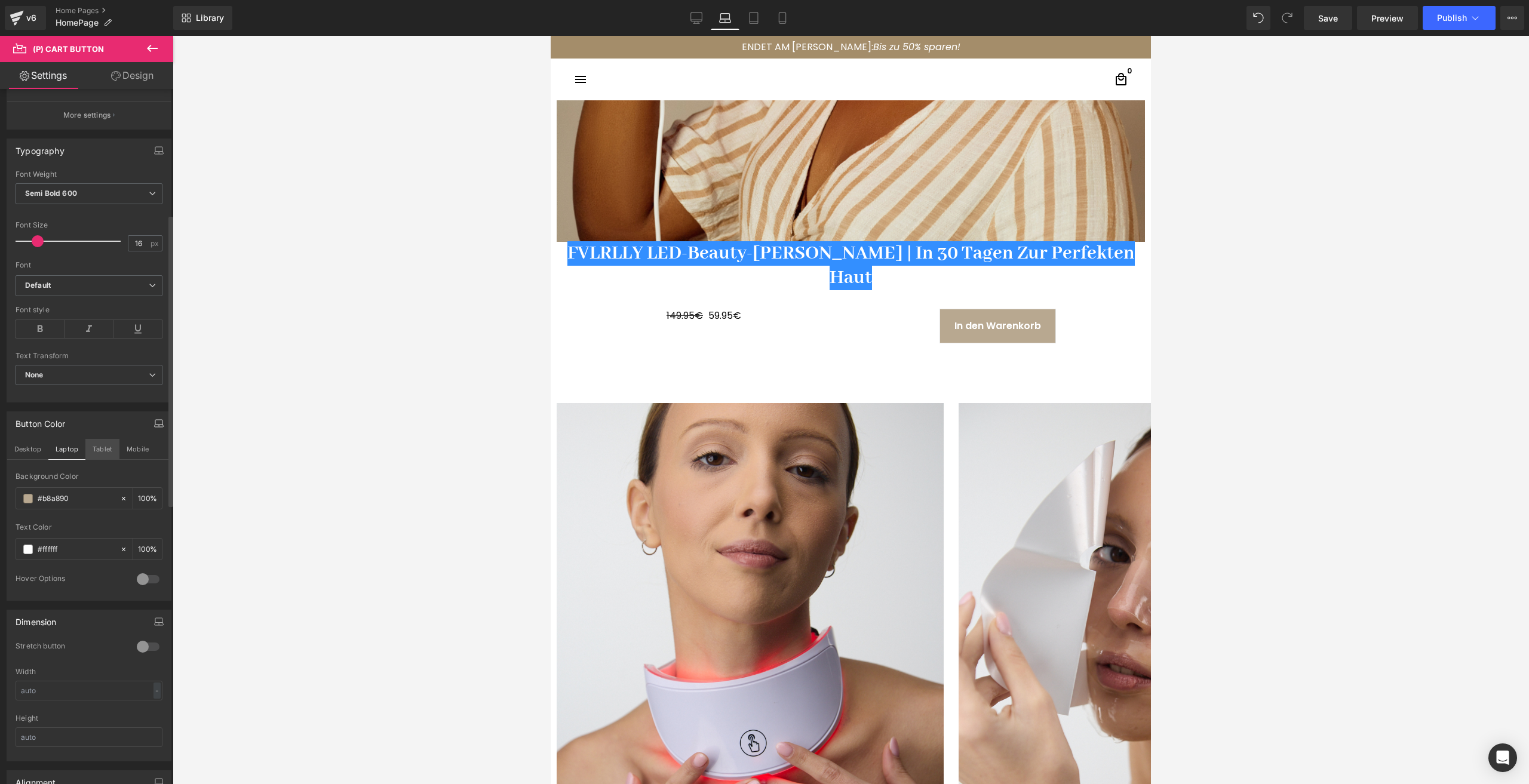
type input "100"
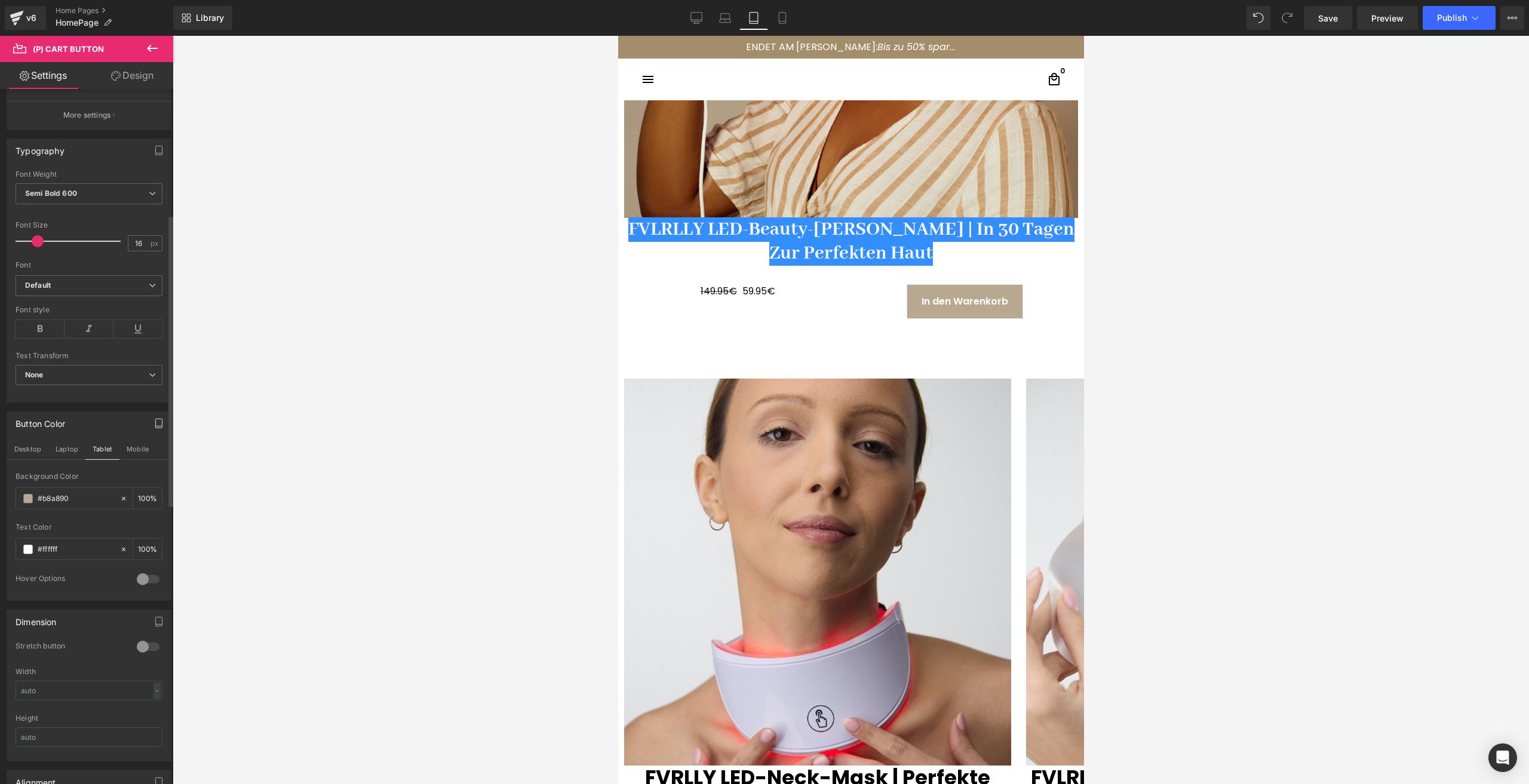
drag, startPoint x: 56, startPoint y: 454, endPoint x: 53, endPoint y: 464, distance: 10.4
click at [58, 454] on button "Laptop" at bounding box center [67, 449] width 37 height 20
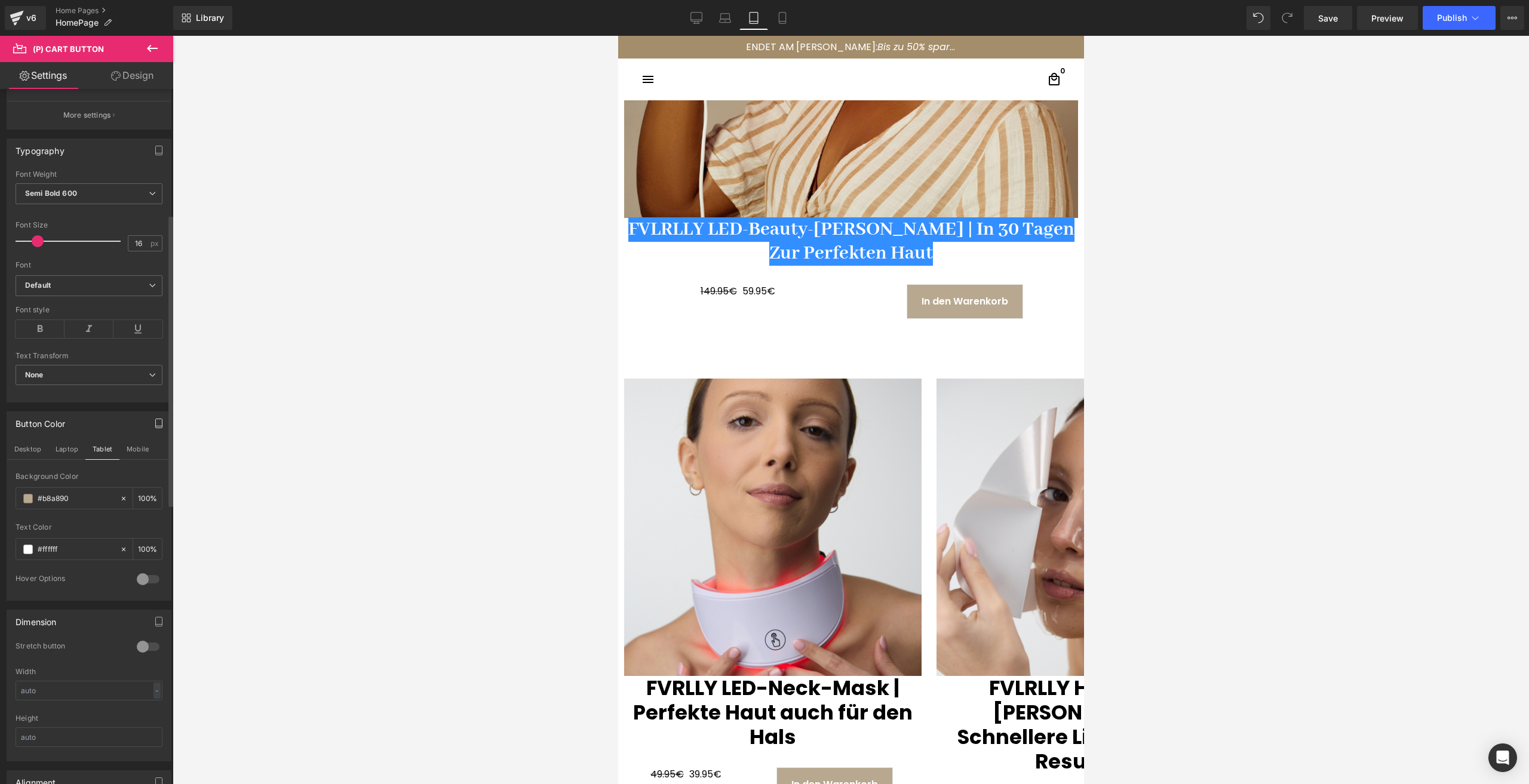
type input "100"
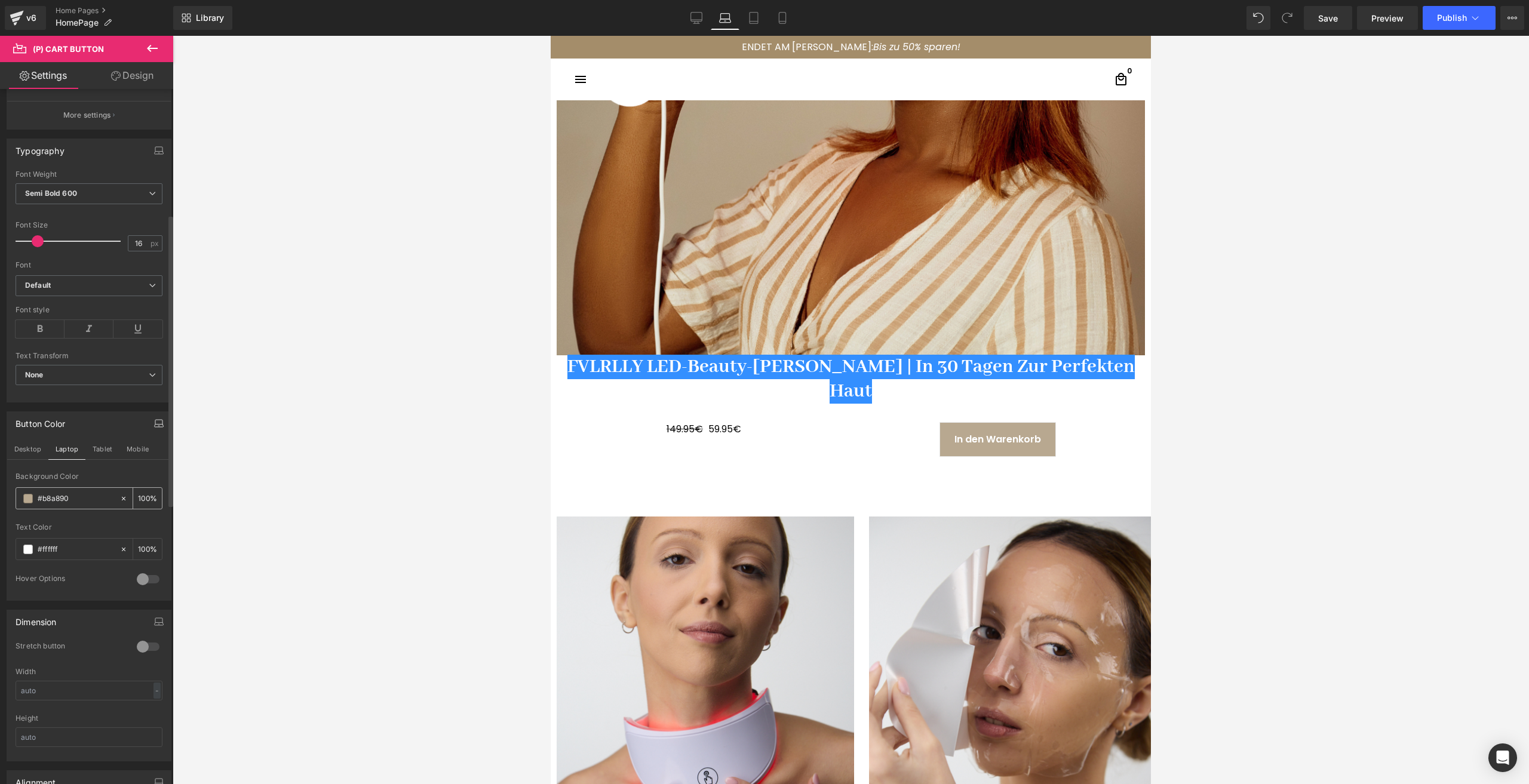
scroll to position [720, 0]
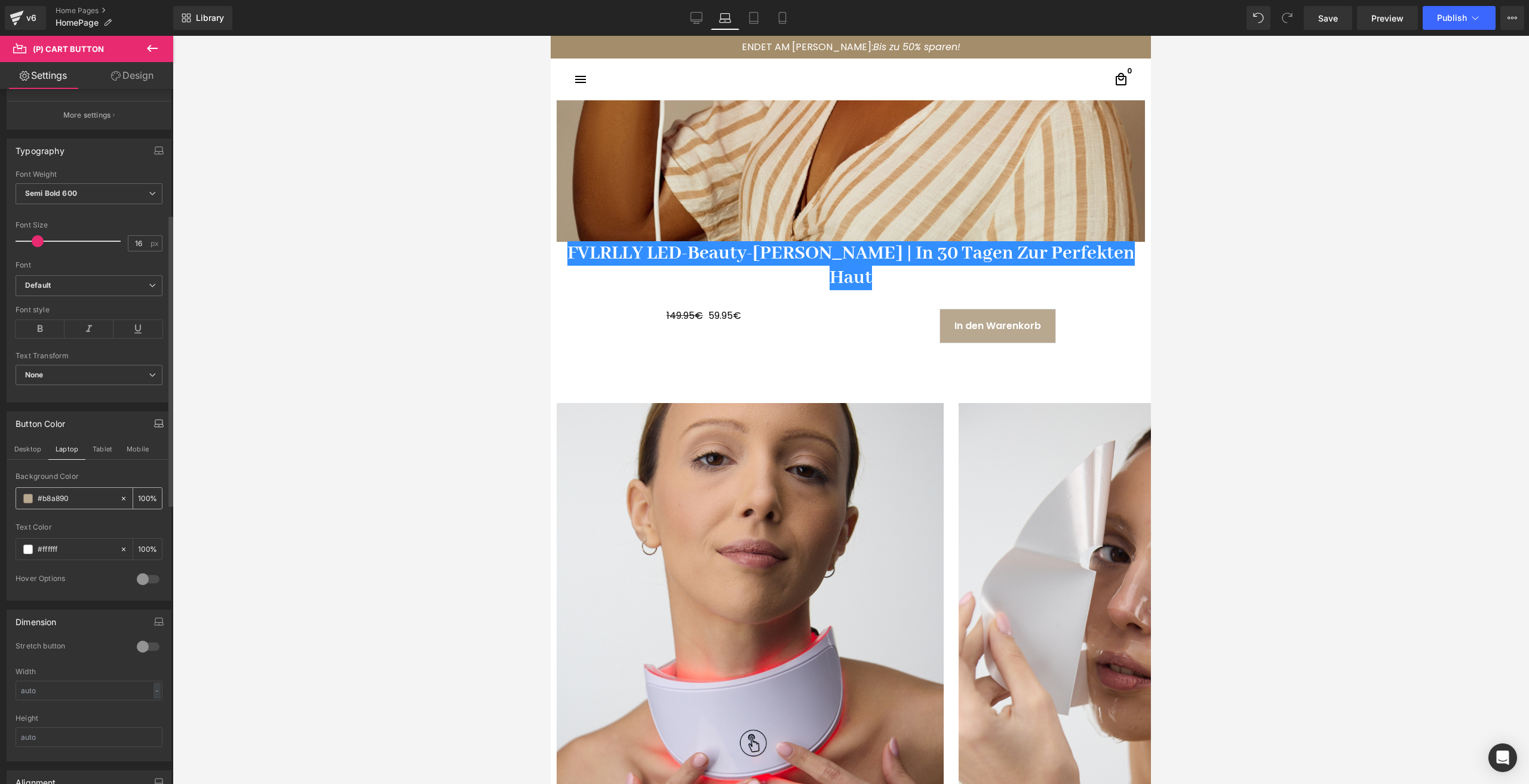
click at [22, 495] on div "#b8a890" at bounding box center [68, 498] width 103 height 21
click at [28, 500] on span at bounding box center [28, 499] width 10 height 10
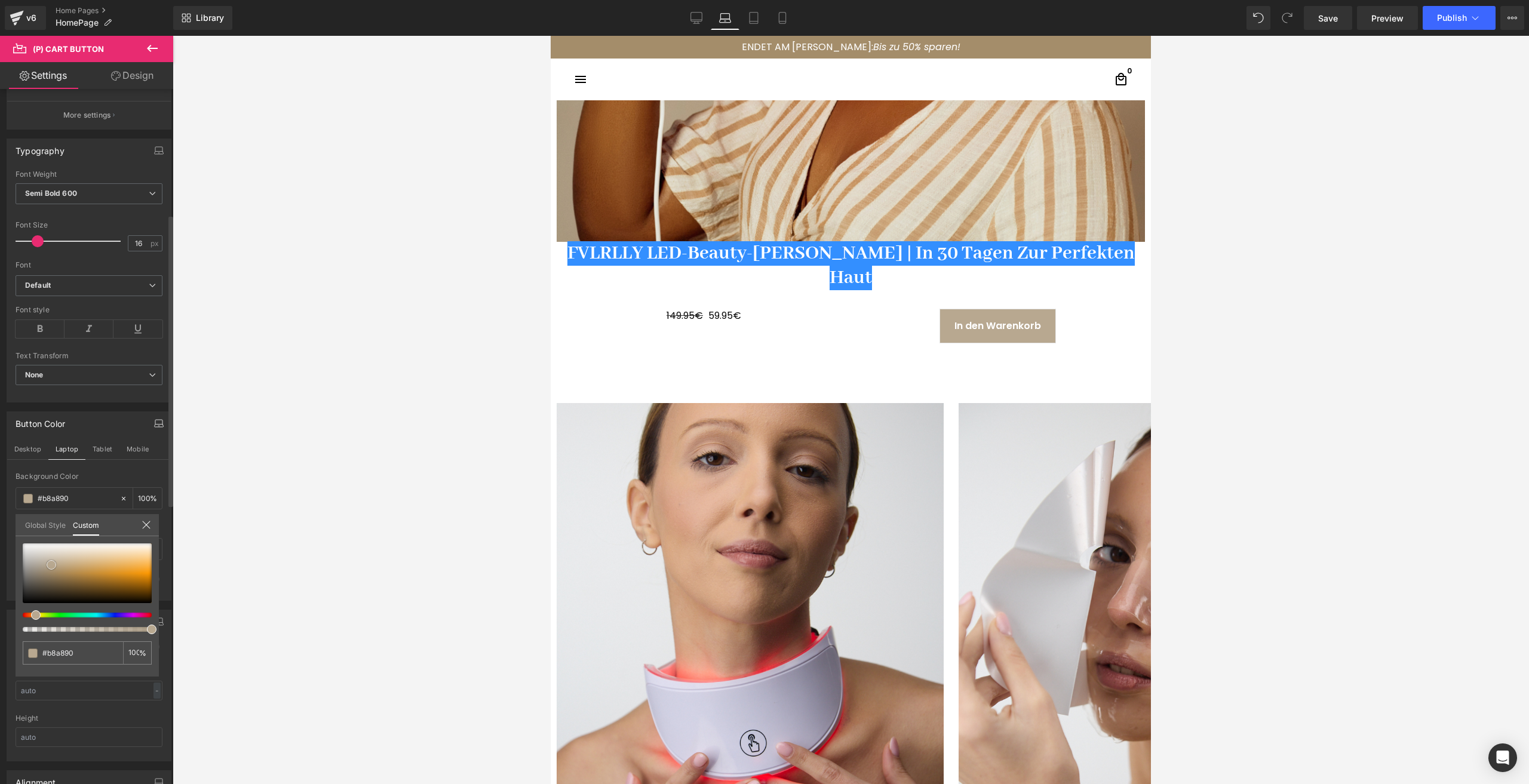
type input "#6c675f"
type input "#111111"
type input "#000000"
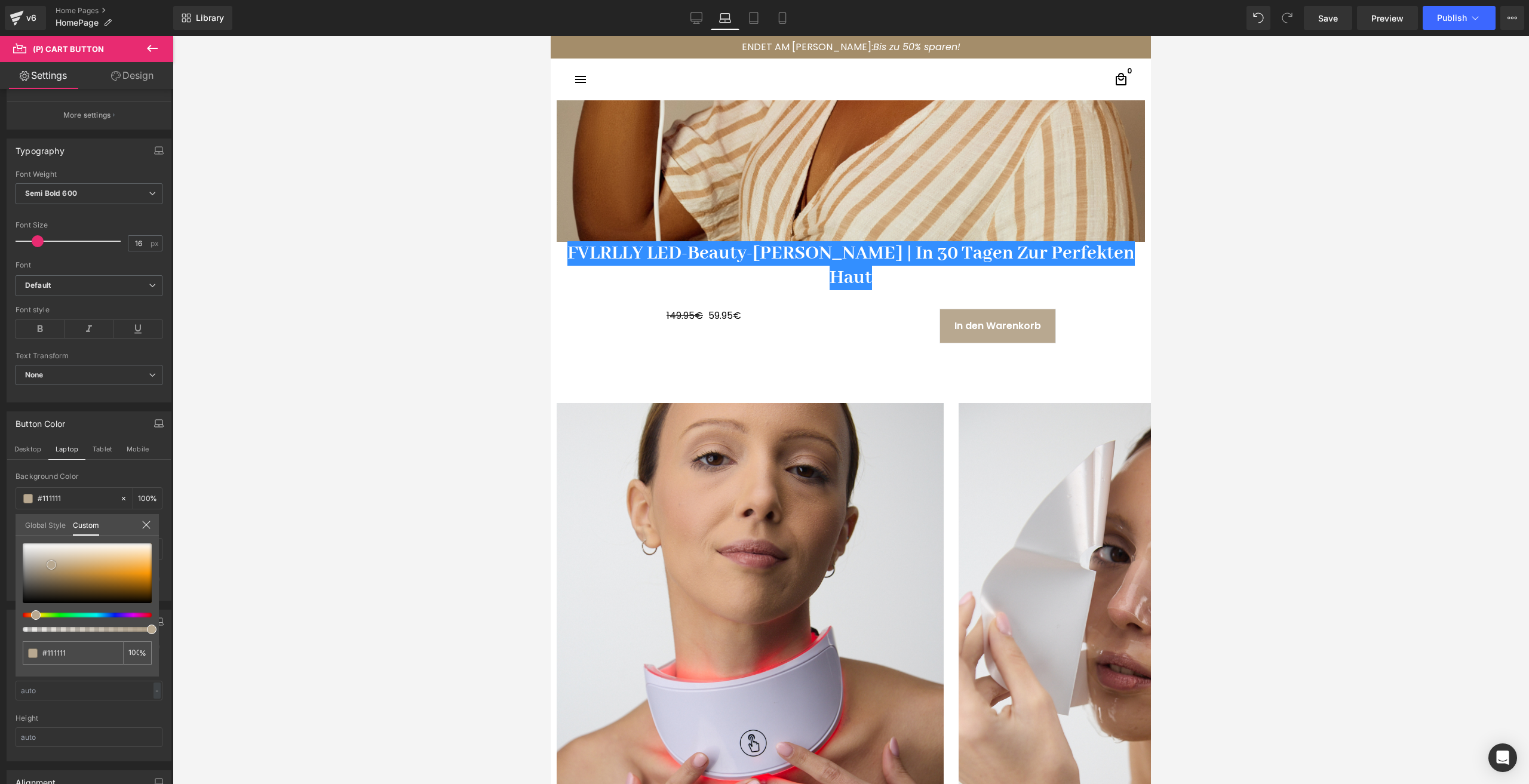
type input "#000000"
drag, startPoint x: 3, startPoint y: 626, endPoint x: -13, endPoint y: 651, distance: 29.7
click at [0, 651] on html "(P) Cart Button You are previewing how the will restyle your page. You can not …" at bounding box center [764, 392] width 1529 height 784
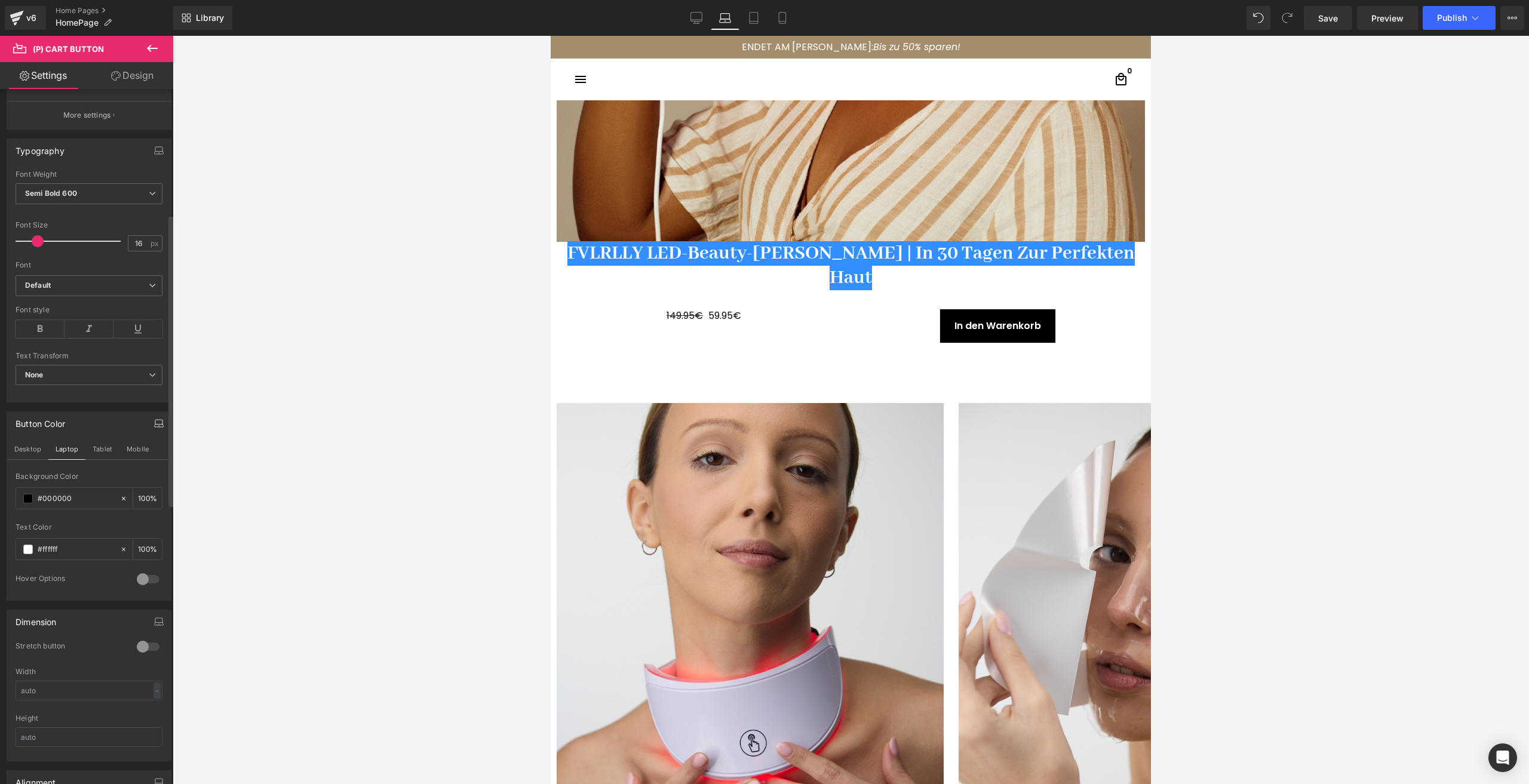
drag, startPoint x: 95, startPoint y: 446, endPoint x: 65, endPoint y: 481, distance: 46.1
click at [95, 448] on button "Tablet" at bounding box center [103, 449] width 34 height 20
type input "#b8a890"
type input "100"
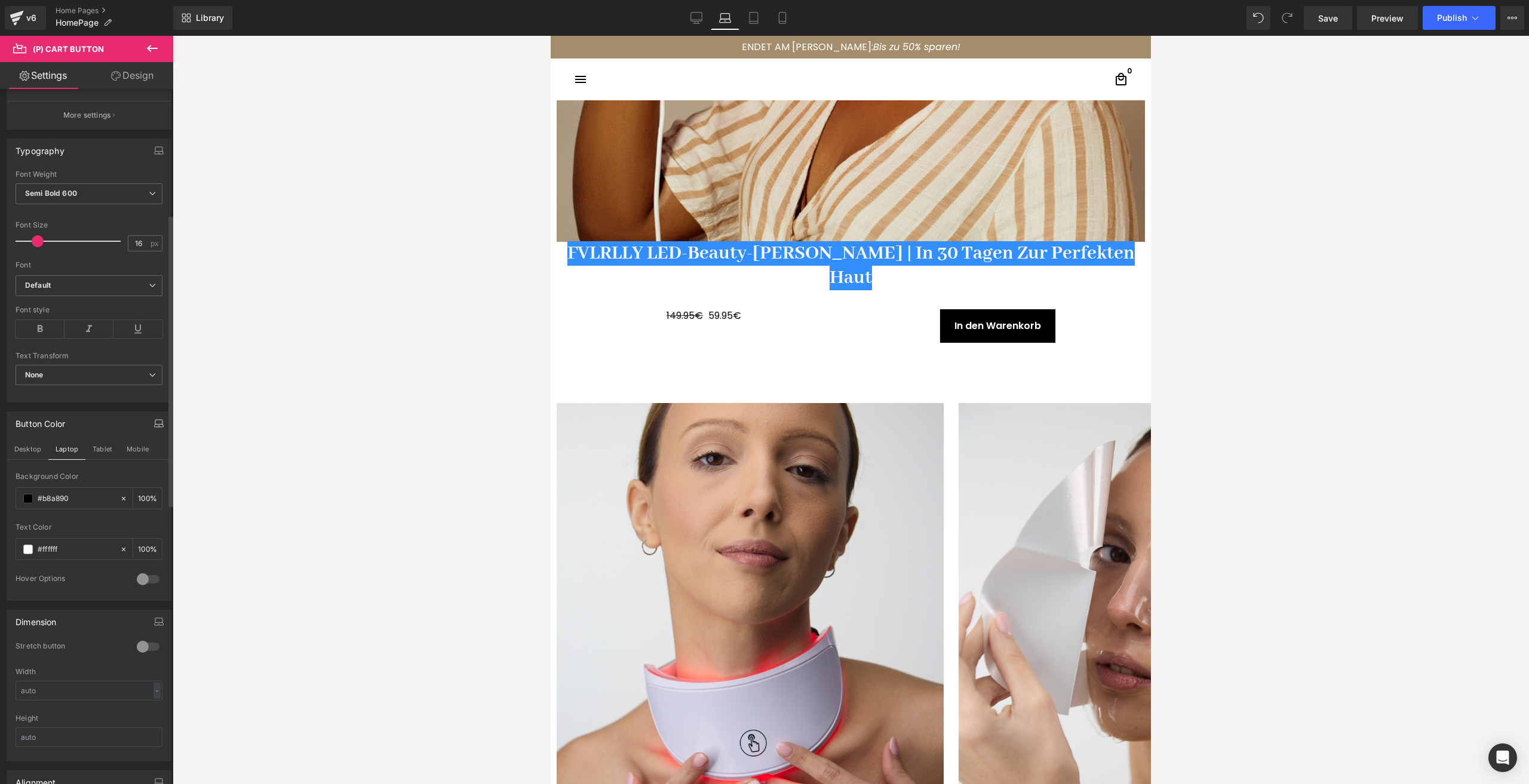
scroll to position [607, 0]
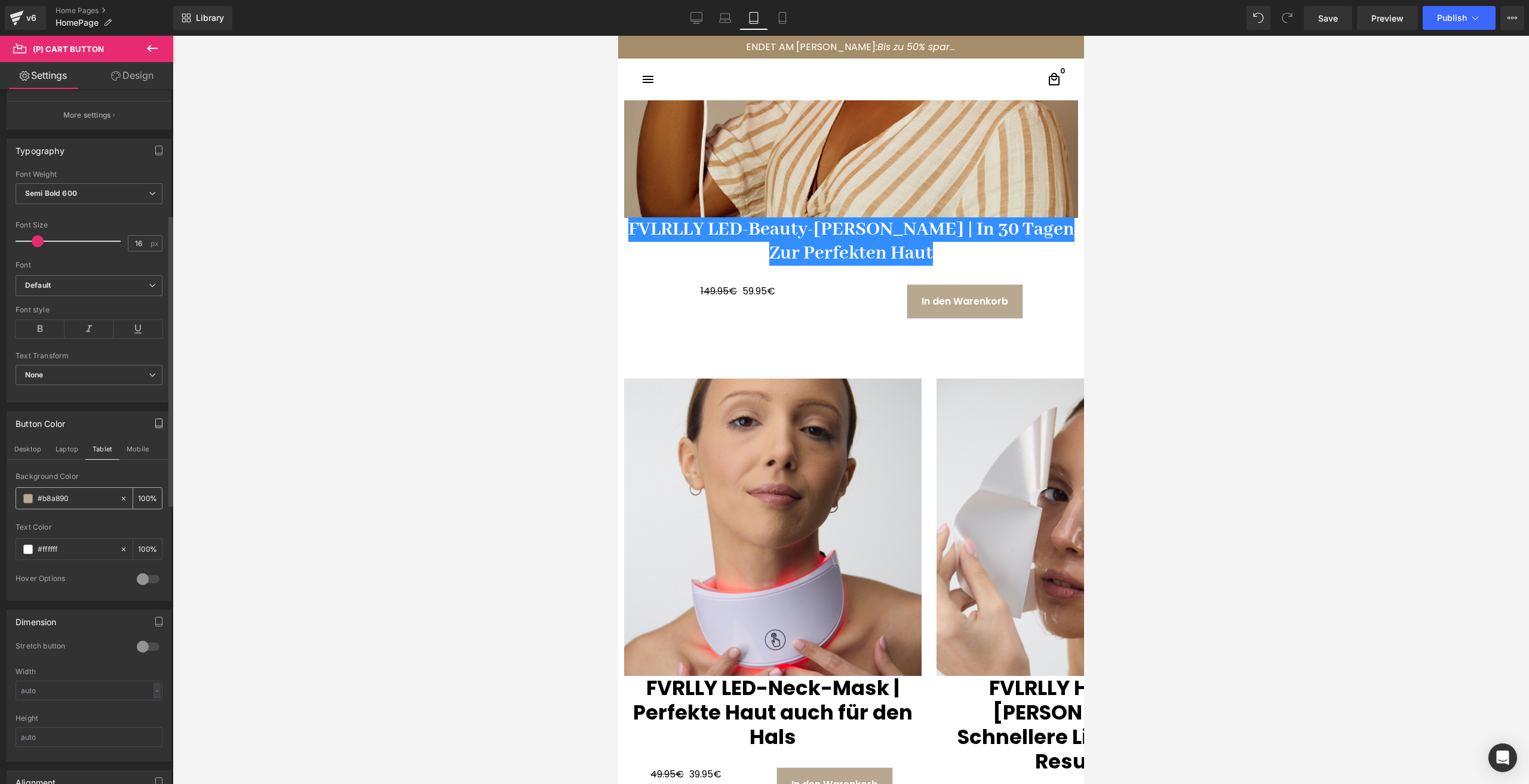
click at [30, 506] on div "#b8a890" at bounding box center [68, 498] width 103 height 21
click at [26, 495] on span at bounding box center [28, 499] width 10 height 10
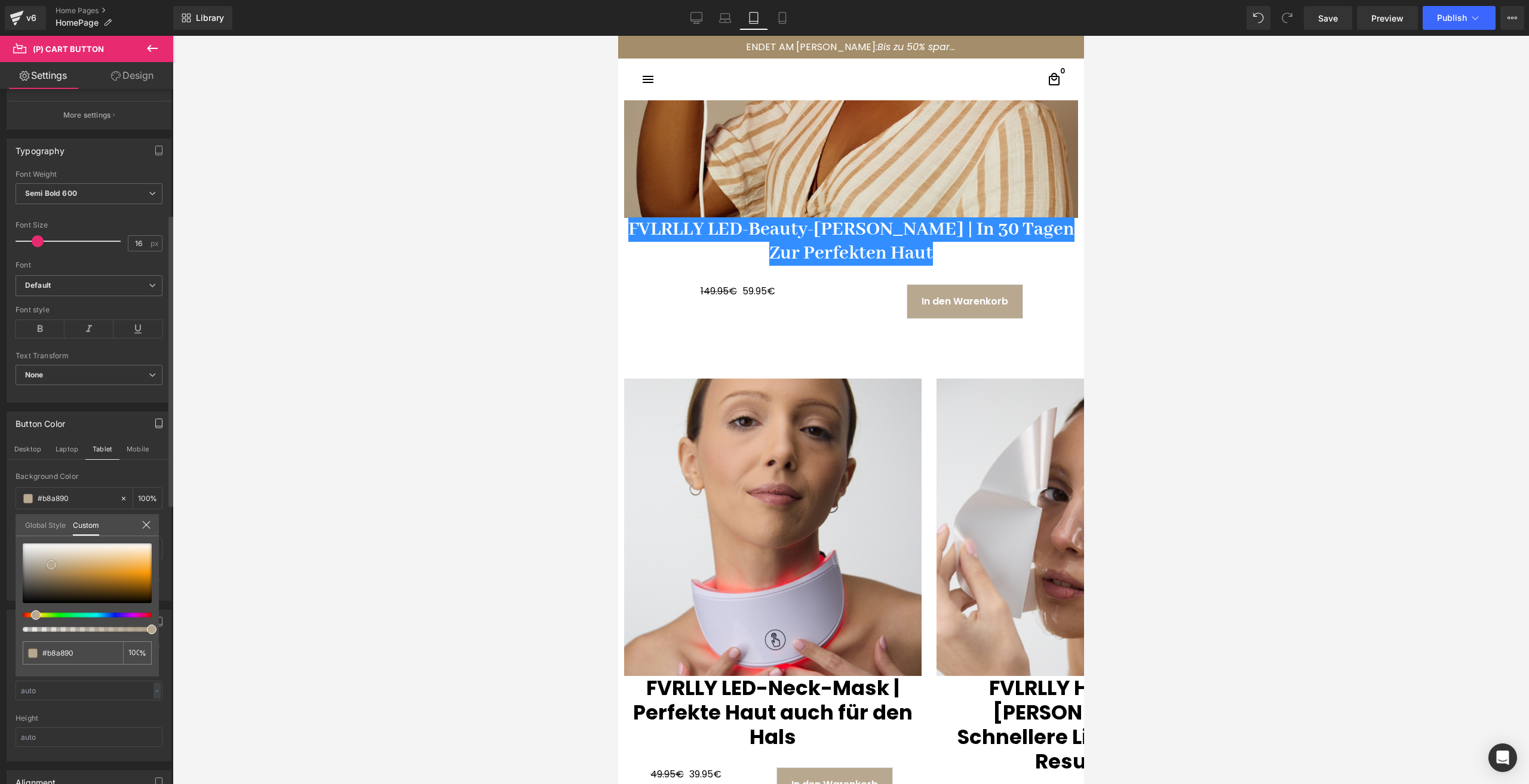
type input "#8d867c"
type input "#494949"
type input "#050505"
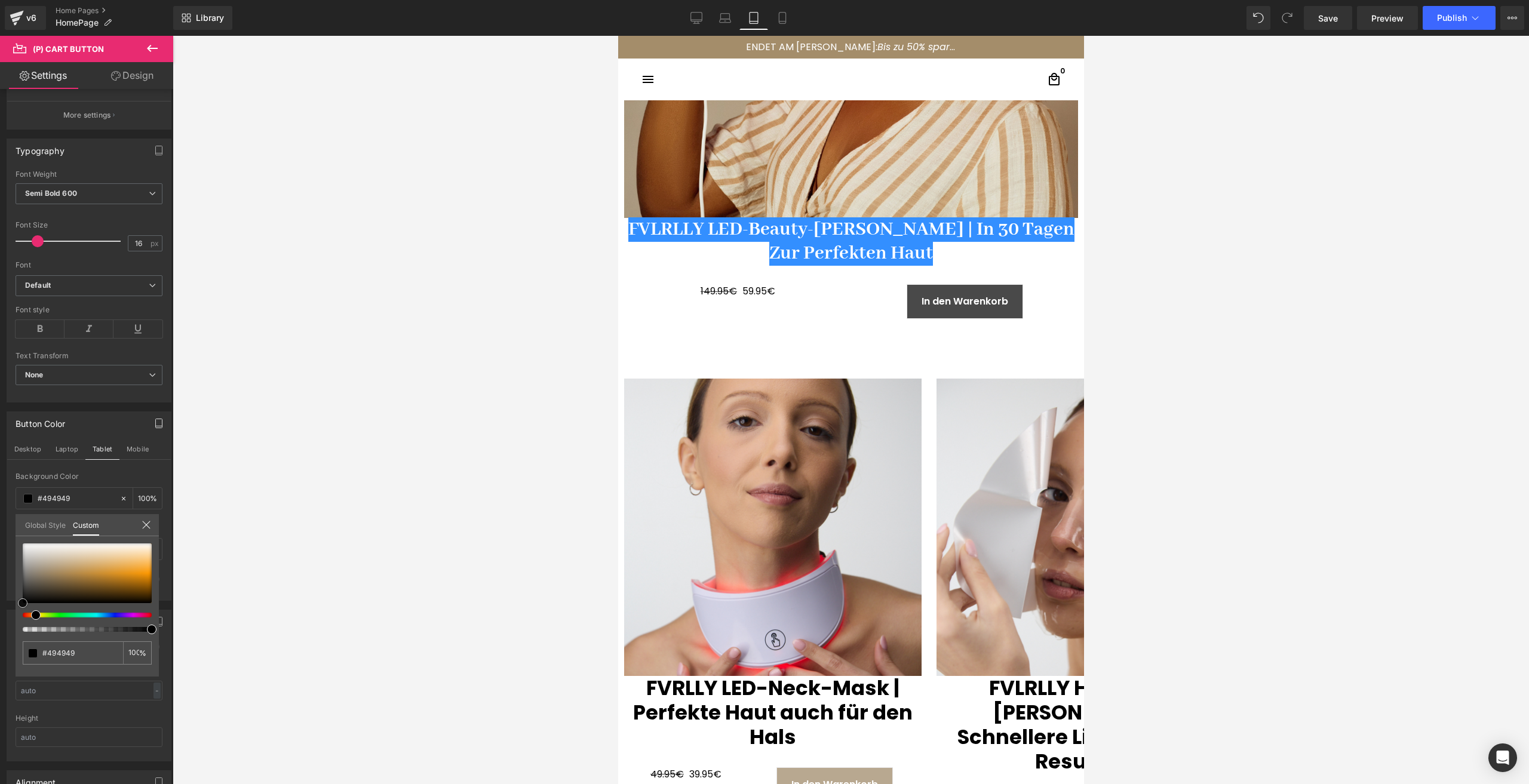
type input "#050505"
type input "#000000"
drag, startPoint x: 13, startPoint y: 592, endPoint x: -31, endPoint y: 635, distance: 61.5
click at [0, 635] on html "(P) Cart Button You are previewing how the will restyle your page. You can not …" at bounding box center [764, 392] width 1529 height 784
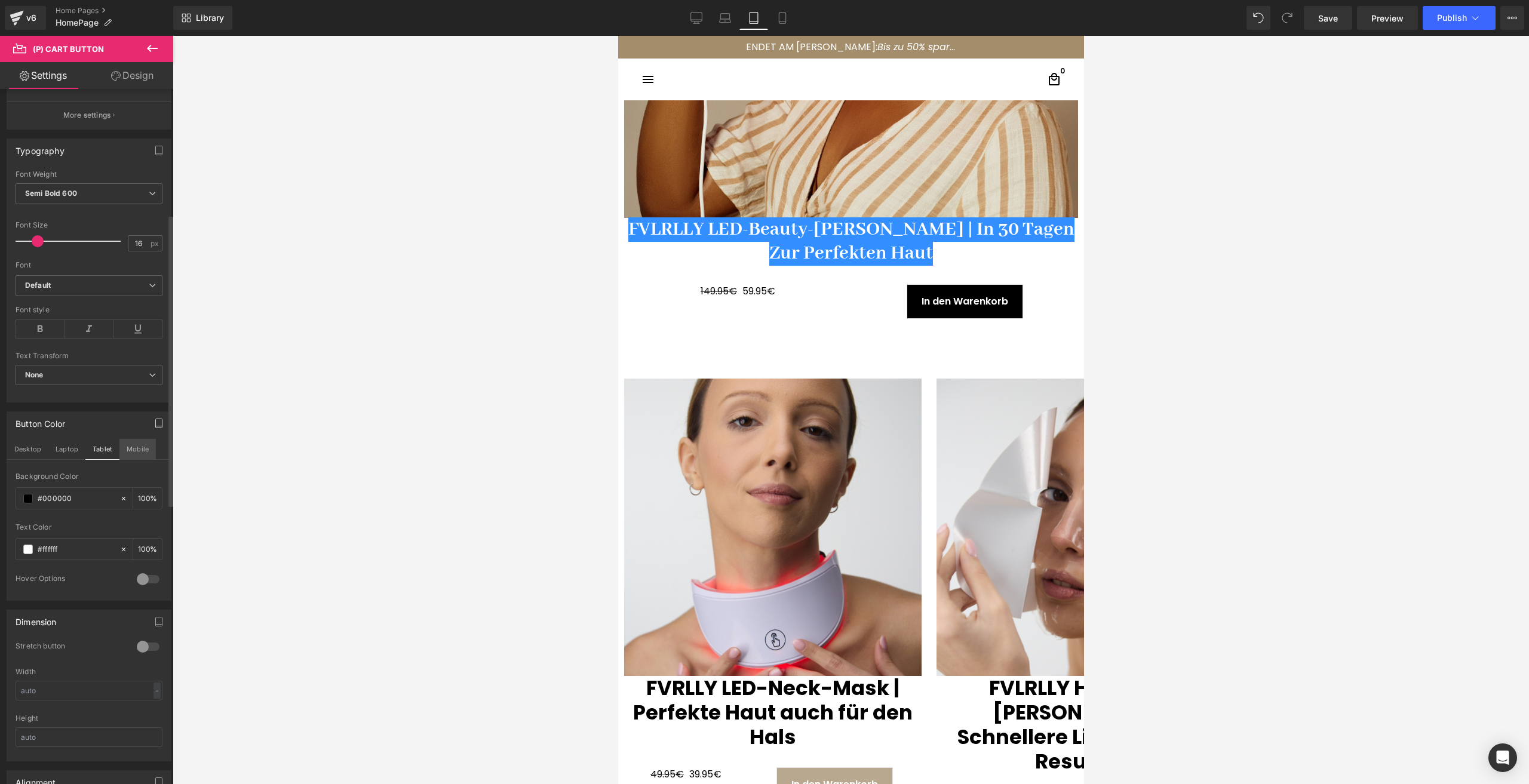
click at [137, 451] on button "Mobile" at bounding box center [137, 449] width 36 height 20
type input "#b8a890"
type input "100"
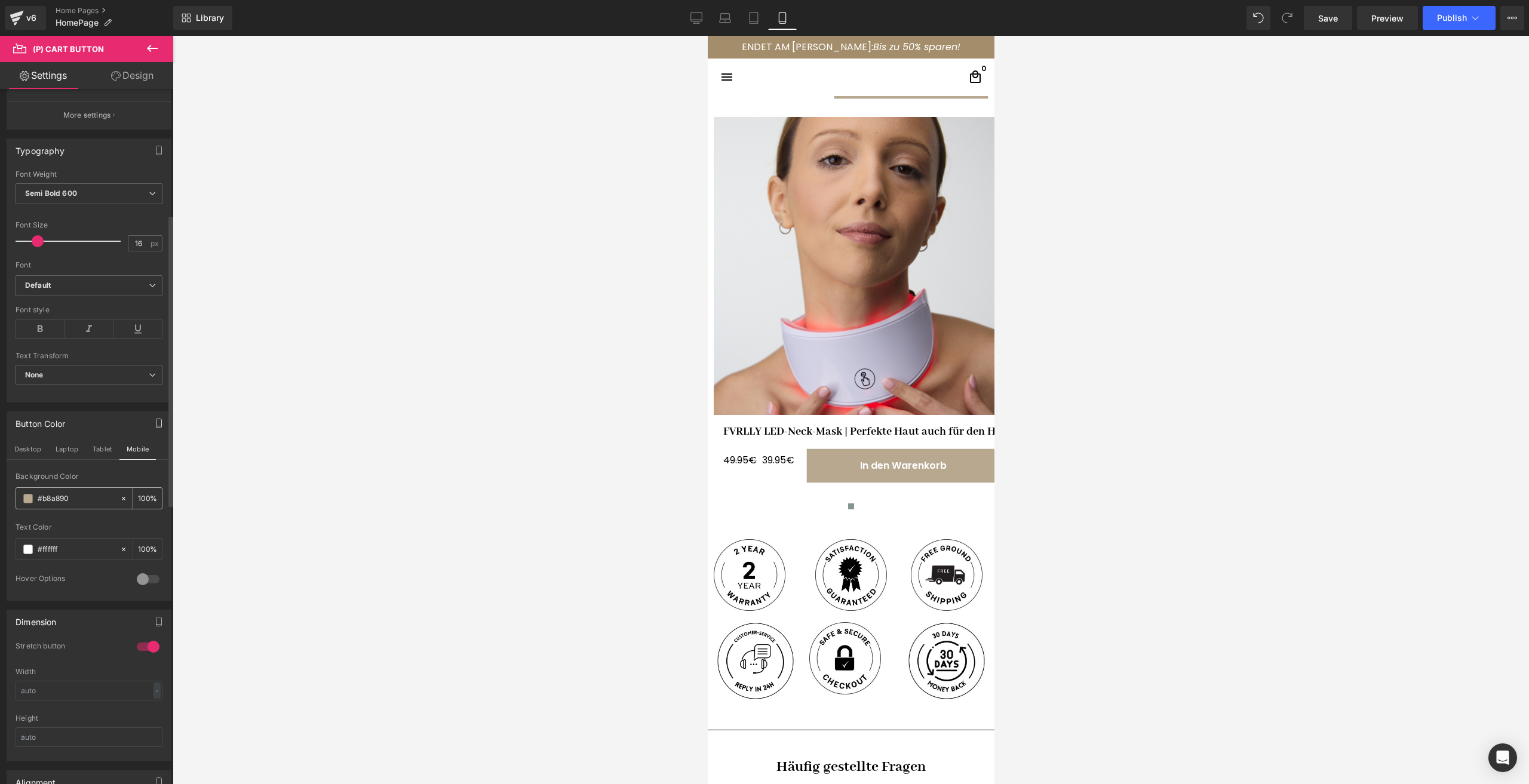
scroll to position [392, 0]
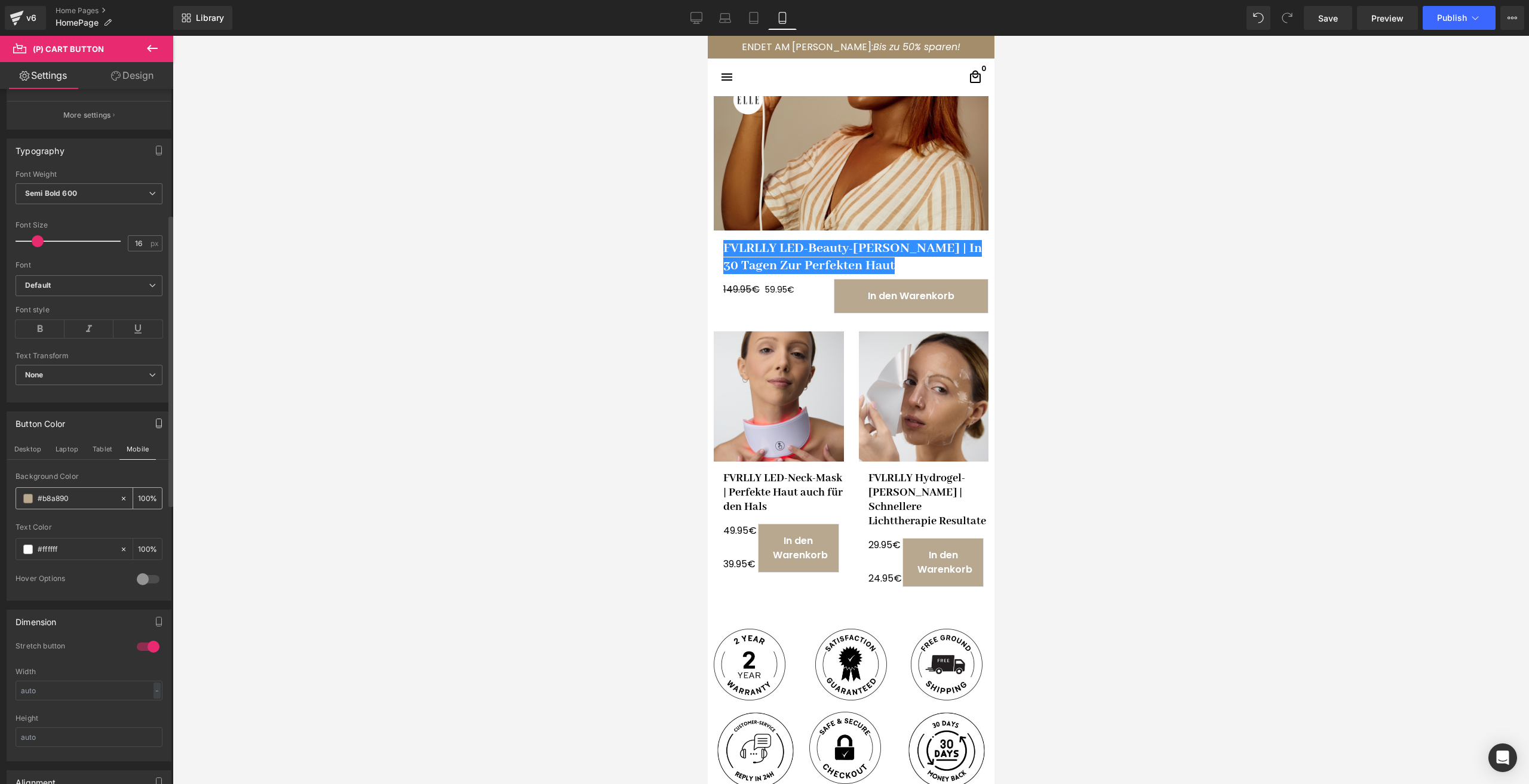
click at [27, 503] on span at bounding box center [28, 499] width 10 height 10
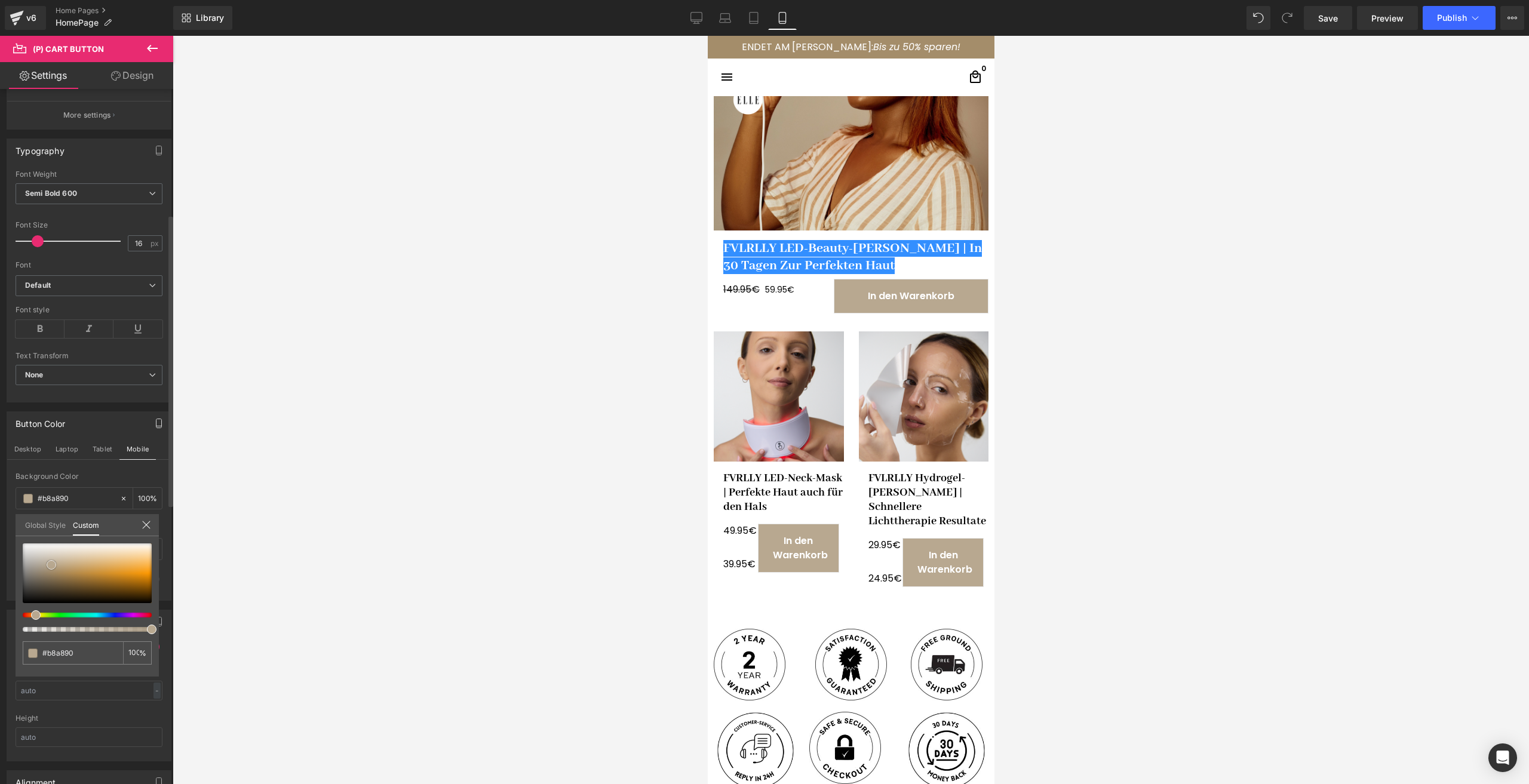
type input "#5a5753"
type input "#161616"
type input "#000000"
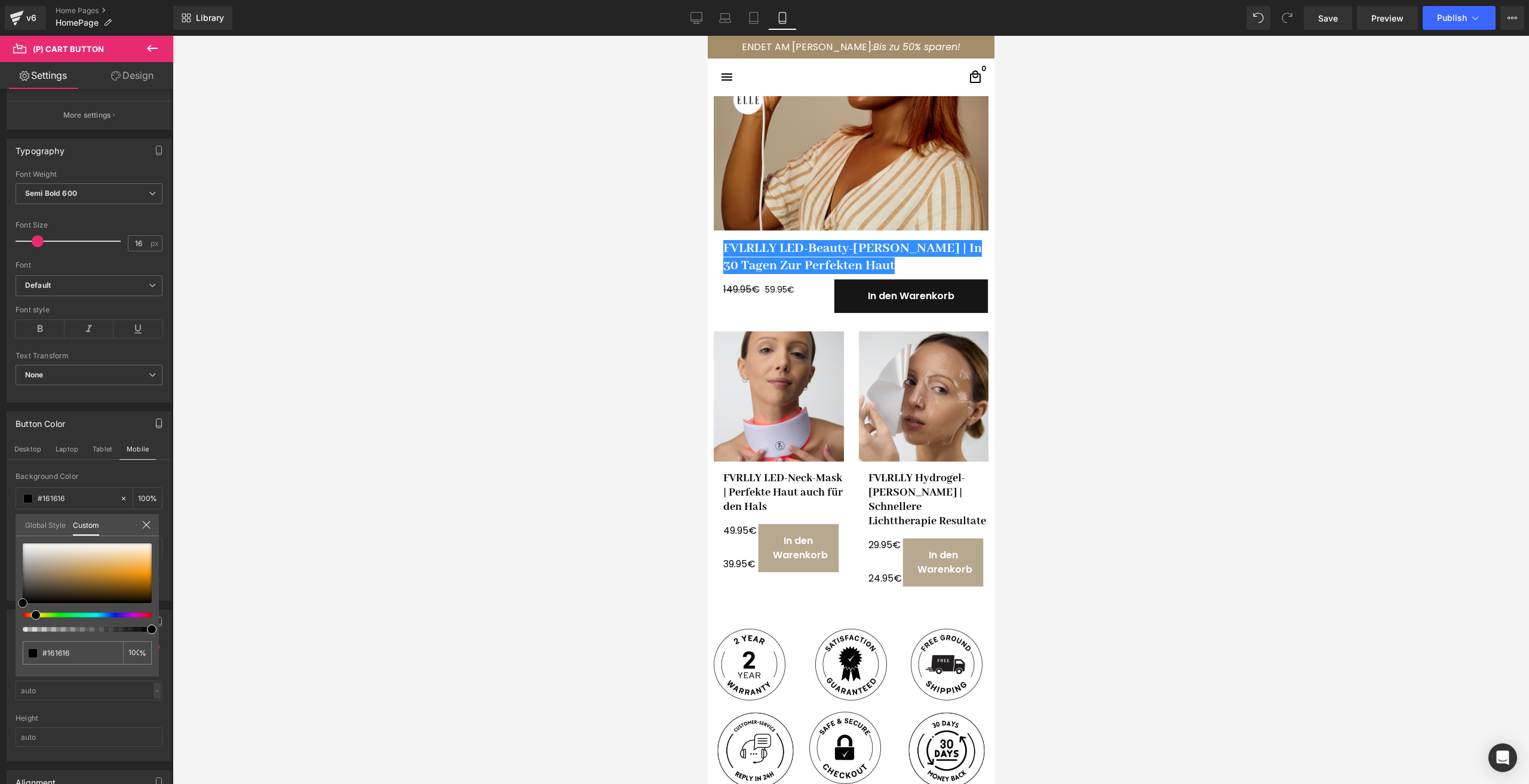
type input "#000000"
drag, startPoint x: 3, startPoint y: 617, endPoint x: -13, endPoint y: 633, distance: 22.6
click at [0, 633] on html "(P) Cart Button You are previewing how the will restyle your page. You can not …" at bounding box center [764, 392] width 1529 height 784
click at [795, 529] on body "□ search close 1 Hinzufügen" at bounding box center [850, 627] width 287 height 1967
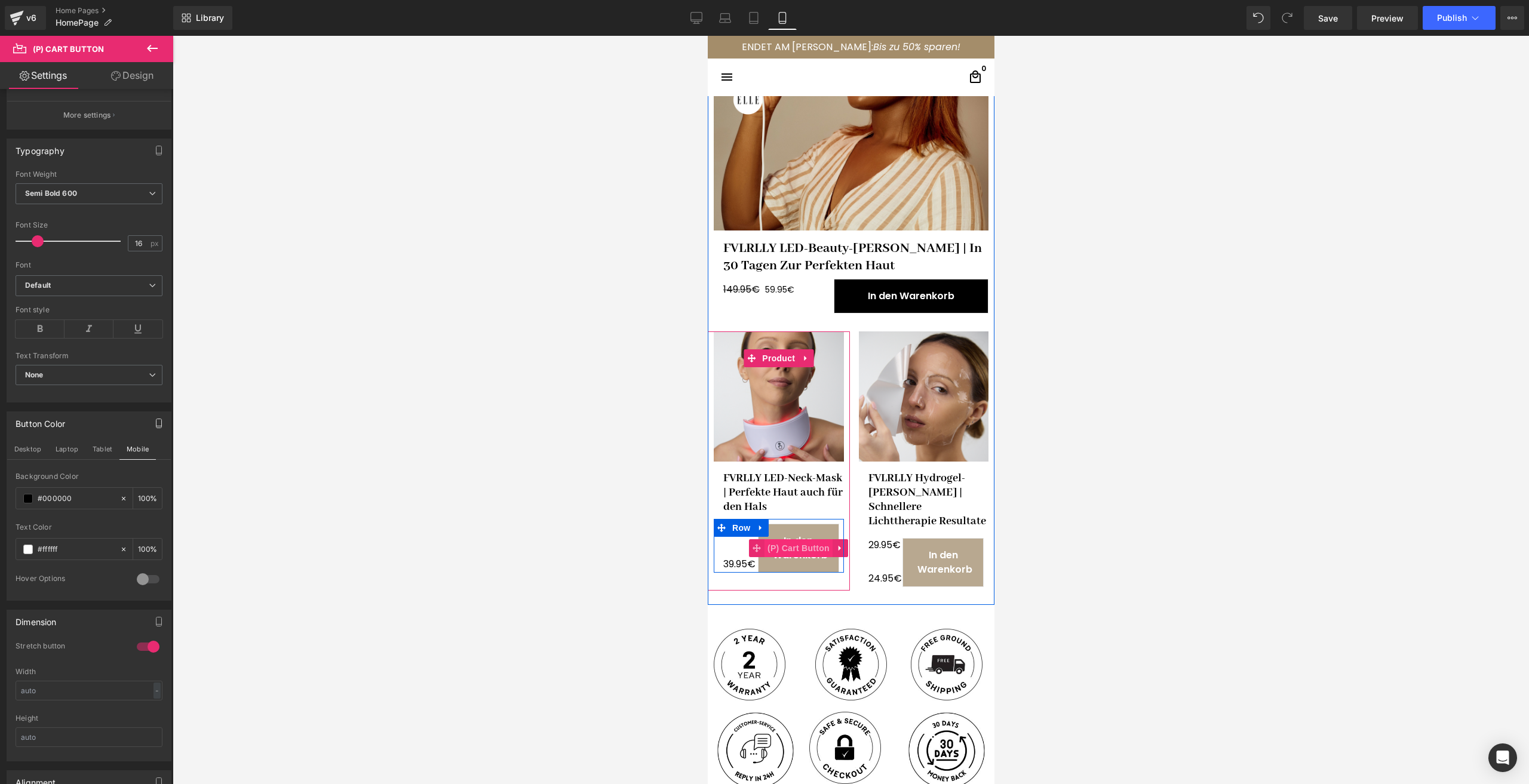
click at [794, 539] on span "(P) Cart Button" at bounding box center [797, 548] width 68 height 18
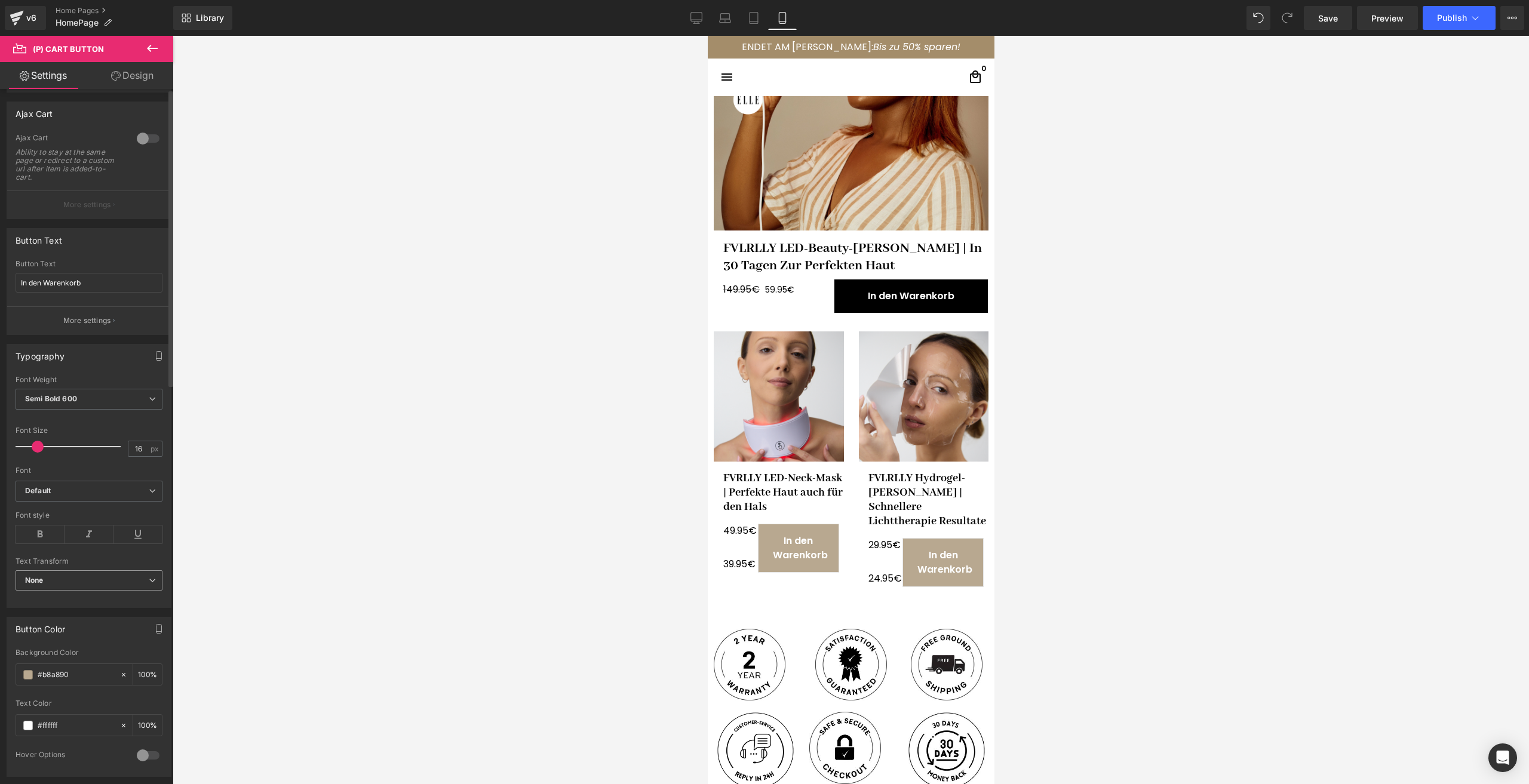
scroll to position [119, 0]
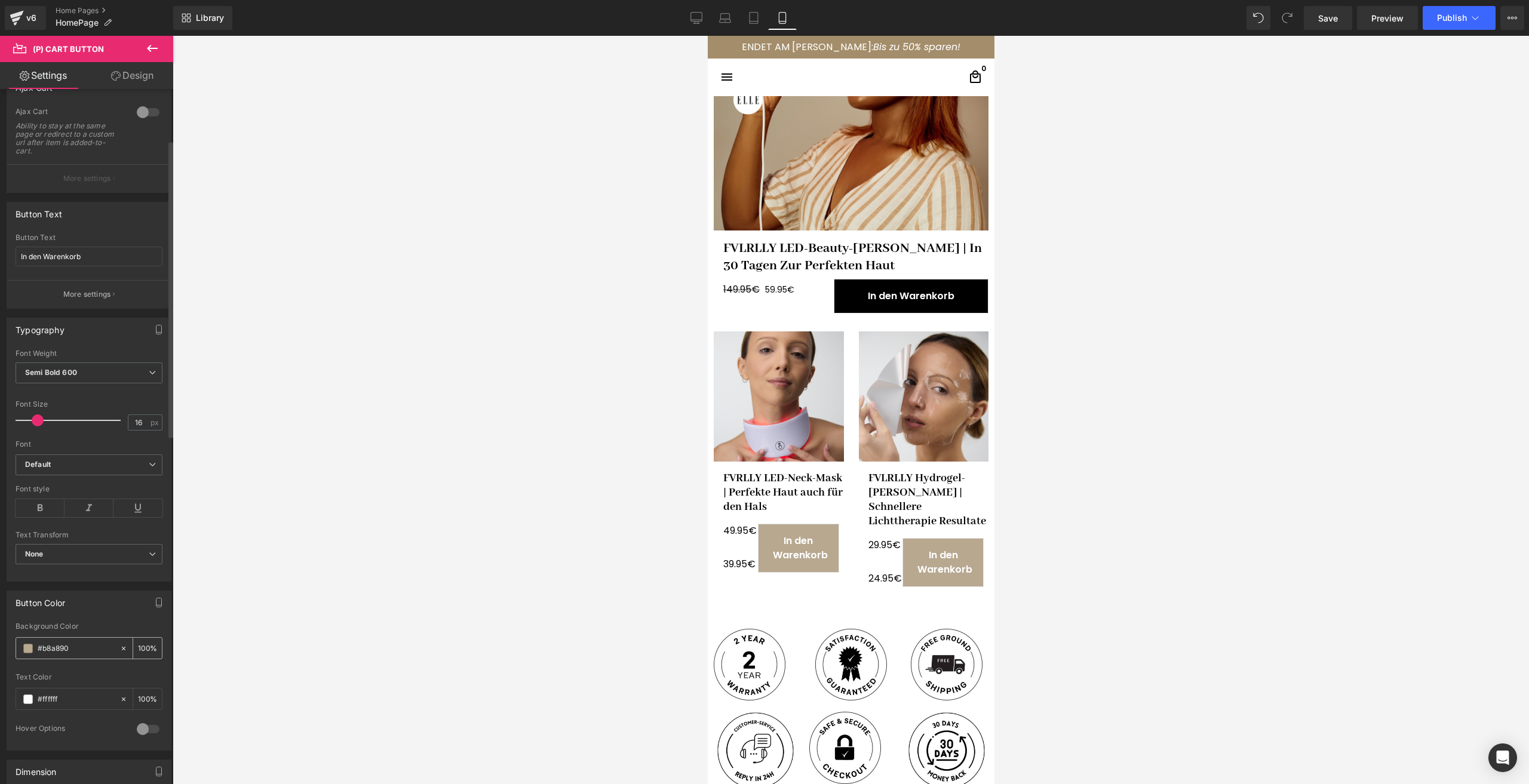
click at [23, 652] on div "#b8a890" at bounding box center [68, 649] width 103 height 21
click at [20, 653] on div "#b8a890" at bounding box center [68, 649] width 103 height 21
click at [27, 652] on span at bounding box center [28, 649] width 10 height 10
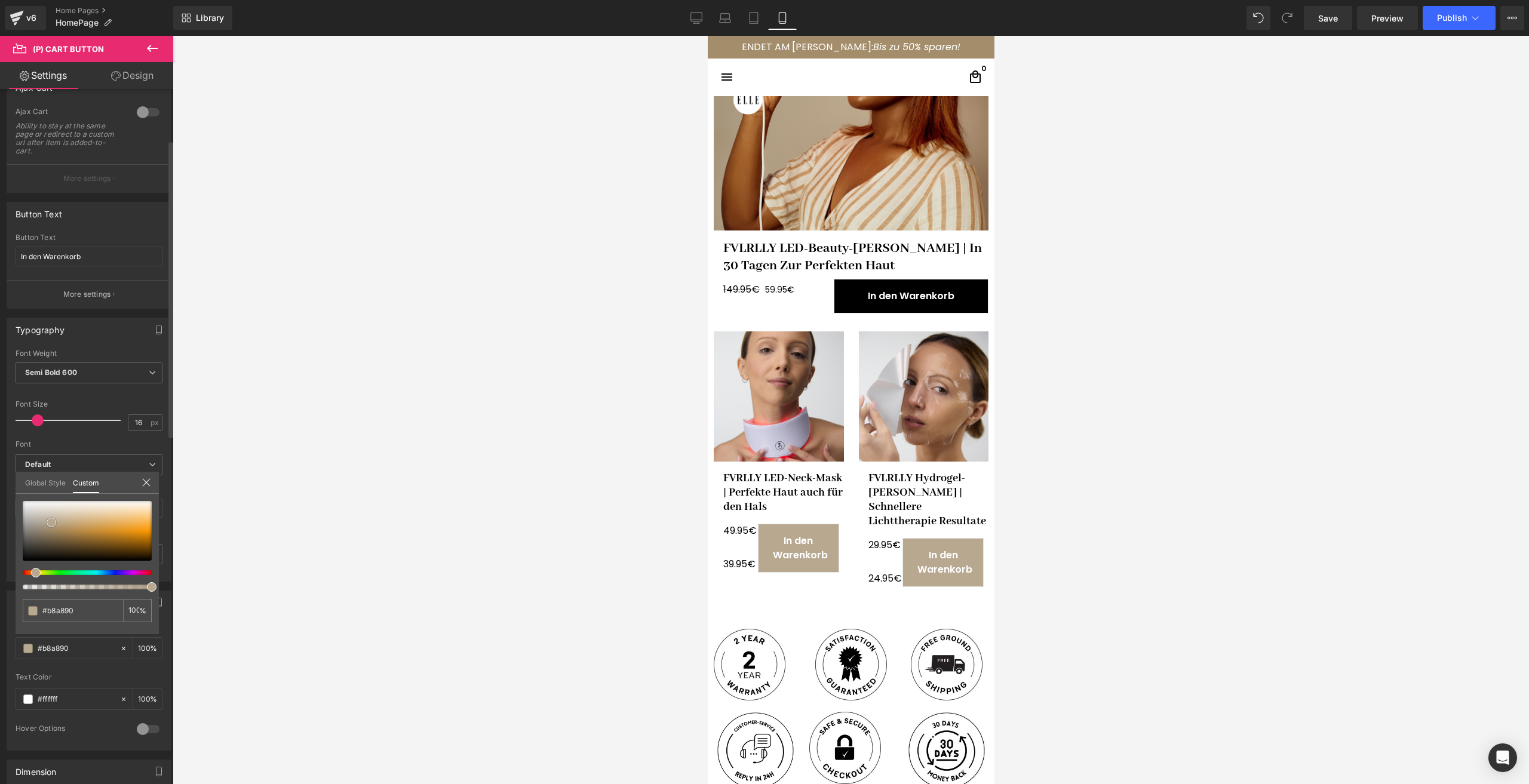
type input "#060503"
type input "#000000"
drag, startPoint x: 68, startPoint y: 560, endPoint x: -16, endPoint y: 593, distance: 90.2
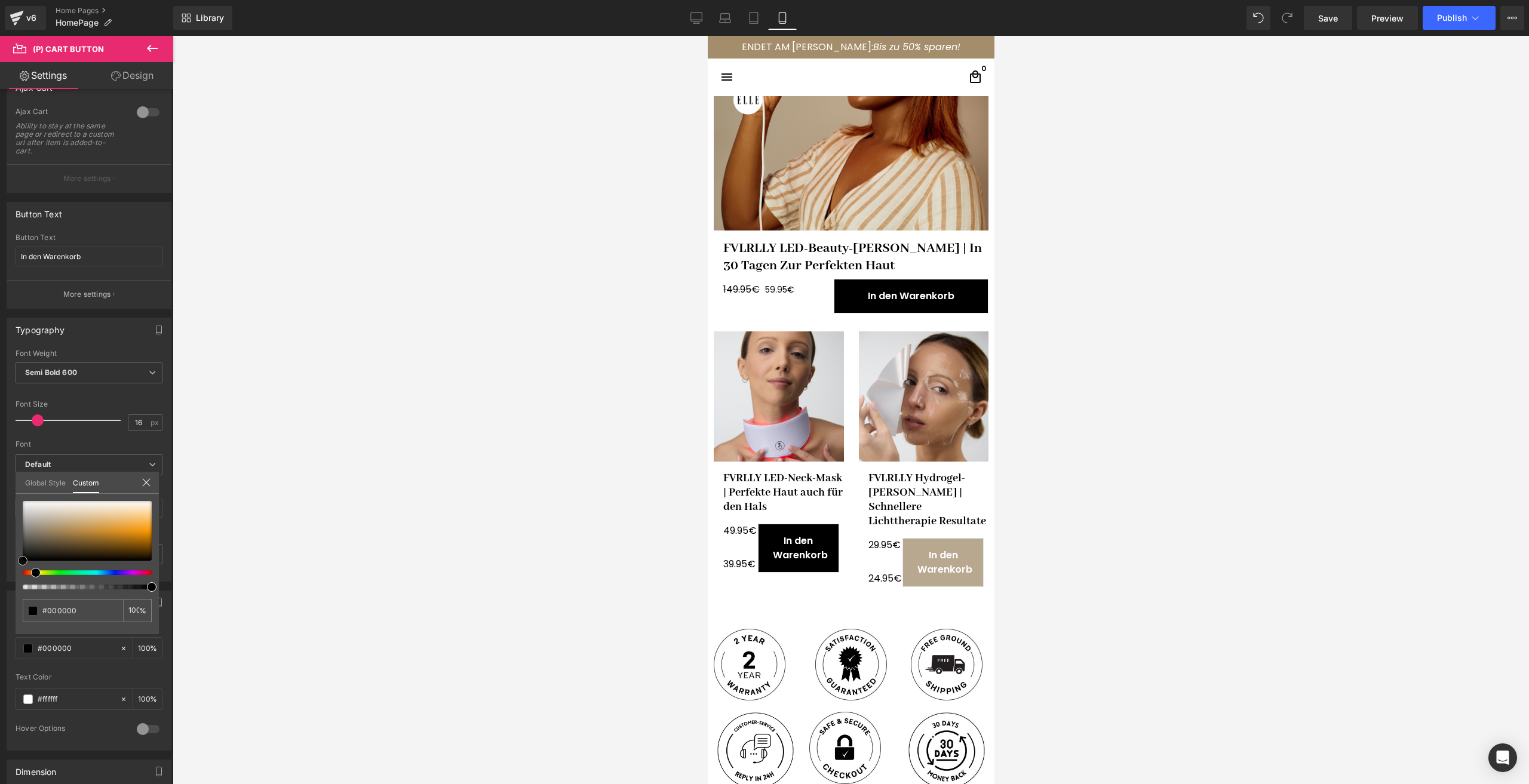
click at [0, 593] on html "(P) Cart Button You are previewing how the will restyle your page. You can not …" at bounding box center [764, 392] width 1529 height 784
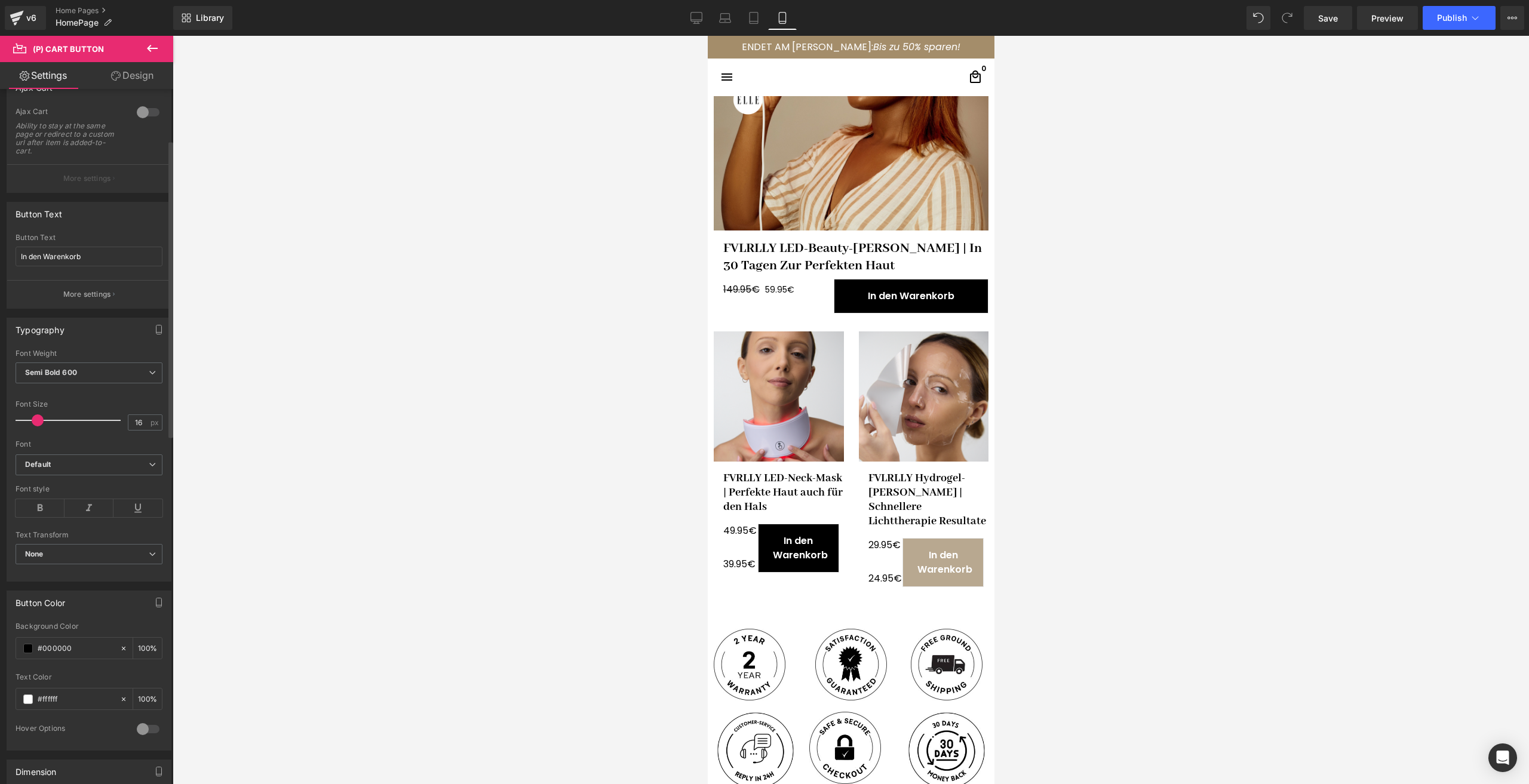
click at [143, 321] on div "Typography" at bounding box center [90, 330] width 164 height 23
click at [153, 323] on button "button" at bounding box center [159, 330] width 19 height 23
click at [98, 356] on button "Tablet" at bounding box center [103, 354] width 34 height 20
type input "#b8a890"
type input "100"
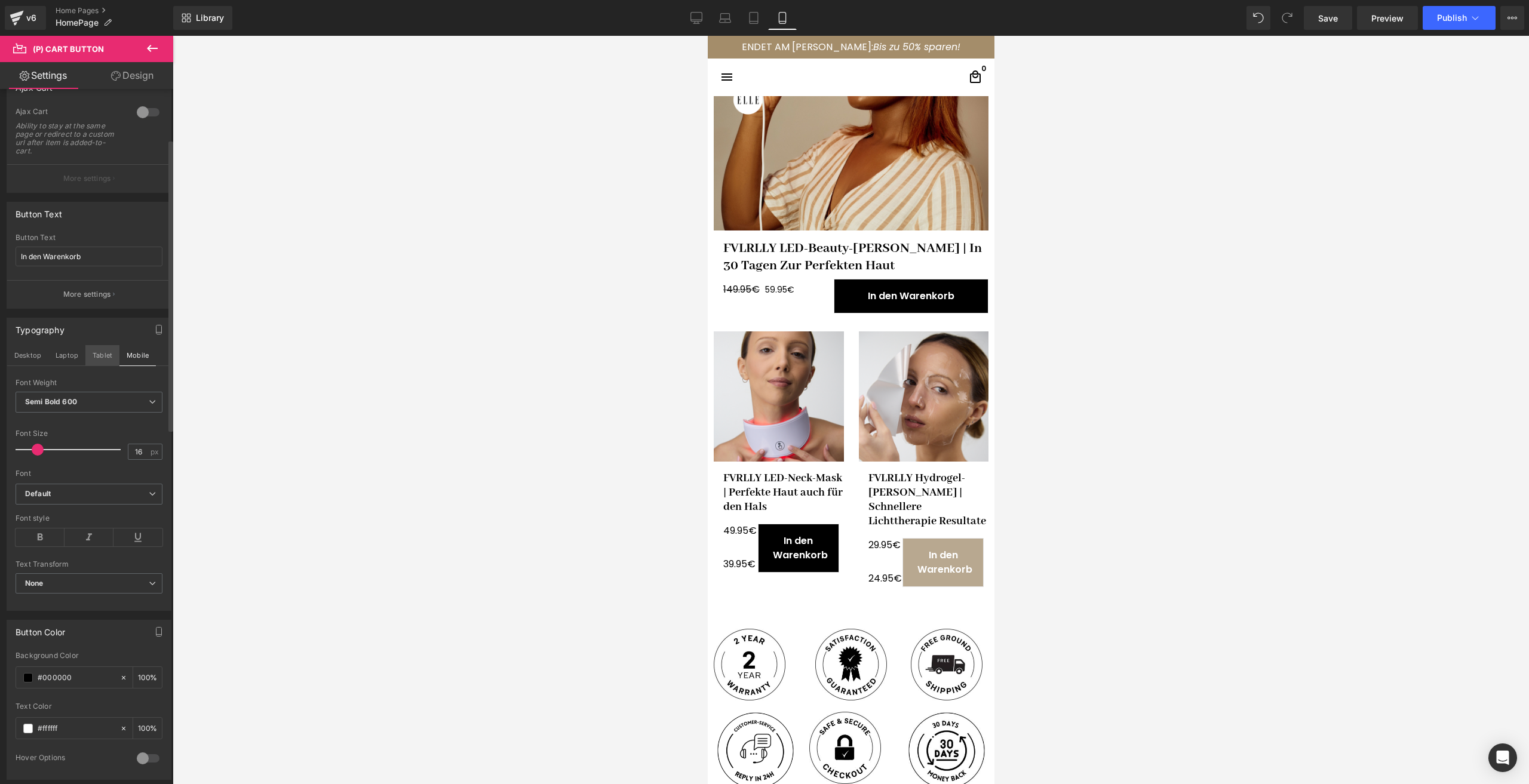
type input "100"
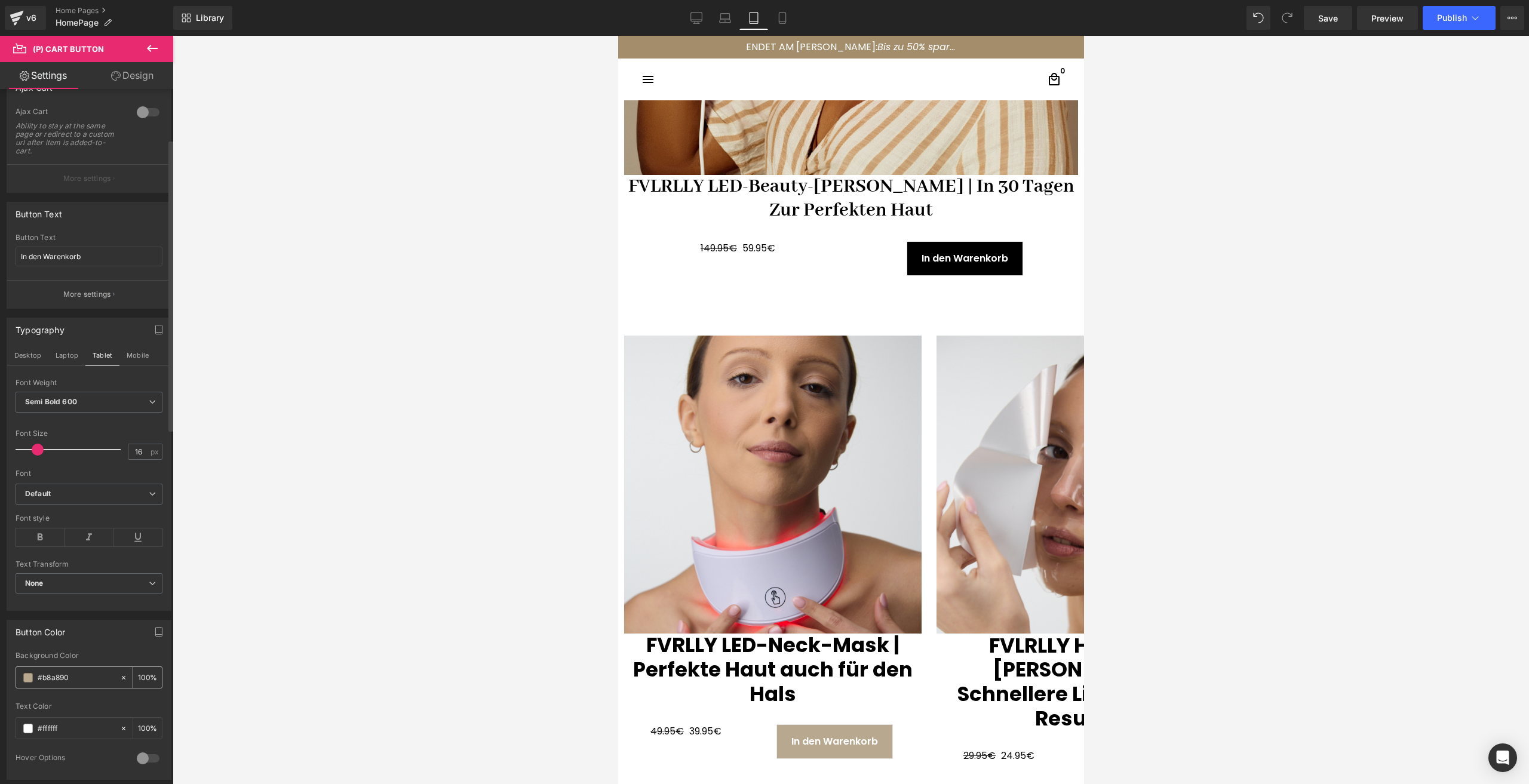
click at [28, 680] on span at bounding box center [28, 678] width 10 height 10
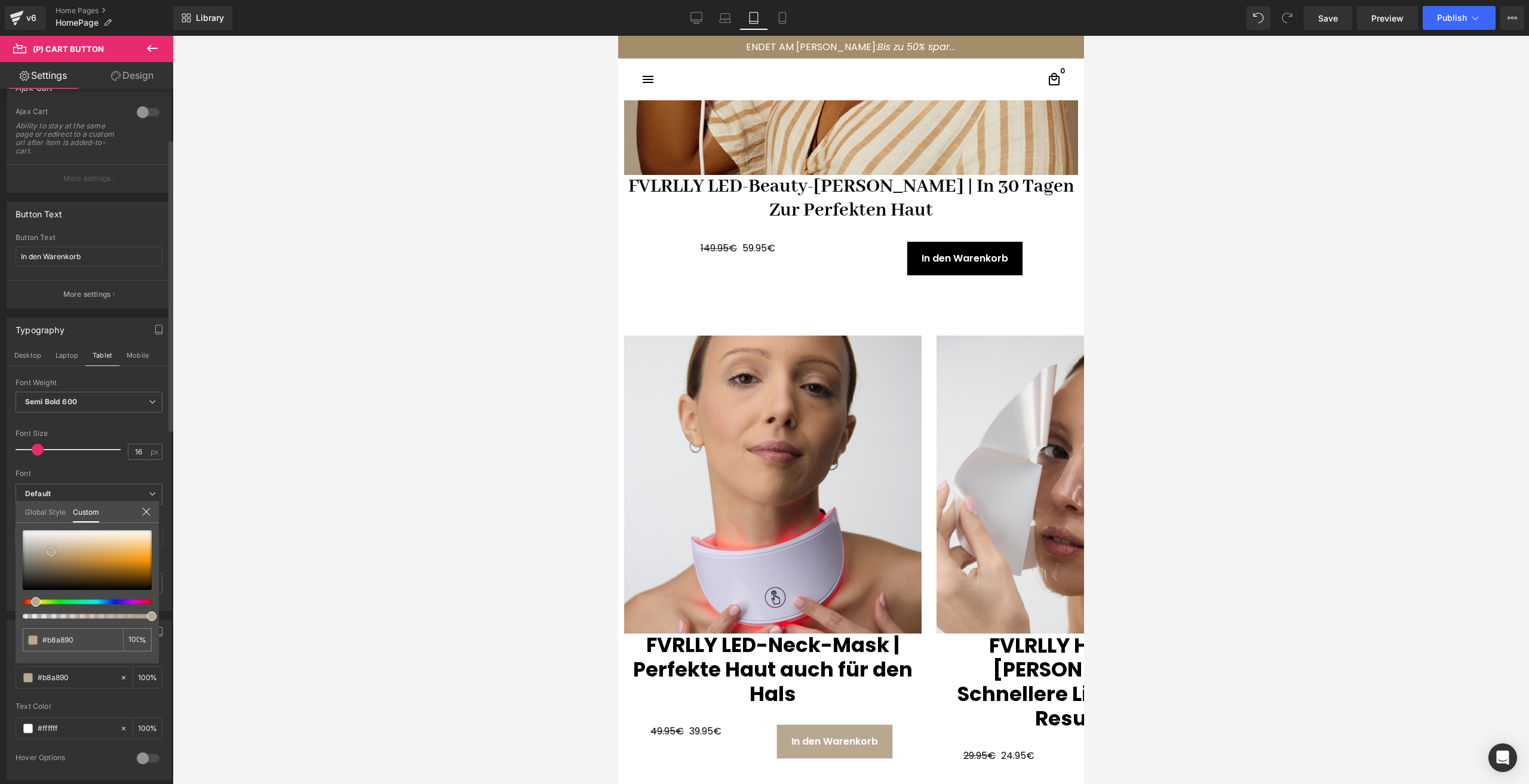
type input "#483f32"
type input "#453c30"
type input "#1a1713"
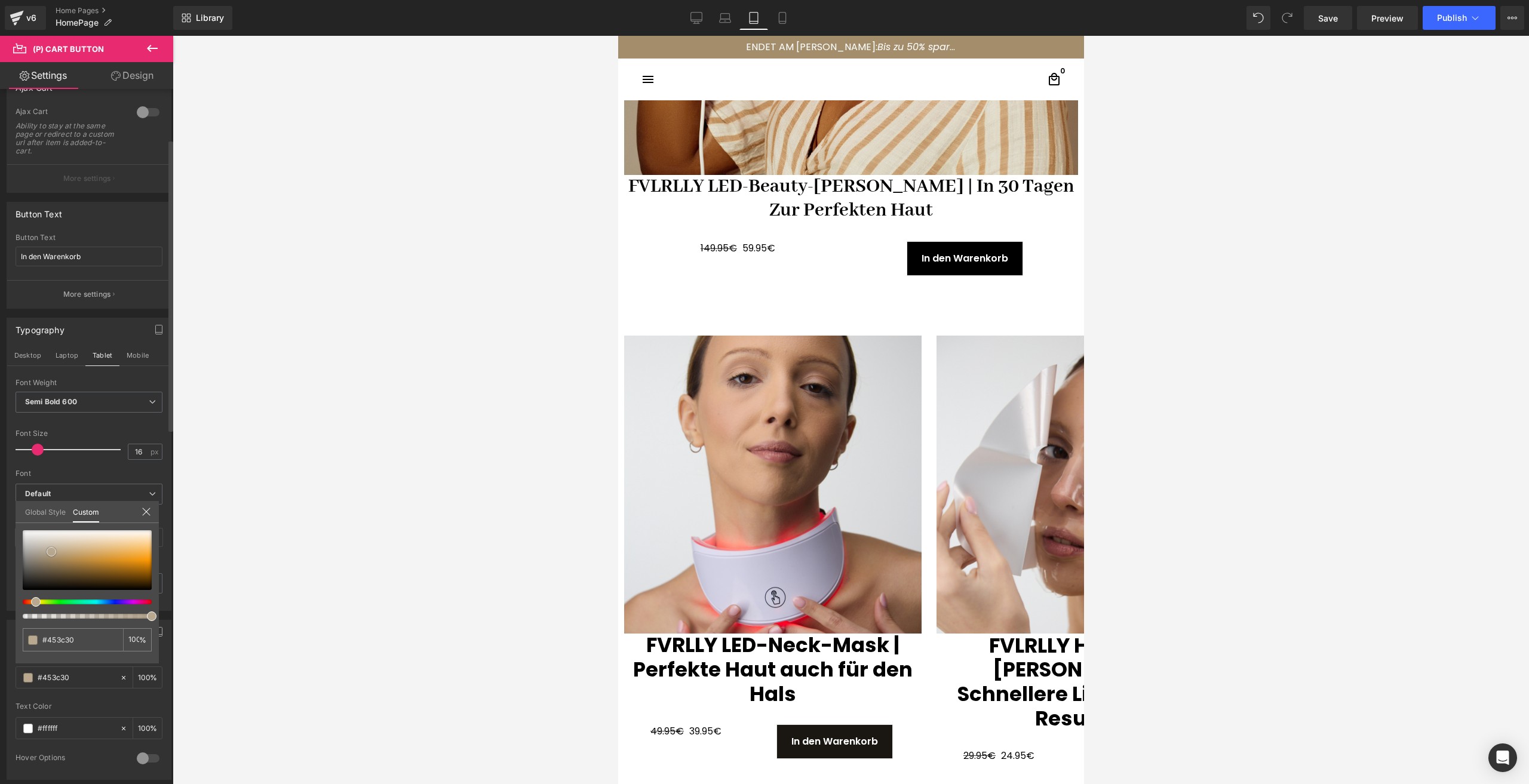
type input "#1a1713"
type input "#000000"
drag, startPoint x: 30, startPoint y: 596, endPoint x: 1, endPoint y: 612, distance: 33.1
click at [1, 612] on div "Button Color rgba(0, 0, 0, 1) Background Color #000000 100 % #ffffff Text Color…" at bounding box center [89, 695] width 178 height 169
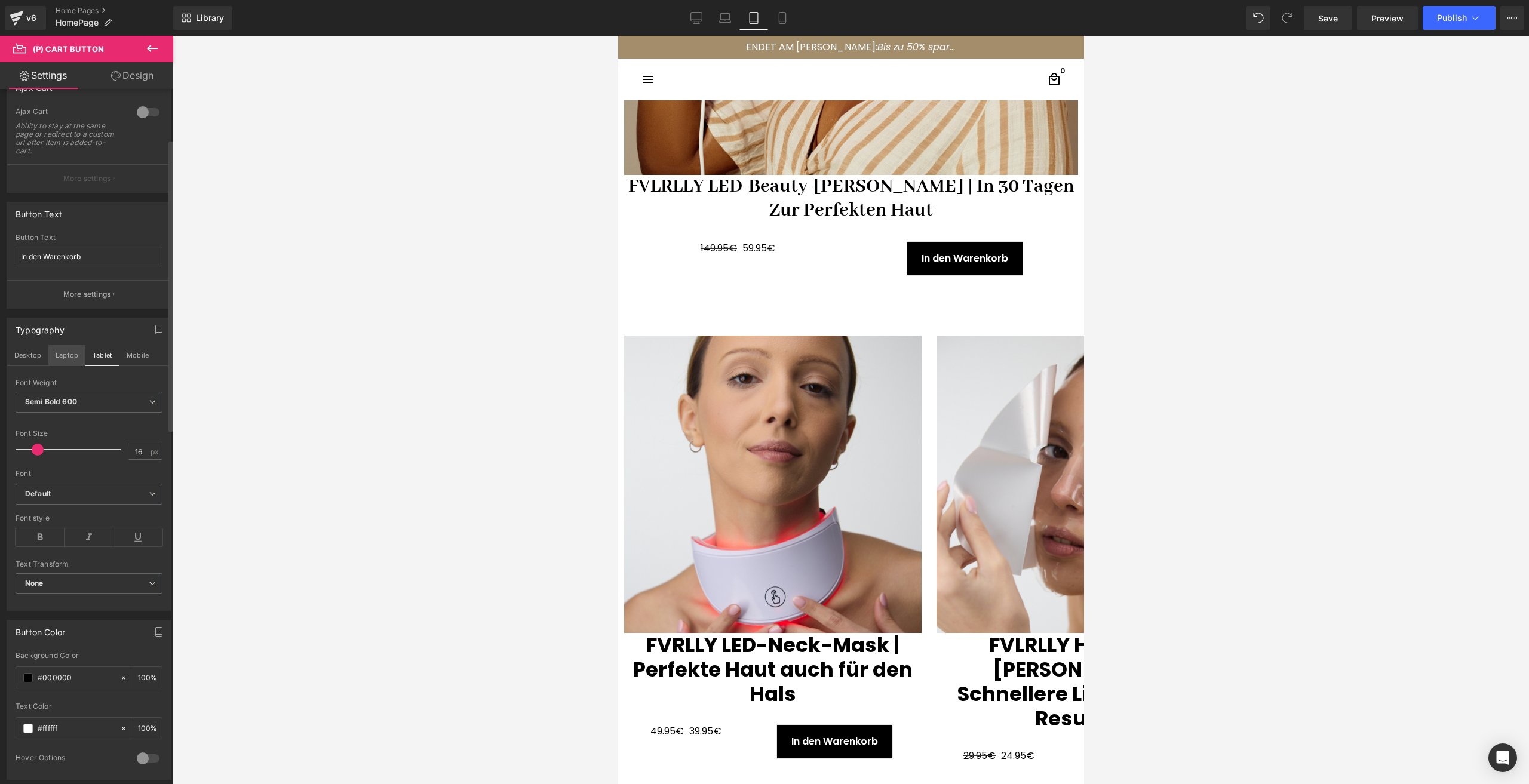
click at [70, 353] on button "Laptop" at bounding box center [67, 354] width 37 height 20
type input "#b8a890"
type input "100"
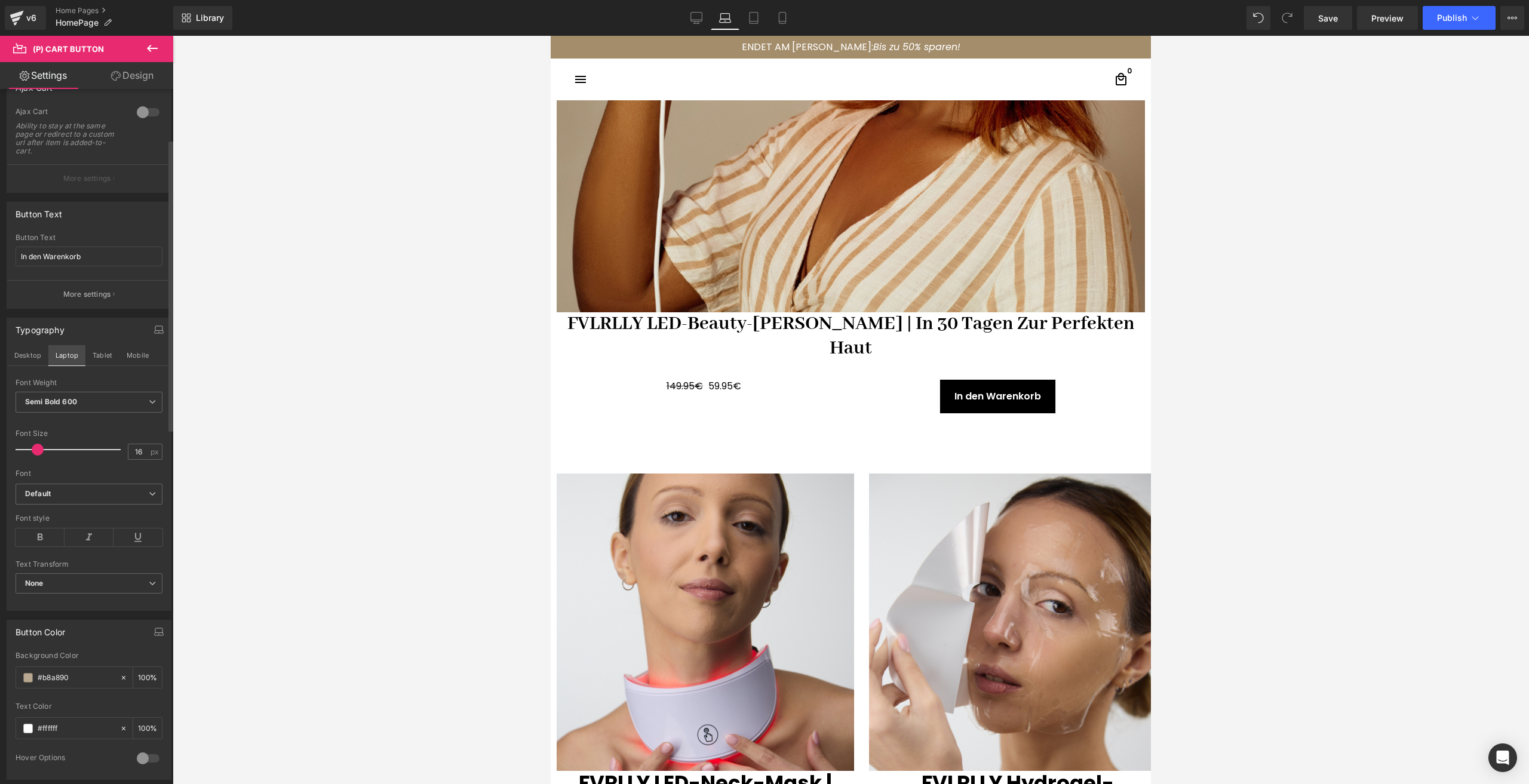
scroll to position [763, 0]
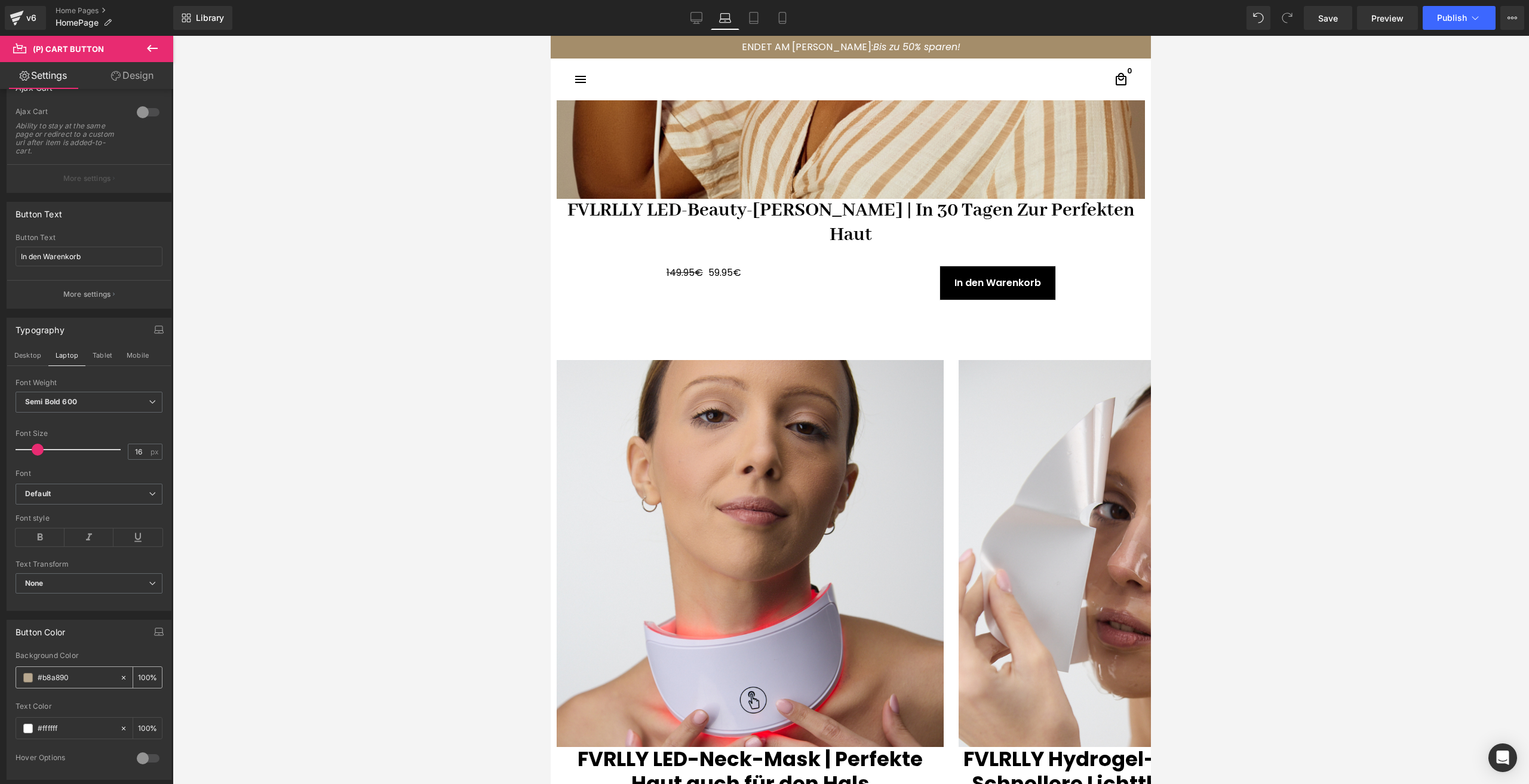
click at [30, 671] on div "#b8a890" at bounding box center [68, 677] width 103 height 21
click at [22, 680] on div "#b8a890" at bounding box center [68, 677] width 103 height 21
click at [28, 680] on span at bounding box center [28, 678] width 10 height 10
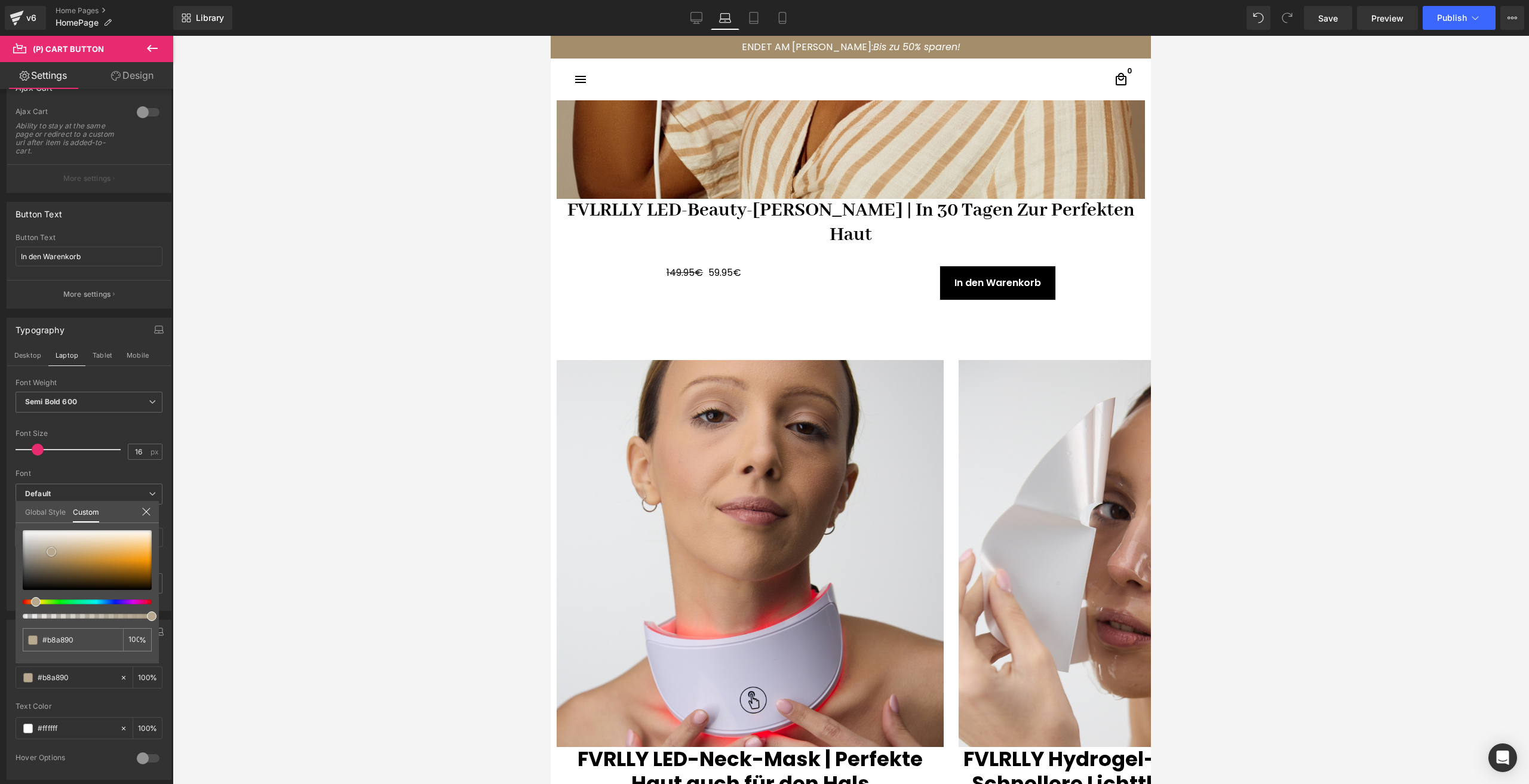
type input "#2f281d"
type input "#2b251b"
type input "#000000"
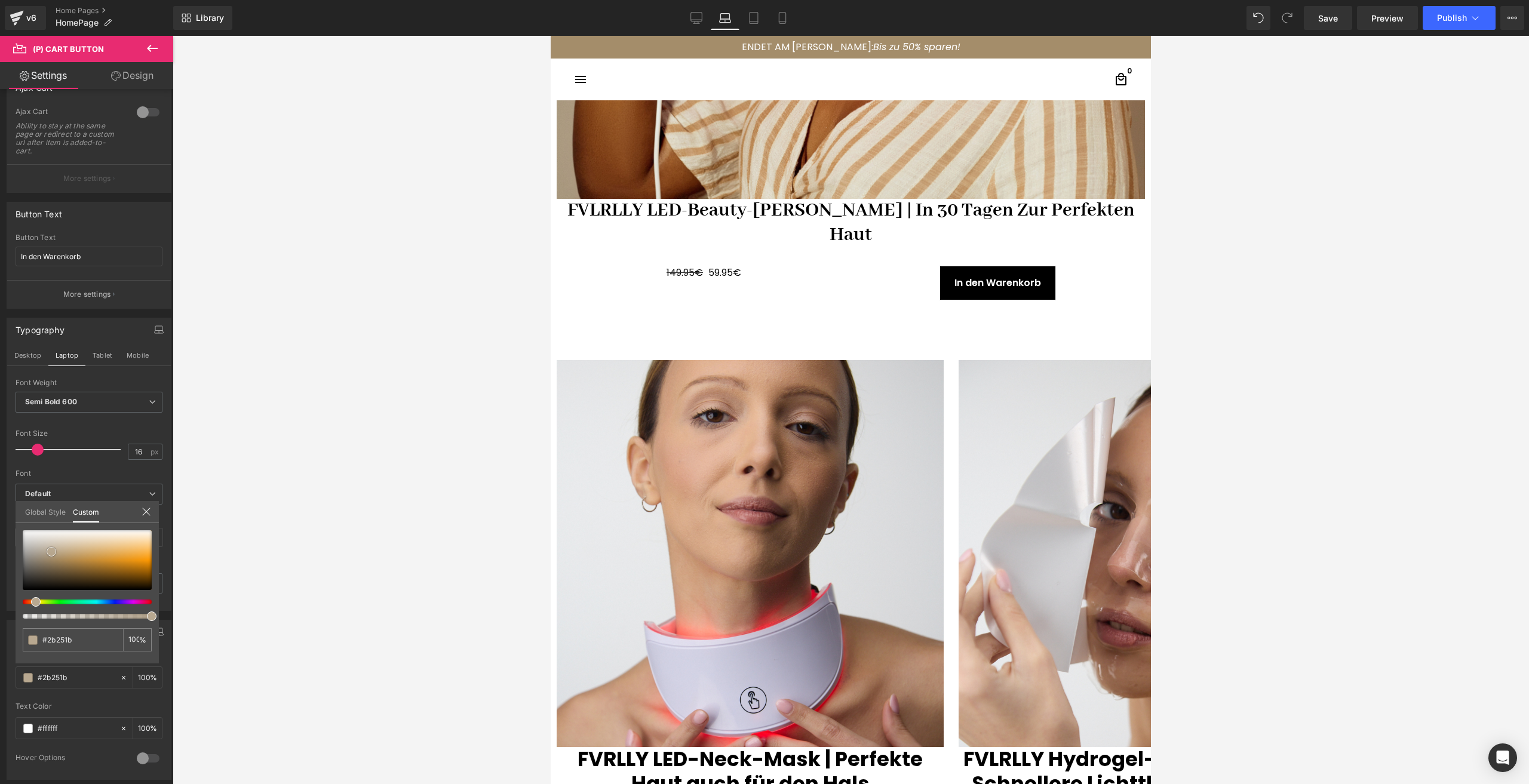
type input "#000000"
drag, startPoint x: 50, startPoint y: 581, endPoint x: -13, endPoint y: 613, distance: 70.7
click at [0, 613] on html "(P) Cart Button You are previewing how the will restyle your page. You can not …" at bounding box center [764, 392] width 1529 height 784
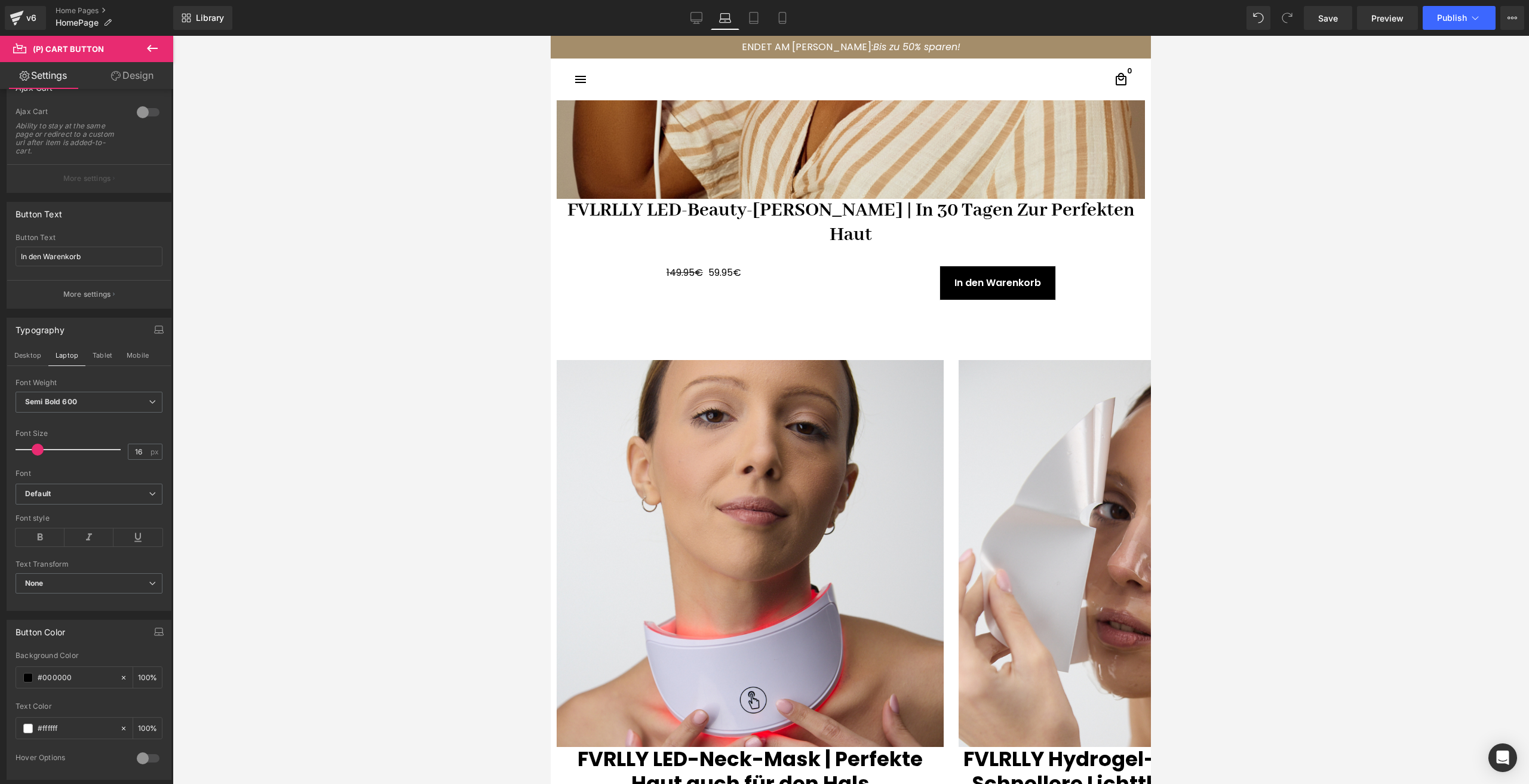
click at [26, 361] on button "Desktop" at bounding box center [28, 354] width 41 height 20
type input "#b8a890"
type input "100"
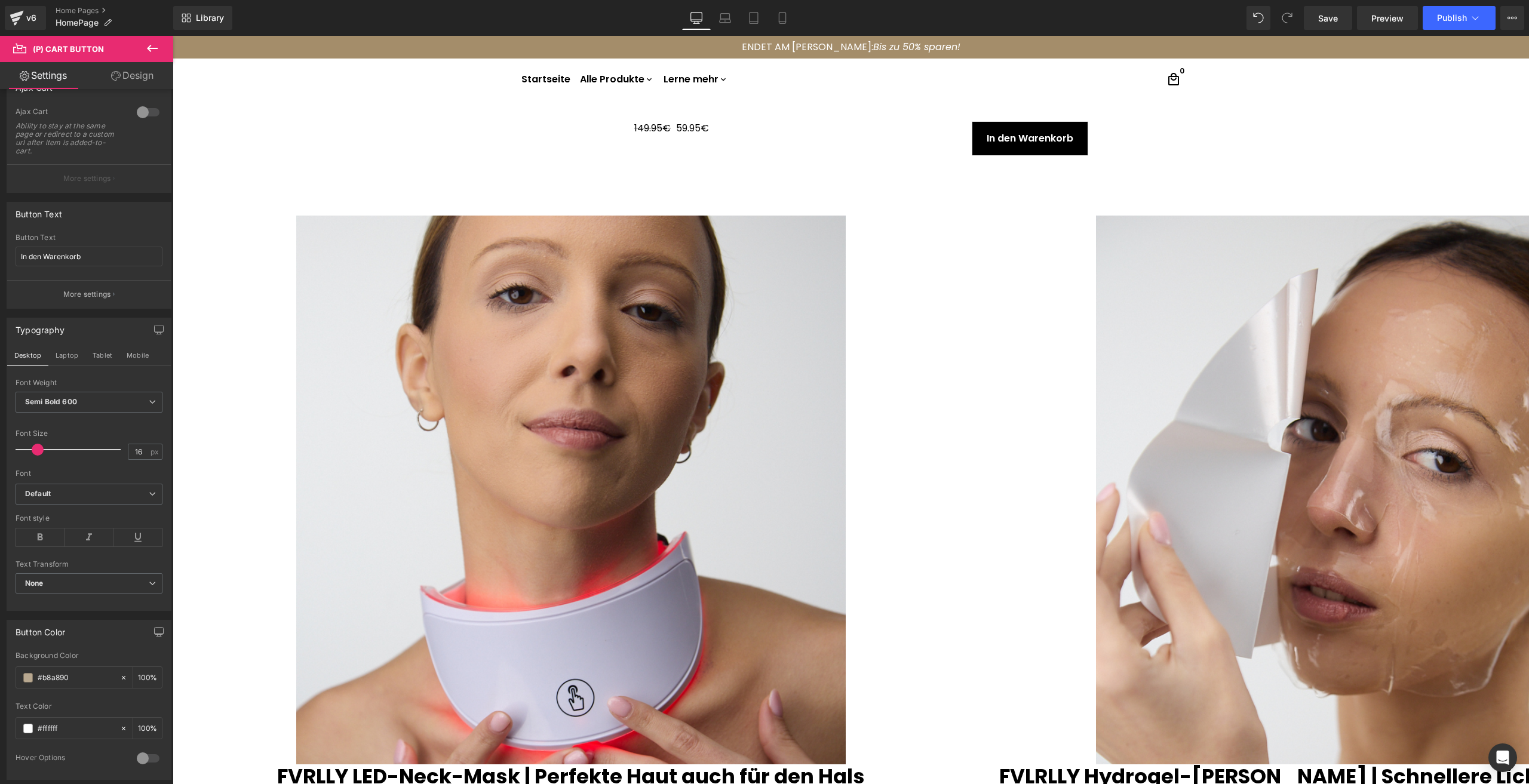
scroll to position [1331, 0]
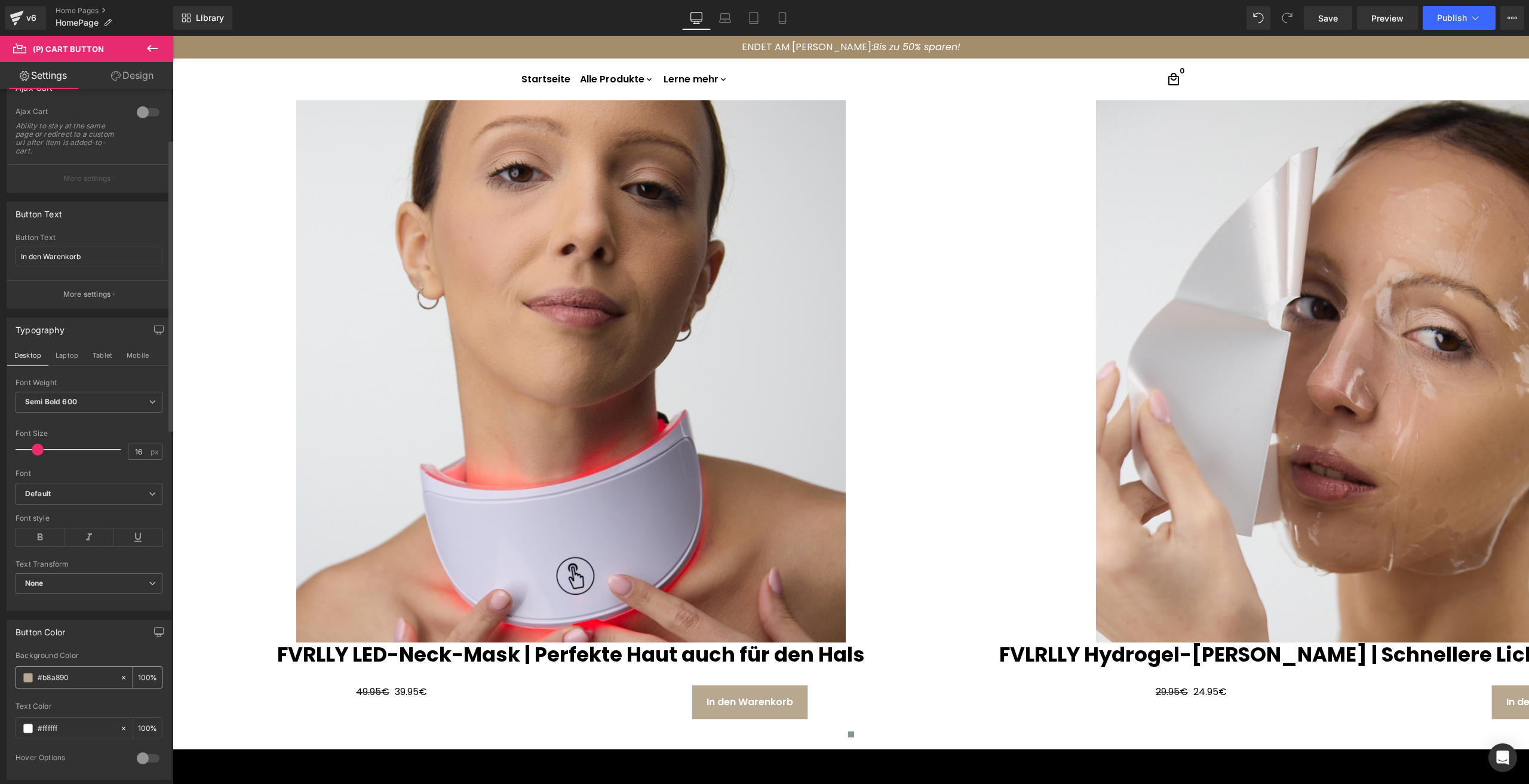
click at [31, 682] on span at bounding box center [28, 678] width 10 height 10
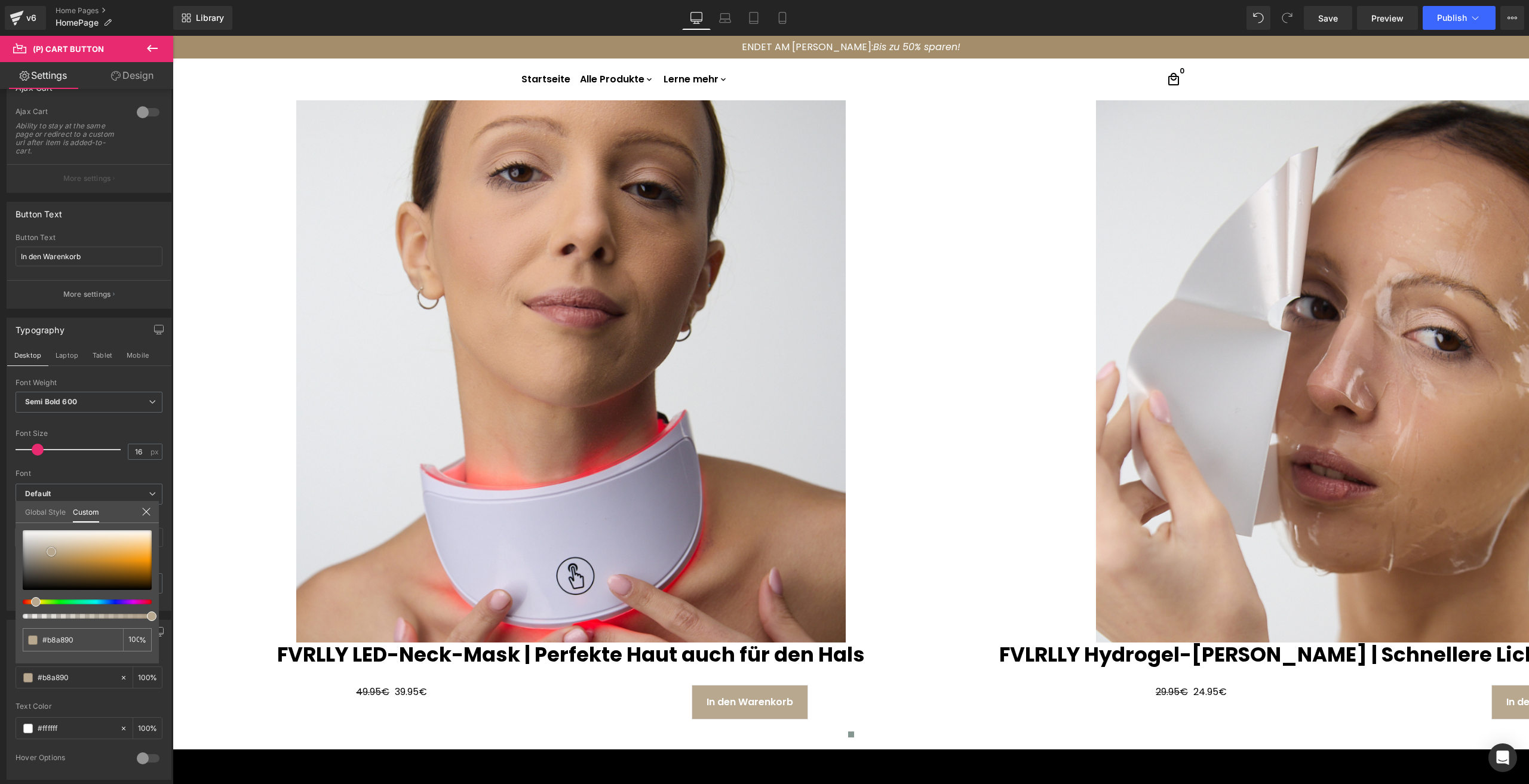
type input "#0c0a08"
type input "#080806"
type input "#000000"
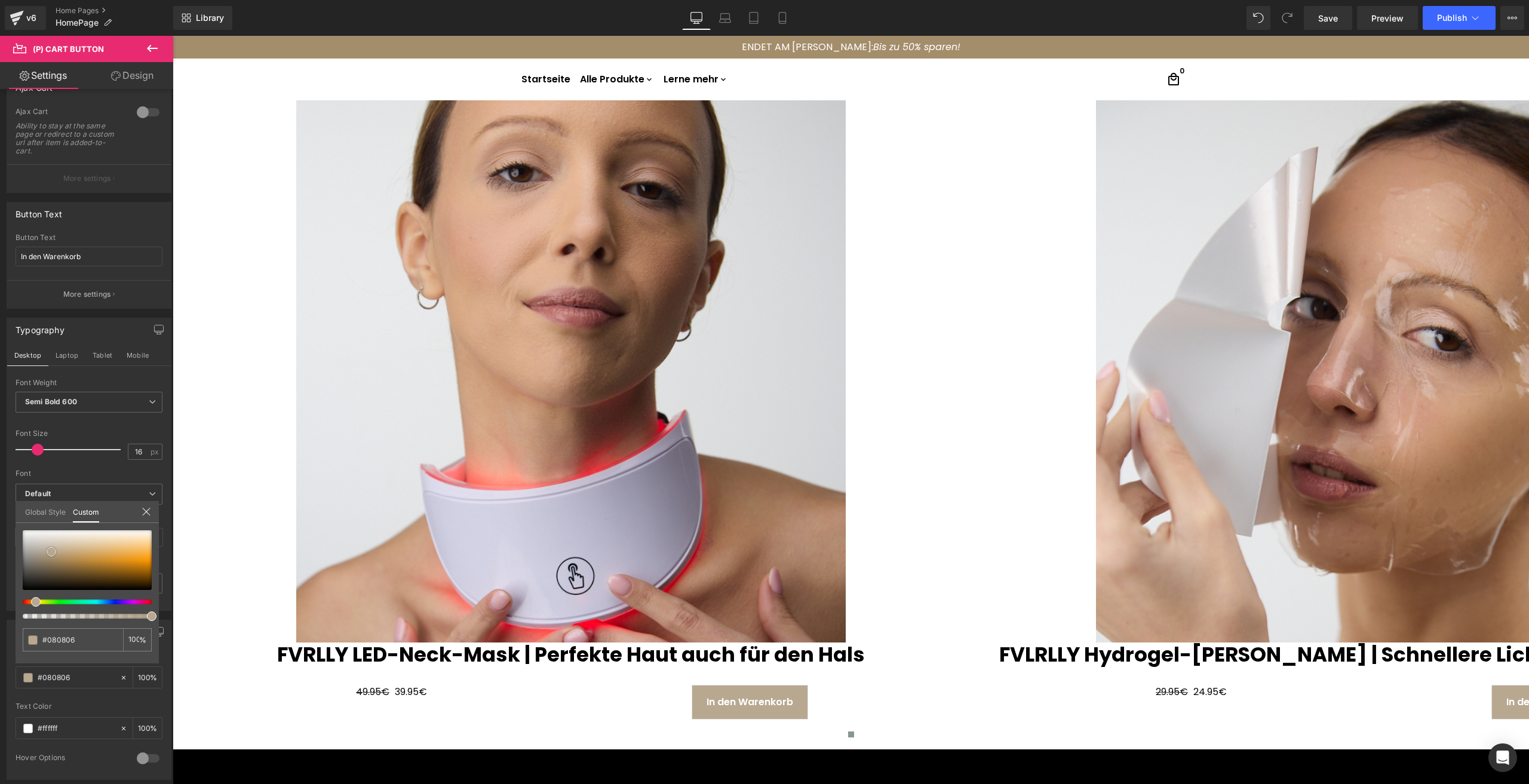
type input "#000000"
drag, startPoint x: 46, startPoint y: 588, endPoint x: -38, endPoint y: 632, distance: 94.8
click at [0, 632] on html "(P) Cart Button You are previewing how the will restyle your page. You can not …" at bounding box center [764, 392] width 1529 height 784
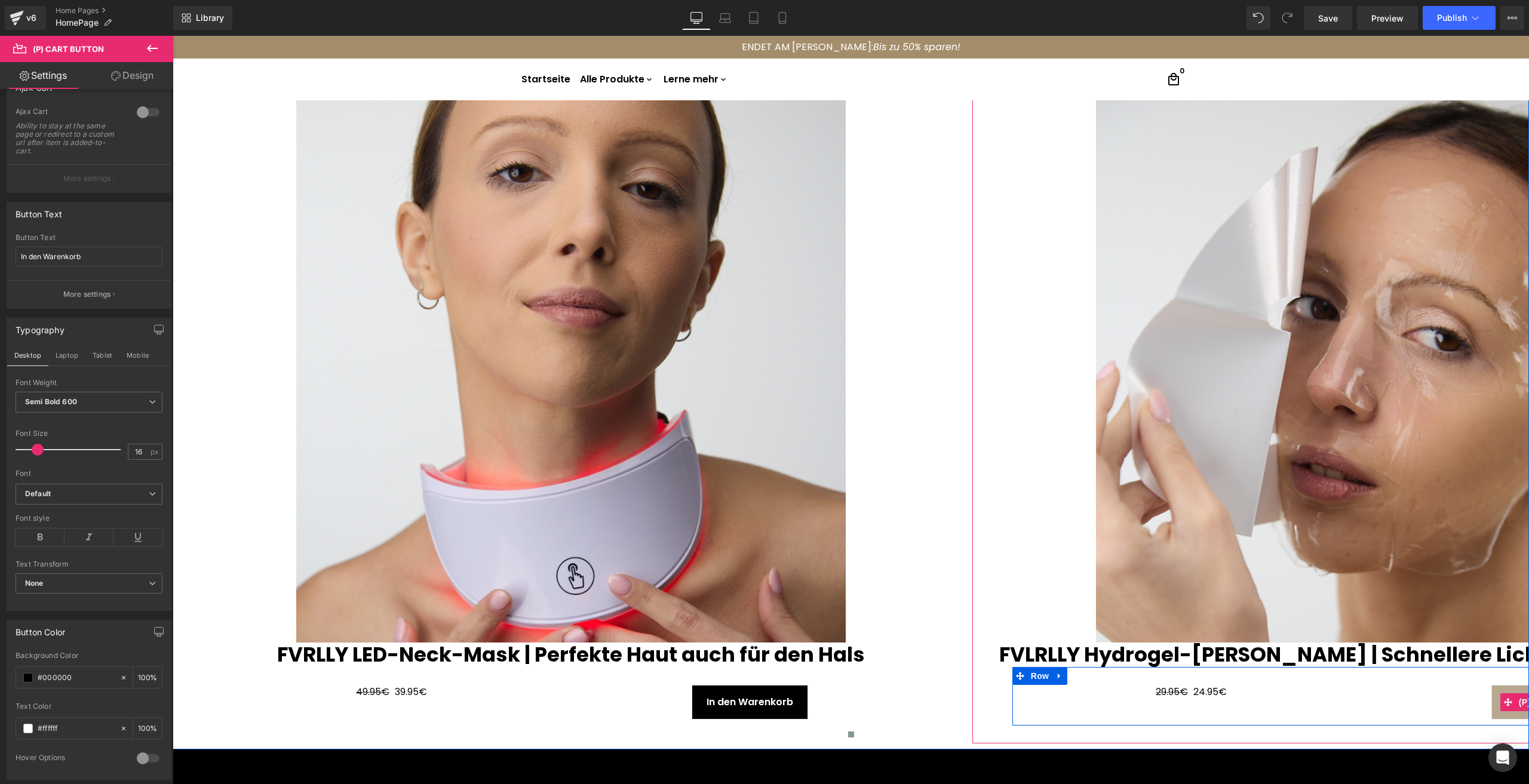
click at [1508, 703] on icon at bounding box center [1508, 702] width 9 height 9
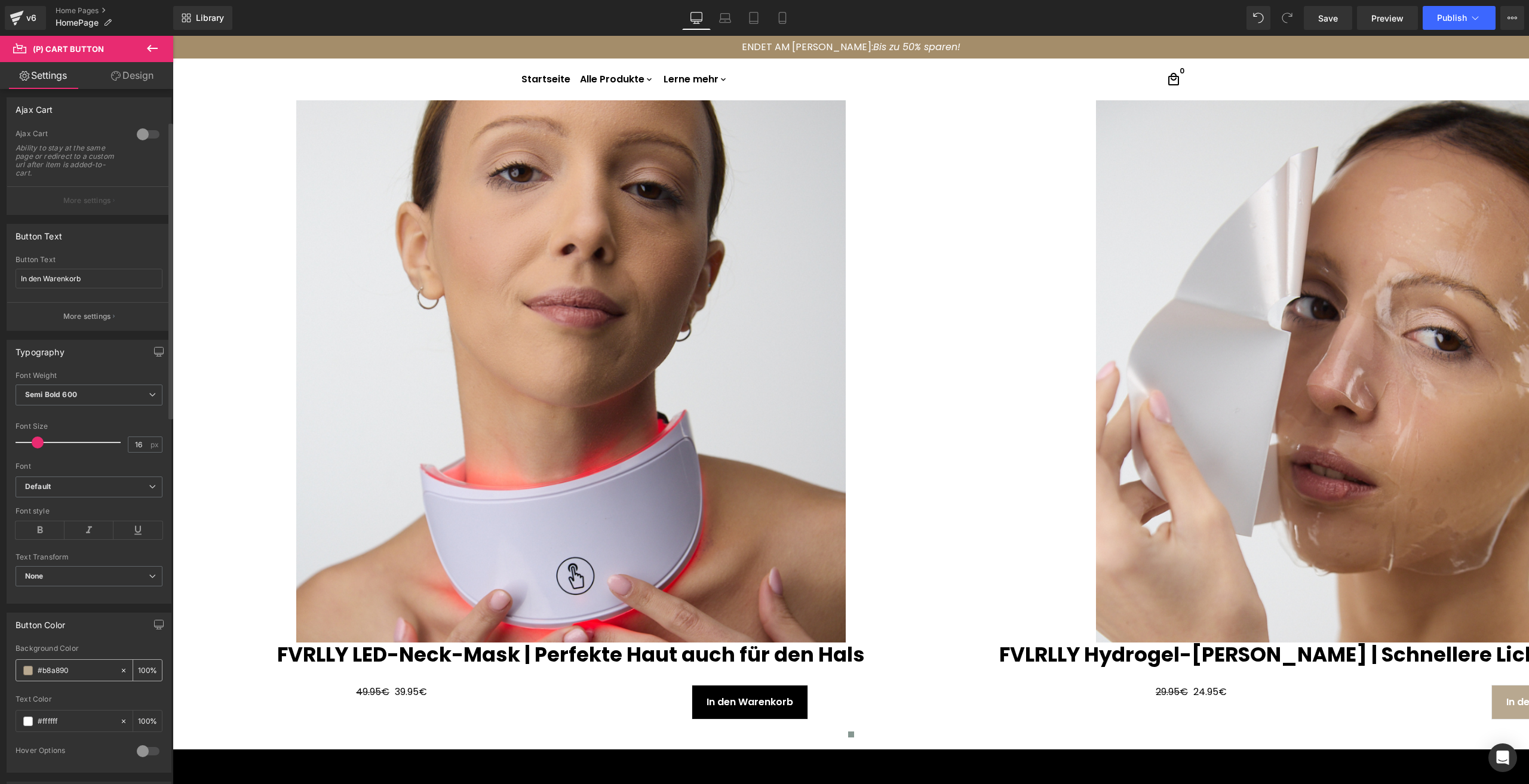
scroll to position [119, 0]
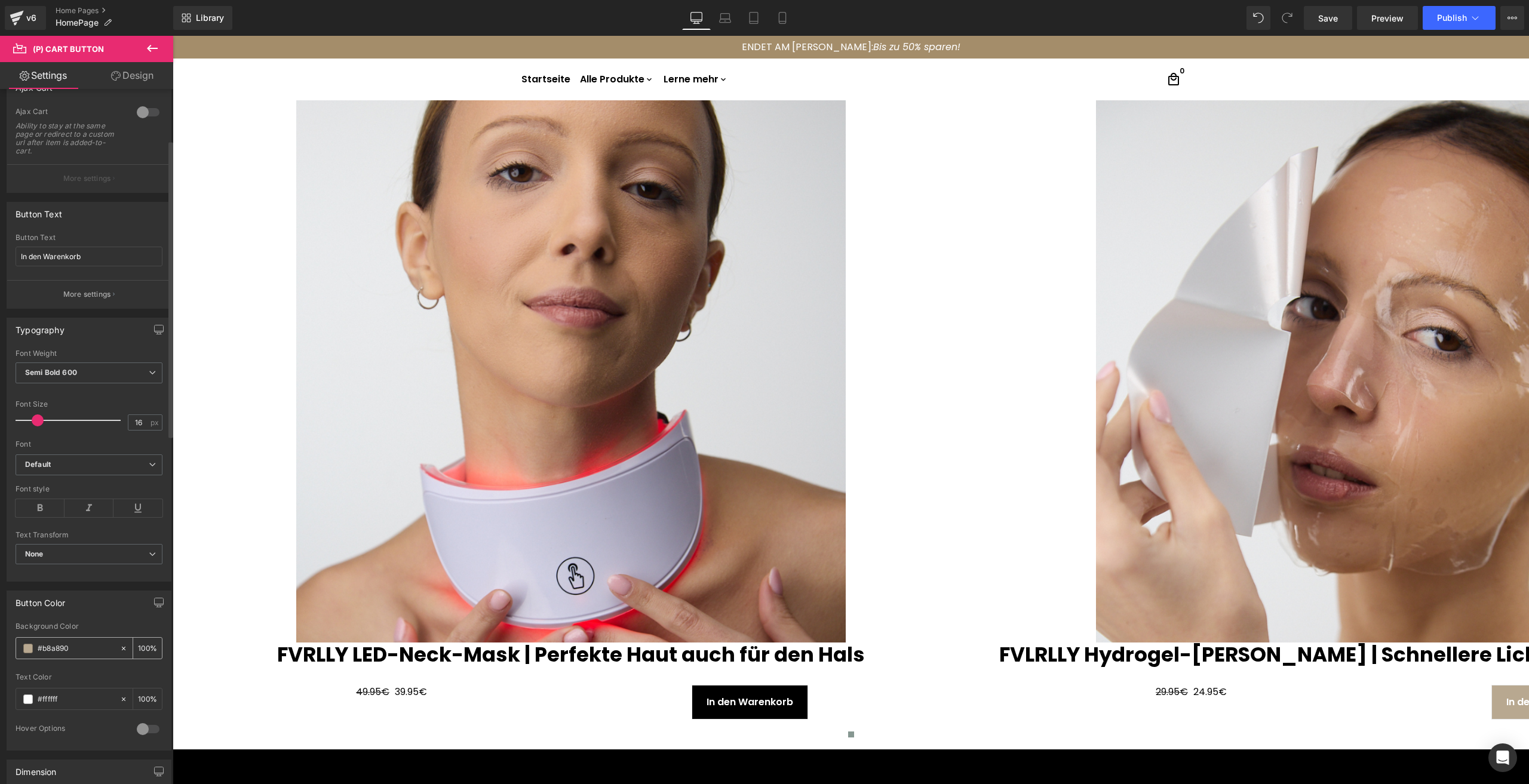
click at [27, 650] on span at bounding box center [28, 649] width 10 height 10
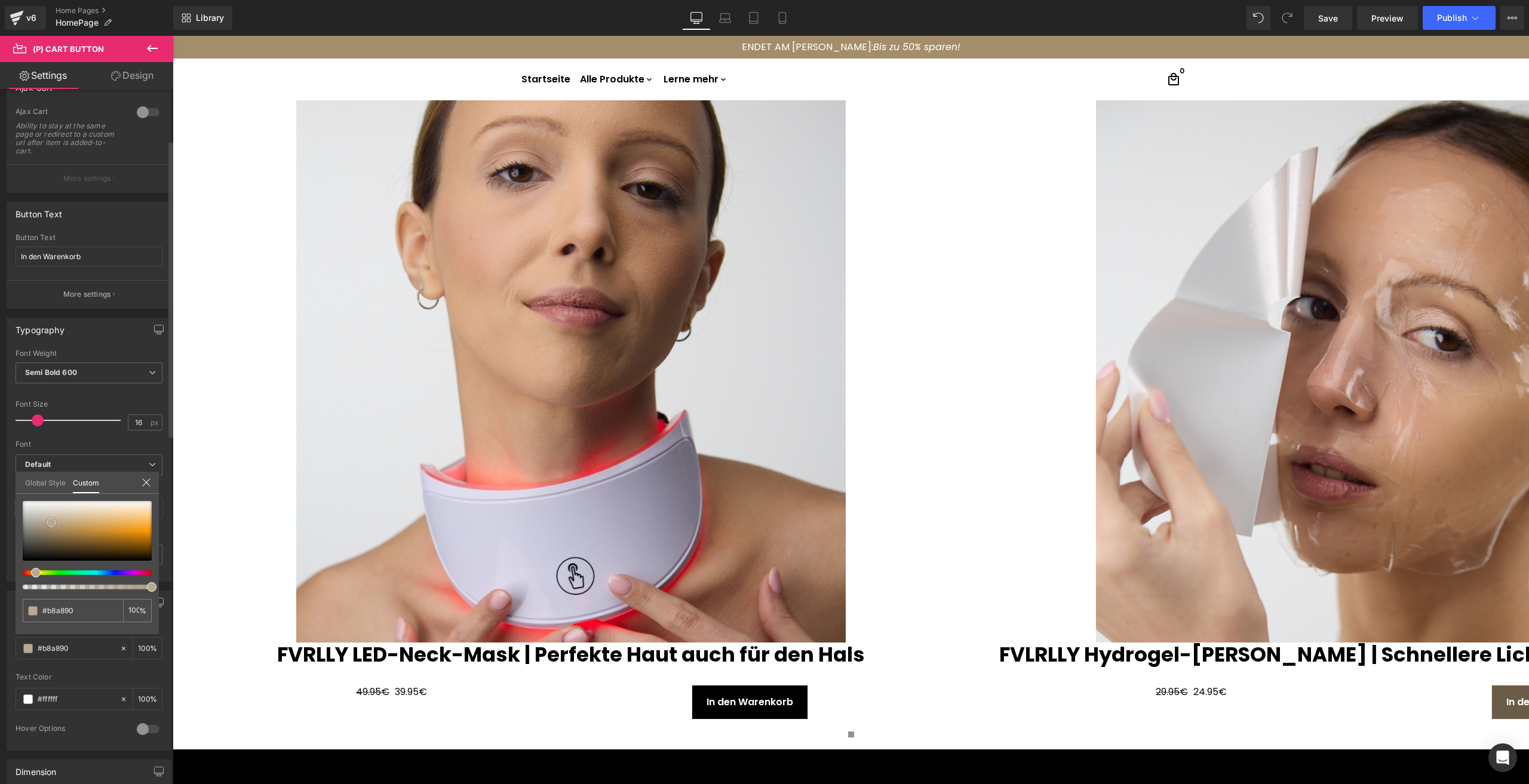
type input "#6a5c48"
type input "#3e372c"
type input "#020202"
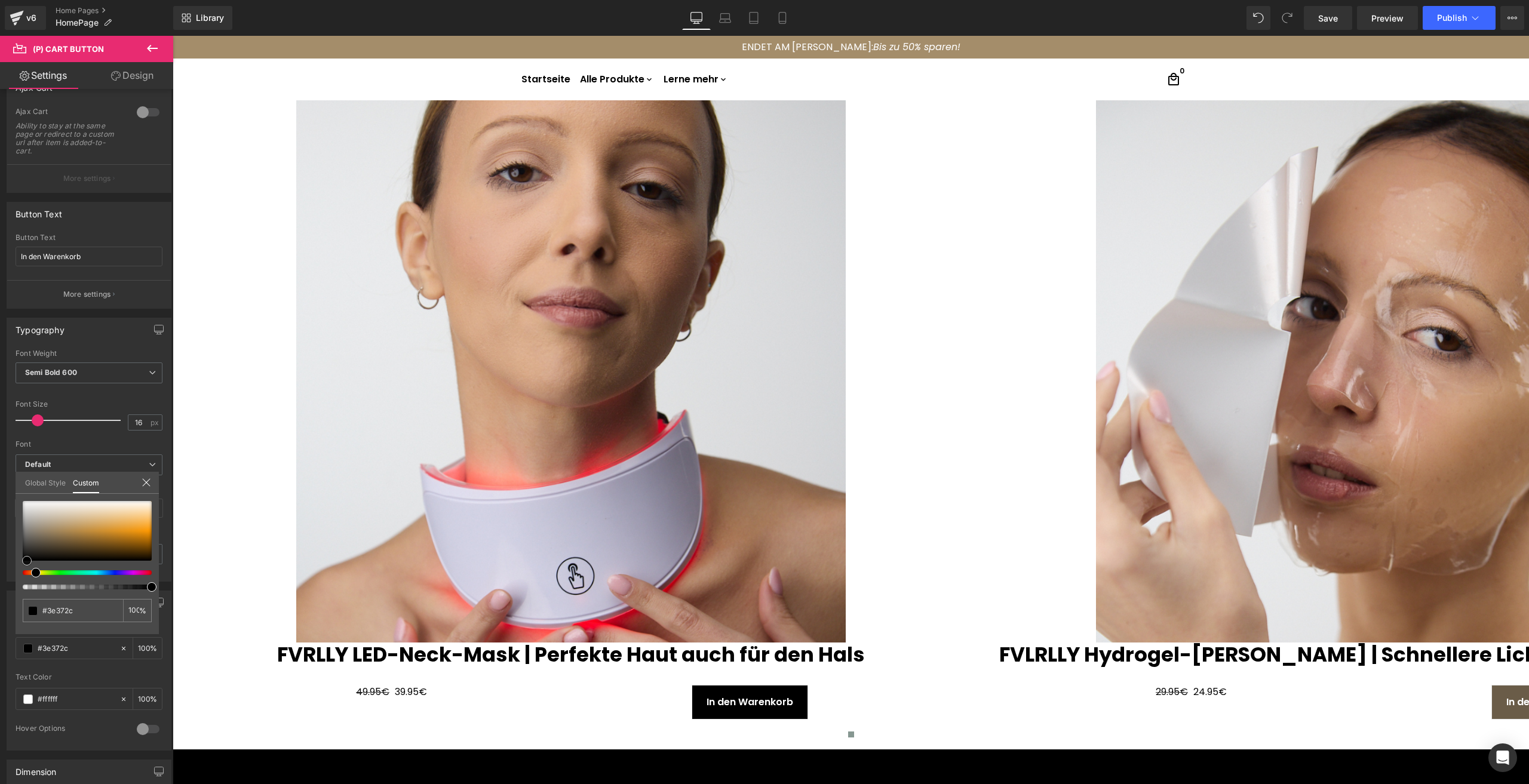
type input "#020202"
type input "#000000"
drag, startPoint x: 48, startPoint y: 544, endPoint x: -33, endPoint y: 598, distance: 97.3
click at [0, 598] on html "(P) Cart Button You are previewing how the will restyle your page. You can not …" at bounding box center [764, 392] width 1529 height 784
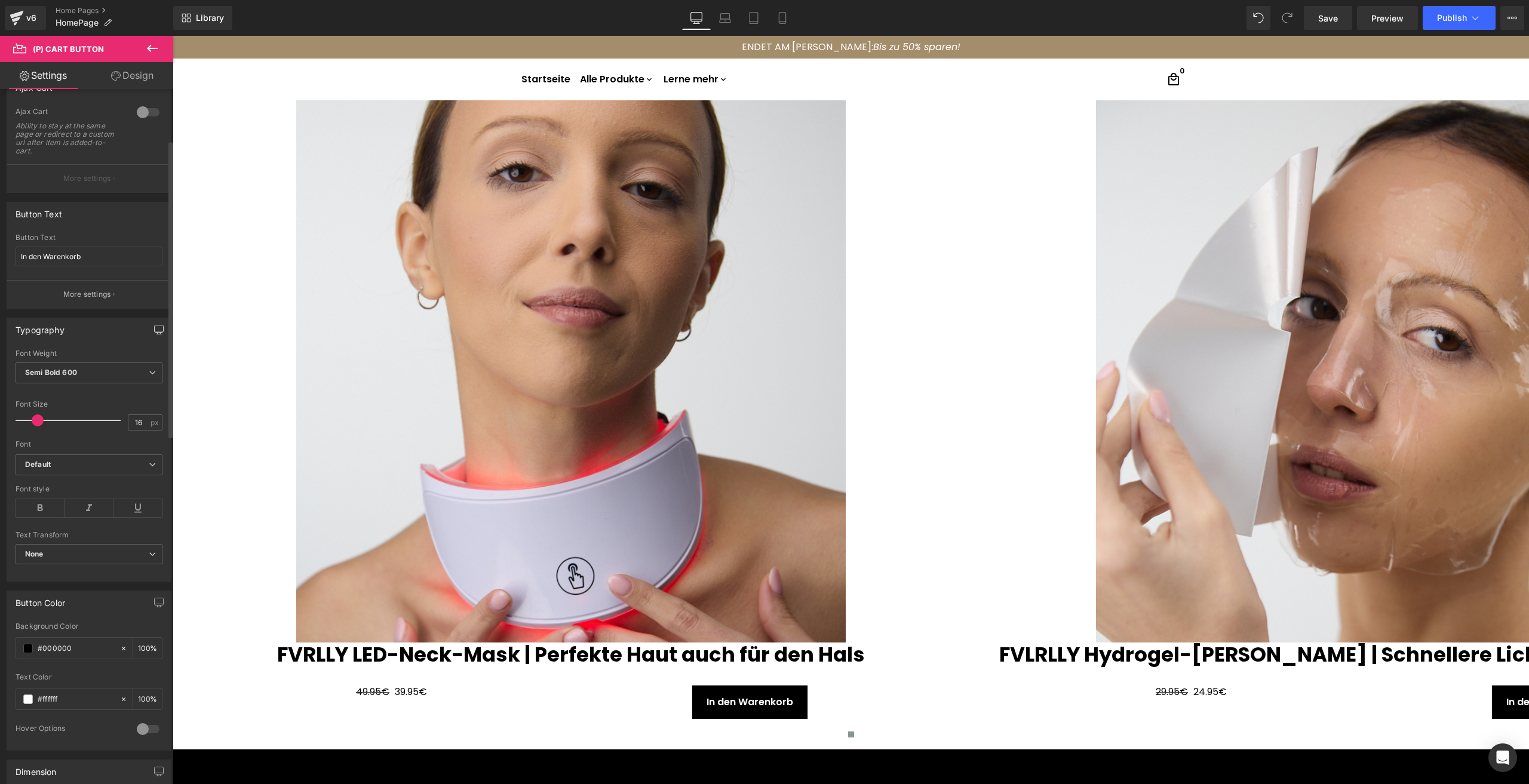
click at [150, 326] on button "button" at bounding box center [159, 330] width 19 height 23
click at [55, 361] on button "Laptop" at bounding box center [67, 354] width 37 height 20
type input "#b8a890"
type input "100"
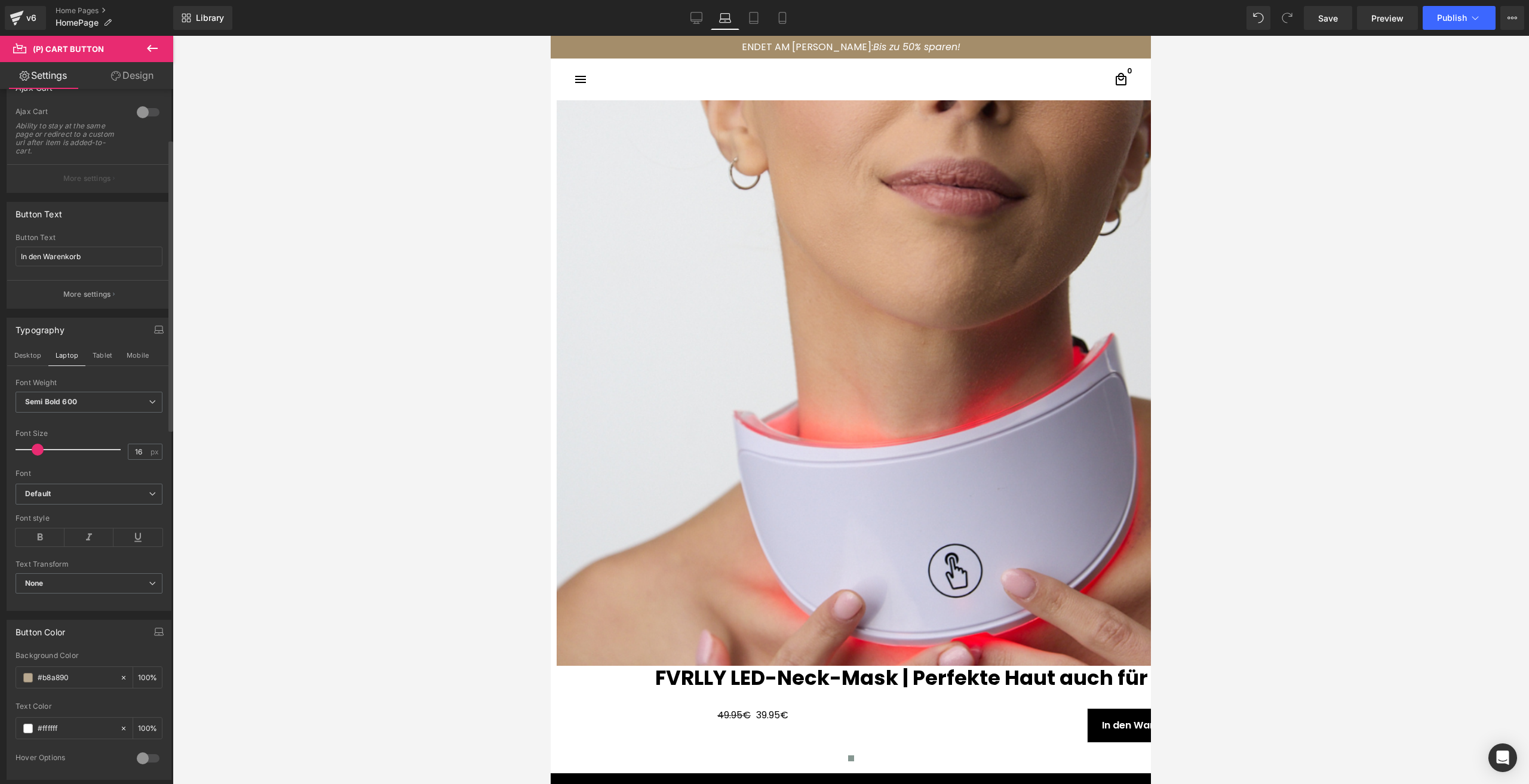
scroll to position [1241, 0]
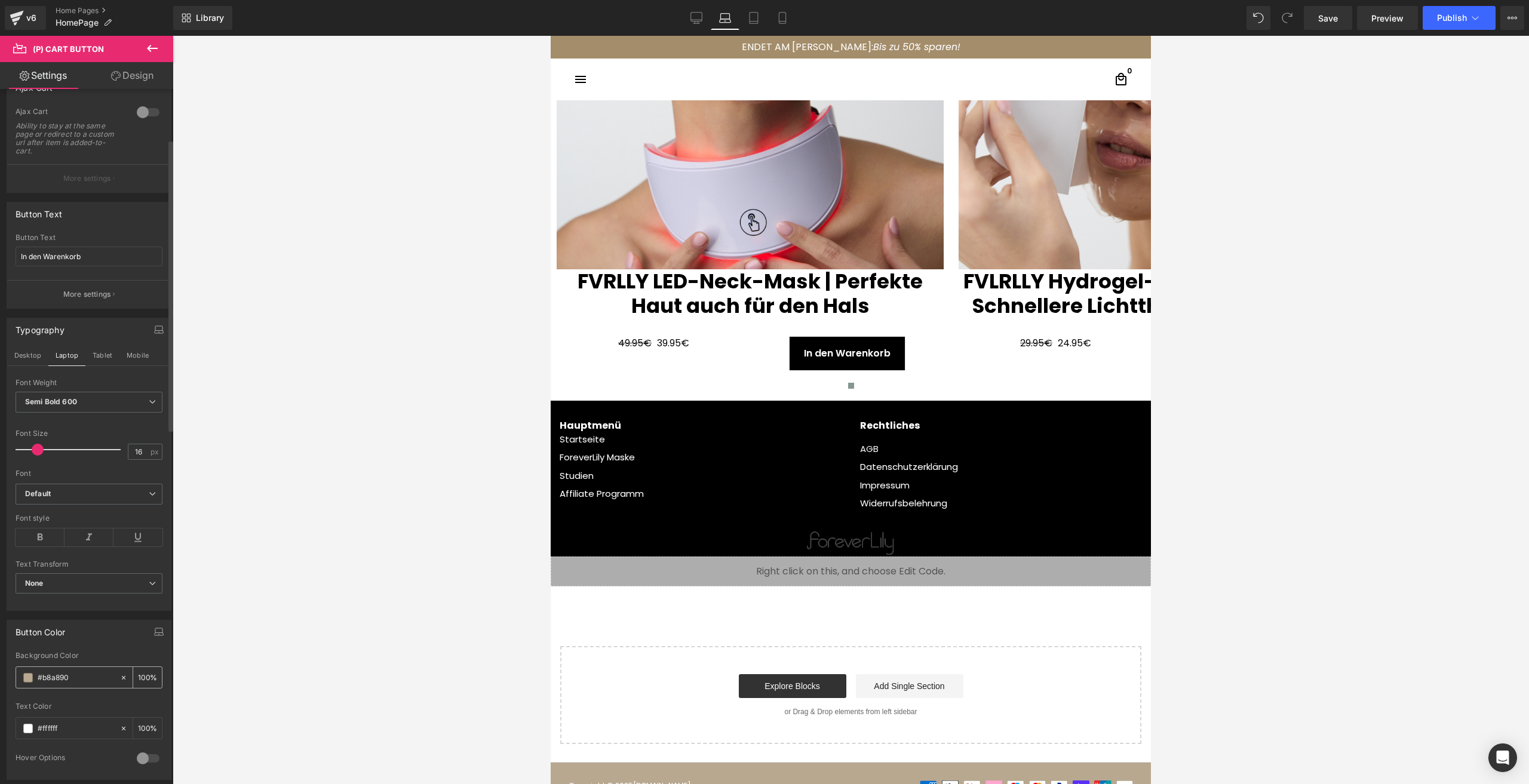
click at [28, 684] on div "#b8a890" at bounding box center [68, 677] width 103 height 21
click at [24, 682] on span at bounding box center [28, 678] width 10 height 10
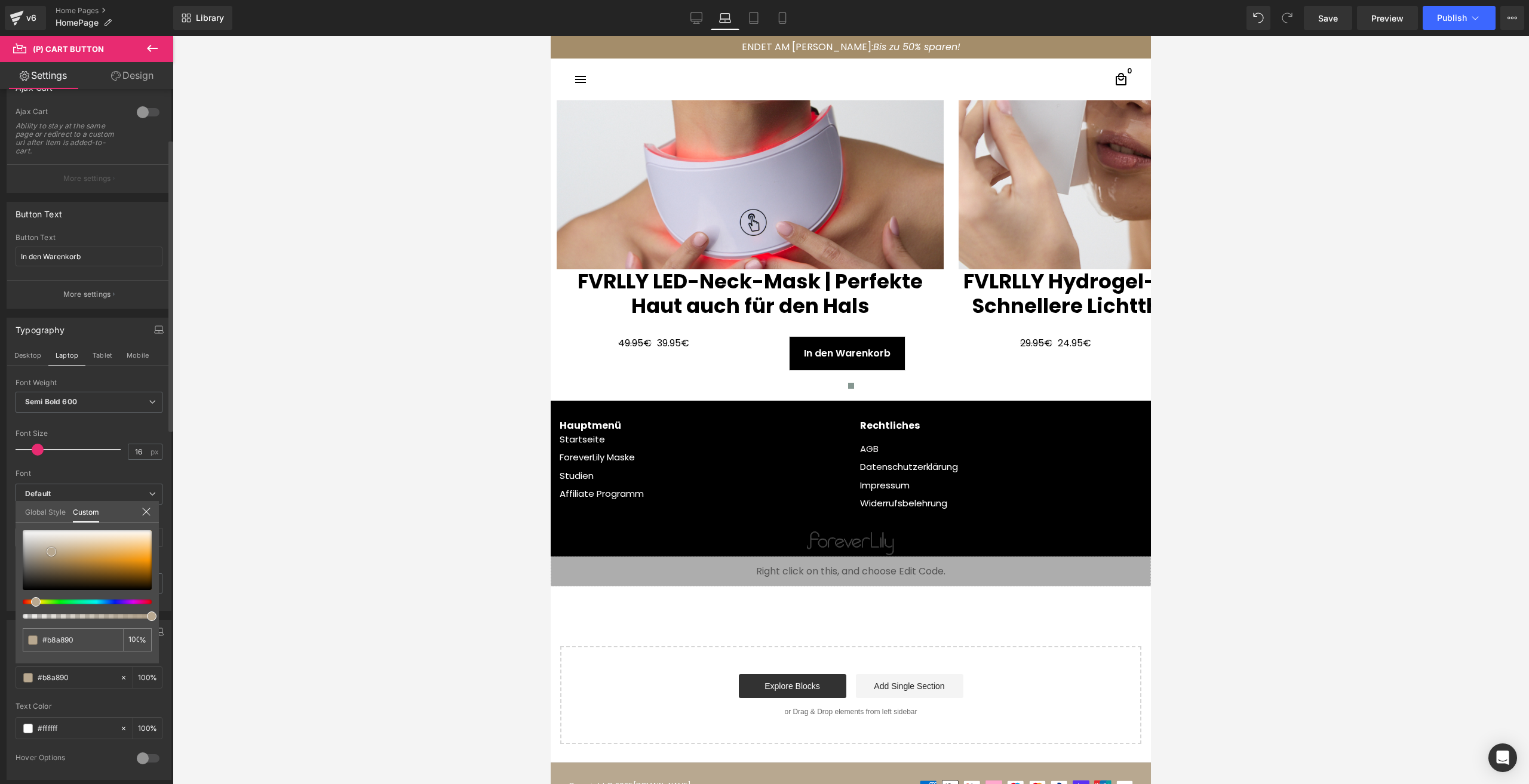
type input "#110f0c"
type input "#000000"
drag, startPoint x: 31, startPoint y: 593, endPoint x: 3, endPoint y: 614, distance: 35.0
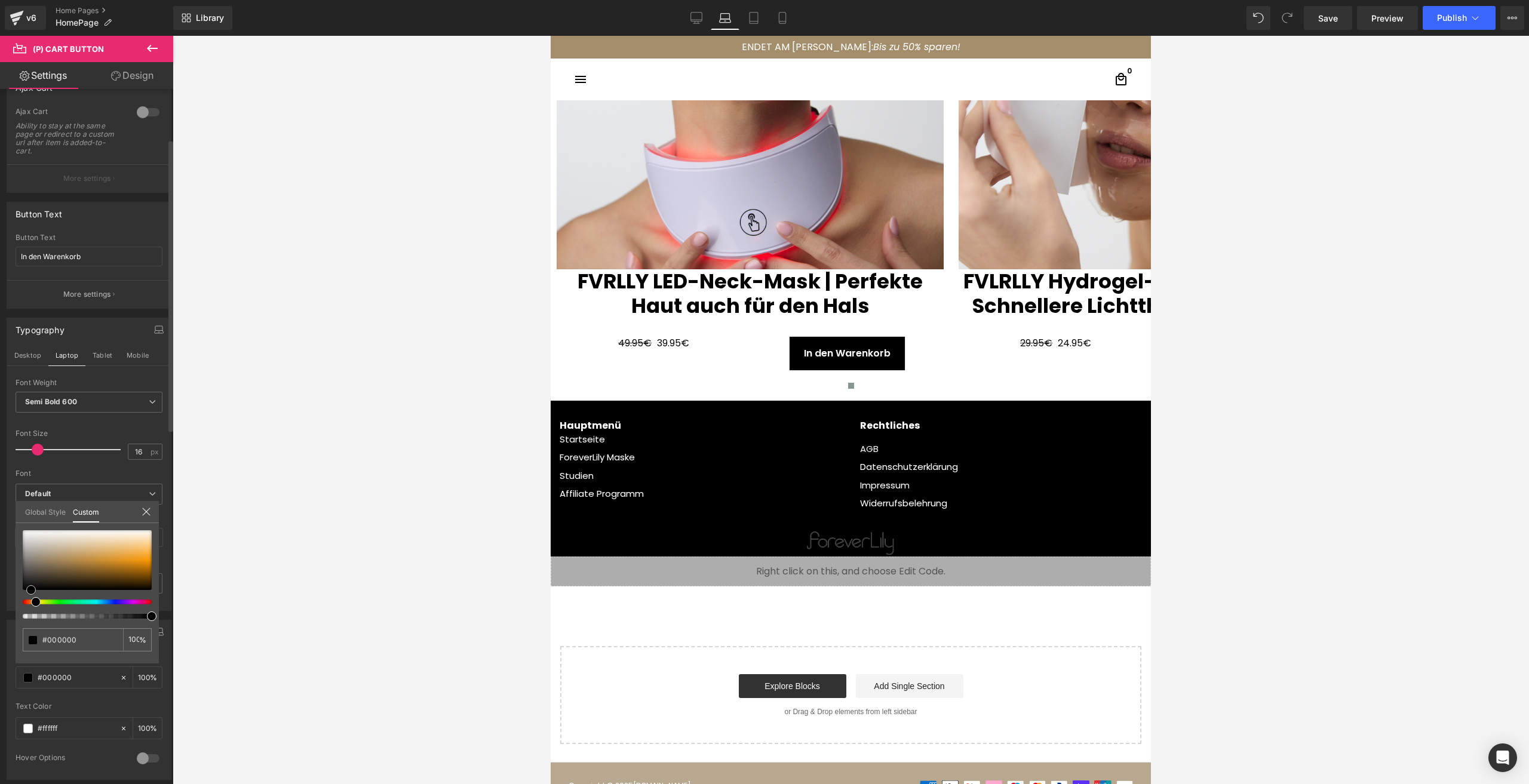
click at [3, 614] on div "Button Color rgba(0, 0, 0, 1) Background Color #000000 100 % #ffffff Text Color…" at bounding box center [89, 695] width 178 height 169
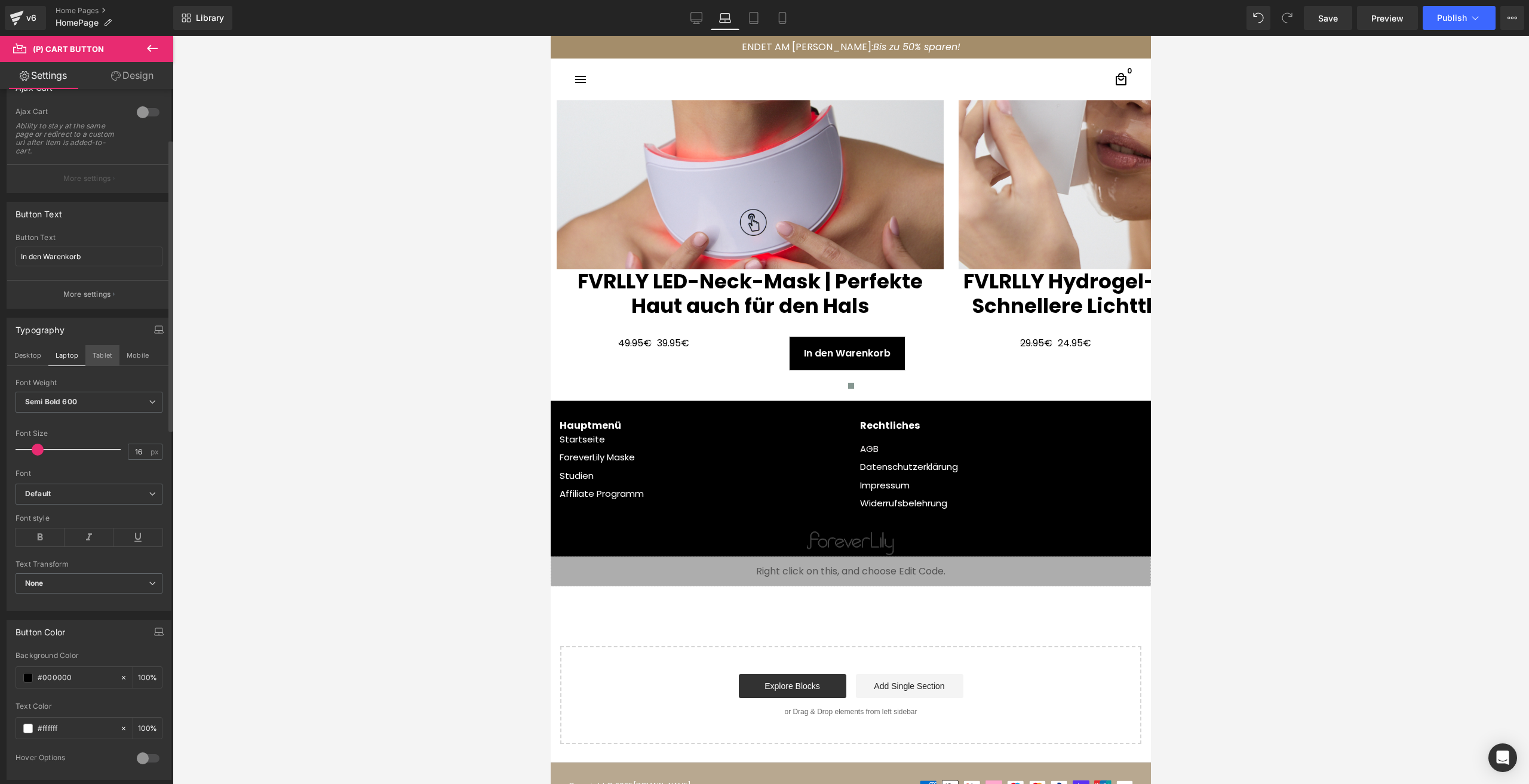
click at [110, 359] on button "Tablet" at bounding box center [103, 354] width 34 height 20
type input "#b8a890"
type input "100"
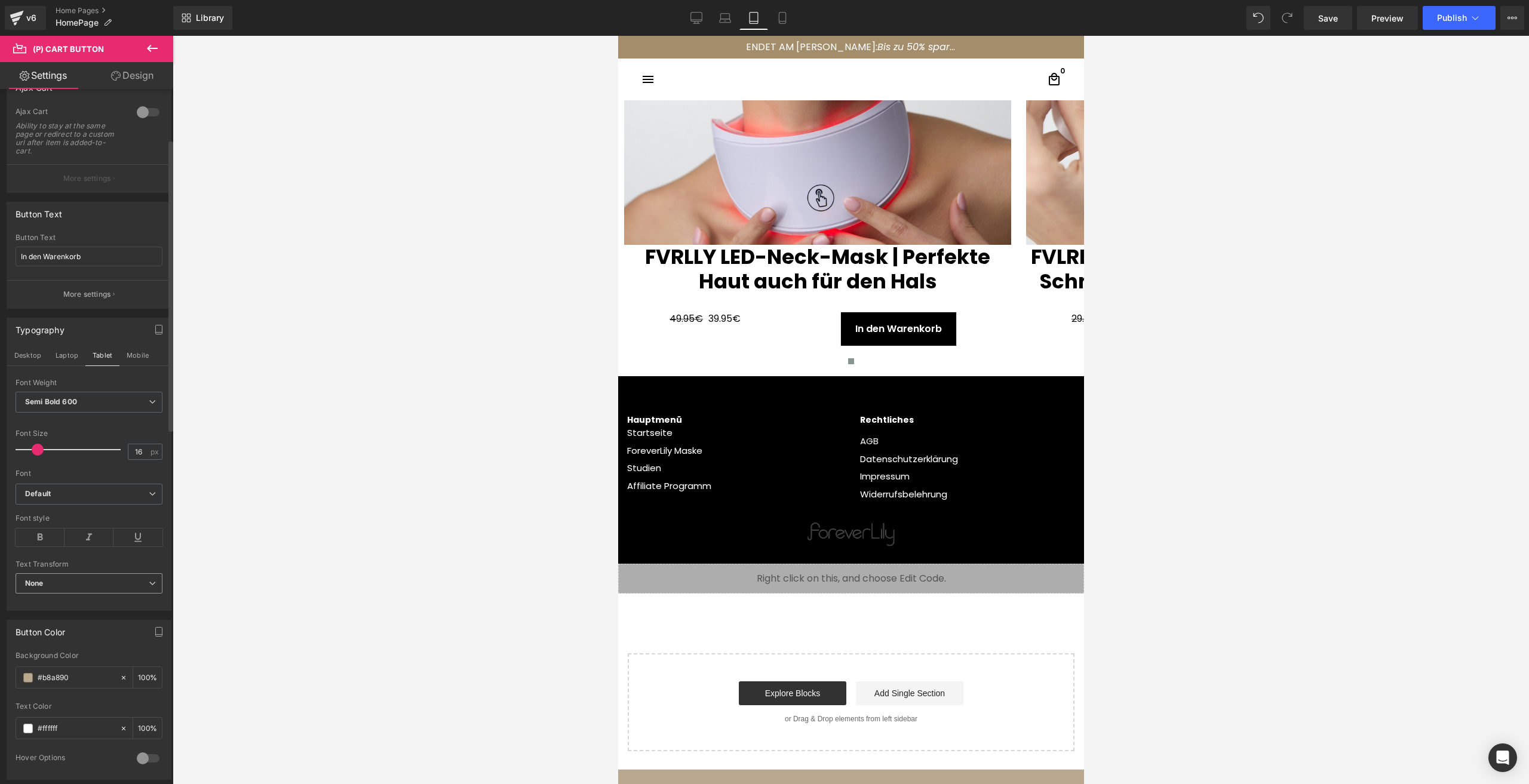
scroll to position [1111, 0]
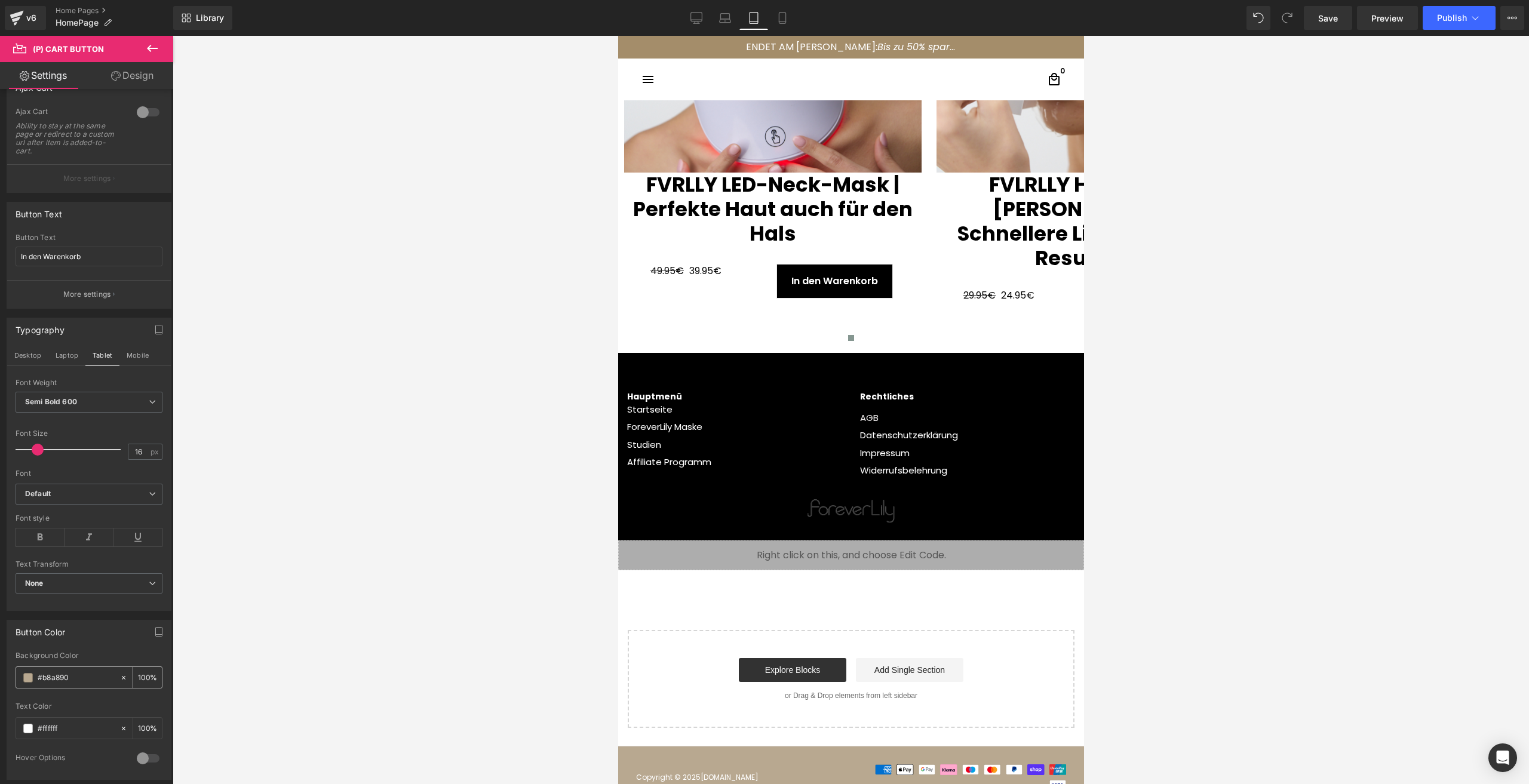
click at [28, 676] on span at bounding box center [28, 678] width 10 height 10
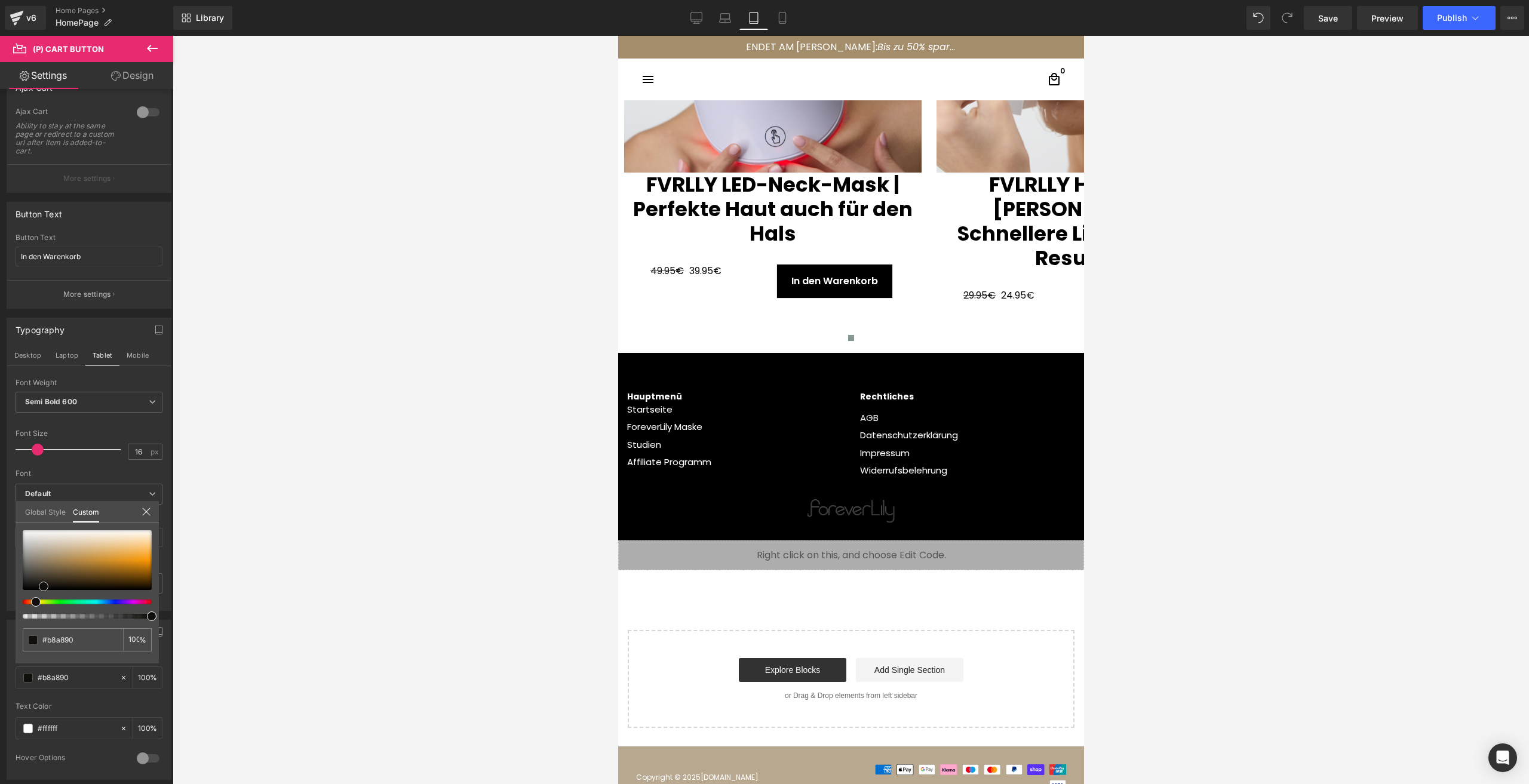
type input "#110f0c"
type input "#000000"
drag, startPoint x: 44, startPoint y: 587, endPoint x: 131, endPoint y: 488, distance: 131.8
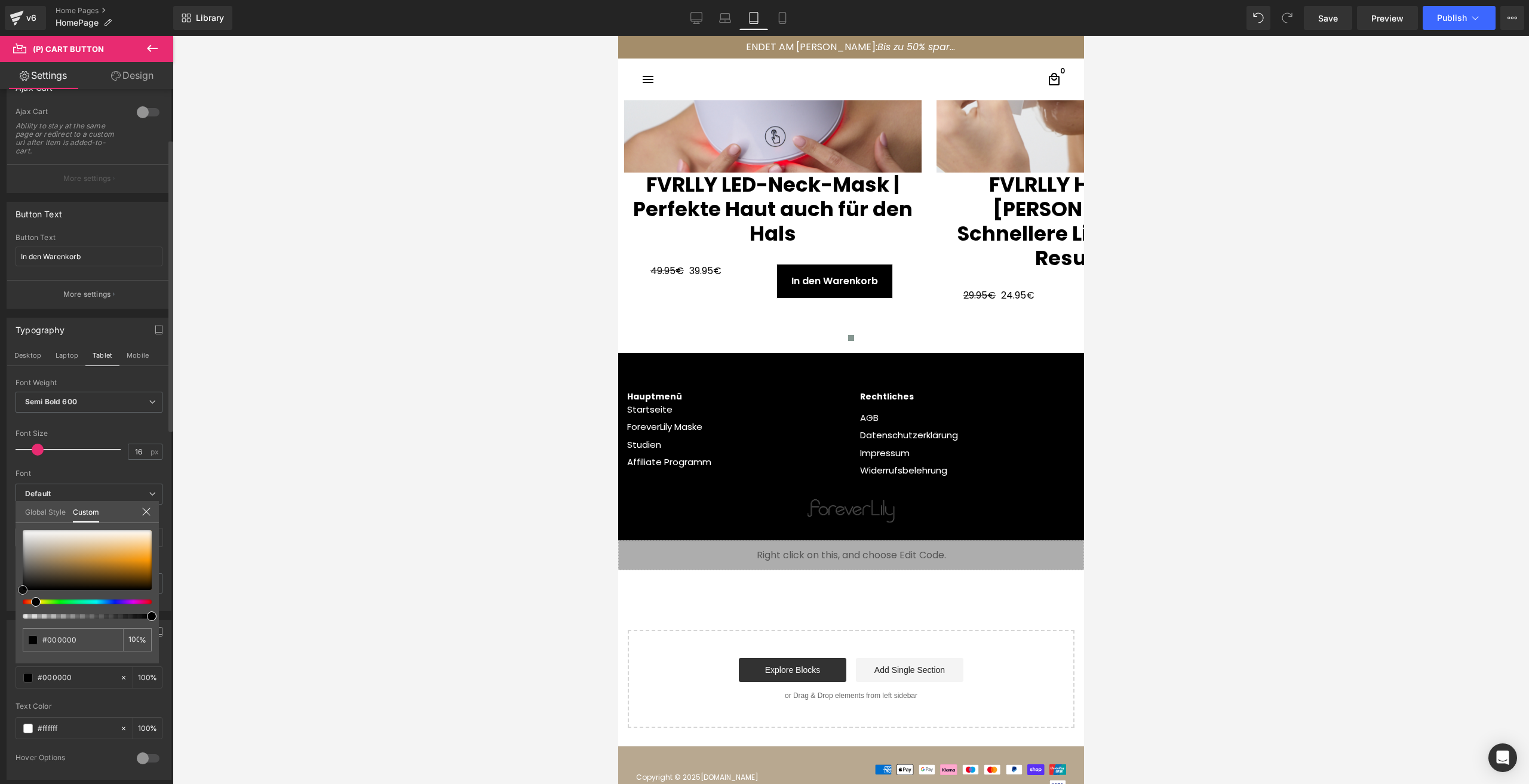
click at [0, 614] on html "(P) Cart Button You are previewing how the will restyle your page. You can not …" at bounding box center [764, 392] width 1529 height 784
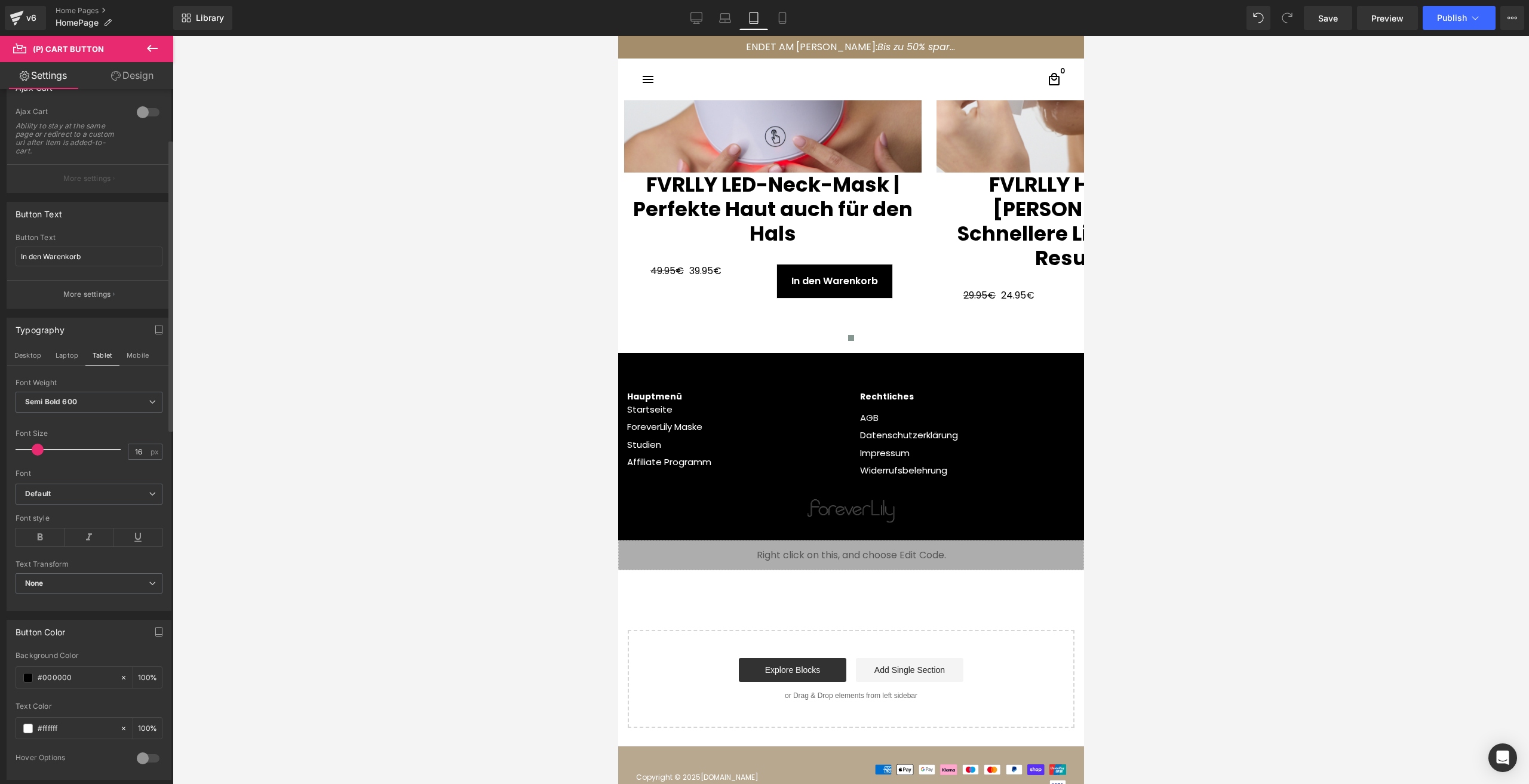
click at [140, 356] on button "Mobile" at bounding box center [137, 354] width 36 height 20
type input "#b8a890"
type input "100"
type input "90"
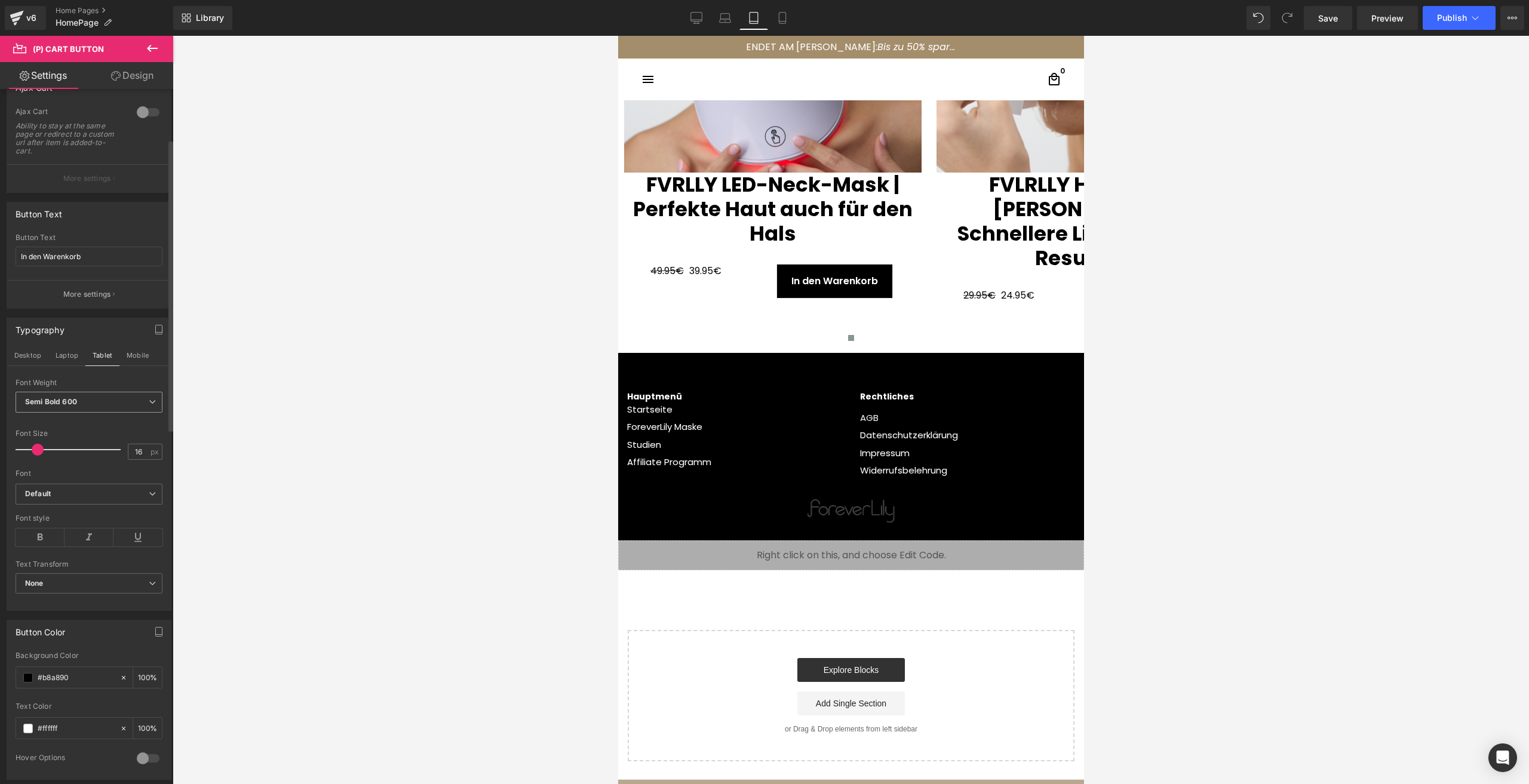
scroll to position [829, 0]
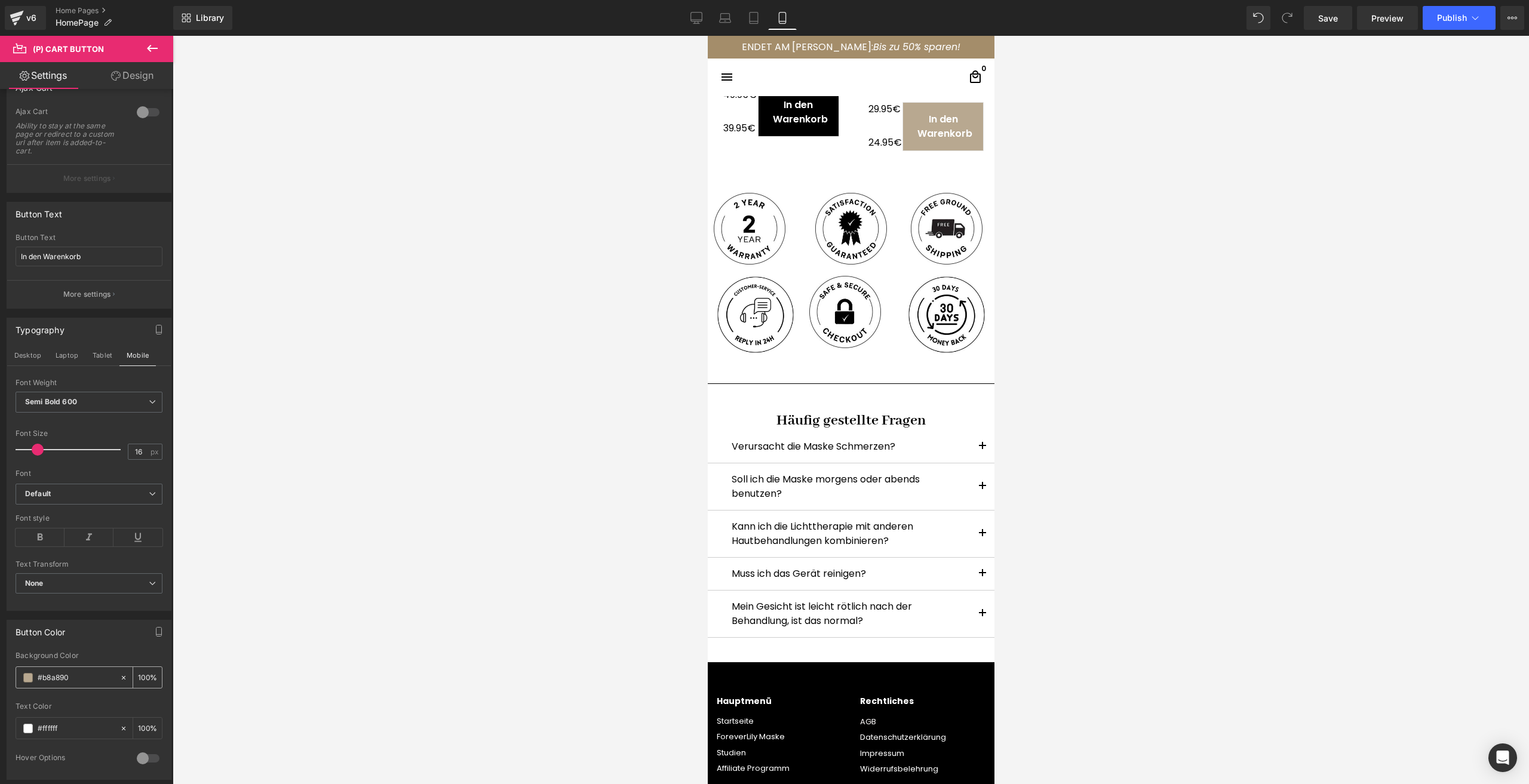
drag, startPoint x: 24, startPoint y: 672, endPoint x: 25, endPoint y: 683, distance: 11.0
click at [25, 673] on div "#b8a890" at bounding box center [68, 677] width 103 height 21
click at [25, 683] on div "#b8a890" at bounding box center [68, 677] width 103 height 21
click at [23, 683] on div "#b8a890" at bounding box center [68, 677] width 103 height 21
click at [24, 683] on div "#b8a890" at bounding box center [68, 677] width 103 height 21
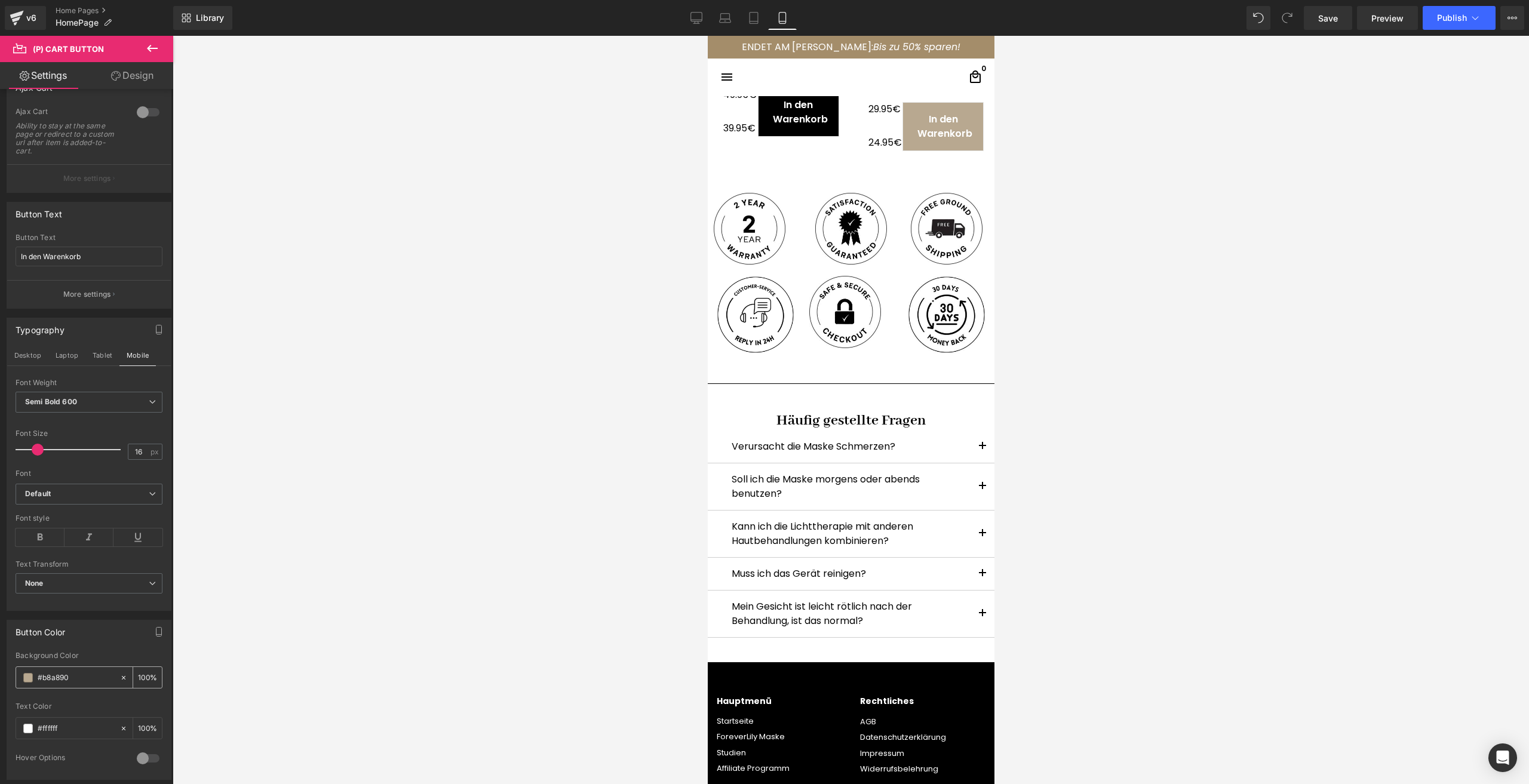
click at [25, 680] on span at bounding box center [28, 678] width 10 height 10
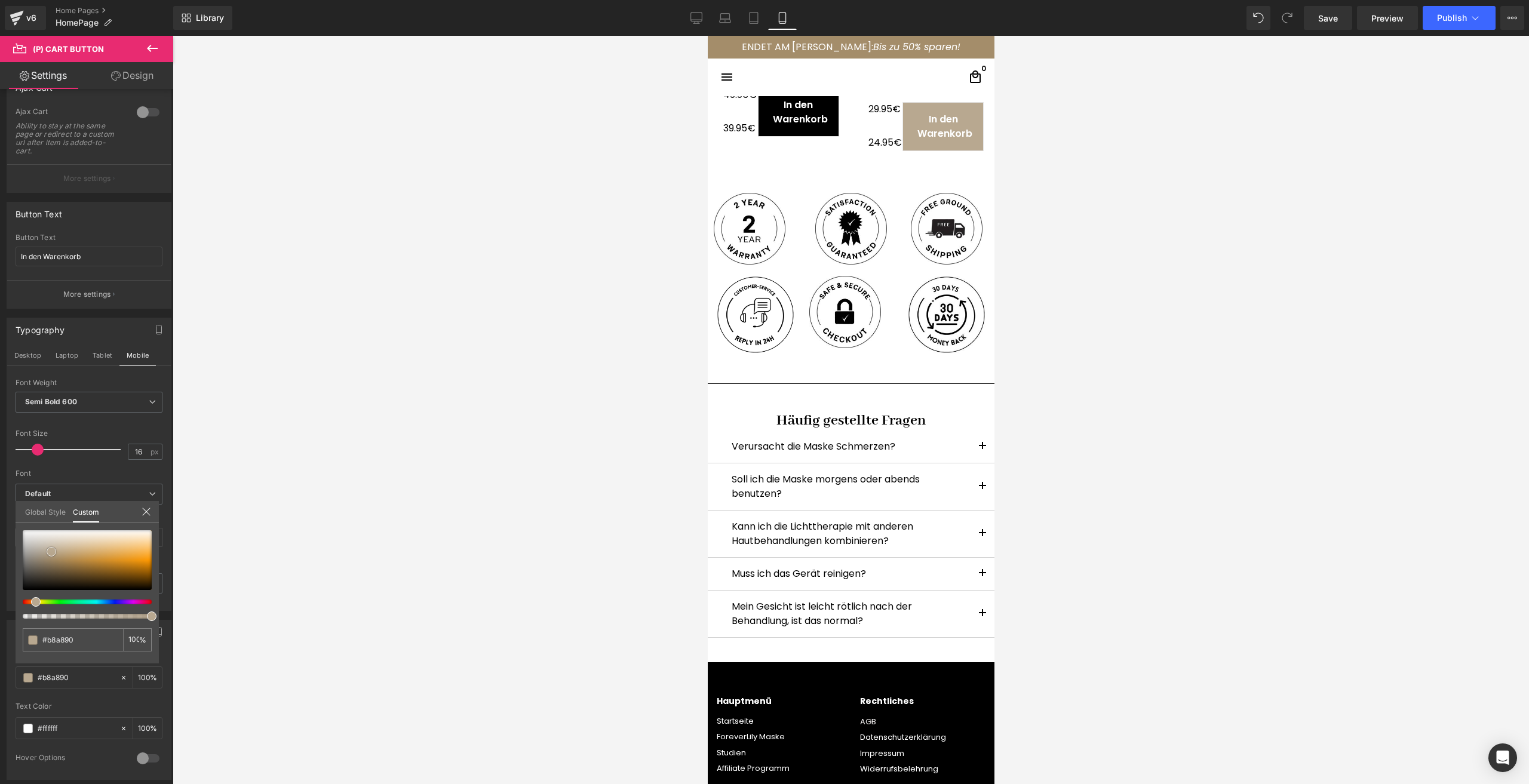
type input "#b2a289"
type input "#766d5f"
type input "#1c1c1c"
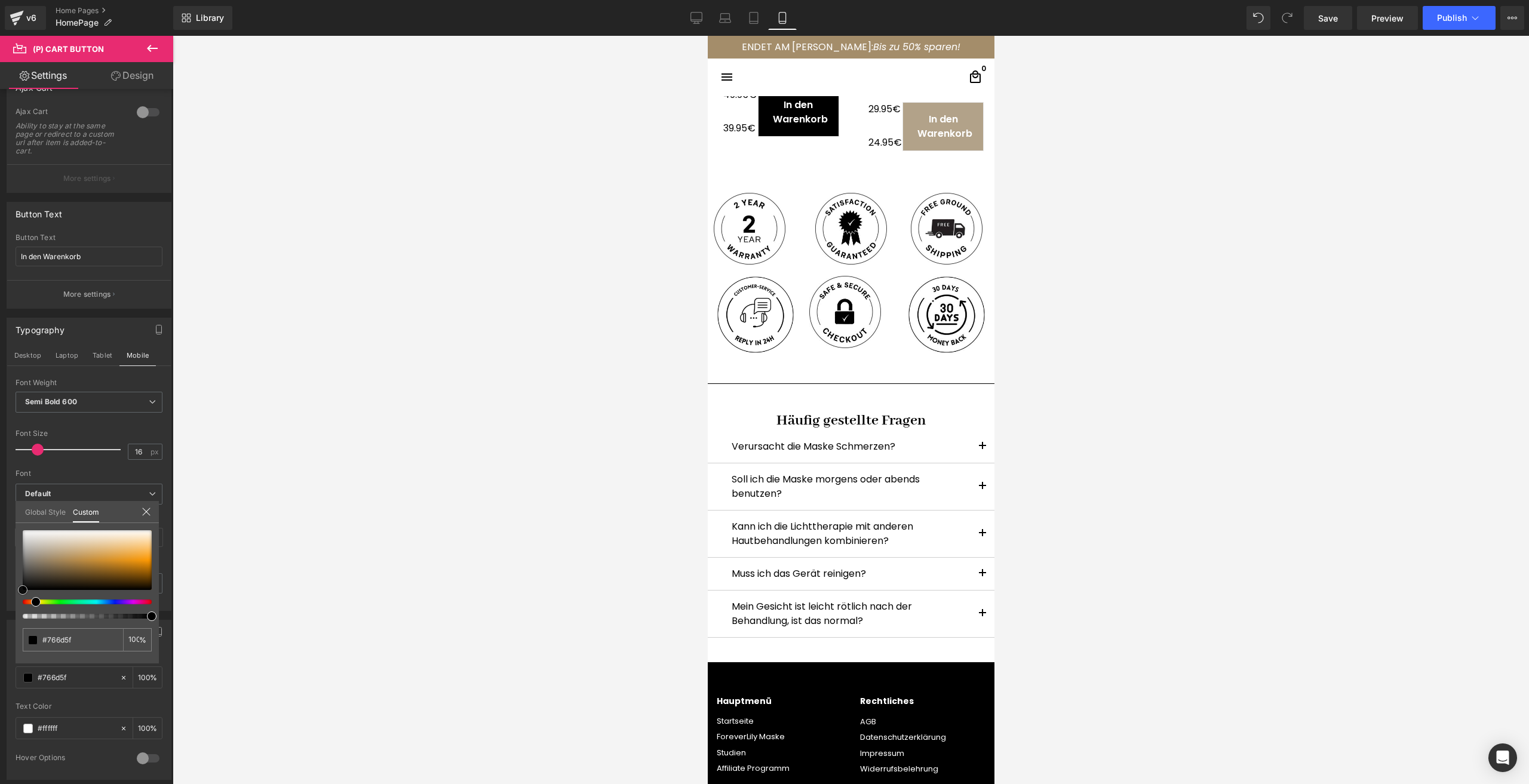
type input "#1c1c1c"
type input "#000000"
drag, startPoint x: 48, startPoint y: 560, endPoint x: -19, endPoint y: 612, distance: 84.8
click at [0, 612] on html "(P) Cart Button You are previewing how the will restyle your page. You can not …" at bounding box center [764, 392] width 1529 height 784
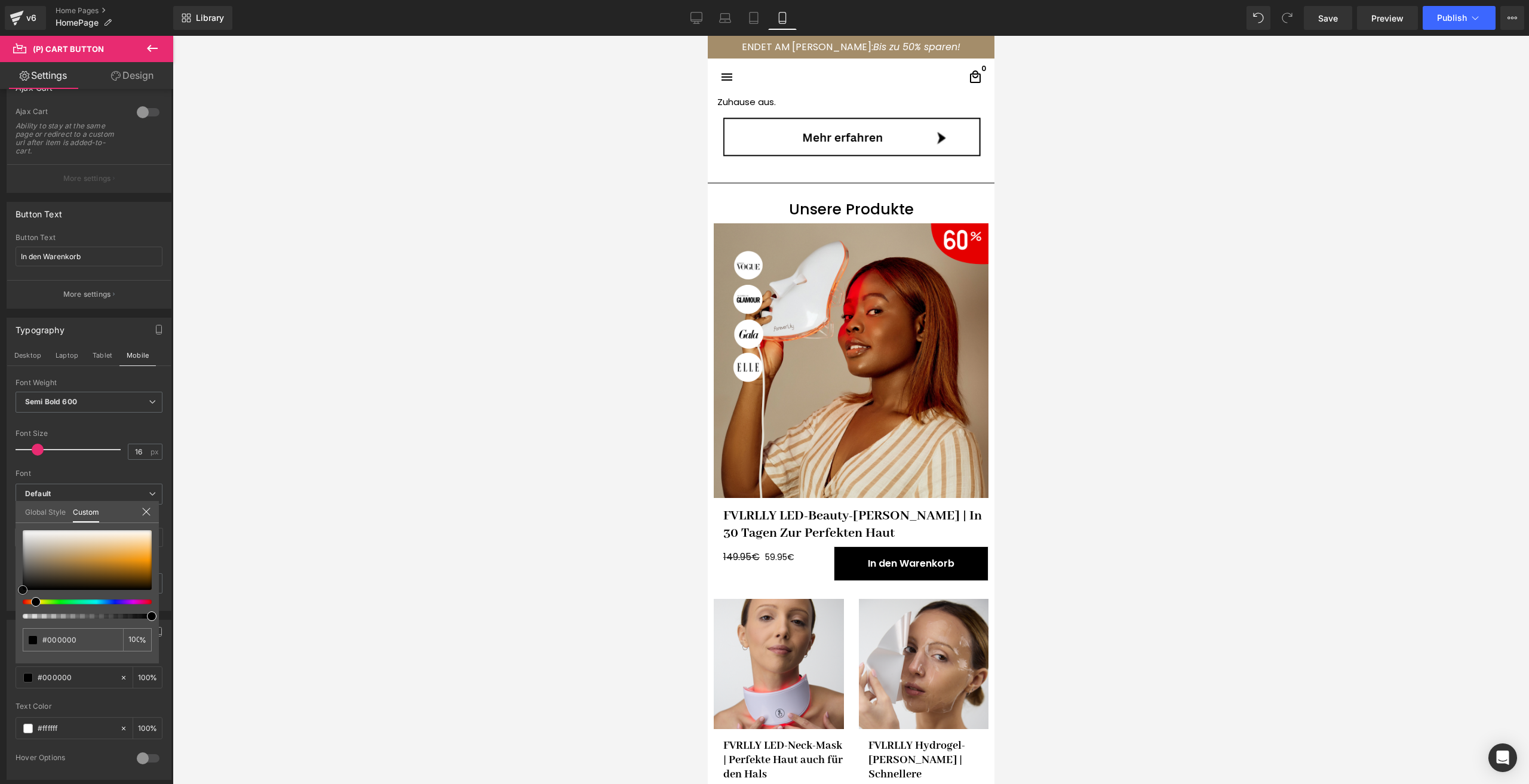
scroll to position [0, 0]
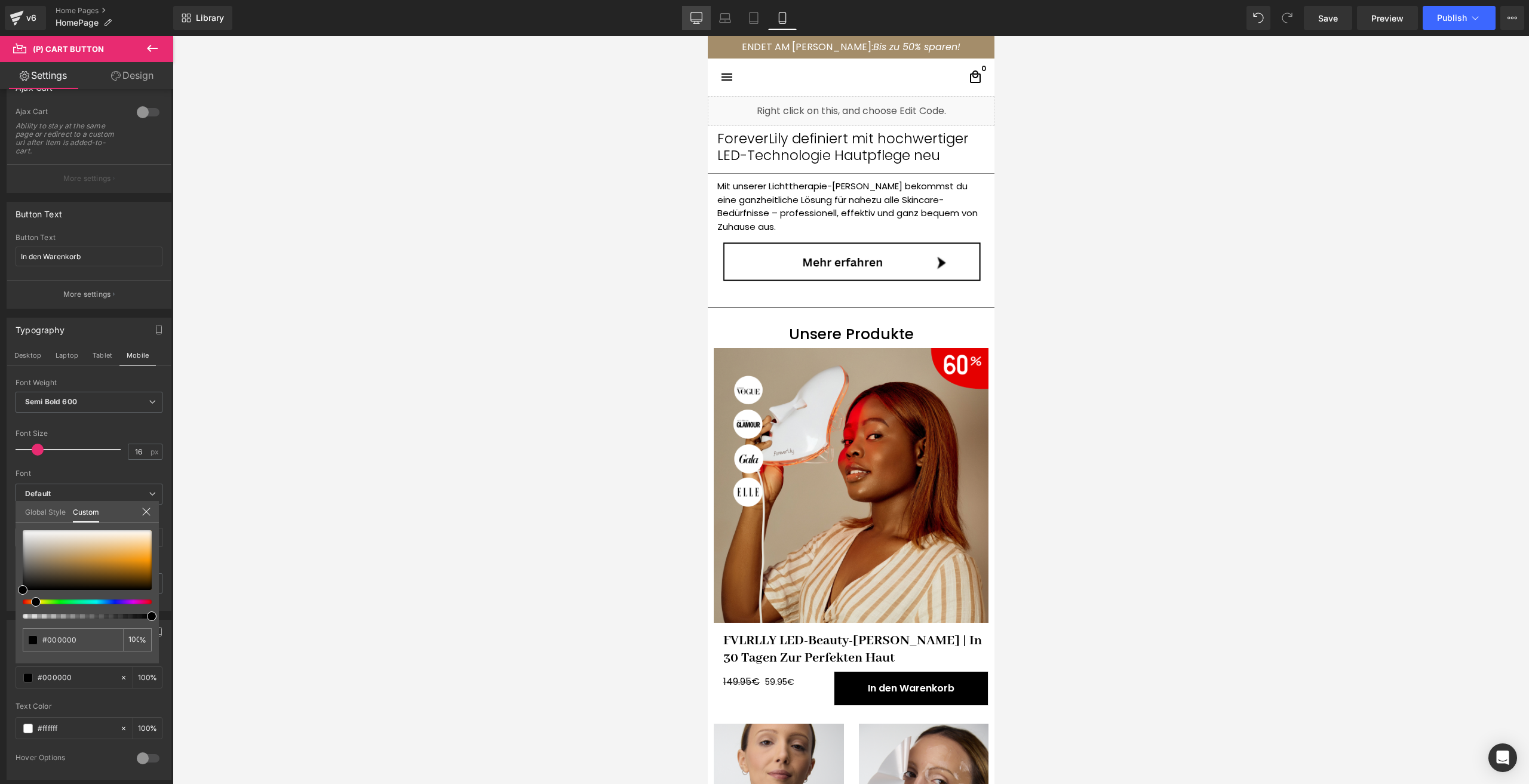
click at [696, 19] on icon at bounding box center [696, 18] width 12 height 12
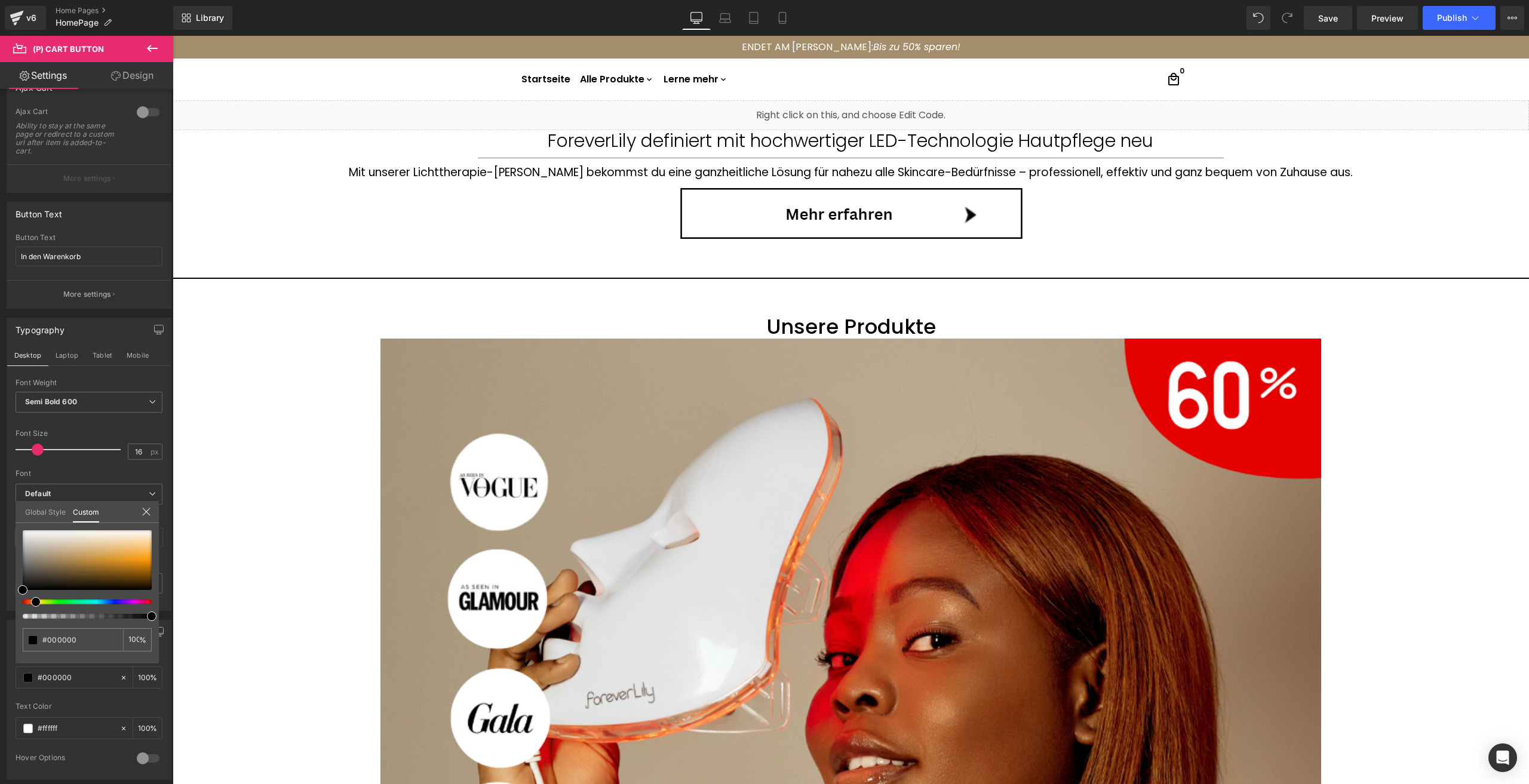
type input "100"
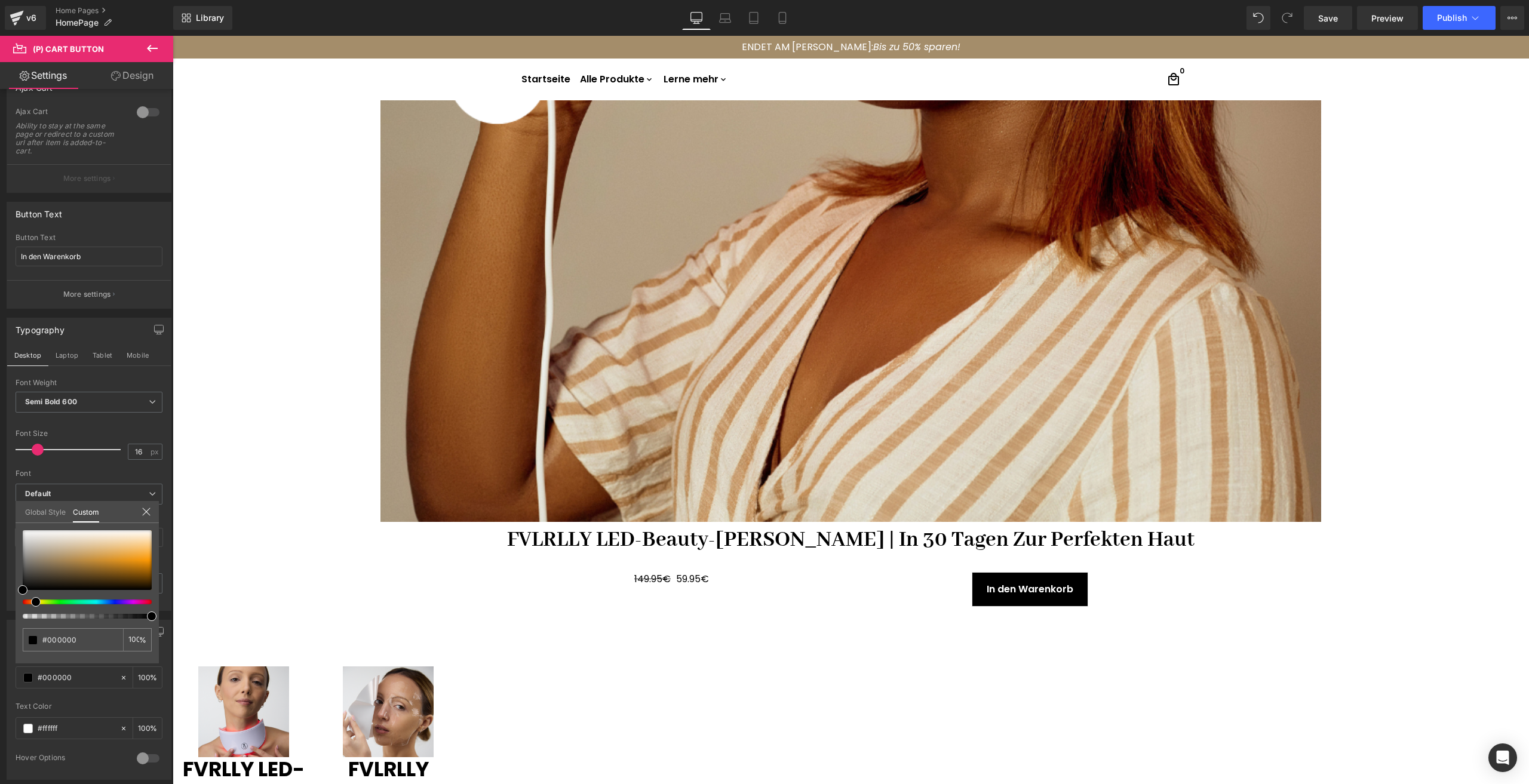
scroll to position [758, 0]
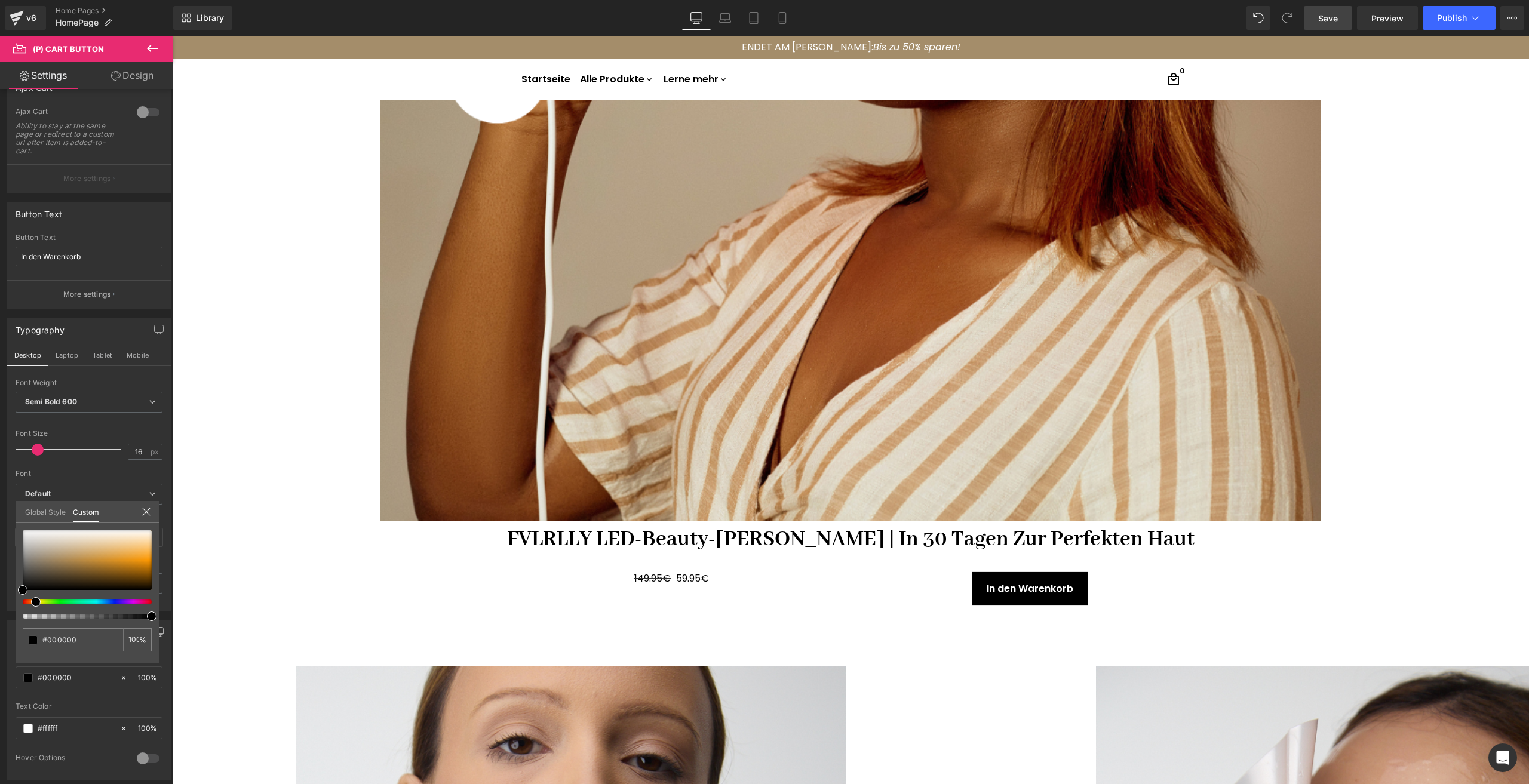
click at [1328, 16] on span "Save" at bounding box center [1328, 18] width 20 height 12
click at [1462, 20] on span "Publish" at bounding box center [1452, 18] width 30 height 10
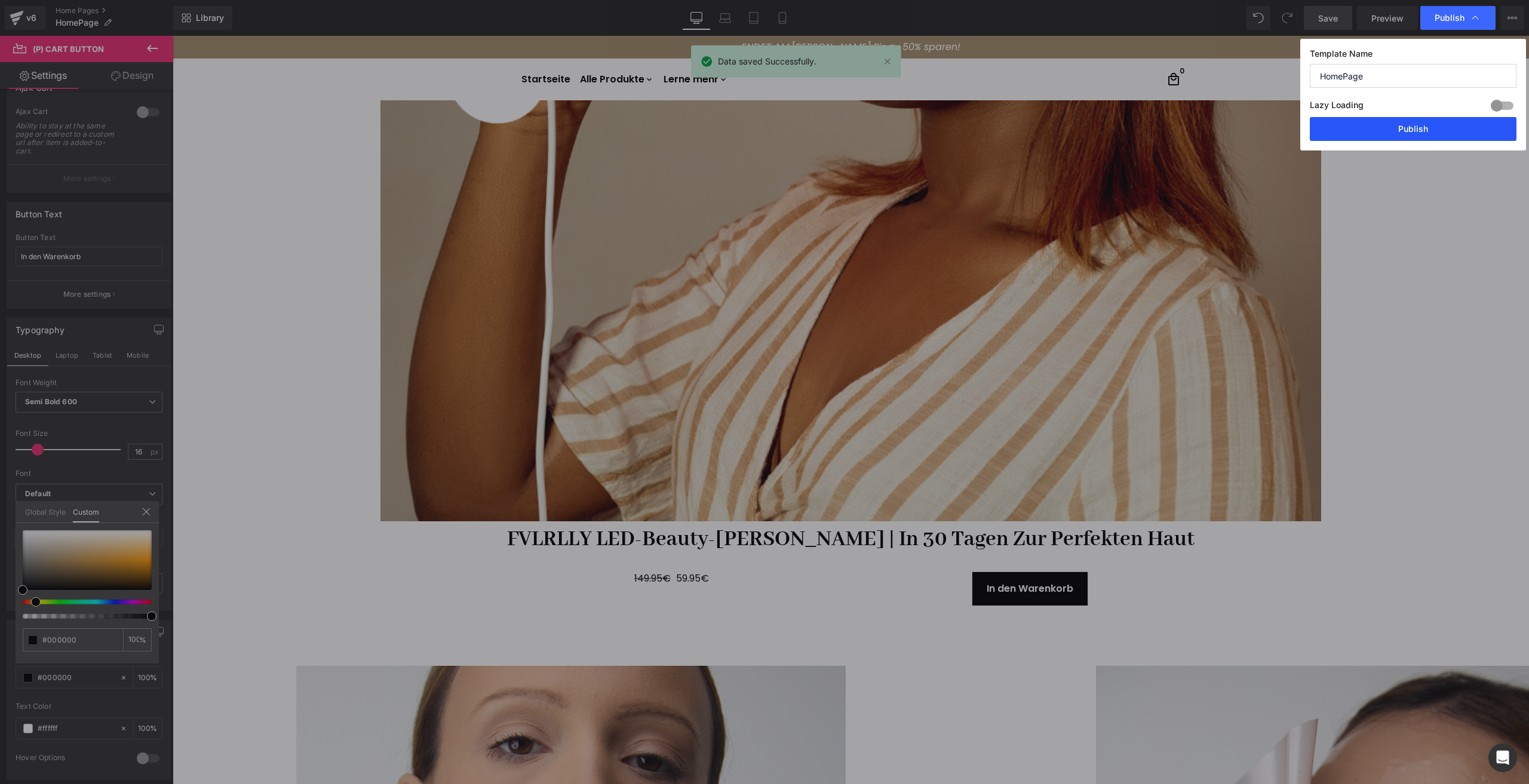
click at [1351, 129] on button "Publish" at bounding box center [1413, 129] width 207 height 24
